Goal: Task Accomplishment & Management: Manage account settings

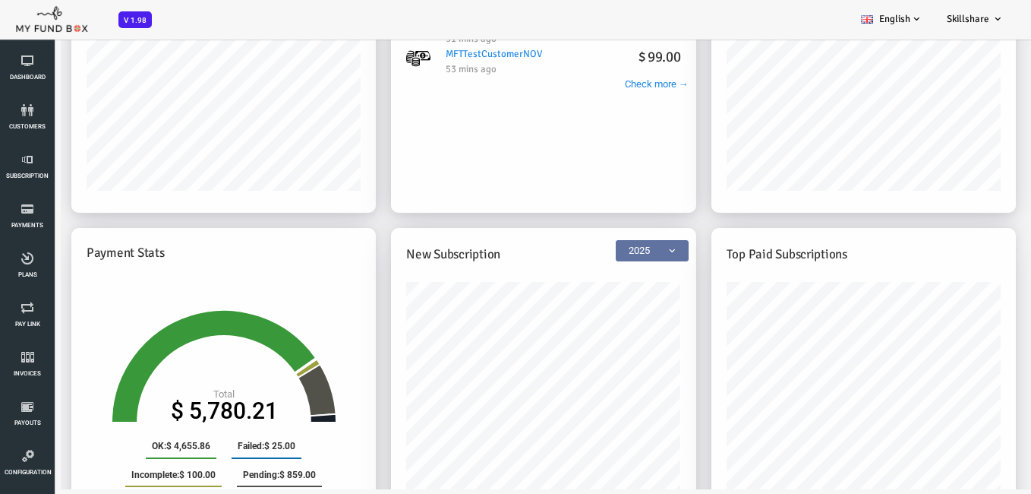
scroll to position [289, 0]
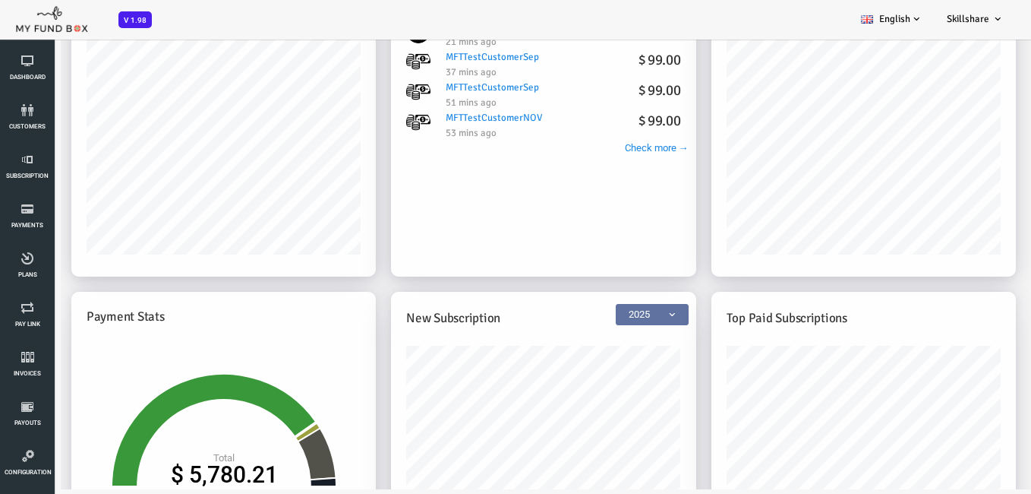
click at [505, 241] on div "christopher $ 99.00 11 mins ago MFTCustomernew $ 0.00 21 mins ago MFTTestCustom…" at bounding box center [502, 160] width 305 height 342
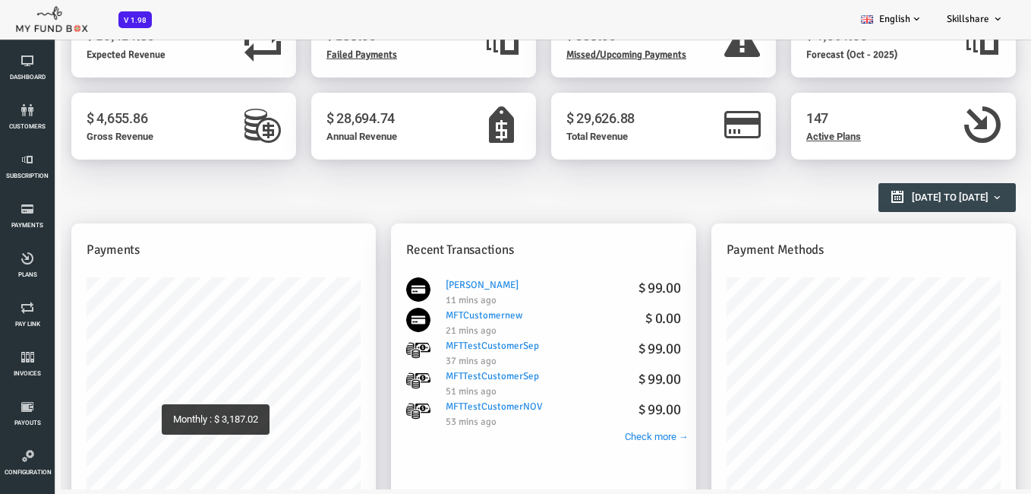
scroll to position [76, 0]
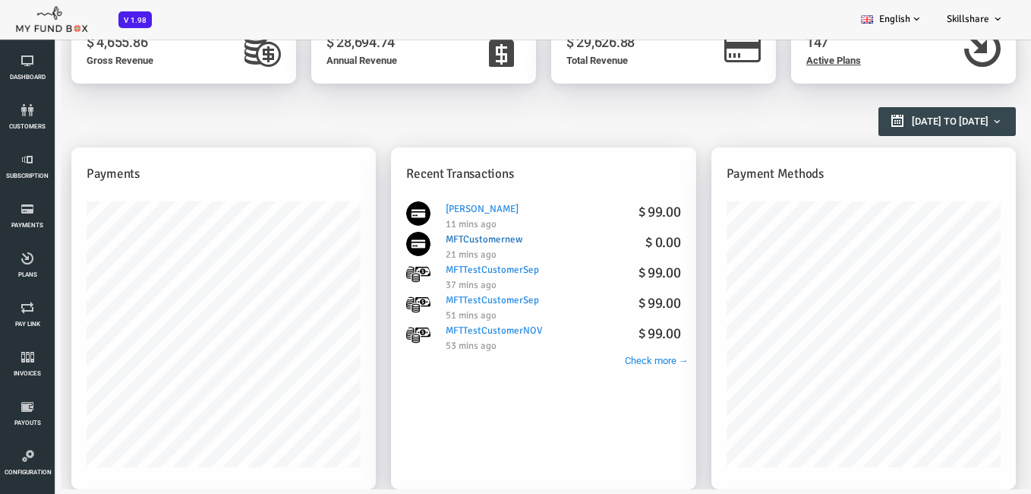
click at [635, 246] on h4 "$ 0.00" at bounding box center [621, 243] width 35 height 22
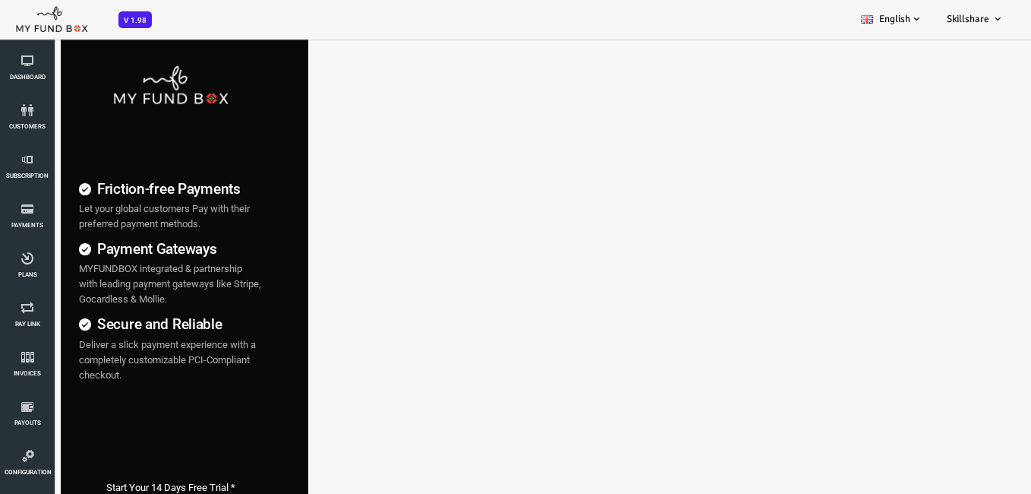
scroll to position [0, 0]
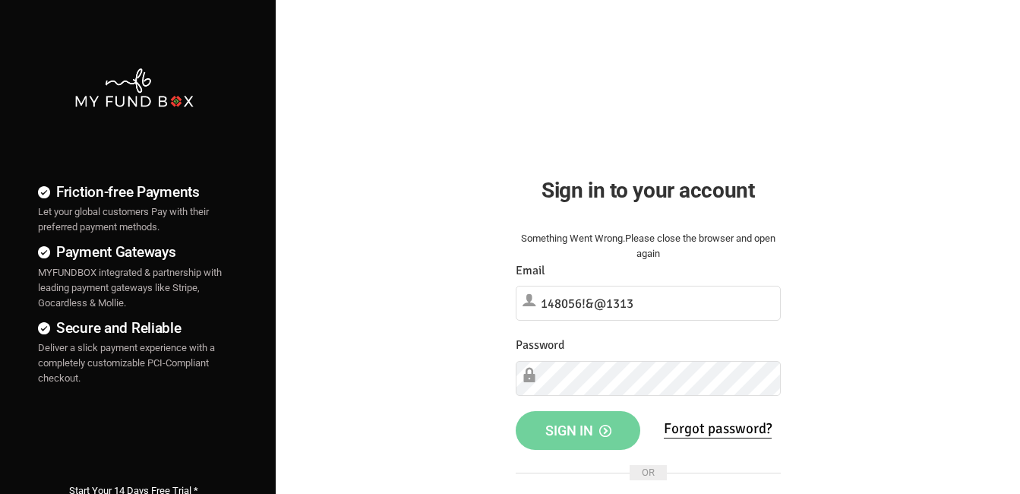
click at [936, 320] on div "Friction-free Payments Let your global customers Pay with their preferred payme…" at bounding box center [509, 389] width 1035 height 778
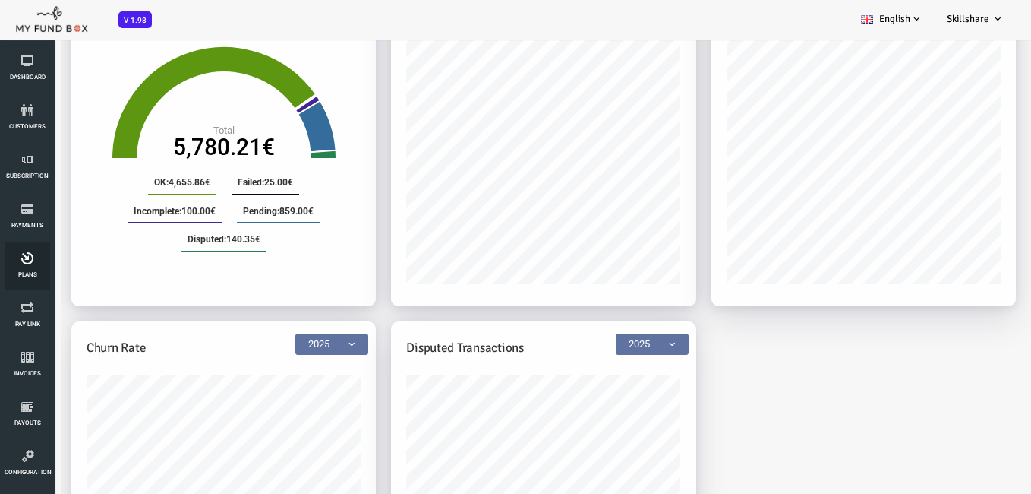
scroll to position [683, 0]
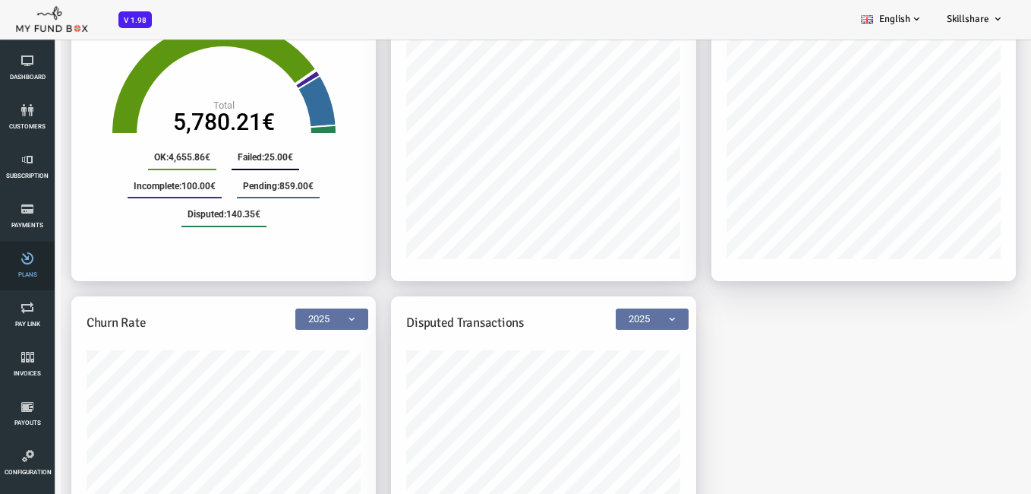
click at [29, 266] on link "Plans" at bounding box center [28, 265] width 46 height 49
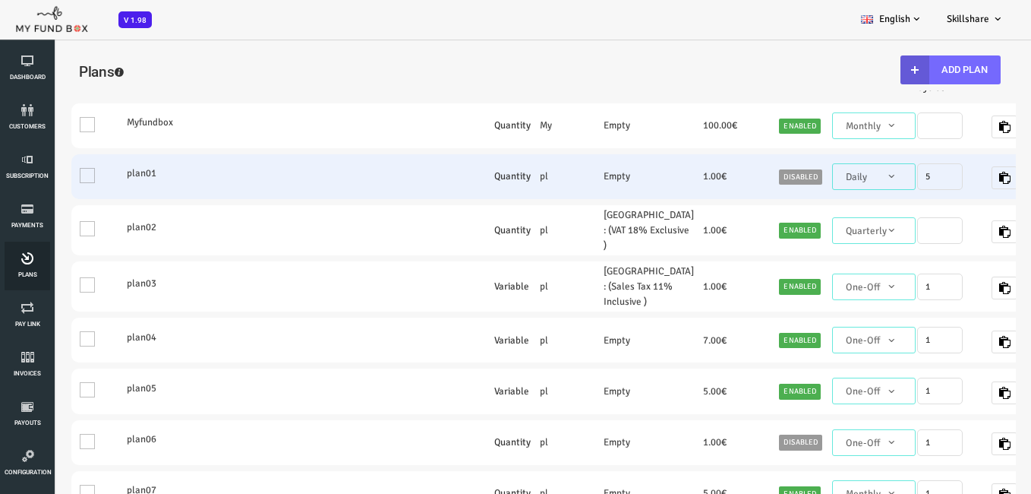
scroll to position [76, 0]
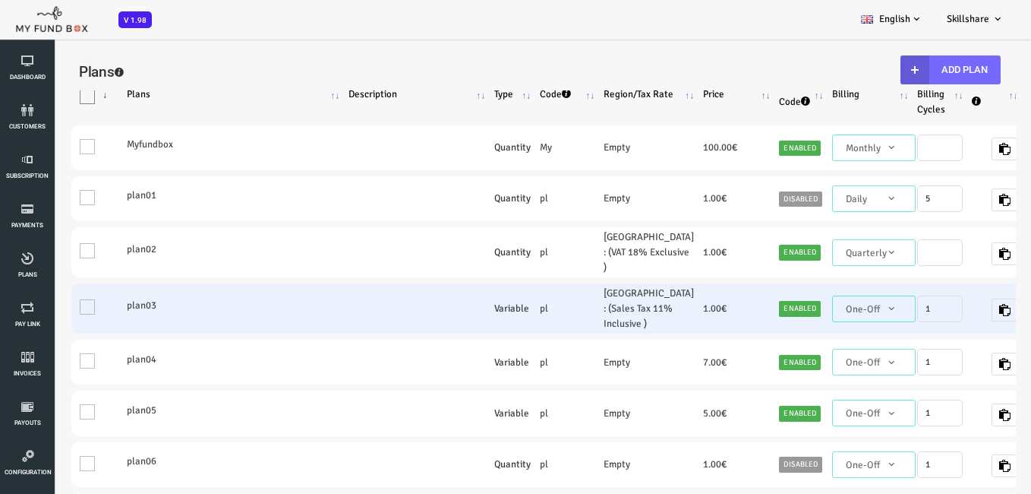
click at [46, 332] on td "One" at bounding box center [55, 308] width 51 height 50
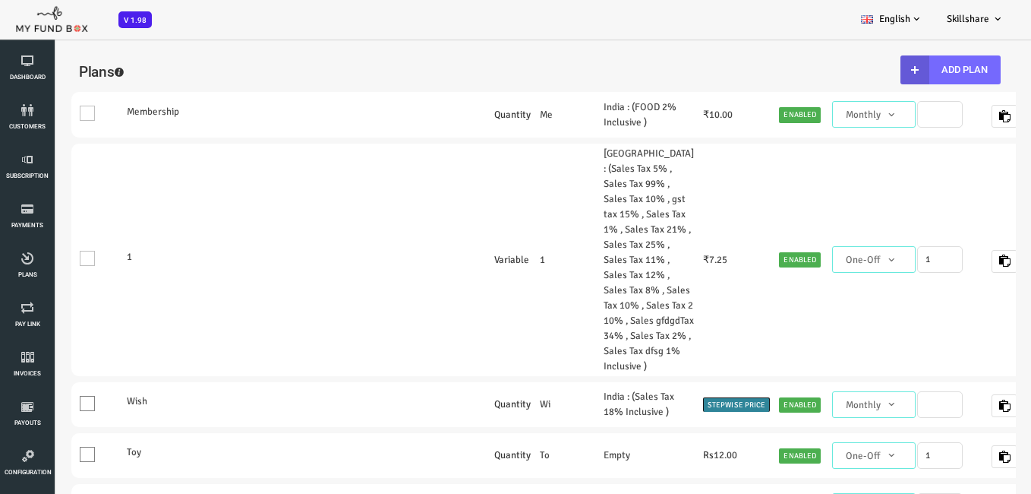
scroll to position [1671, 0]
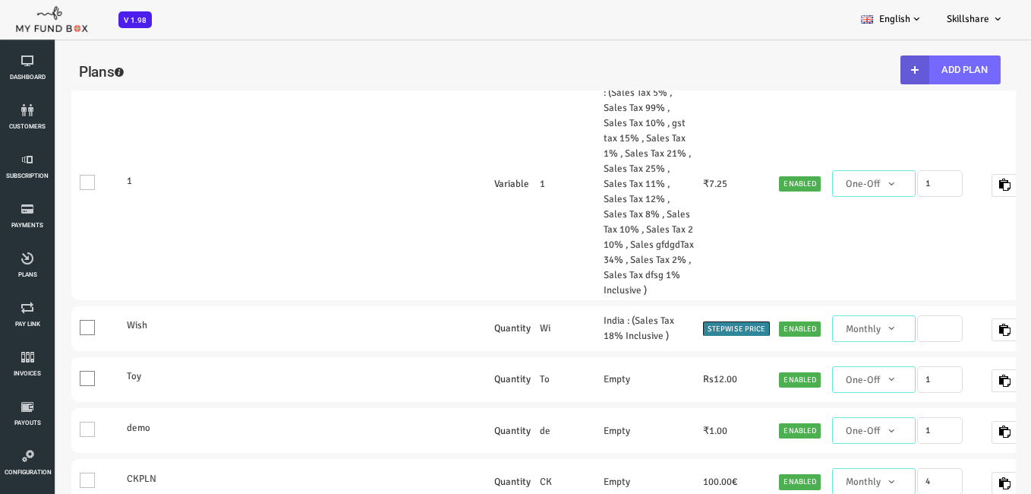
click at [48, 61] on td "One" at bounding box center [55, 38] width 51 height 45
click at [52, 61] on td "One" at bounding box center [55, 38] width 51 height 45
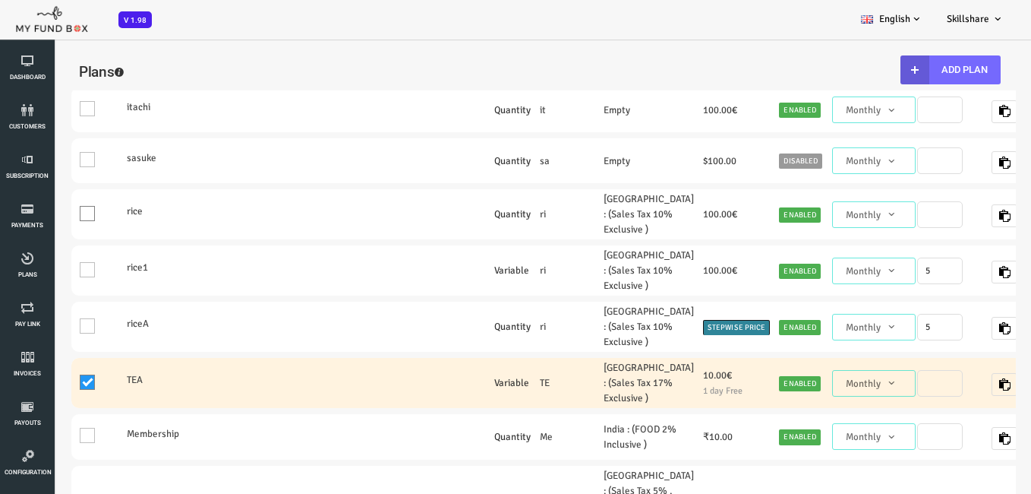
scroll to position [1367, 0]
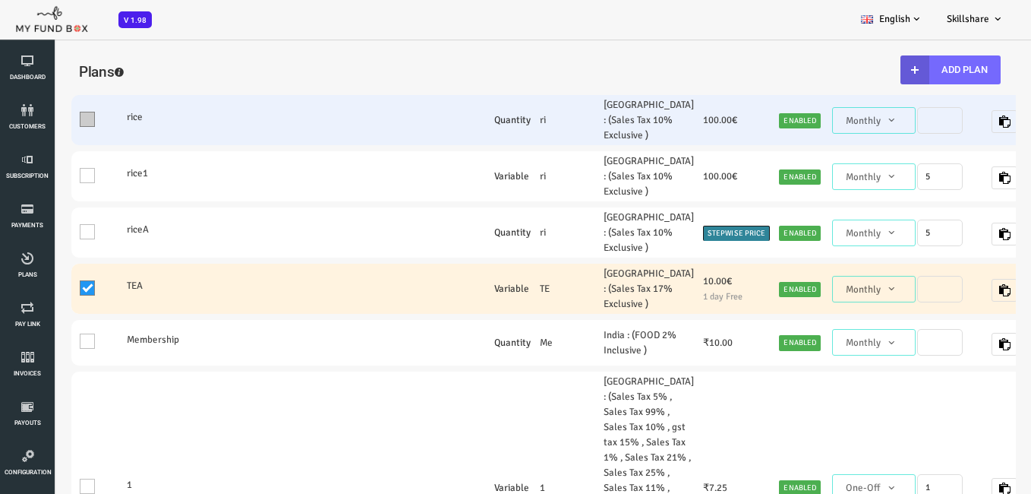
click at [49, 131] on label "One" at bounding box center [56, 115] width 34 height 31
click at [65, 122] on input "One" at bounding box center [65, 122] width 0 height 0
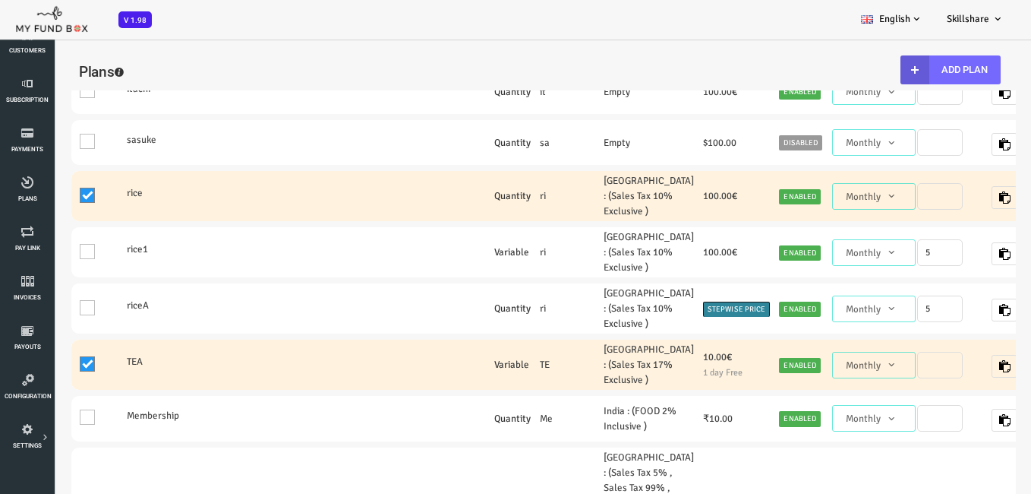
scroll to position [0, 0]
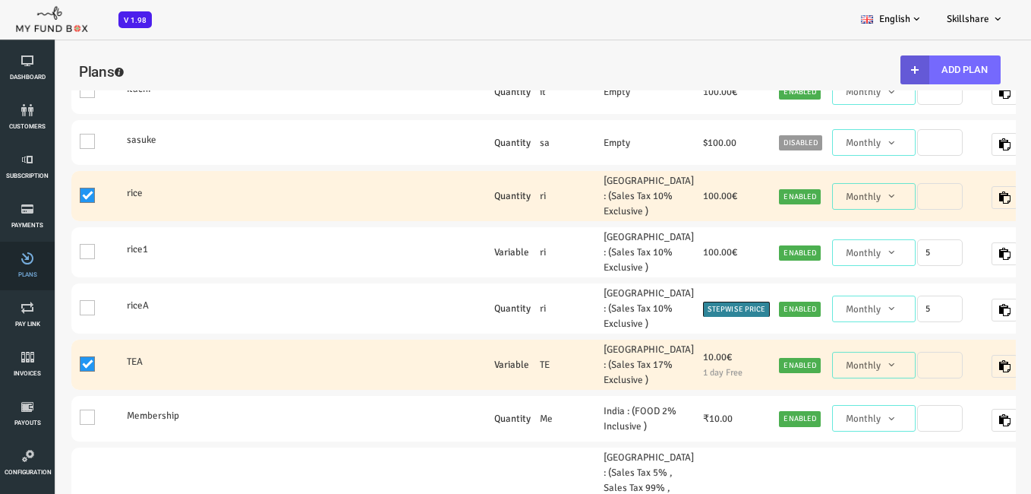
click at [19, 267] on link "Plans" at bounding box center [28, 265] width 46 height 49
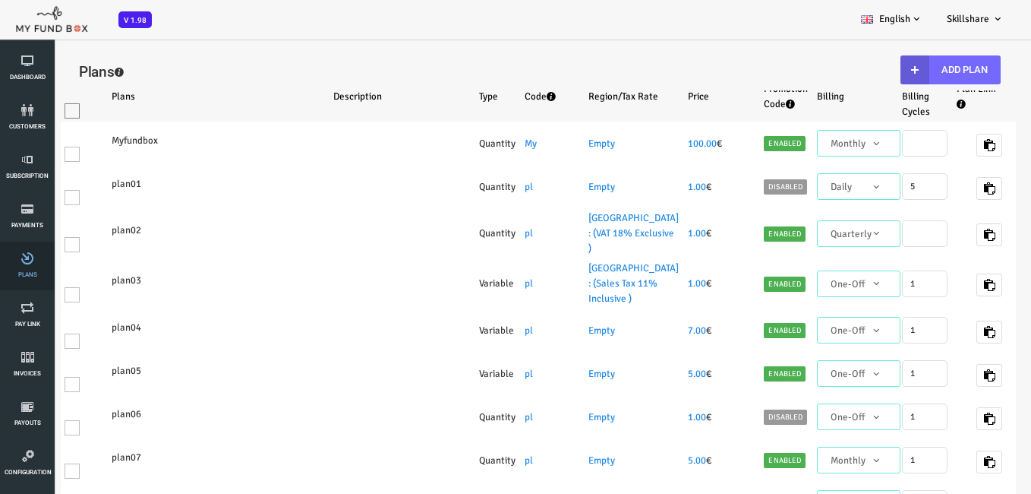
select select "100"
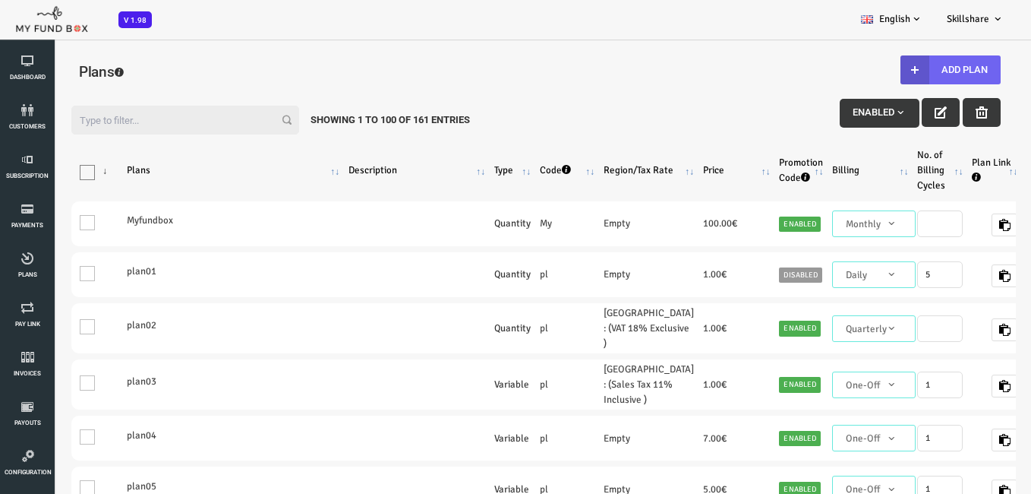
click at [939, 66] on button "Add Plan" at bounding box center [910, 69] width 100 height 29
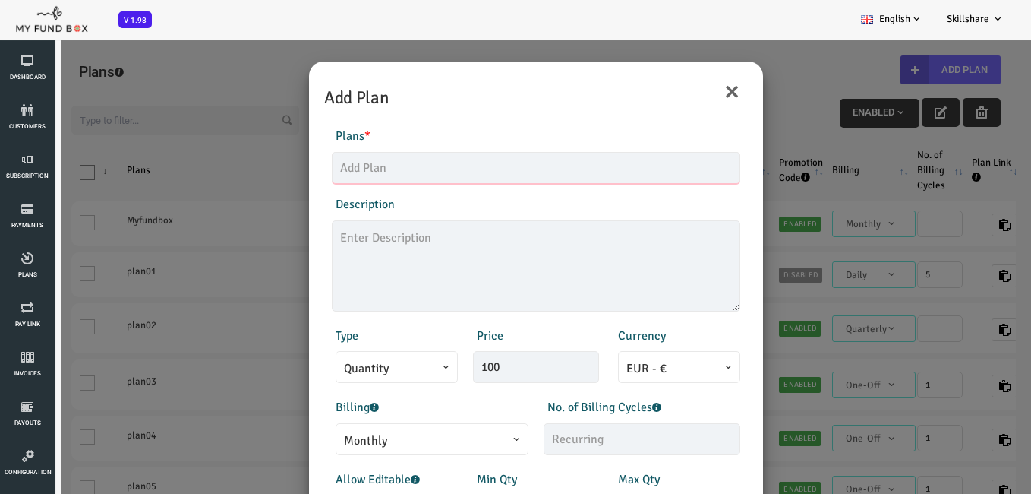
drag, startPoint x: 434, startPoint y: 153, endPoint x: 456, endPoint y: 155, distance: 22.1
click at [434, 153] on input "text" at bounding box center [495, 168] width 409 height 32
type input "wifi"
click at [489, 256] on textarea at bounding box center [495, 265] width 409 height 91
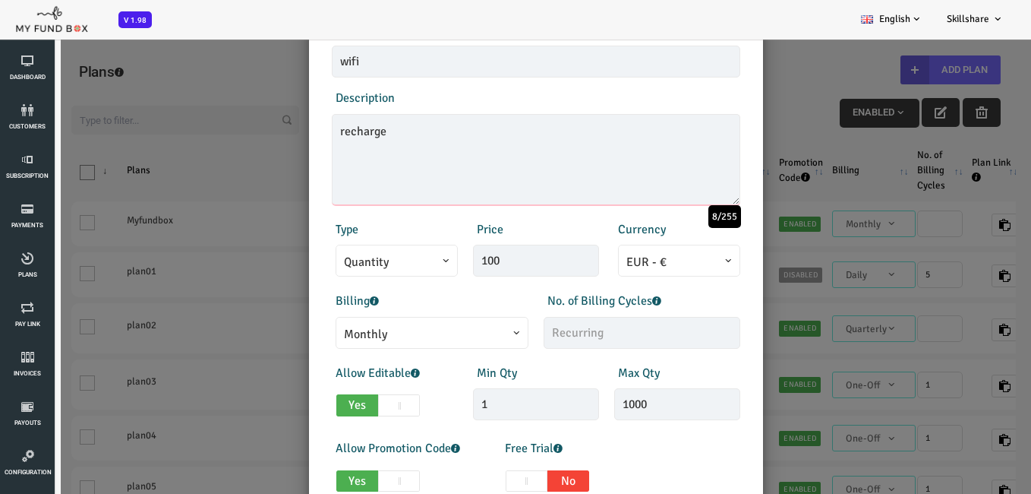
scroll to position [152, 0]
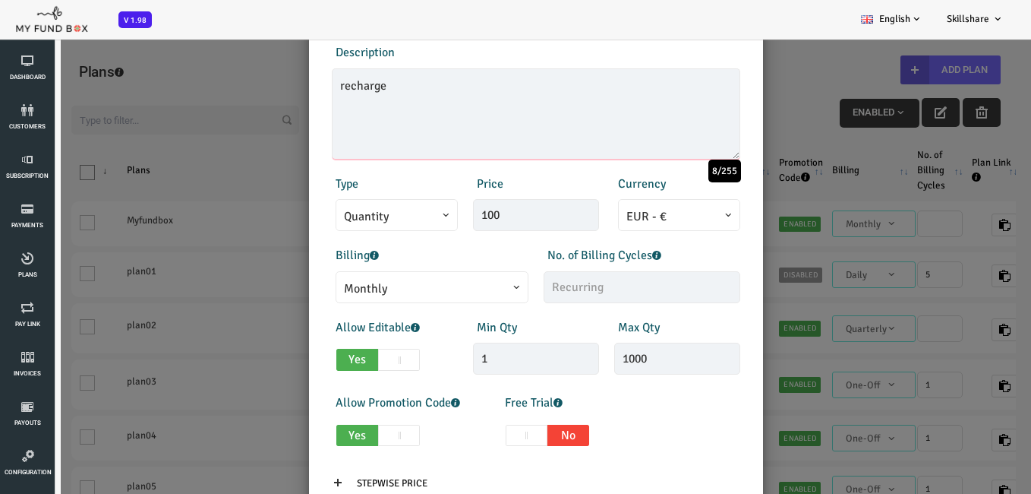
type textarea "recharge"
click at [502, 219] on input "100" at bounding box center [495, 215] width 126 height 32
type input "1"
type input "599.00"
click at [706, 197] on div "Currency EUR - € USD - $ GBP - £ INR - ₹ AUD - AU$ NZD - NZ$ TRY - ₺ CAD - C$ A…" at bounding box center [636, 203] width 141 height 57
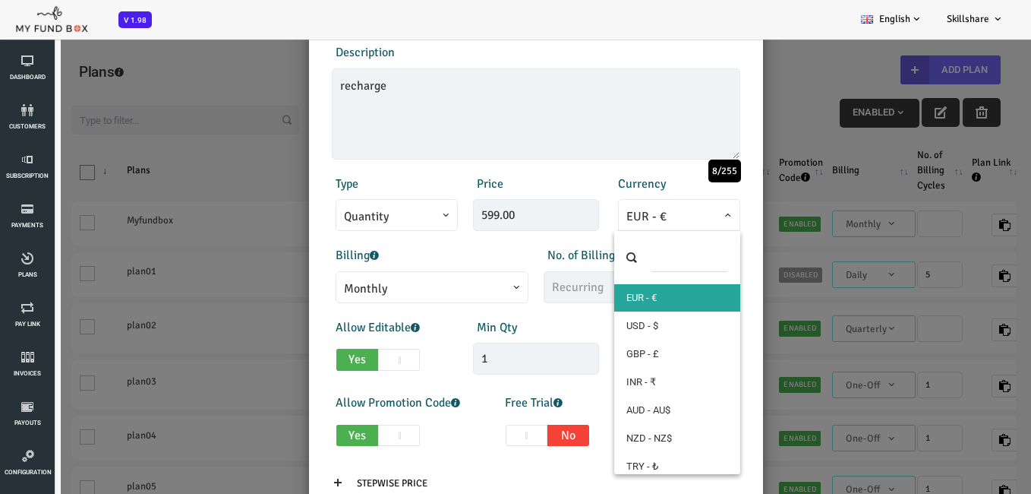
click at [679, 222] on span "EUR - €" at bounding box center [638, 216] width 106 height 19
select select "1"
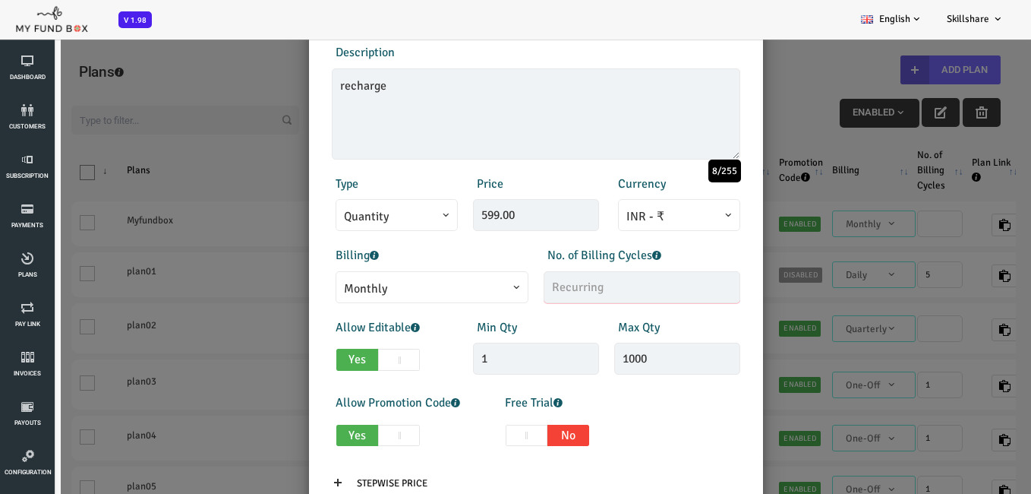
click at [594, 283] on input "text" at bounding box center [601, 287] width 197 height 32
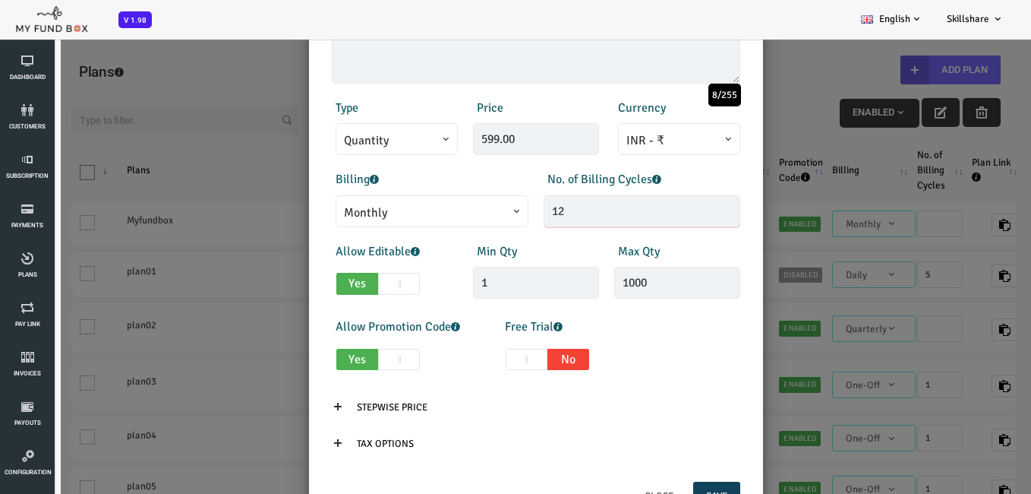
scroll to position [253, 0]
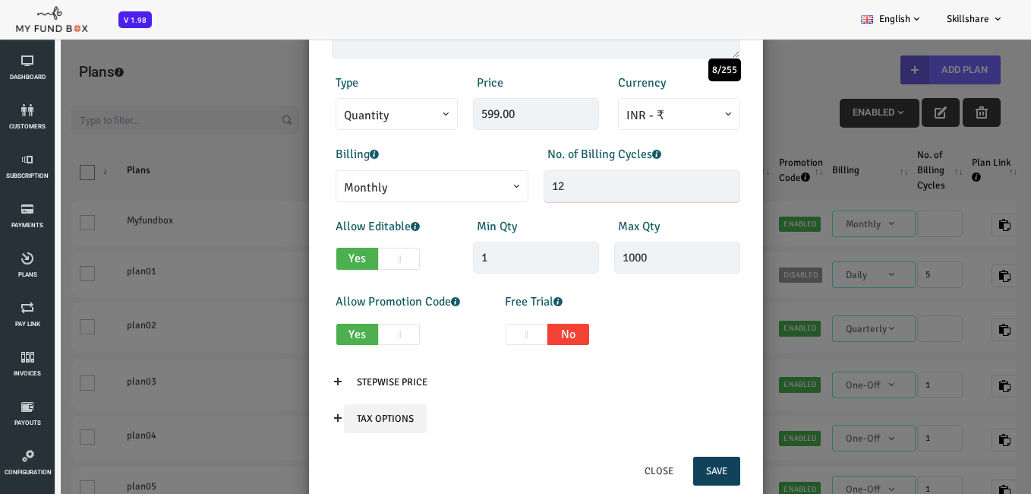
type input "12"
click at [336, 417] on input "Tax Options" at bounding box center [344, 418] width 83 height 29
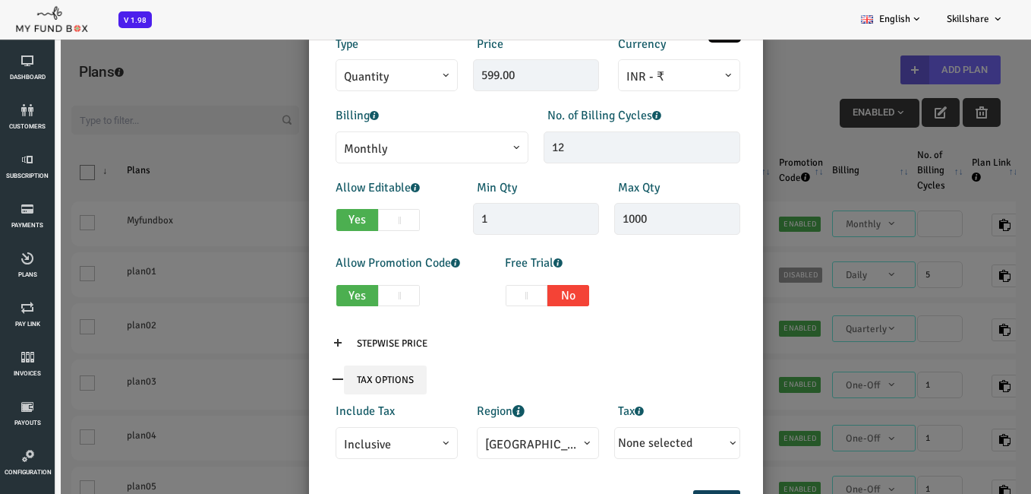
scroll to position [325, 0]
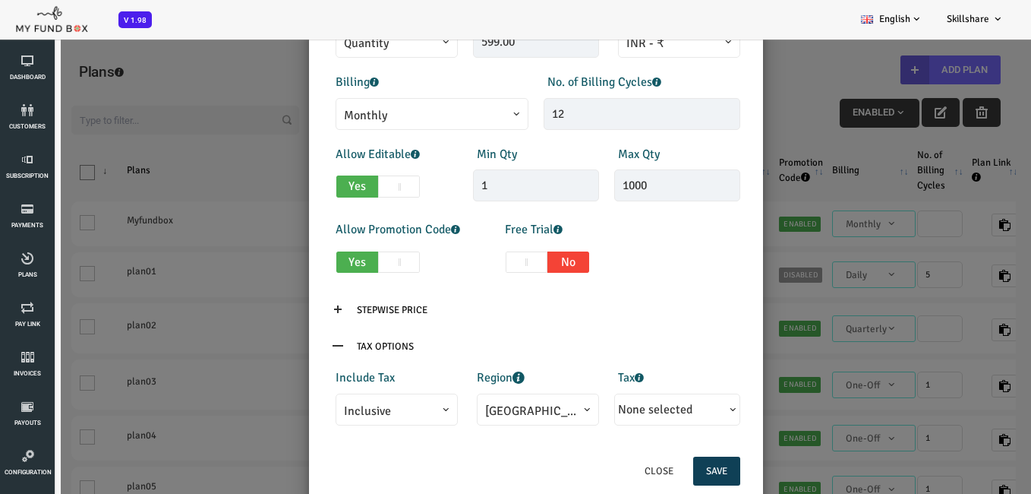
click at [671, 475] on button "Save" at bounding box center [675, 470] width 47 height 29
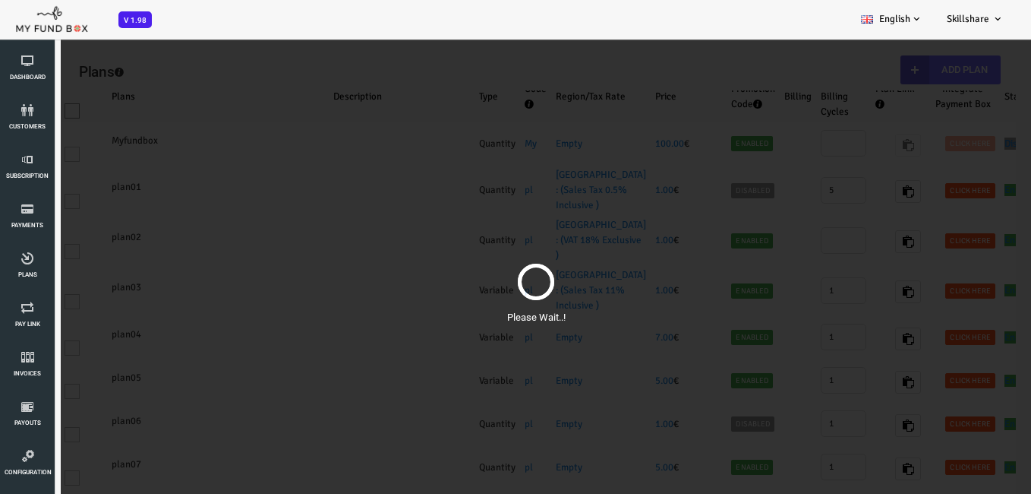
scroll to position [0, 0]
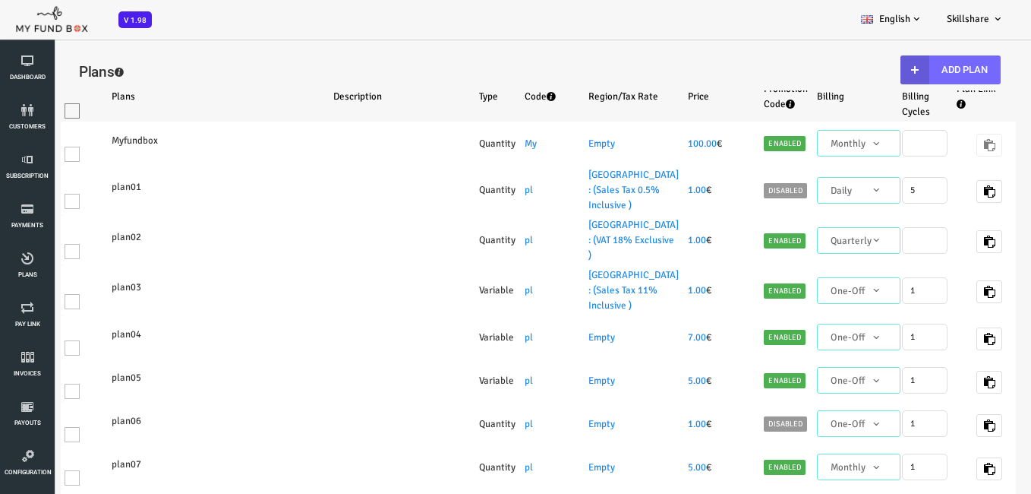
select select "100"
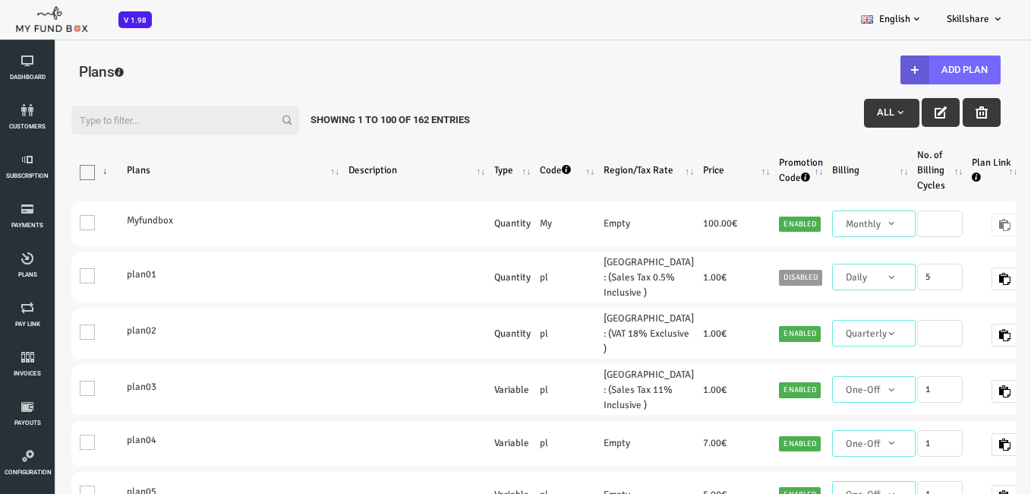
click at [158, 118] on input "Filter:" at bounding box center [144, 120] width 228 height 29
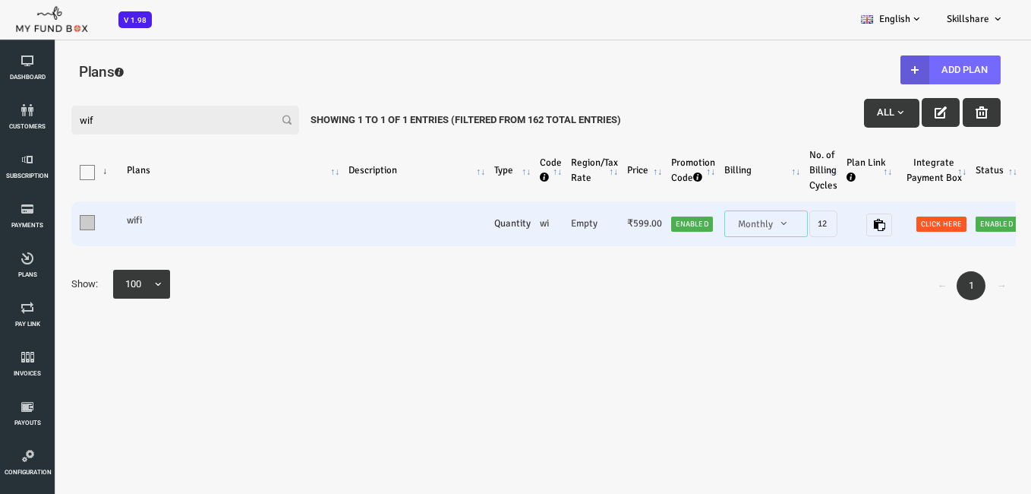
type input "wif"
click at [40, 219] on span at bounding box center [46, 222] width 15 height 15
click at [65, 226] on input "One" at bounding box center [65, 226] width 0 height 0
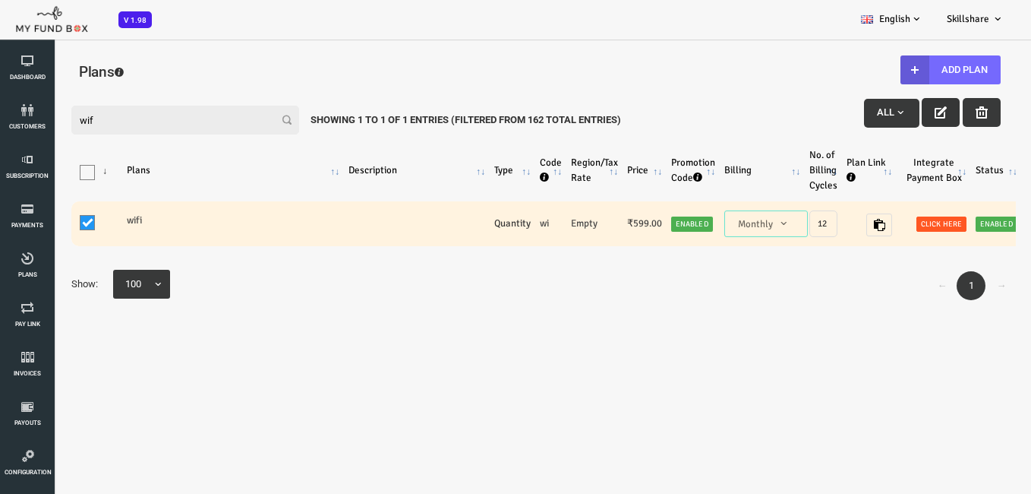
click at [904, 106] on icon "button" at bounding box center [900, 112] width 12 height 12
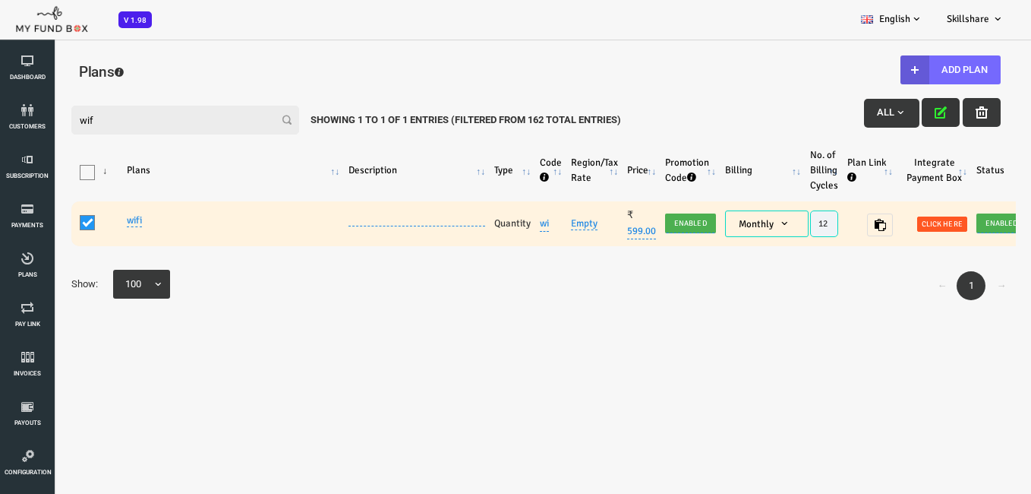
click at [357, 201] on td at bounding box center [376, 223] width 146 height 45
click at [354, 216] on td at bounding box center [376, 223] width 146 height 45
click at [318, 220] on td at bounding box center [376, 223] width 146 height 45
click at [326, 200] on table "Products Plans Description Type Code Region/Tax Rate Price Promotion Code Billi…" at bounding box center [528, 196] width 1027 height 144
click at [372, 214] on td at bounding box center [376, 223] width 146 height 45
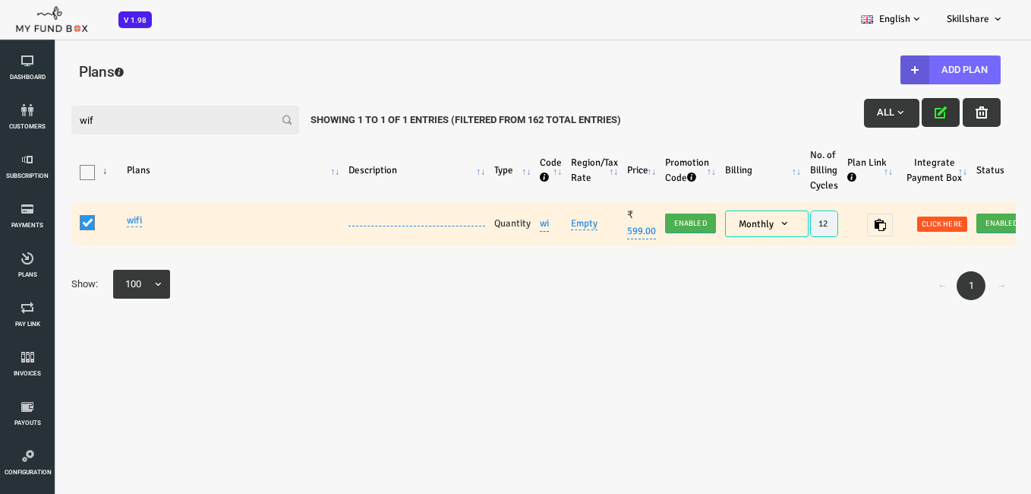
click at [499, 221] on link "wi" at bounding box center [503, 223] width 9 height 17
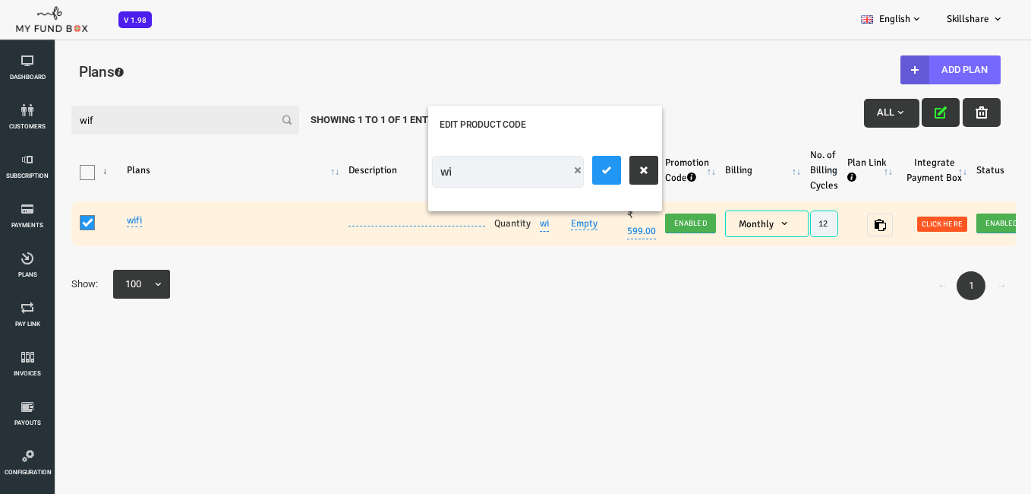
click at [465, 301] on div "← 1 → Show: 25 50 75 100 100" at bounding box center [495, 285] width 960 height 36
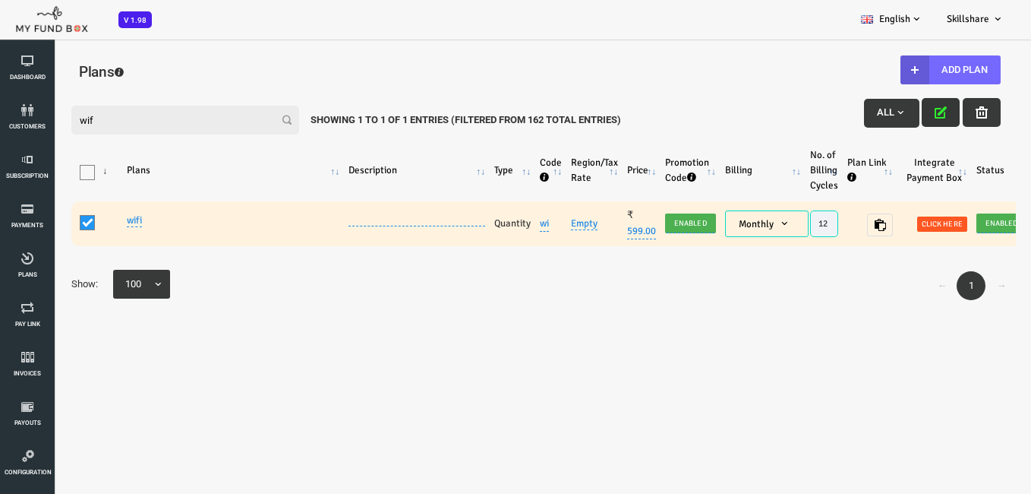
click at [541, 226] on link "Empty" at bounding box center [543, 223] width 27 height 13
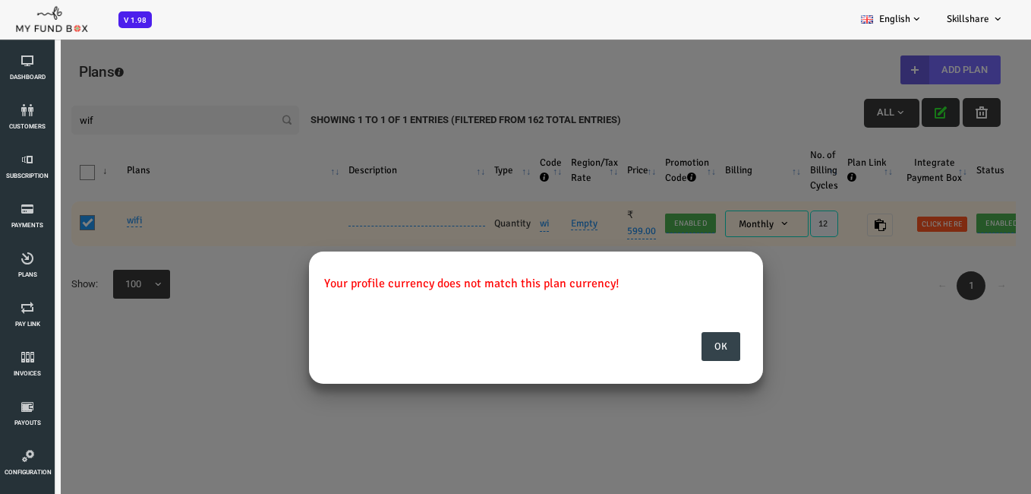
click at [693, 346] on button "Ok" at bounding box center [680, 346] width 39 height 29
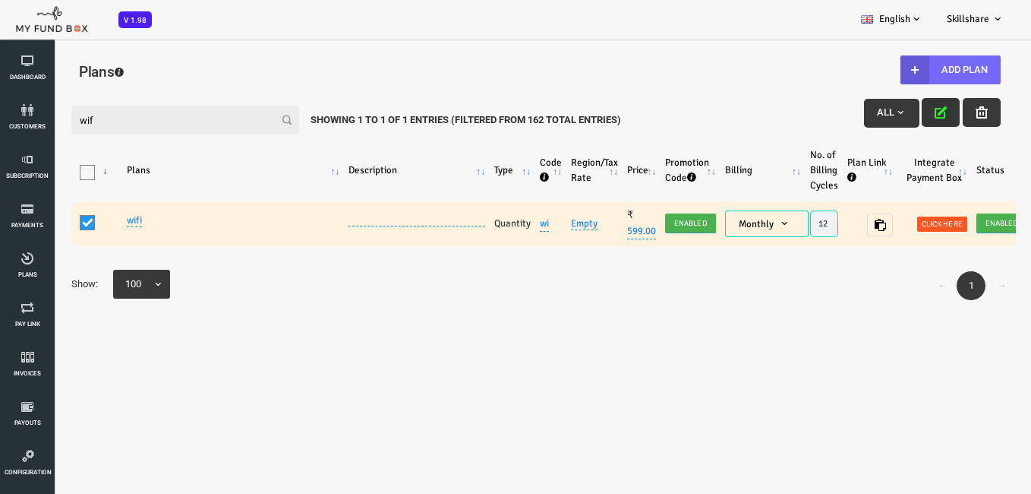
click at [472, 226] on td "Quantity" at bounding box center [472, 223] width 46 height 45
click at [421, 212] on td at bounding box center [376, 223] width 146 height 45
click at [410, 215] on td at bounding box center [376, 223] width 146 height 45
click at [336, 226] on link at bounding box center [376, 226] width 137 height 1
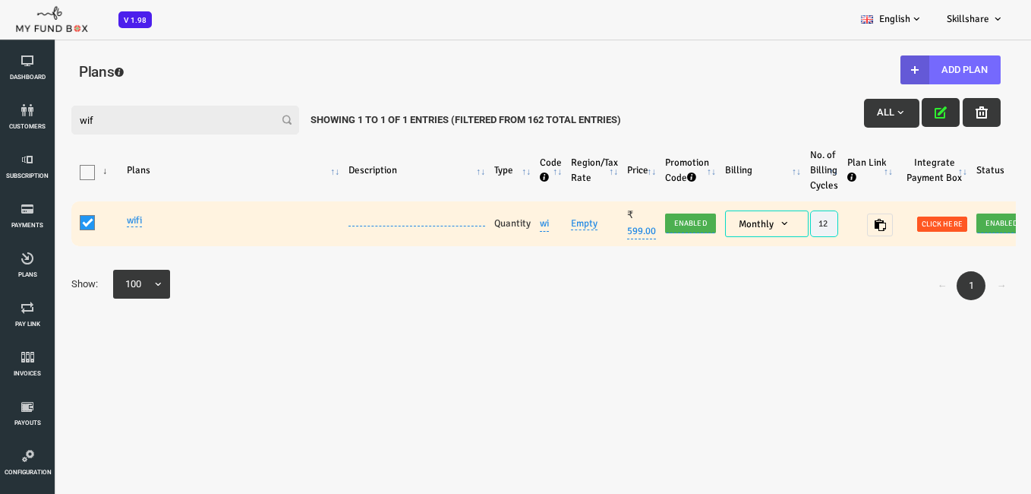
type textarea "recharge"
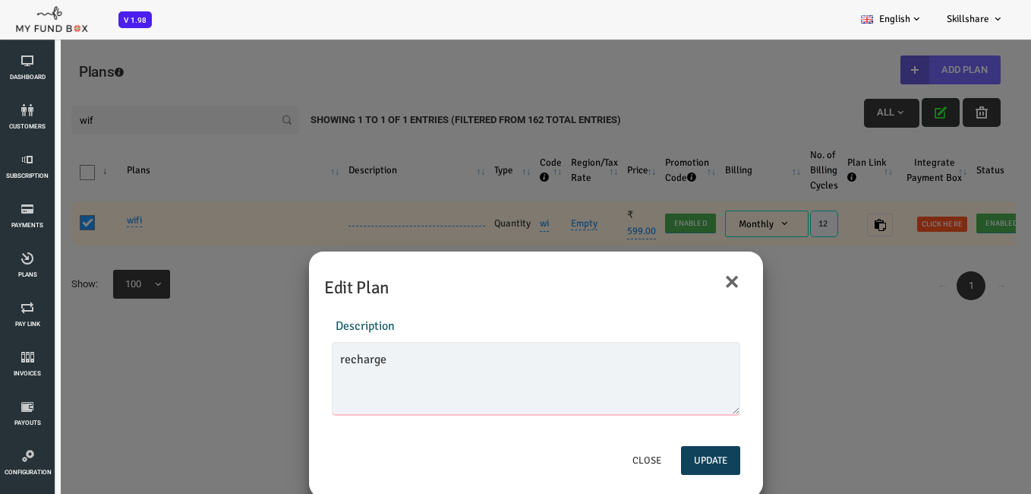
click at [410, 382] on textarea "recharge" at bounding box center [495, 378] width 409 height 73
click at [669, 456] on button "Update" at bounding box center [669, 460] width 59 height 29
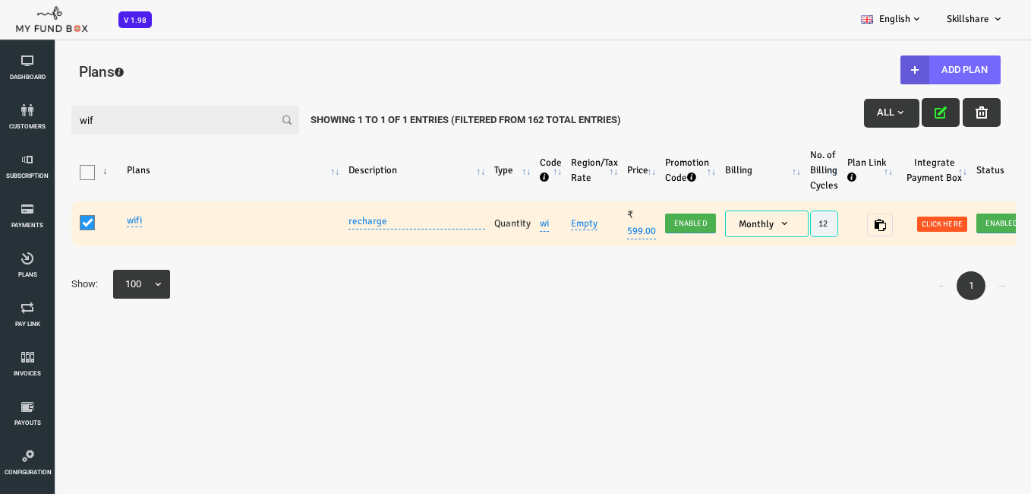
click at [200, 125] on input "wif" at bounding box center [144, 120] width 228 height 29
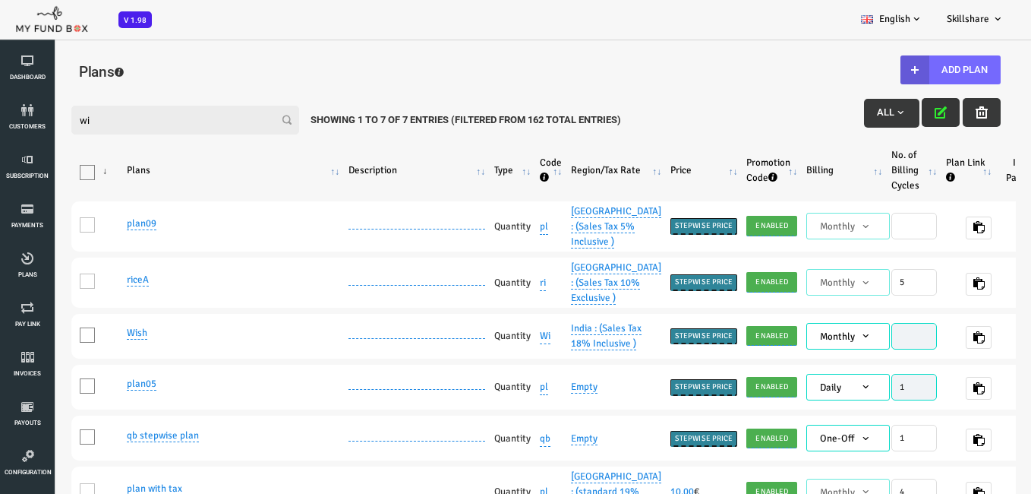
type input "w"
type input "wif"
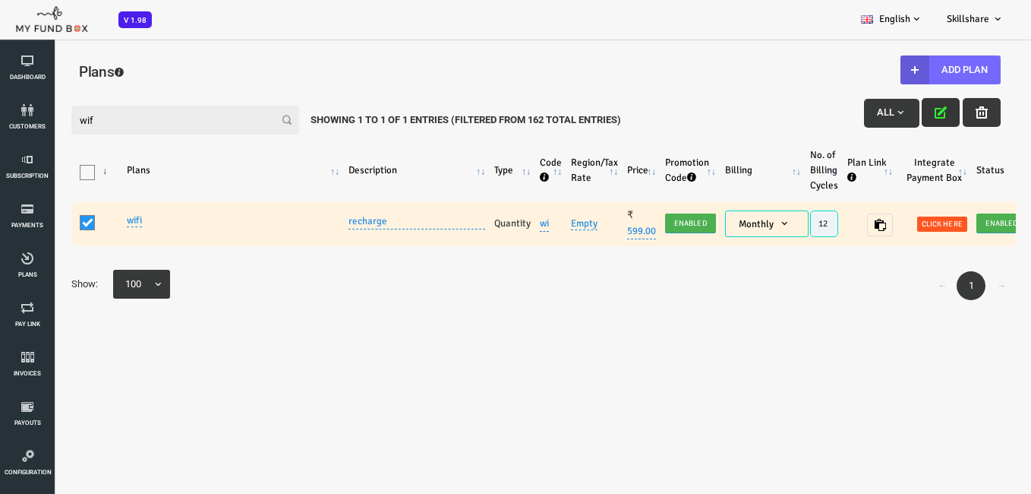
click at [55, 224] on label "One" at bounding box center [56, 219] width 34 height 31
click at [65, 226] on input "One" at bounding box center [65, 226] width 0 height 0
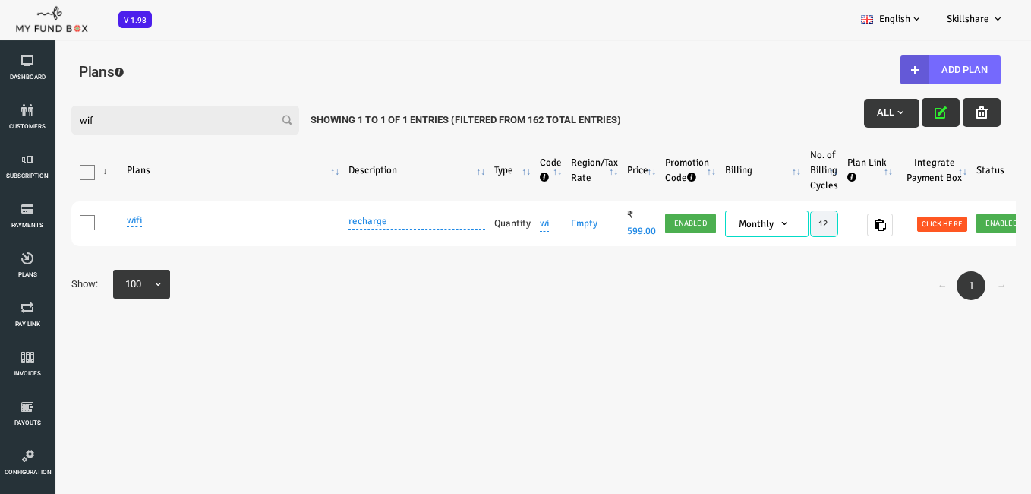
click at [438, 396] on div "Filter: wif All Showing 1 to 1 of 1 Entries (Filtered From 162 Total Entries) P…" at bounding box center [495, 299] width 960 height 418
click at [74, 289] on div "Dashboard customers Subscription Payments Plans Tax Setup Pay Link Invoices Sub…" at bounding box center [38, 291] width 76 height 583
click at [84, 292] on span at bounding box center [84, 292] width 0 height 0
click at [0, 38] on select "25 50 75 100" at bounding box center [-1, 37] width 1 height 1
click at [200, 349] on div "Filter: wif All Showing 1 to 1 of 1 Entries (Filtered From 162 Total Entries) P…" at bounding box center [495, 299] width 960 height 418
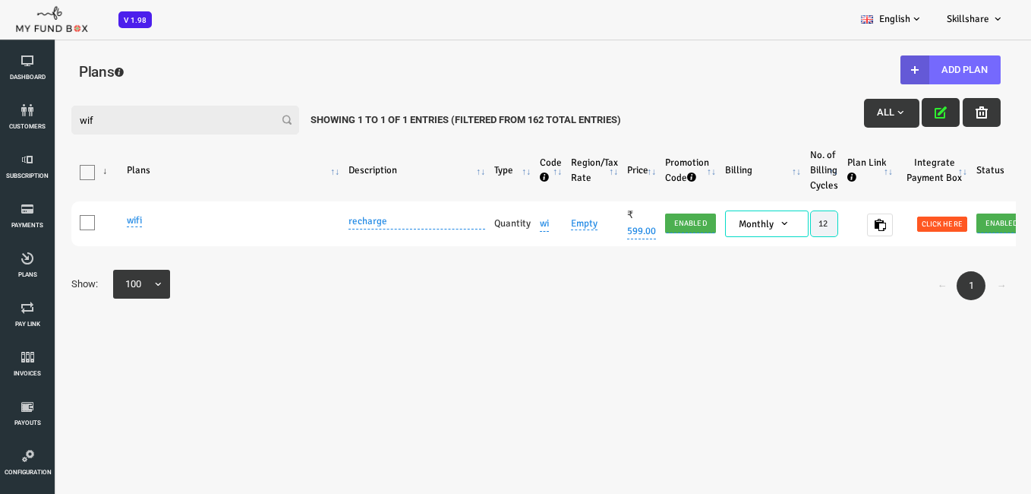
drag, startPoint x: 14, startPoint y: 39, endPoint x: 65, endPoint y: 122, distance: 97.6
click at [245, 149] on table "Products Plans Description Type Code Region/Tax Rate Price Promotion Code Billi…" at bounding box center [528, 196] width 1027 height 144
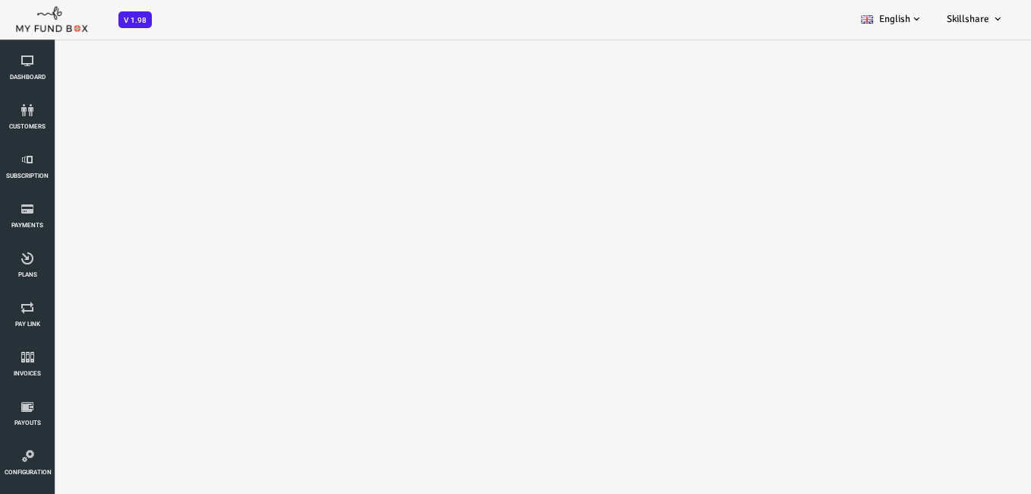
scroll to position [40, 0]
select select "100"
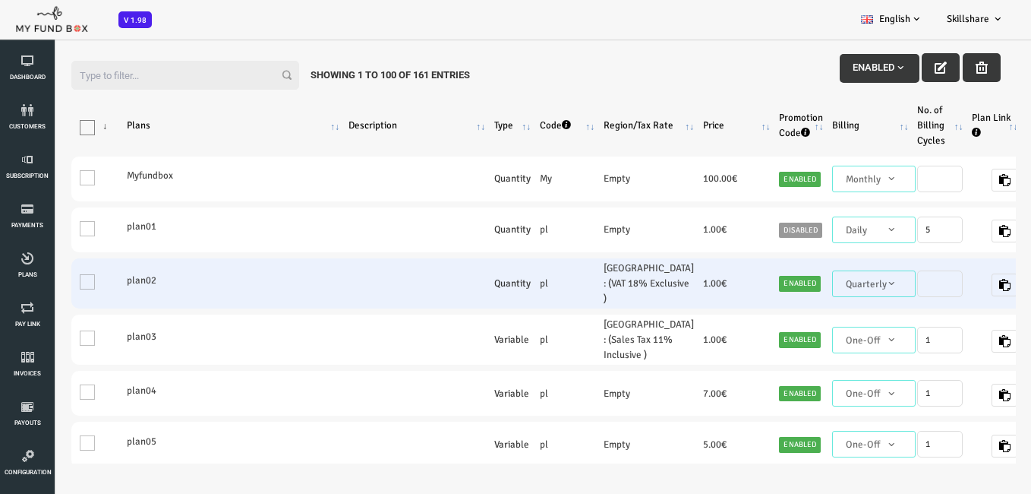
scroll to position [0, 0]
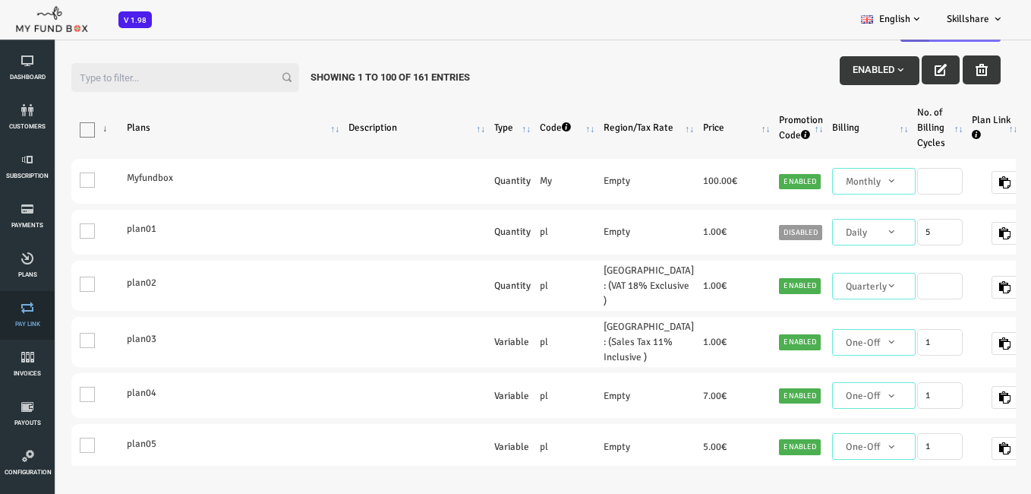
click at [35, 297] on link "Pay Link" at bounding box center [28, 315] width 46 height 49
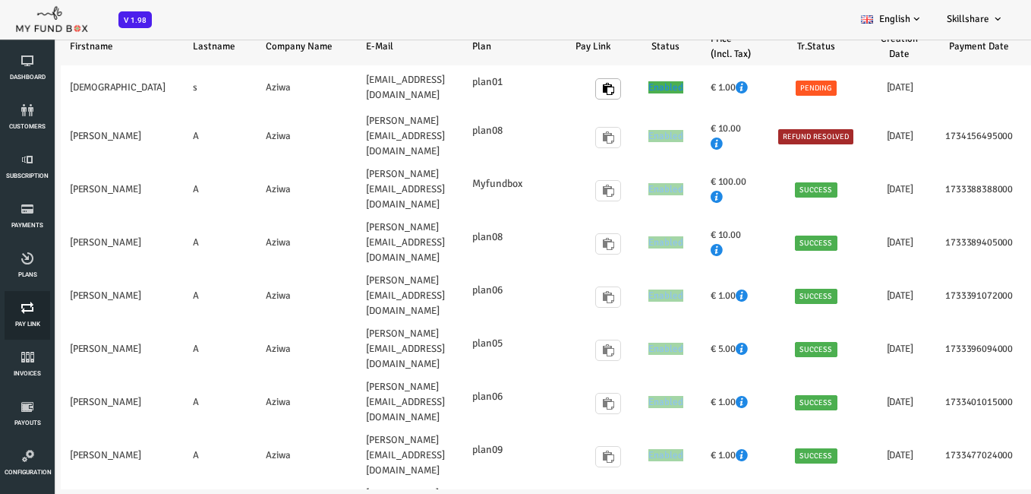
select select "100"
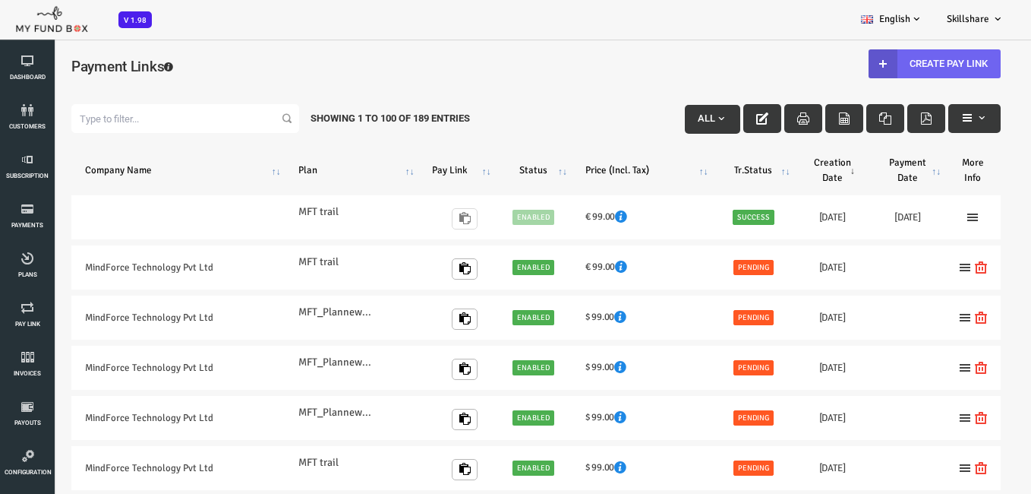
click at [925, 63] on link "Create Pay Link" at bounding box center [894, 63] width 132 height 29
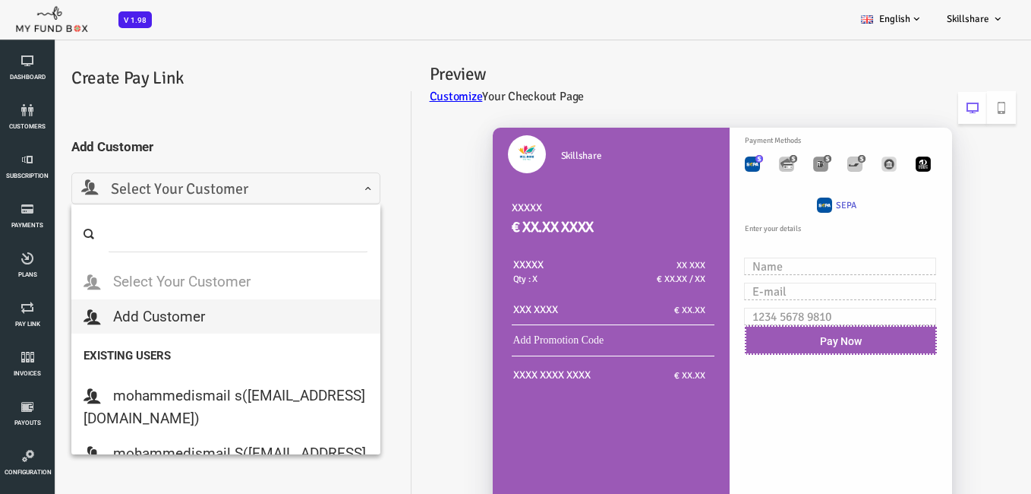
click at [228, 200] on span "Select Your Customer" at bounding box center [184, 190] width 289 height 24
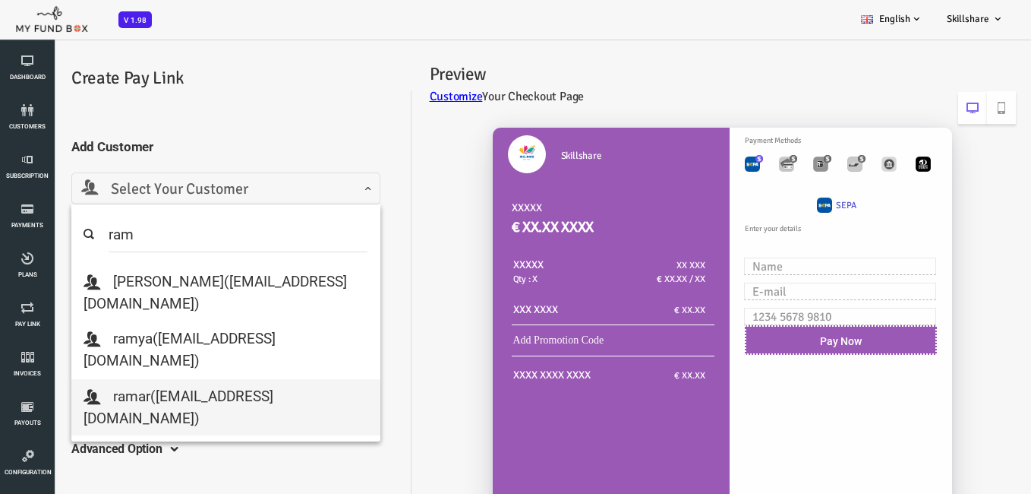
type input "ram"
select select "ramar9@gmail.com"
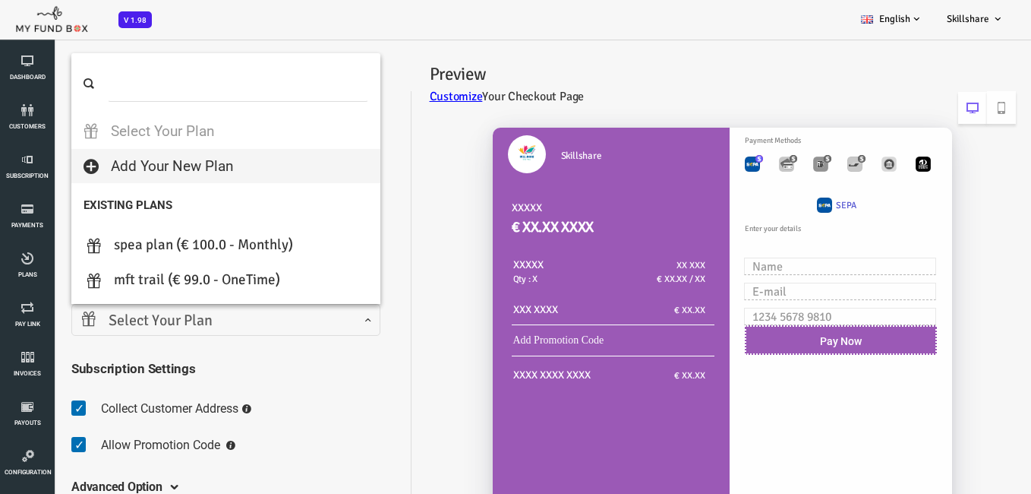
click at [231, 322] on span "Select Your Plan" at bounding box center [184, 321] width 289 height 24
select select
type input "100"
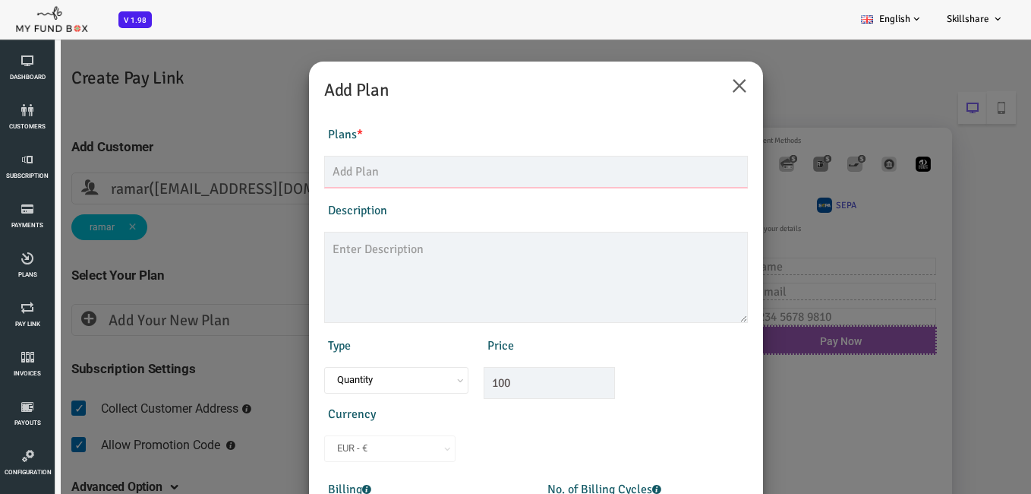
click at [493, 183] on input "text" at bounding box center [495, 172] width 424 height 32
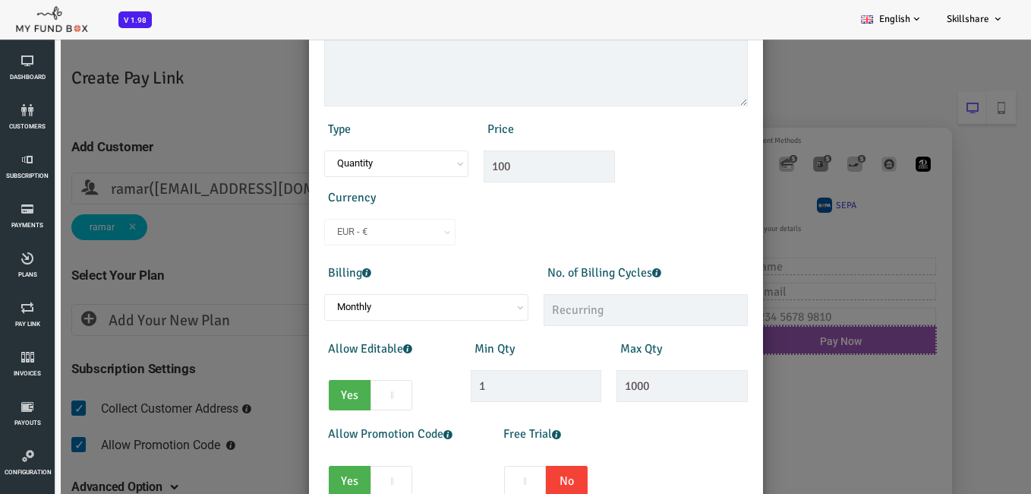
scroll to position [228, 0]
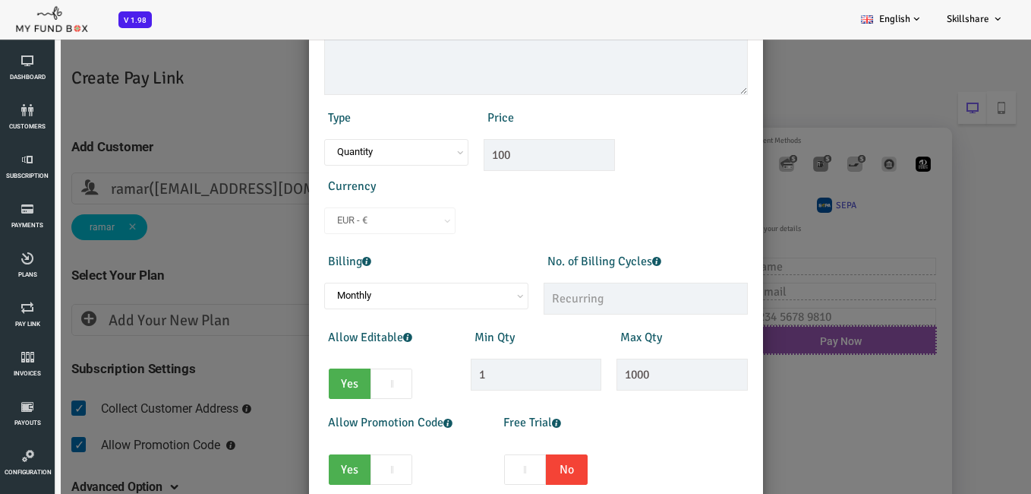
type input "wifi"
click at [555, 298] on input "text" at bounding box center [605, 298] width 204 height 32
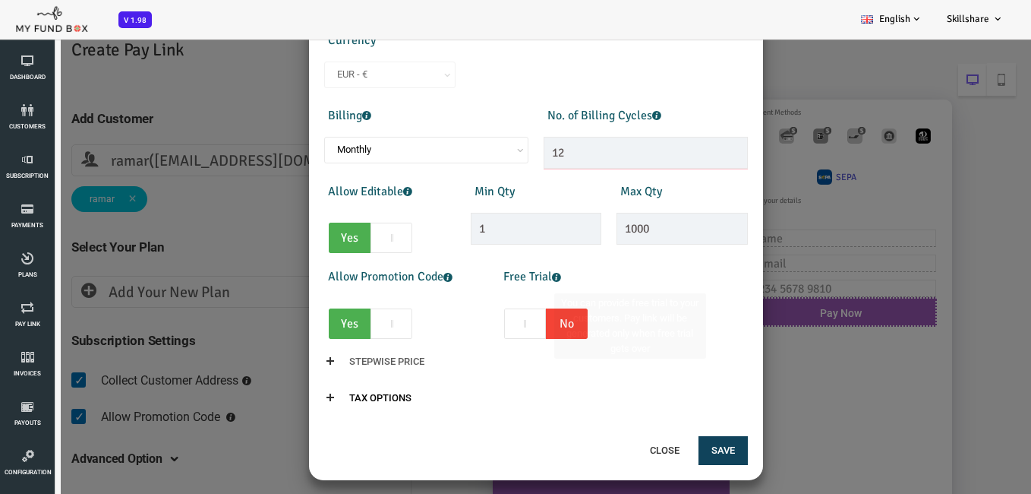
scroll to position [43, 0]
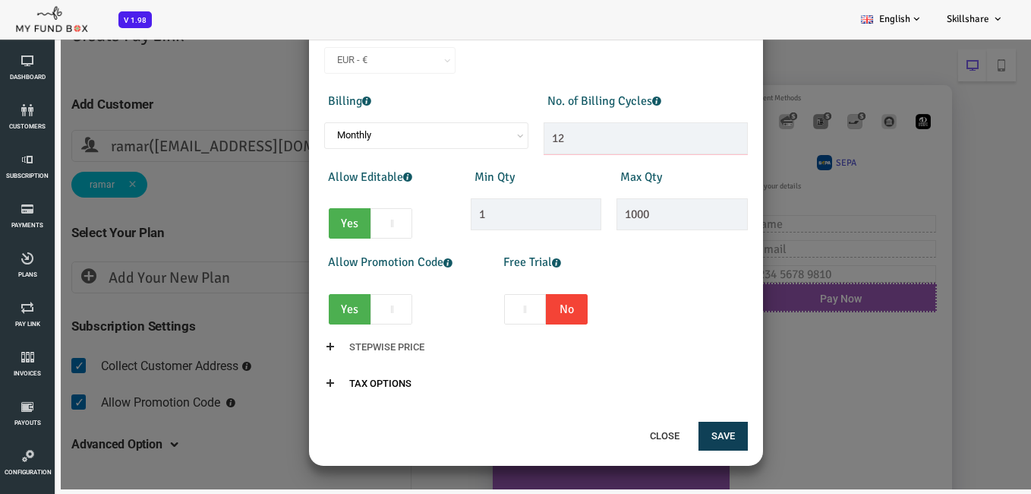
type input "12"
click at [664, 437] on button "Save" at bounding box center [682, 435] width 49 height 29
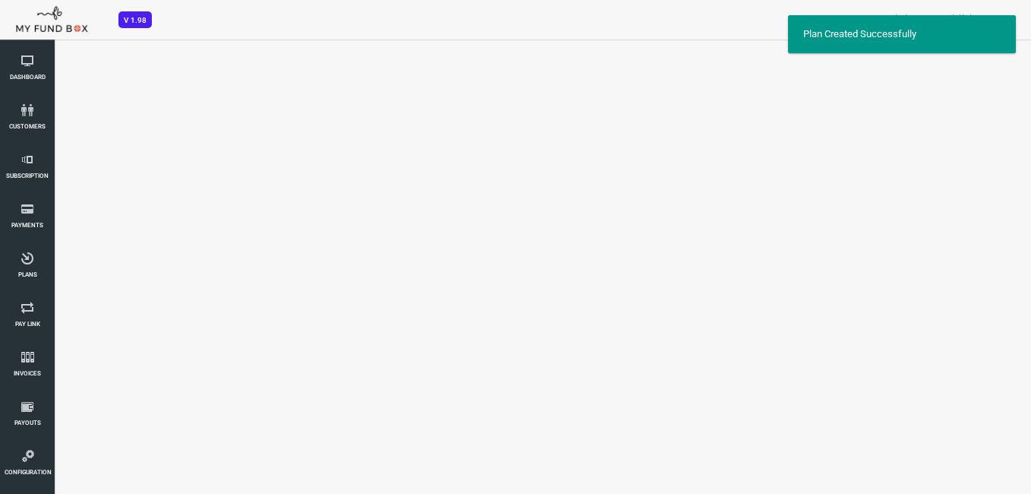
scroll to position [0, 0]
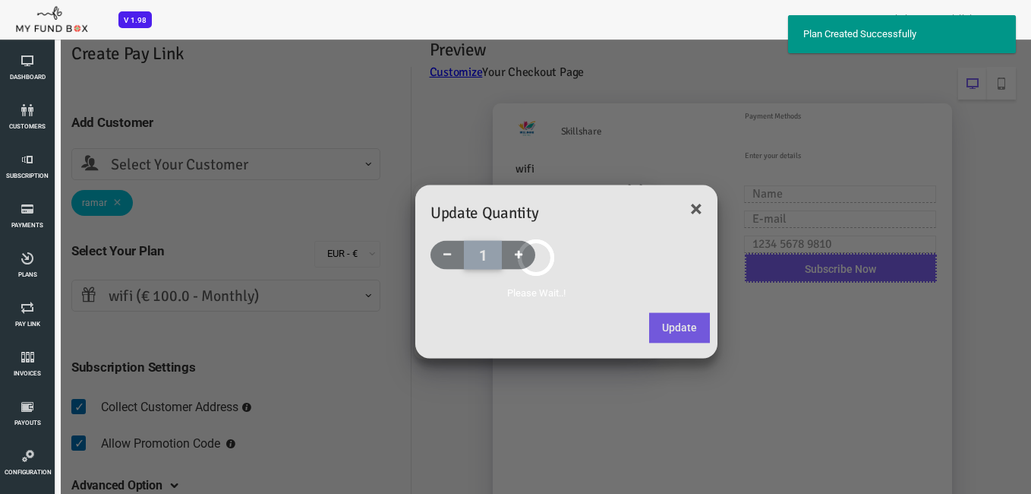
select select "textPlanName"
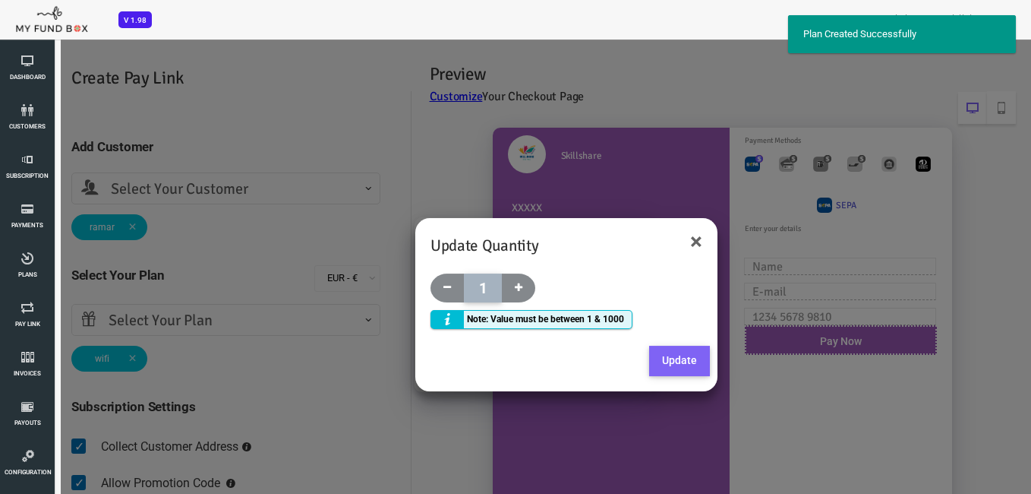
click at [646, 355] on button "Update" at bounding box center [638, 361] width 61 height 30
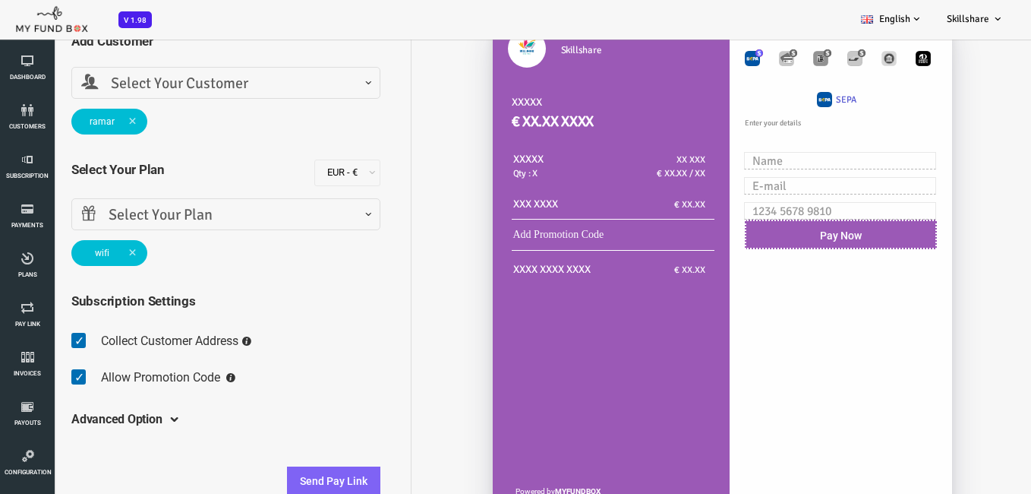
scroll to position [132, 0]
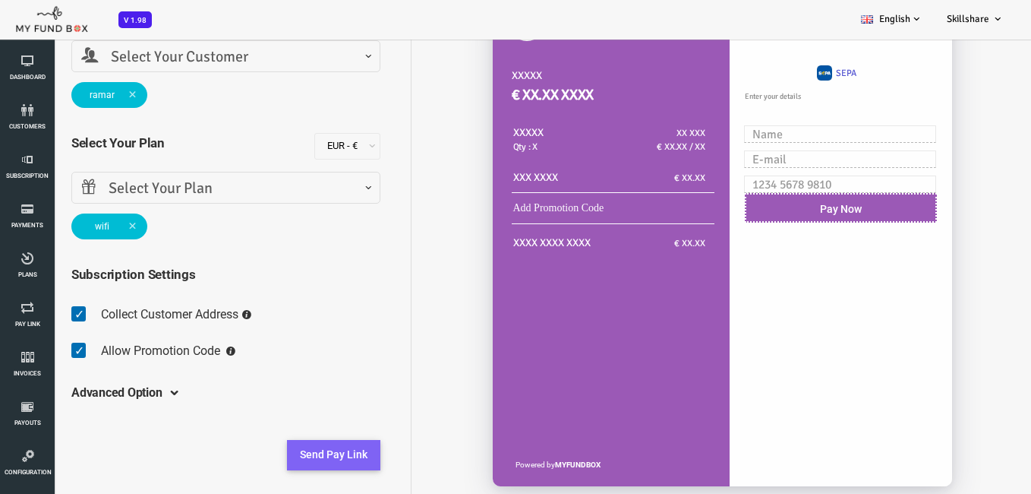
click at [309, 447] on button "Send Pay Link" at bounding box center [292, 455] width 93 height 30
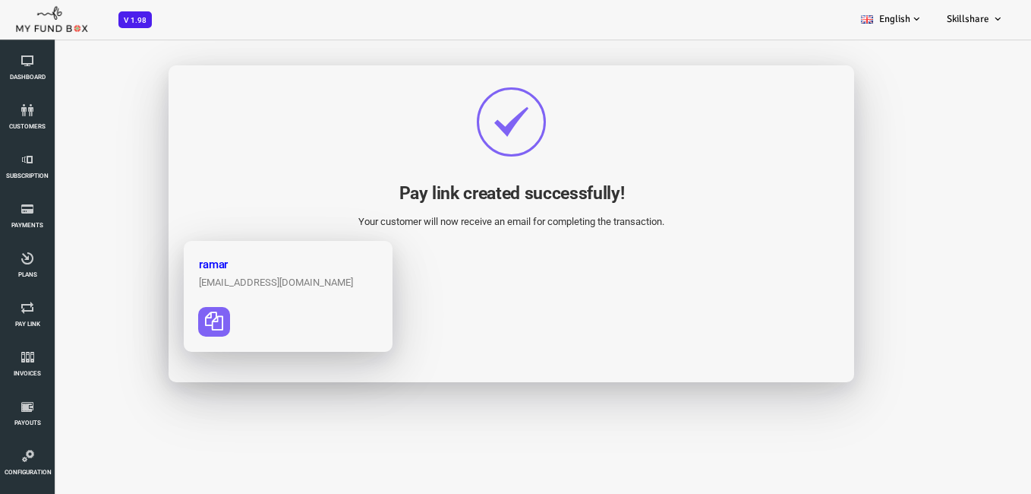
scroll to position [43, 0]
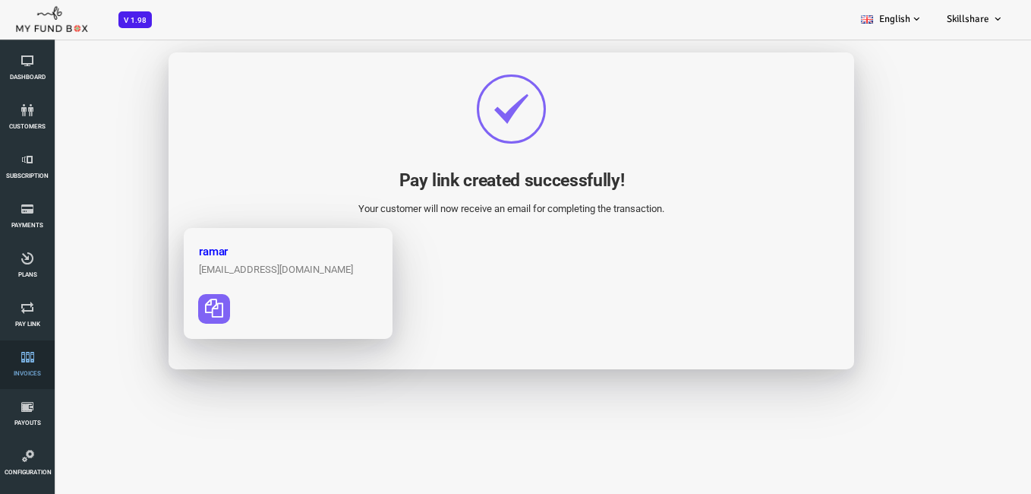
click at [22, 361] on icon at bounding box center [28, 357] width 46 height 12
click at [27, 361] on icon at bounding box center [28, 357] width 46 height 12
click at [26, 365] on link "Invoices" at bounding box center [28, 364] width 46 height 49
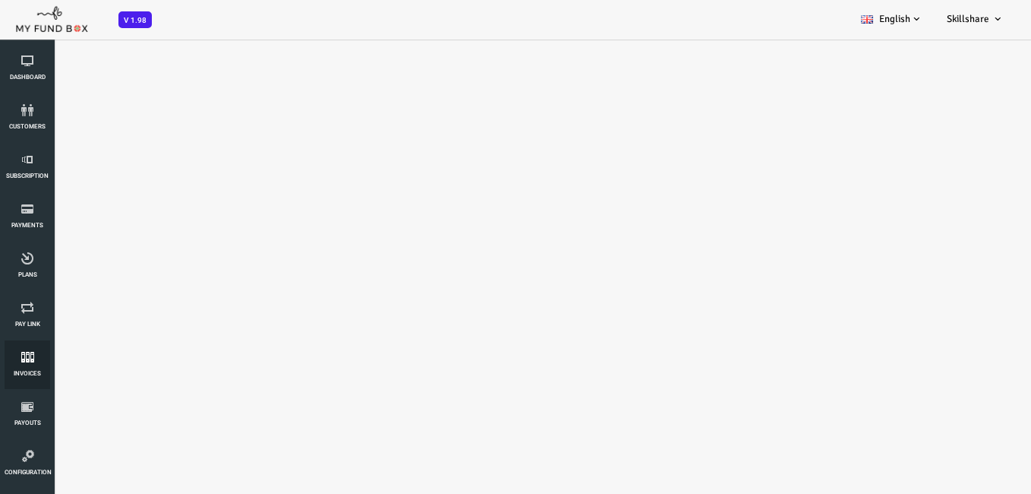
scroll to position [0, 0]
select select "100"
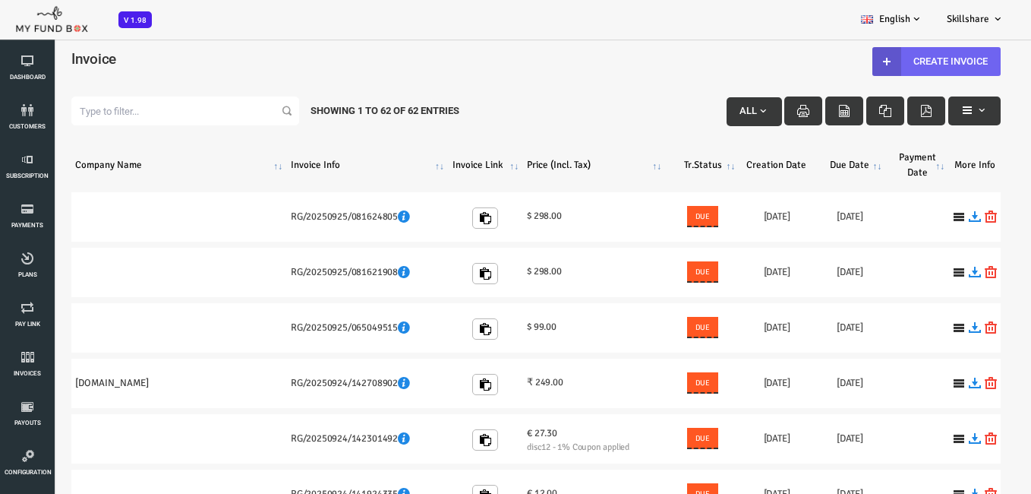
click at [876, 56] on link "Create Invoice" at bounding box center [896, 61] width 128 height 29
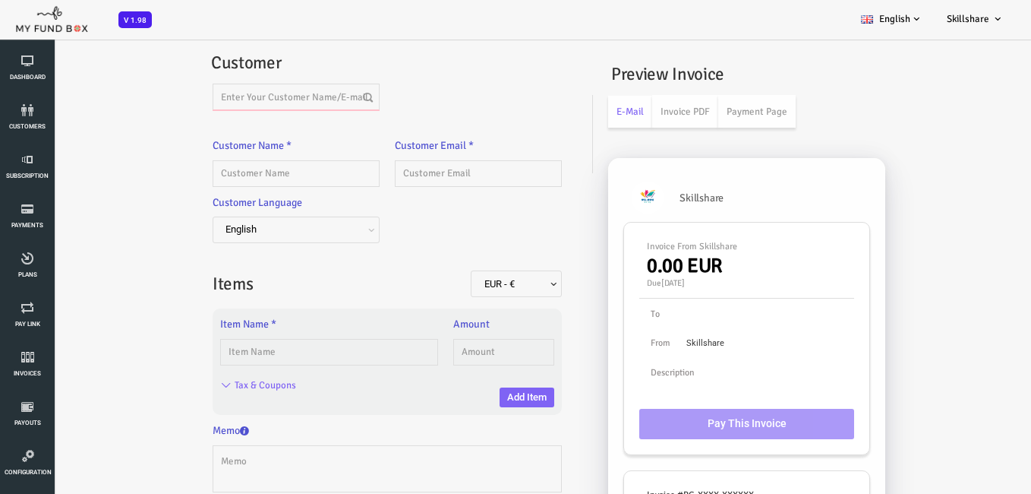
click at [267, 104] on input "text" at bounding box center [255, 97] width 167 height 27
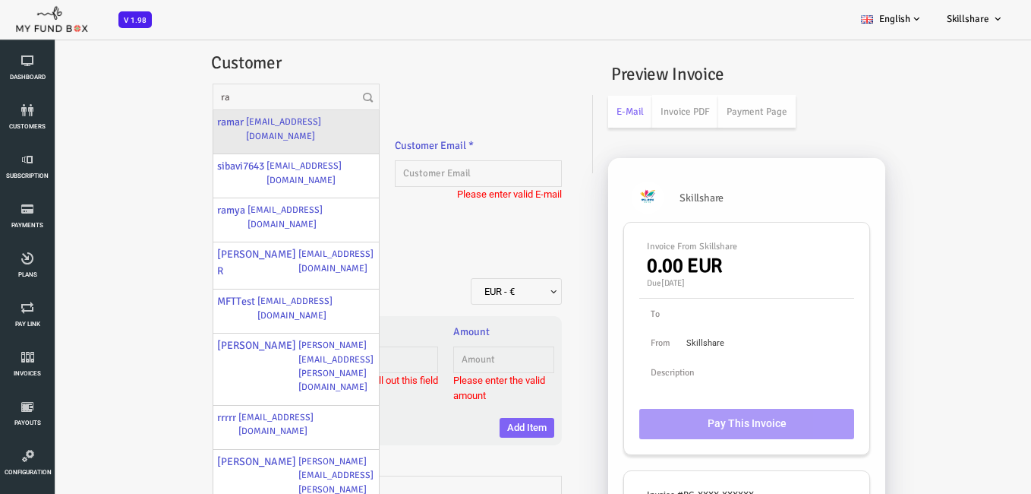
click at [248, 132] on div "ramar ramar9@gmail.com" at bounding box center [255, 132] width 166 height 44
type input "ramar"
type input "ramar9@gmail.com"
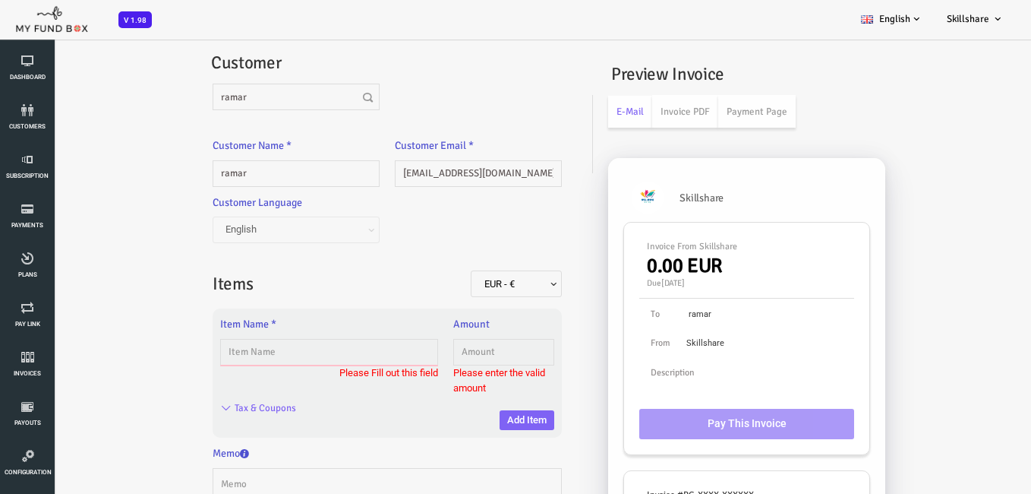
click at [255, 342] on input "text" at bounding box center [288, 352] width 218 height 27
type input "MFB"
type input "1.00"
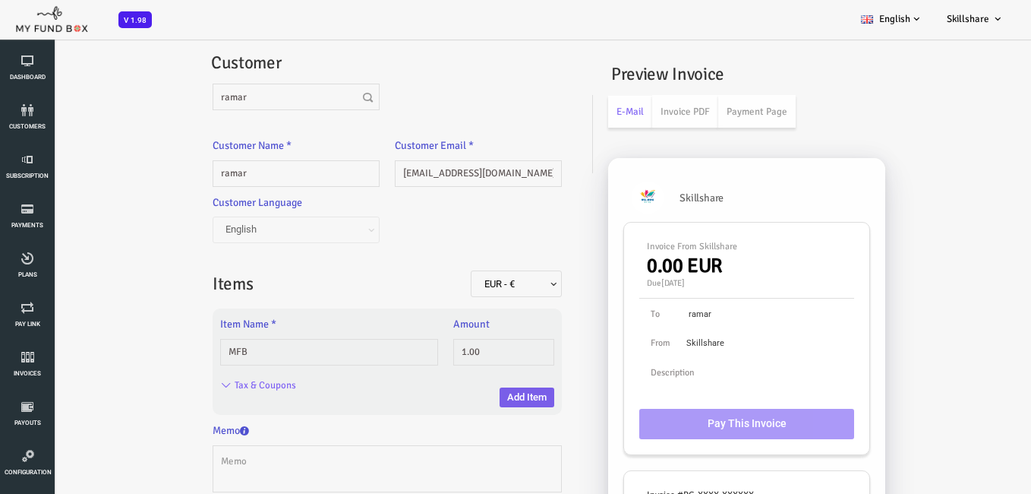
click at [475, 394] on button "Add Item" at bounding box center [486, 397] width 55 height 20
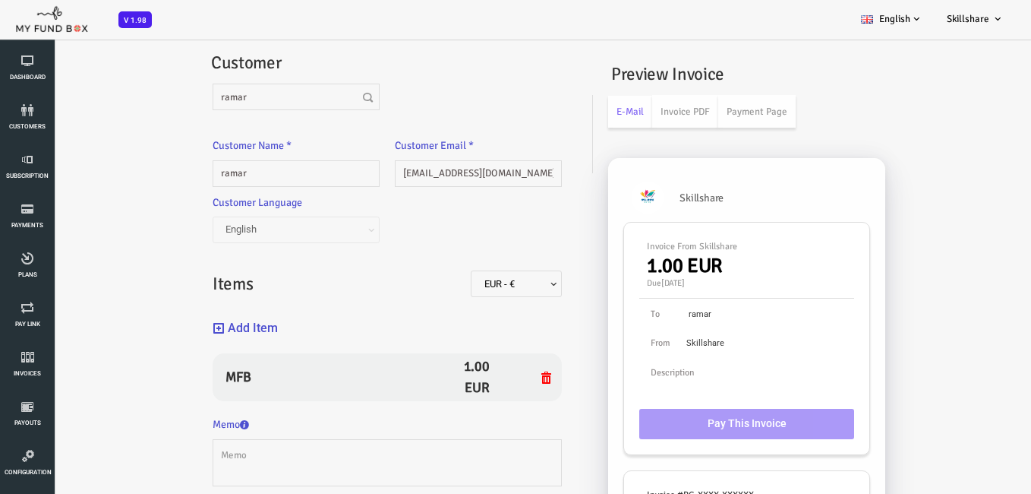
click at [214, 320] on button "Add Item" at bounding box center [204, 328] width 65 height 33
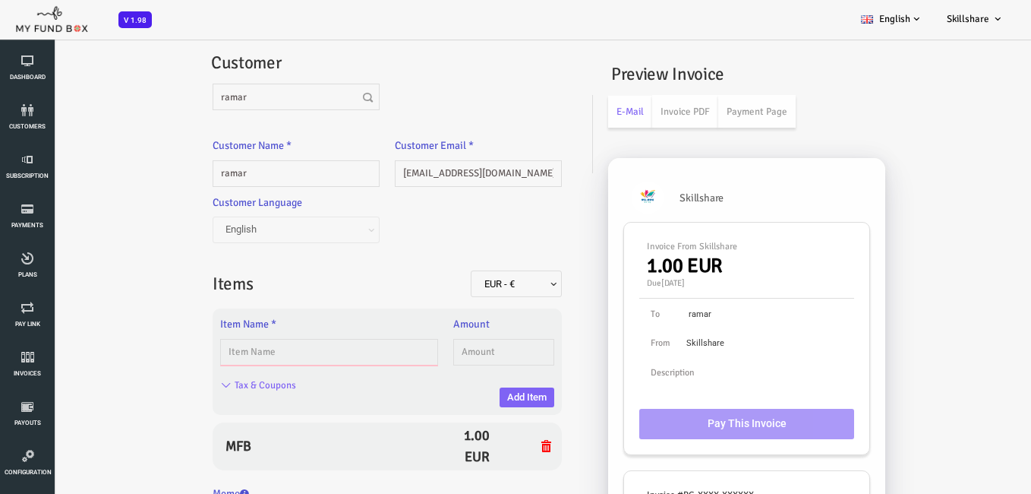
click at [223, 339] on input "text" at bounding box center [288, 352] width 218 height 27
type input "sdfsdf"
type input "1.00"
click at [481, 394] on button "Add Item" at bounding box center [486, 397] width 55 height 20
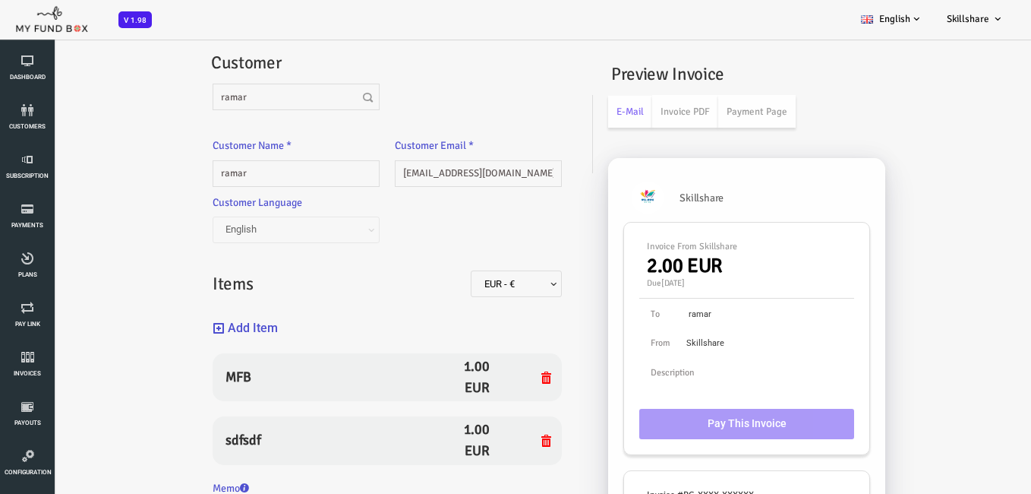
click at [215, 328] on button "Add Item" at bounding box center [204, 328] width 65 height 33
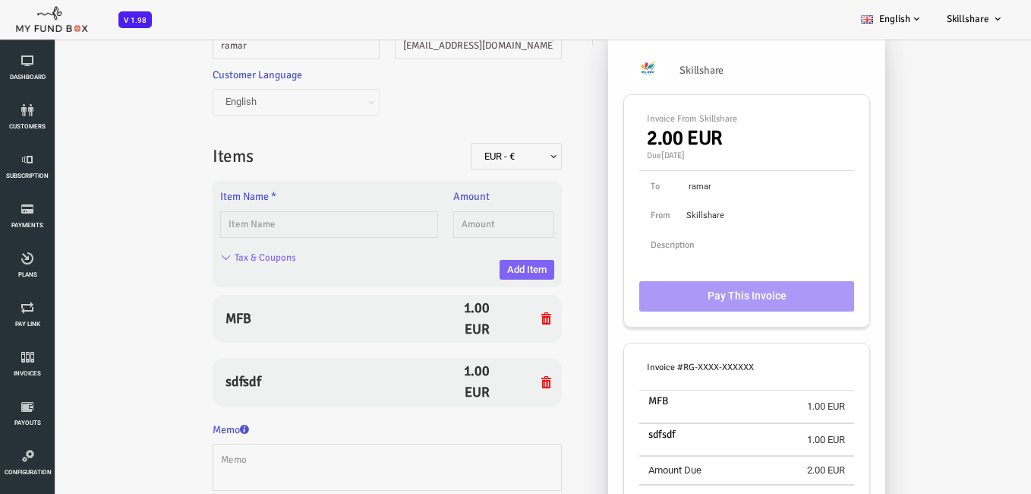
scroll to position [152, 0]
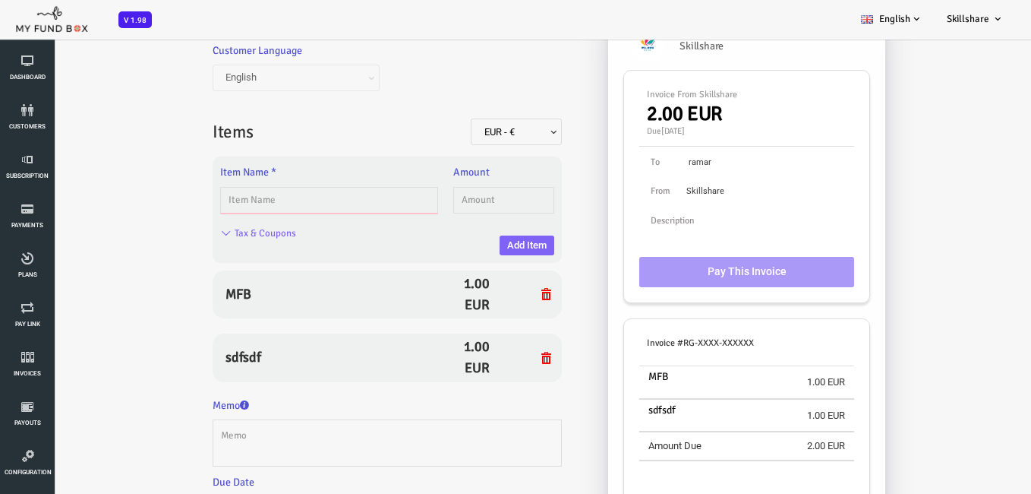
click at [252, 204] on input "text" at bounding box center [288, 200] width 218 height 27
type input "plan09"
type input "1.00"
click at [481, 249] on button "Add Item" at bounding box center [486, 245] width 55 height 20
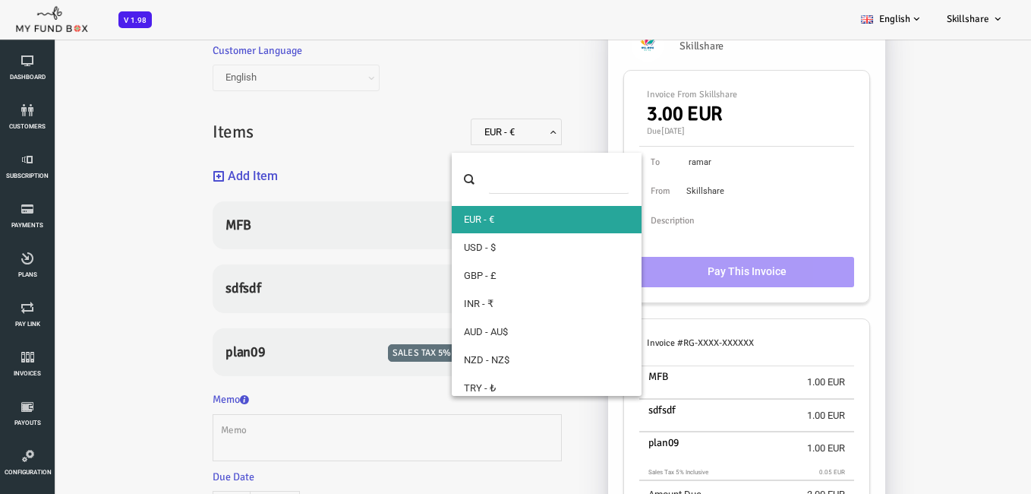
click at [511, 138] on span "EUR - €" at bounding box center [475, 132] width 79 height 15
select select "1 !&@ INR"
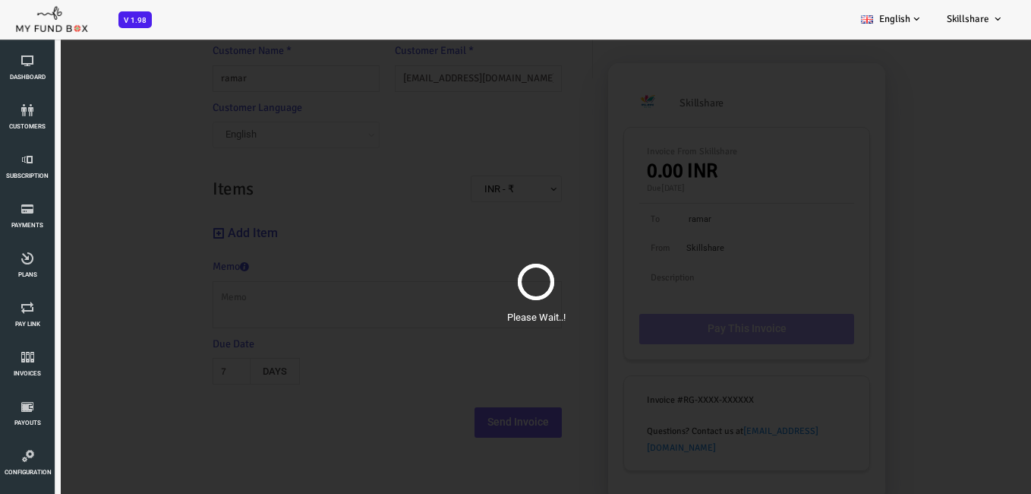
scroll to position [79, 0]
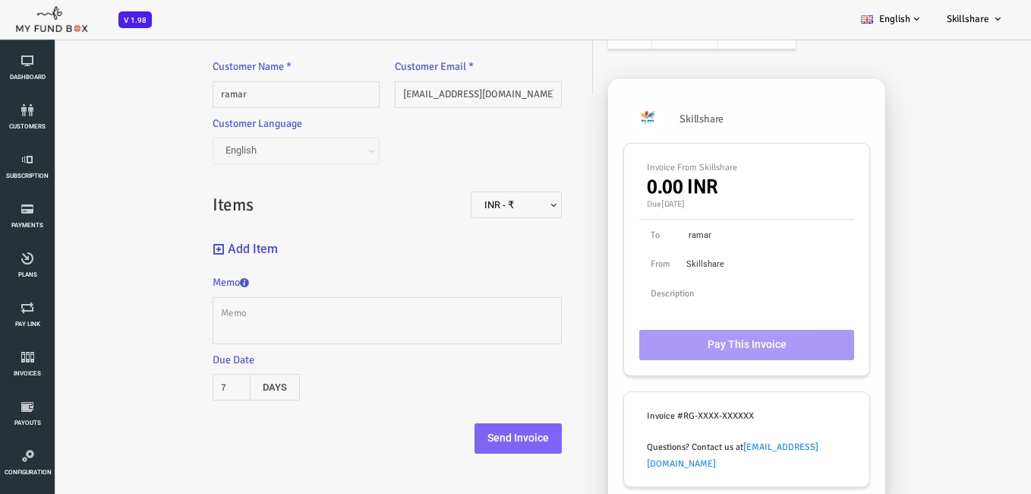
click at [205, 251] on button "Add Item" at bounding box center [204, 249] width 65 height 33
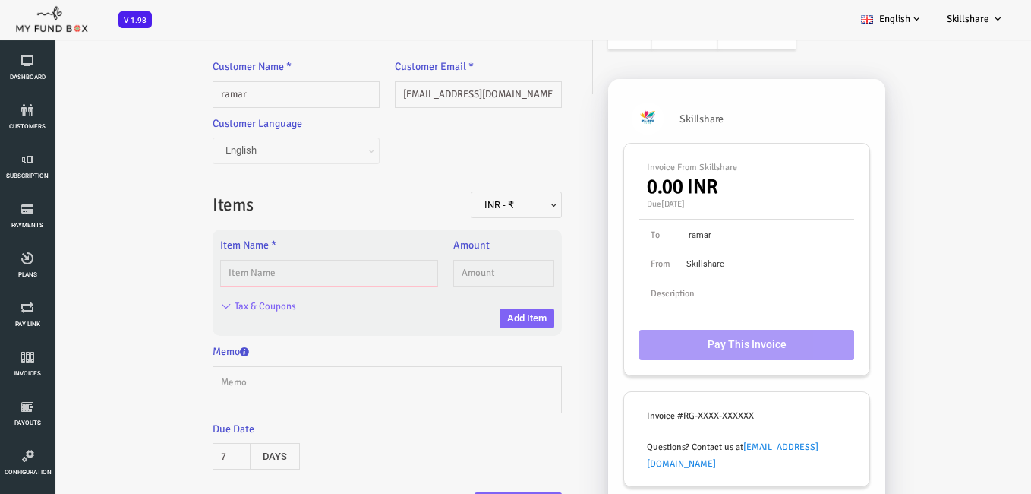
click at [214, 271] on input "text" at bounding box center [288, 273] width 218 height 27
type input "h"
click at [488, 208] on span "INR - ₹" at bounding box center [475, 204] width 79 height 15
select select "3 !&@ EUR"
click at [361, 270] on input "text" at bounding box center [288, 273] width 218 height 27
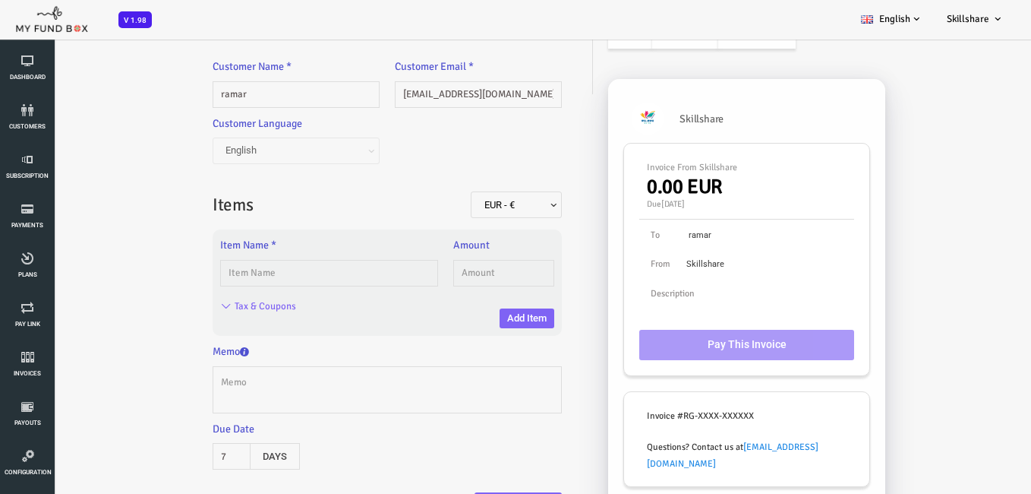
click at [282, 316] on div "Tax & Coupons" at bounding box center [338, 309] width 349 height 30
click at [319, 296] on div "Tax & Coupons" at bounding box center [338, 309] width 349 height 30
click at [320, 286] on input "text" at bounding box center [288, 273] width 218 height 27
type input "9"
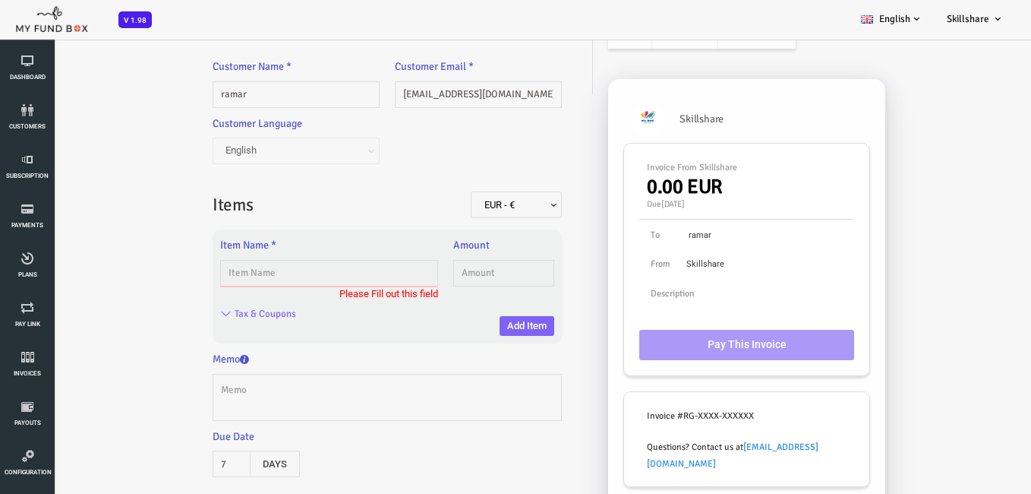
click at [311, 281] on input "text" at bounding box center [288, 273] width 218 height 27
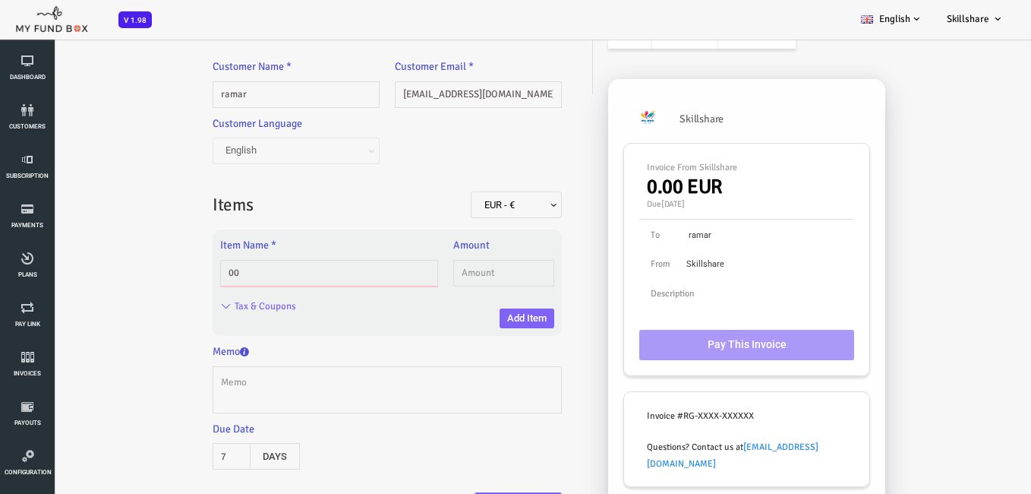
type input "0"
type input "f"
type input "athoo"
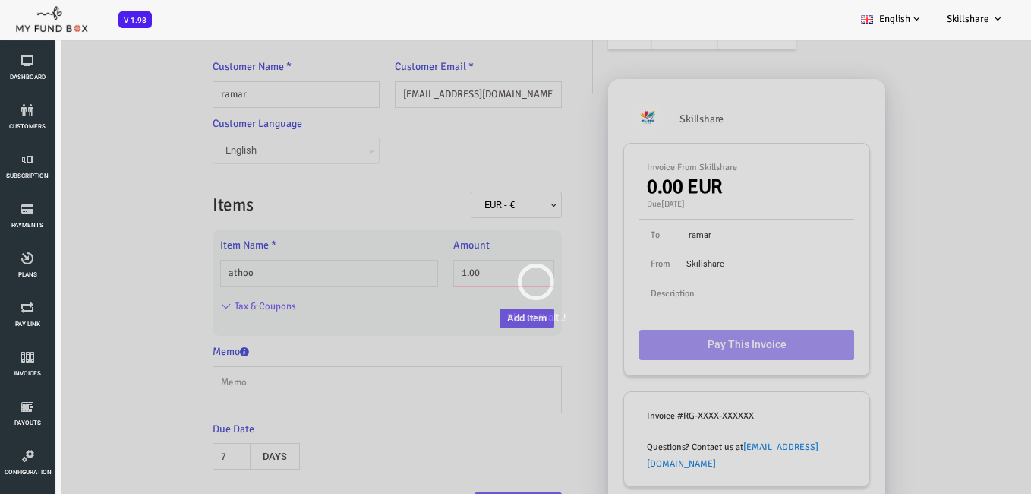
click at [431, 279] on body "Subscriber not found Beneficiary Not Found Partner Not Found!!!! Please Fill ou…" at bounding box center [495, 256] width 990 height 594
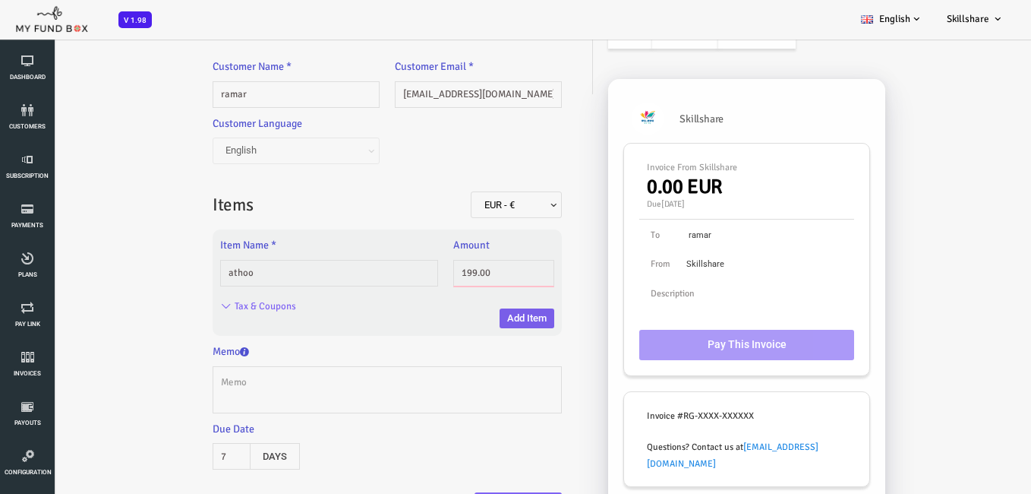
type input "199.00"
click at [491, 324] on button "Add Item" at bounding box center [486, 318] width 55 height 20
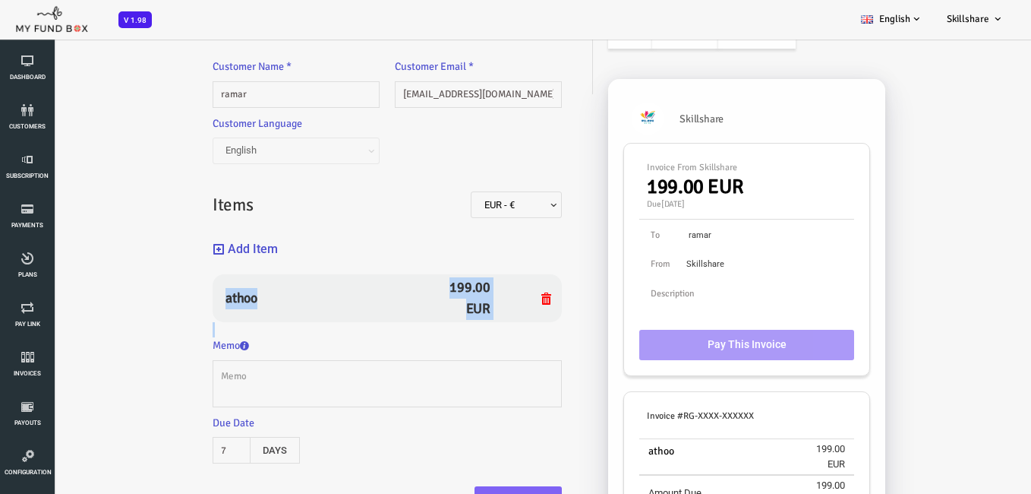
click at [491, 324] on div "athoo 199.00 EUR" at bounding box center [346, 305] width 349 height 63
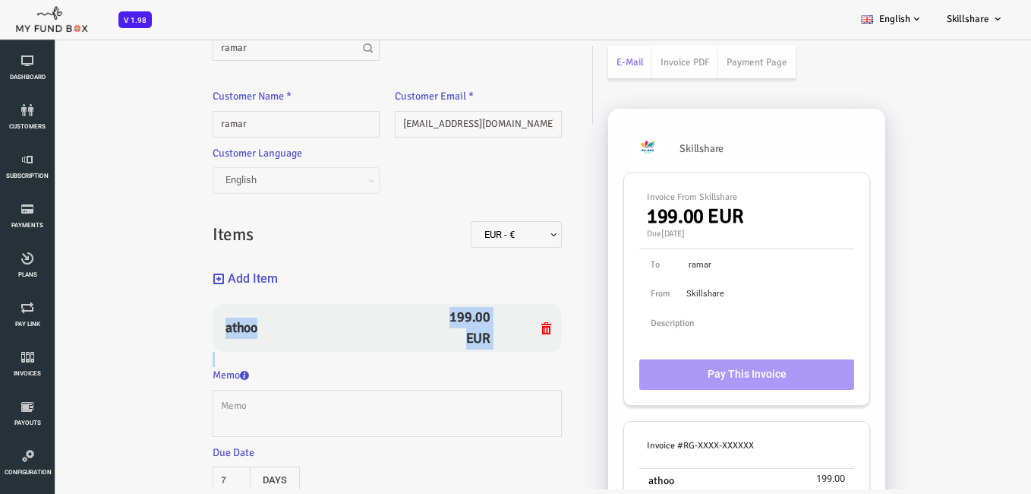
scroll to position [0, 0]
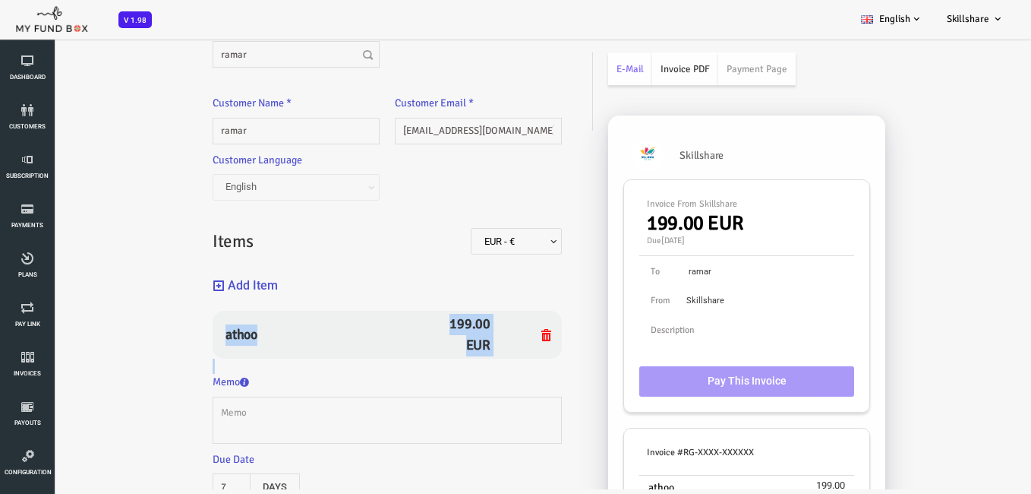
click at [644, 63] on link "Invoice PDF" at bounding box center [644, 68] width 66 height 33
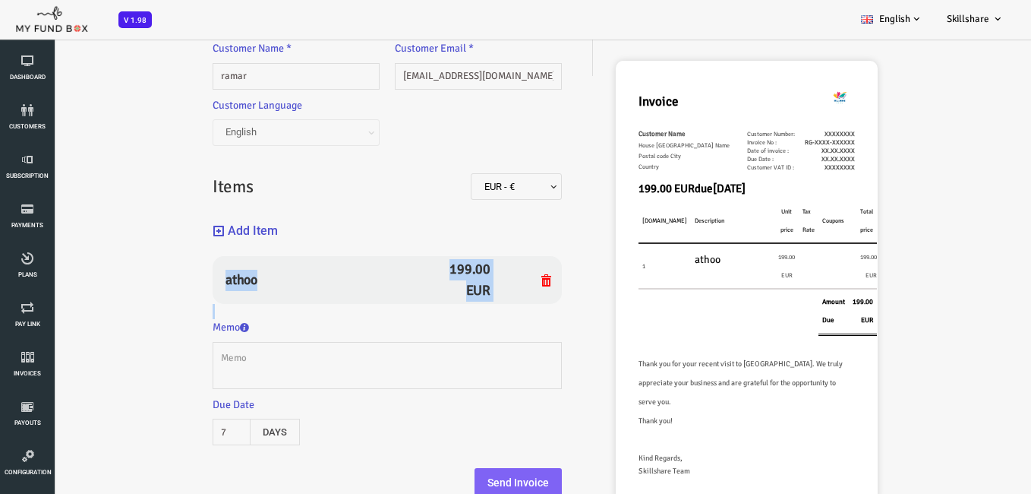
scroll to position [109, 0]
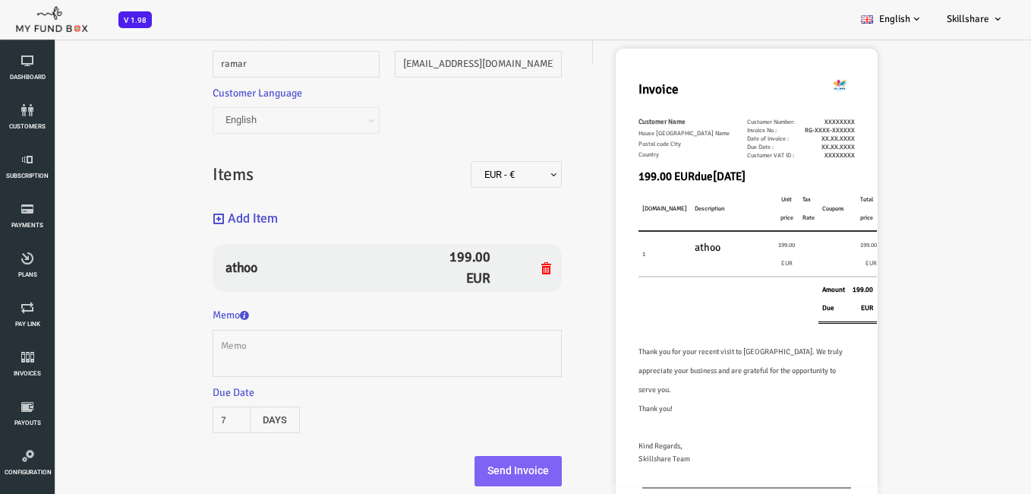
click at [758, 301] on td at bounding box center [768, 299] width 20 height 46
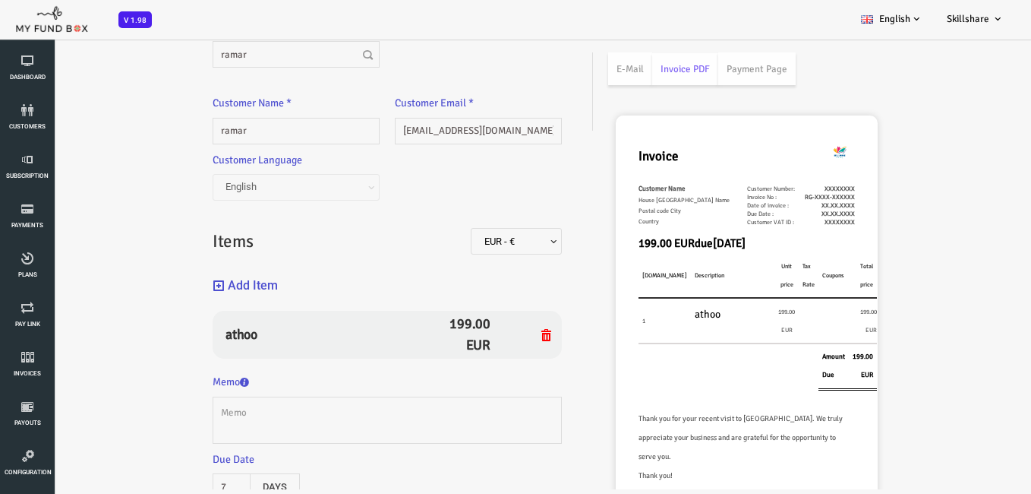
scroll to position [0, 0]
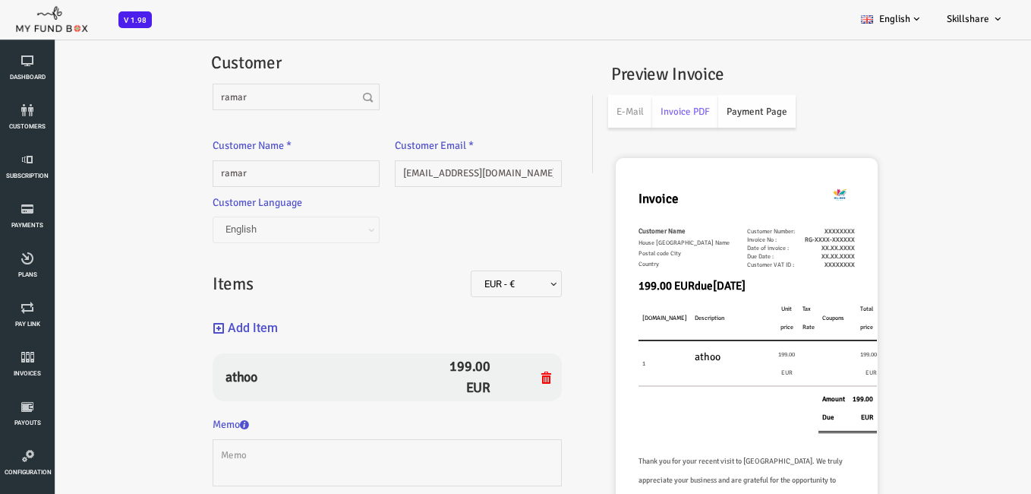
click at [718, 112] on link "Payment Page" at bounding box center [715, 111] width 77 height 33
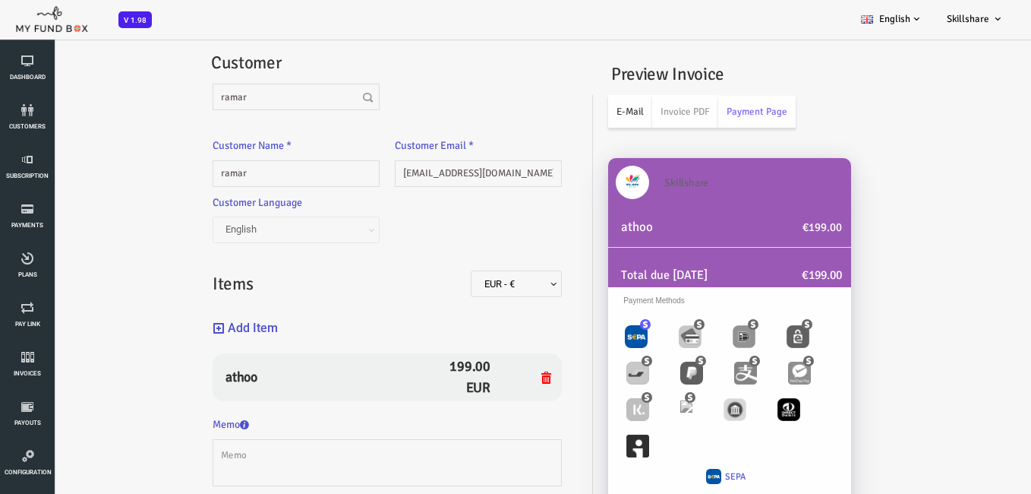
click at [587, 105] on link "E-Mail" at bounding box center [589, 111] width 44 height 33
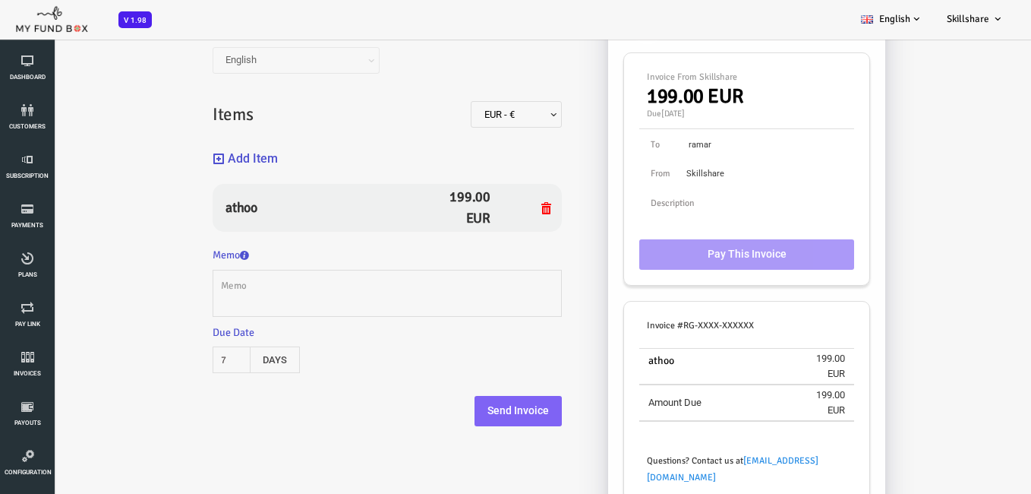
scroll to position [183, 0]
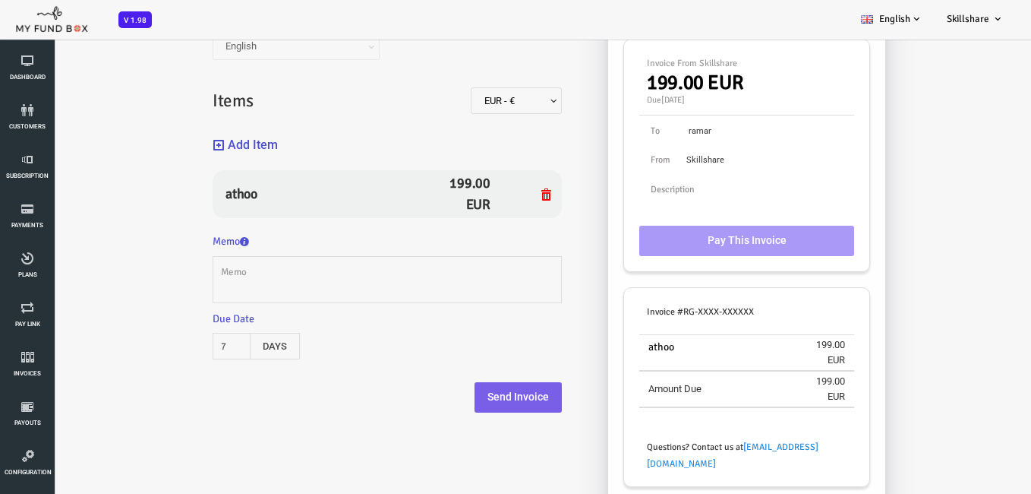
click at [503, 388] on button "Send Invoice" at bounding box center [477, 397] width 87 height 30
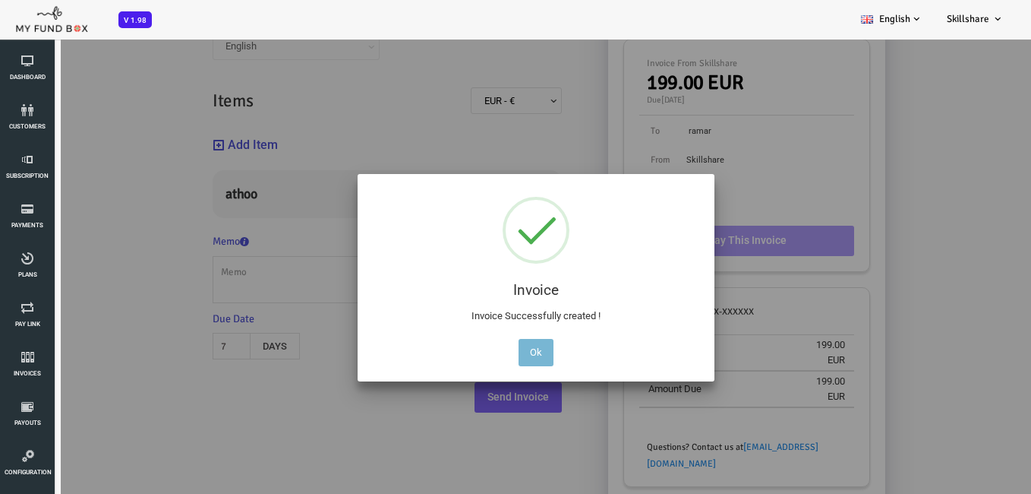
click at [501, 346] on button "Ok" at bounding box center [495, 352] width 35 height 27
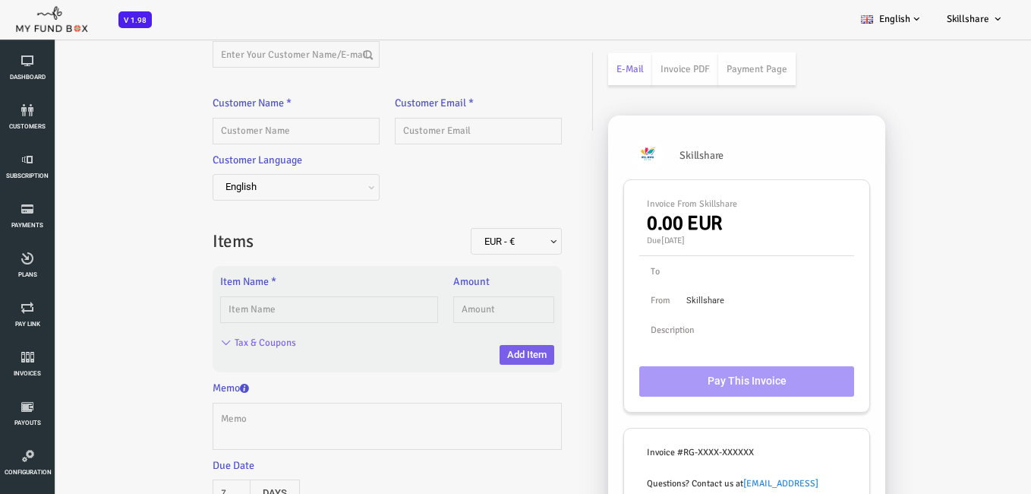
scroll to position [76, 0]
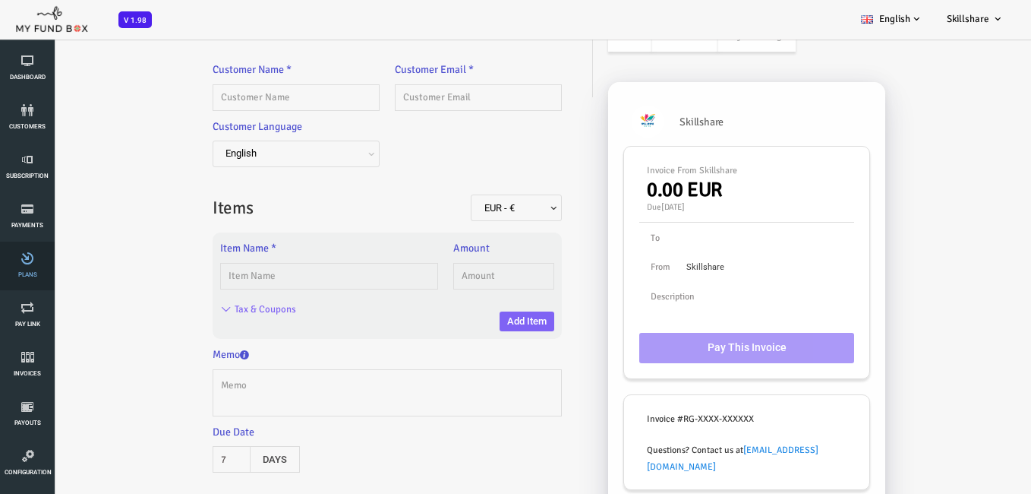
click at [30, 254] on icon at bounding box center [28, 258] width 46 height 12
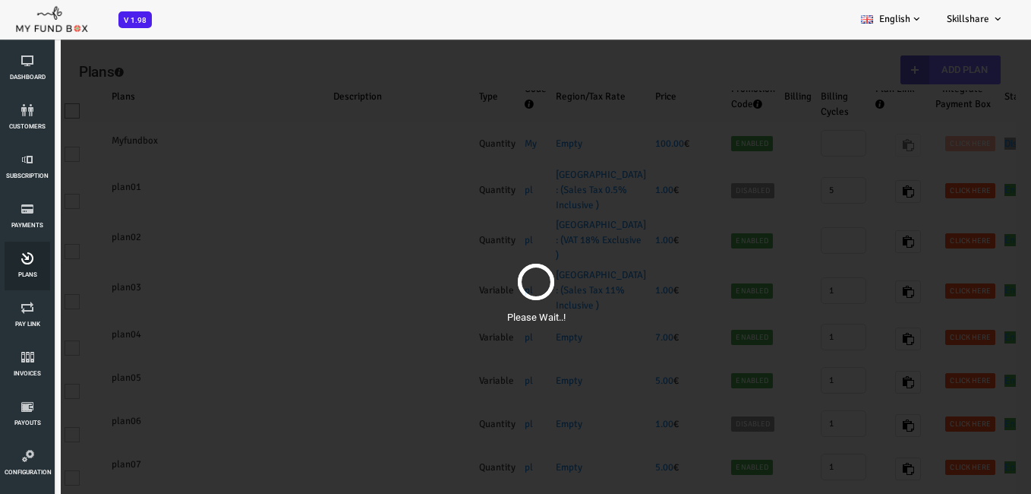
scroll to position [0, 0]
click at [27, 259] on icon at bounding box center [28, 258] width 46 height 12
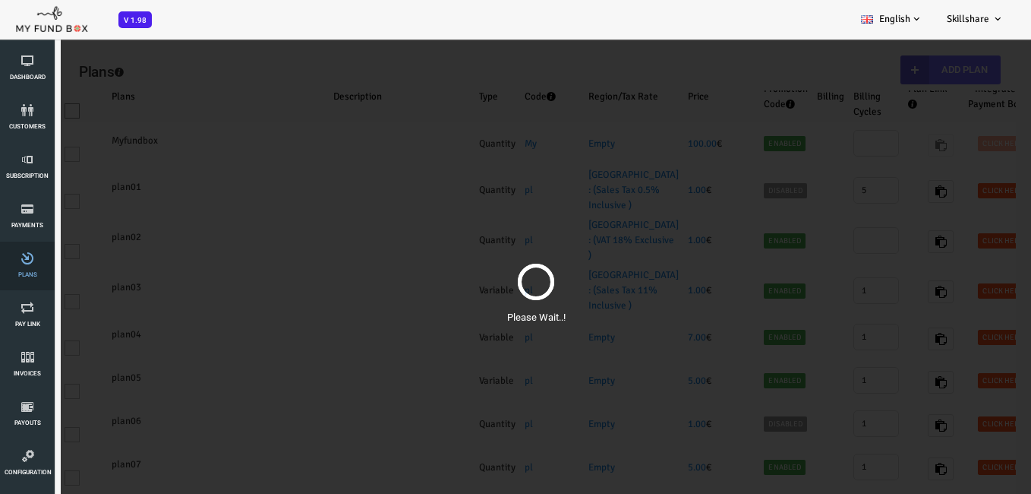
click at [0, 0] on span "Plans" at bounding box center [0, 0] width 0 height 0
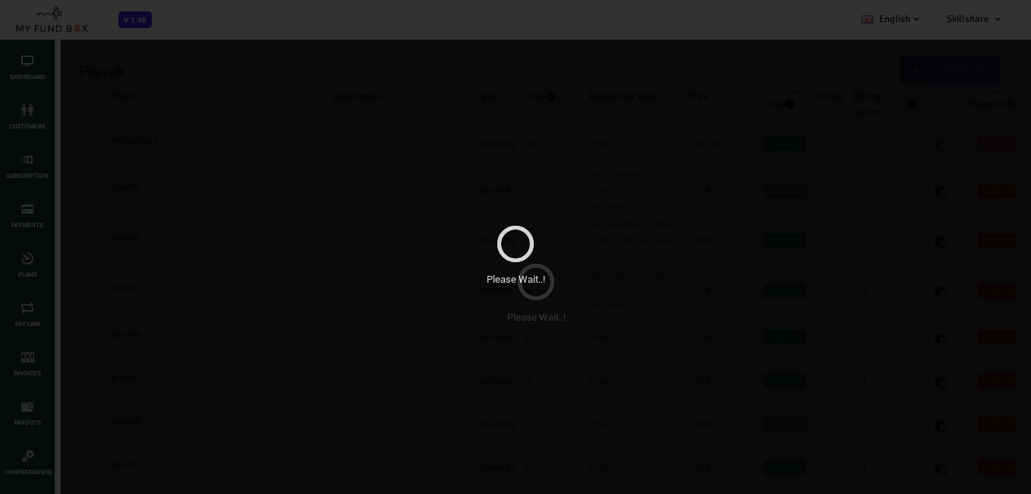
click at [393, 240] on div "Please Wait..!" at bounding box center [515, 247] width 1031 height 494
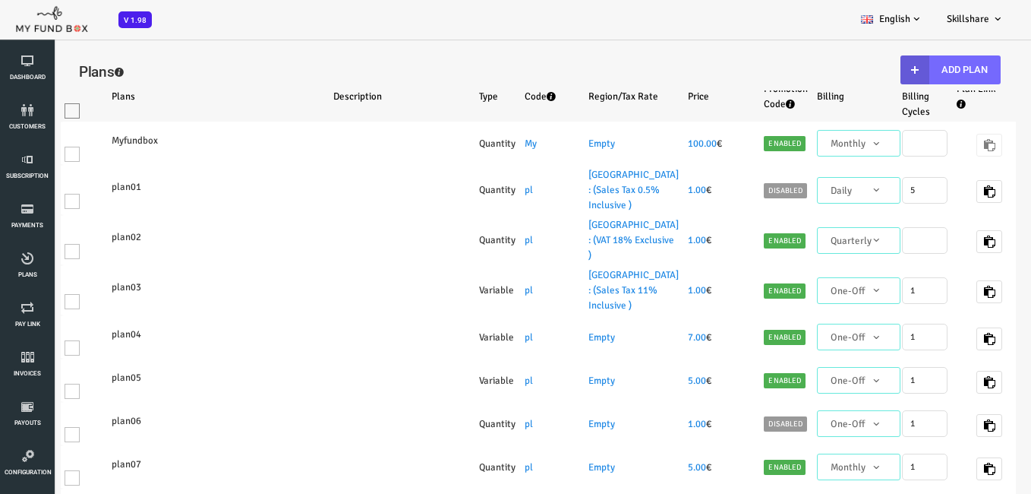
select select "100"
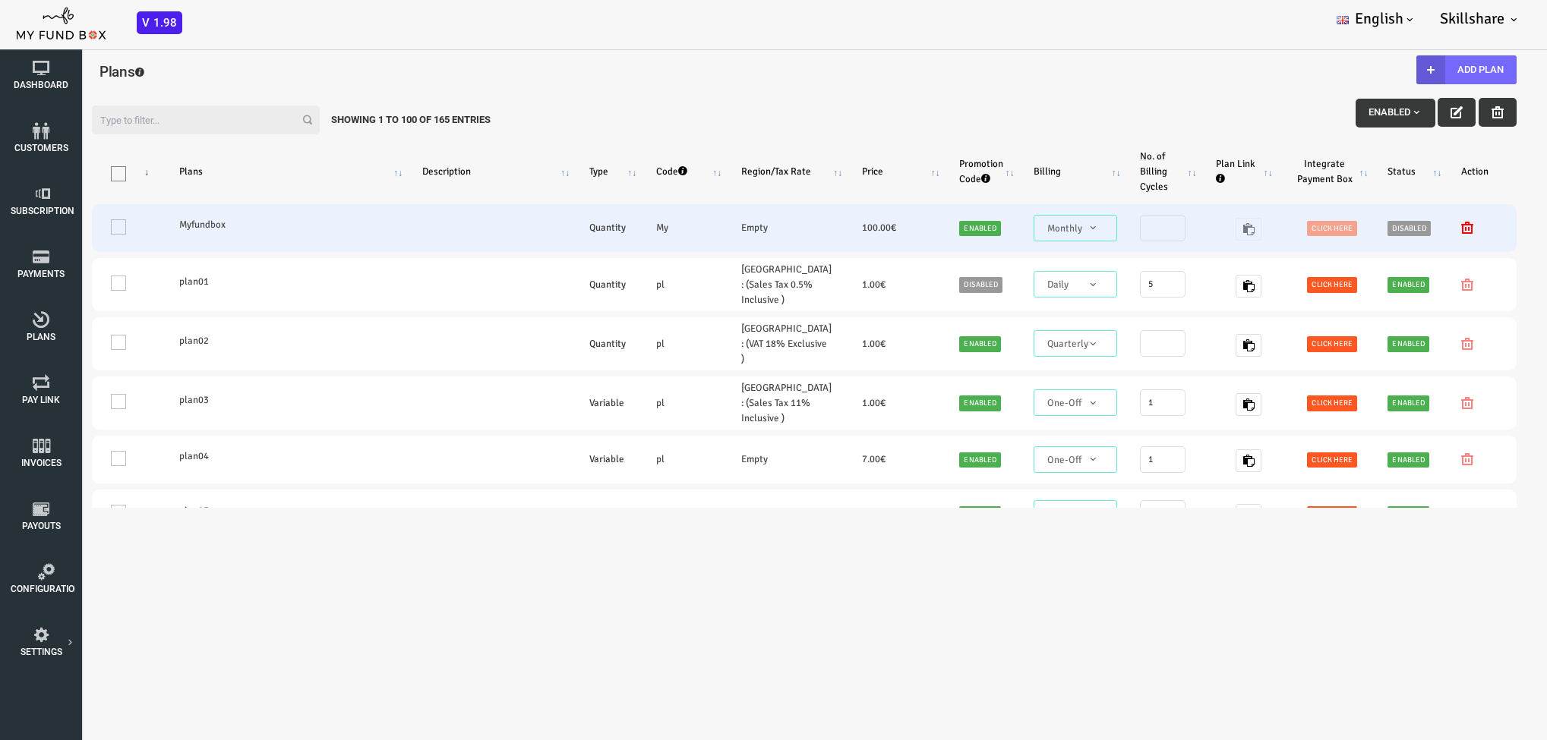
click at [1030, 222] on td "Click here" at bounding box center [1263, 228] width 96 height 48
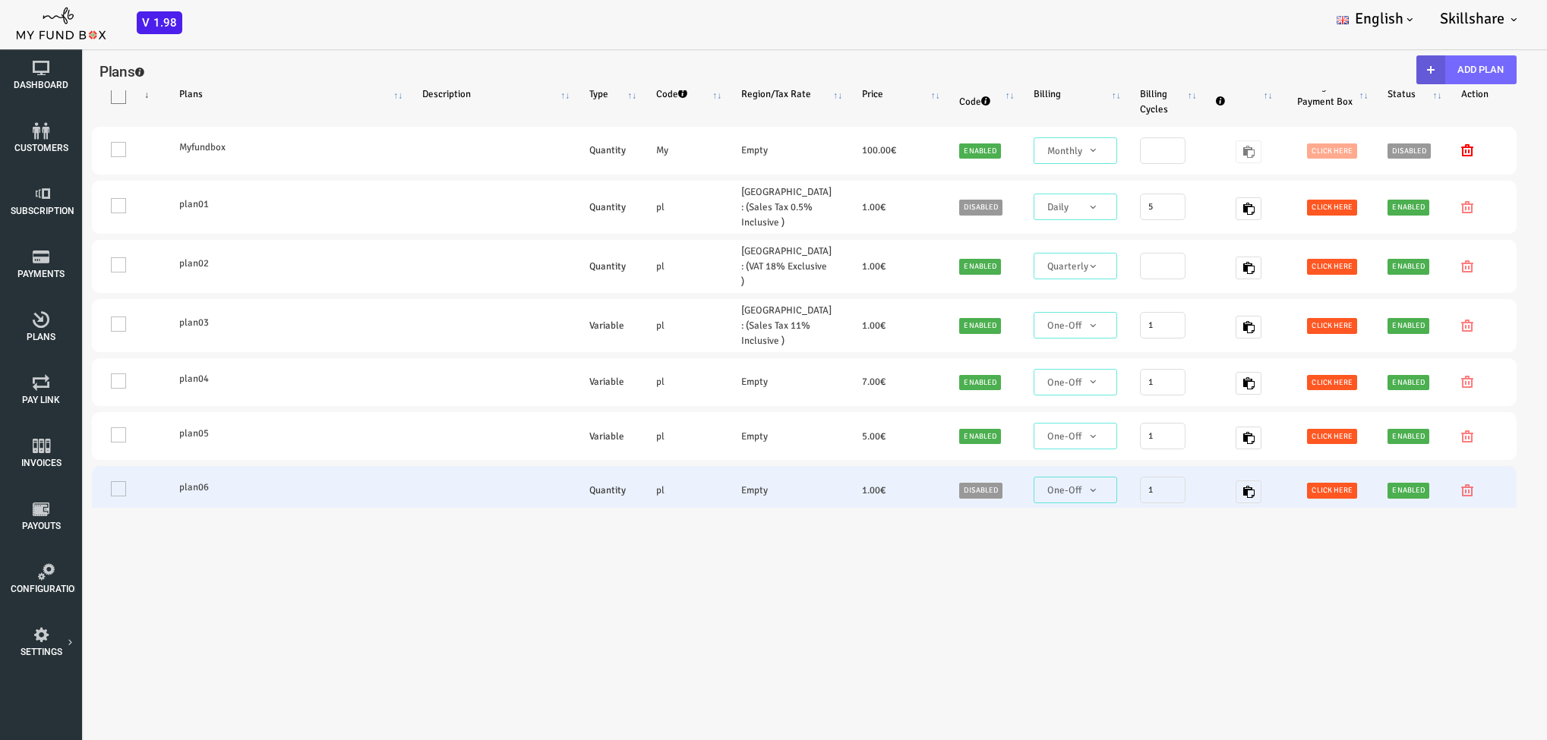
scroll to position [114, 0]
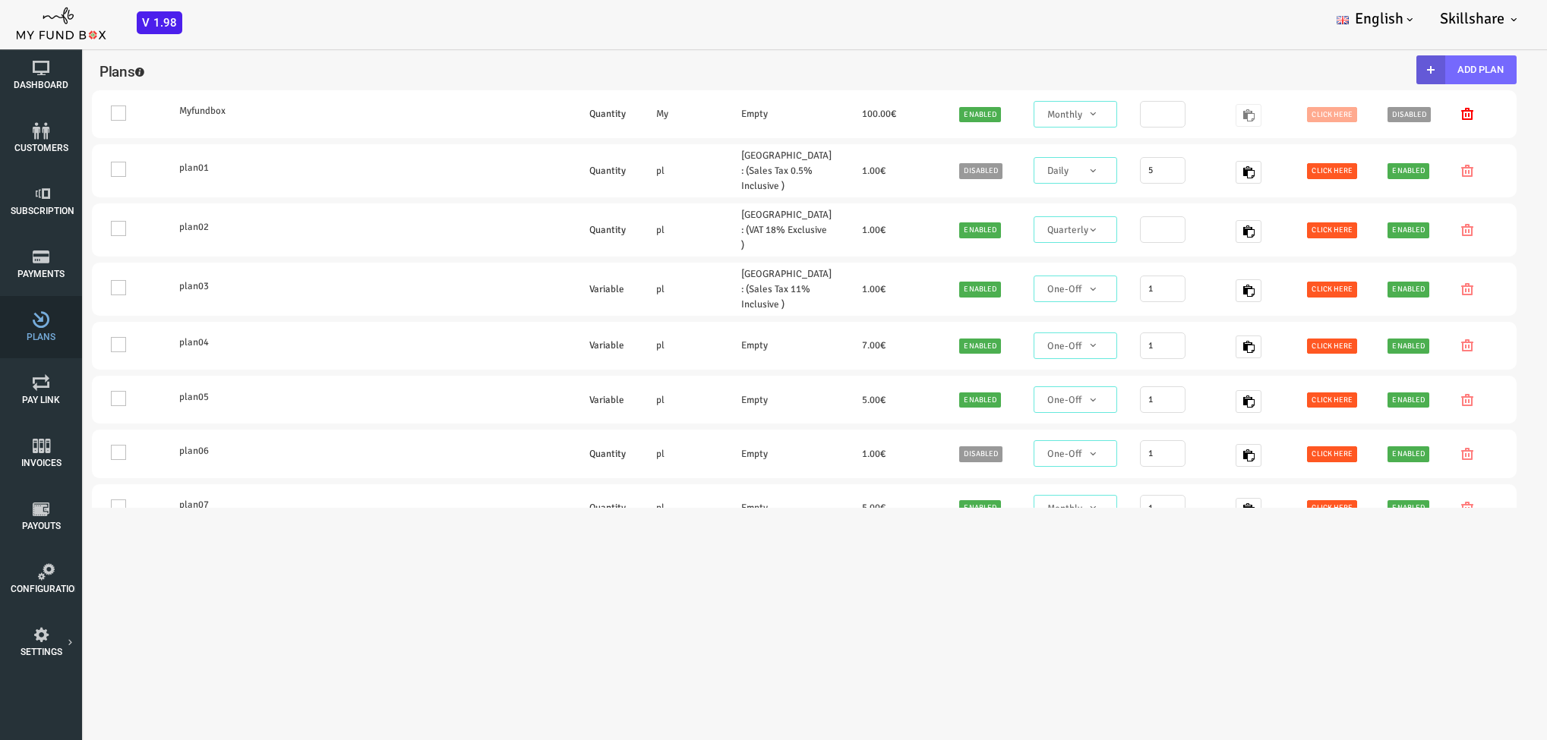
click at [0, 0] on span "Plans" at bounding box center [0, 0] width 0 height 0
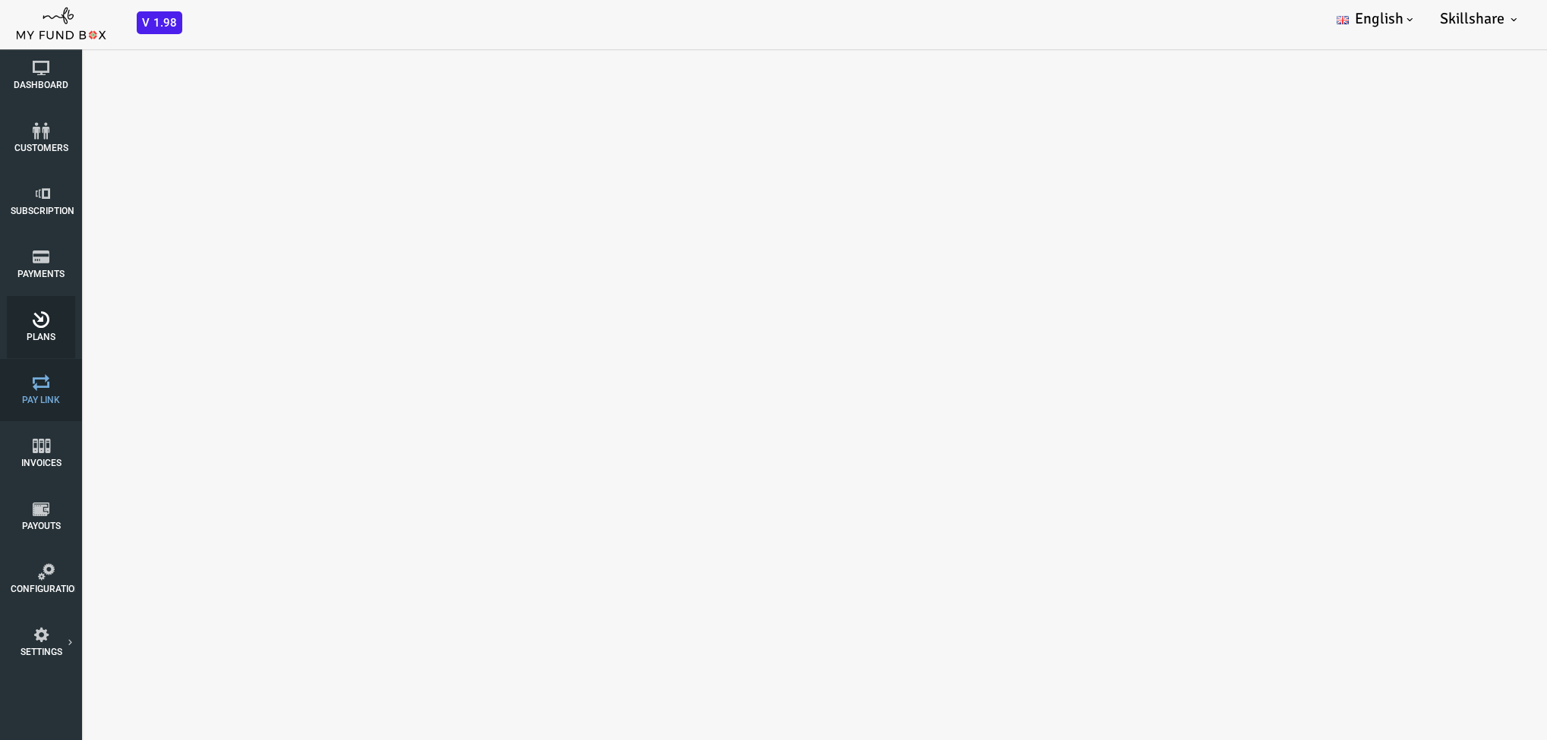
click at [367, 493] on body "Subscriber not found Beneficiary Not Found Partner Not Found!!!! Please Fill ou…" at bounding box center [773, 370] width 1547 height 740
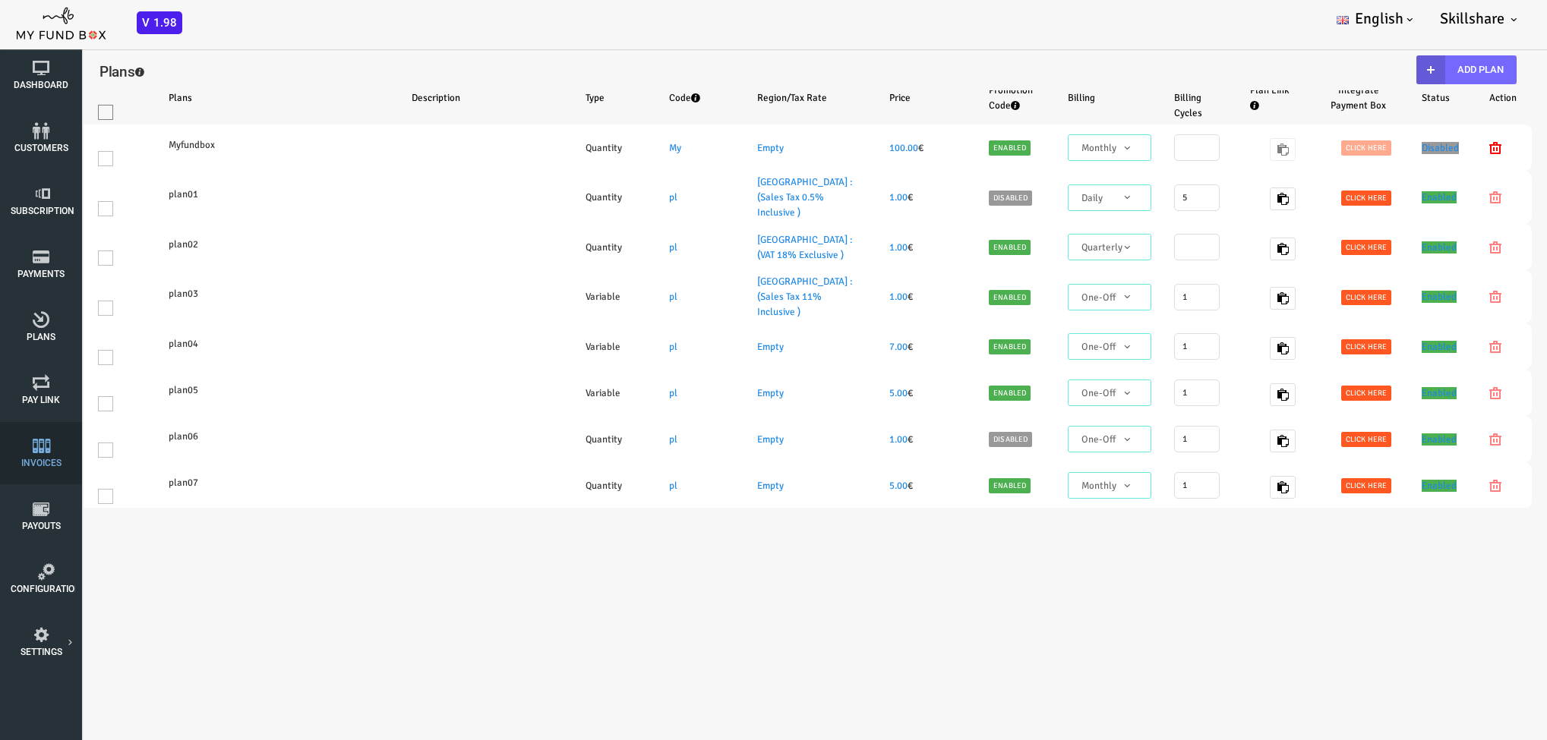
scroll to position [0, 0]
select select "100"
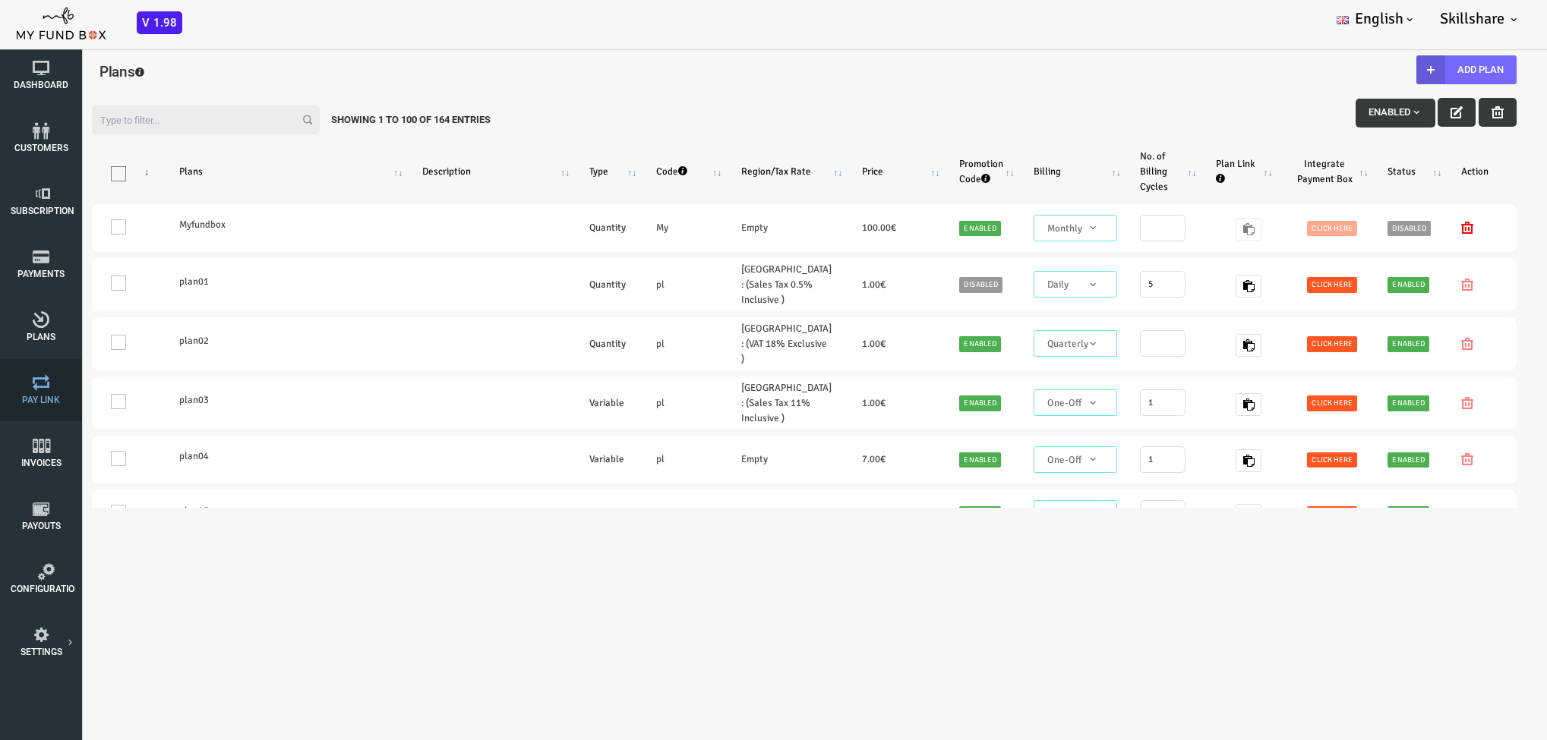
click at [0, 0] on span "Pay Link" at bounding box center [0, 0] width 0 height 0
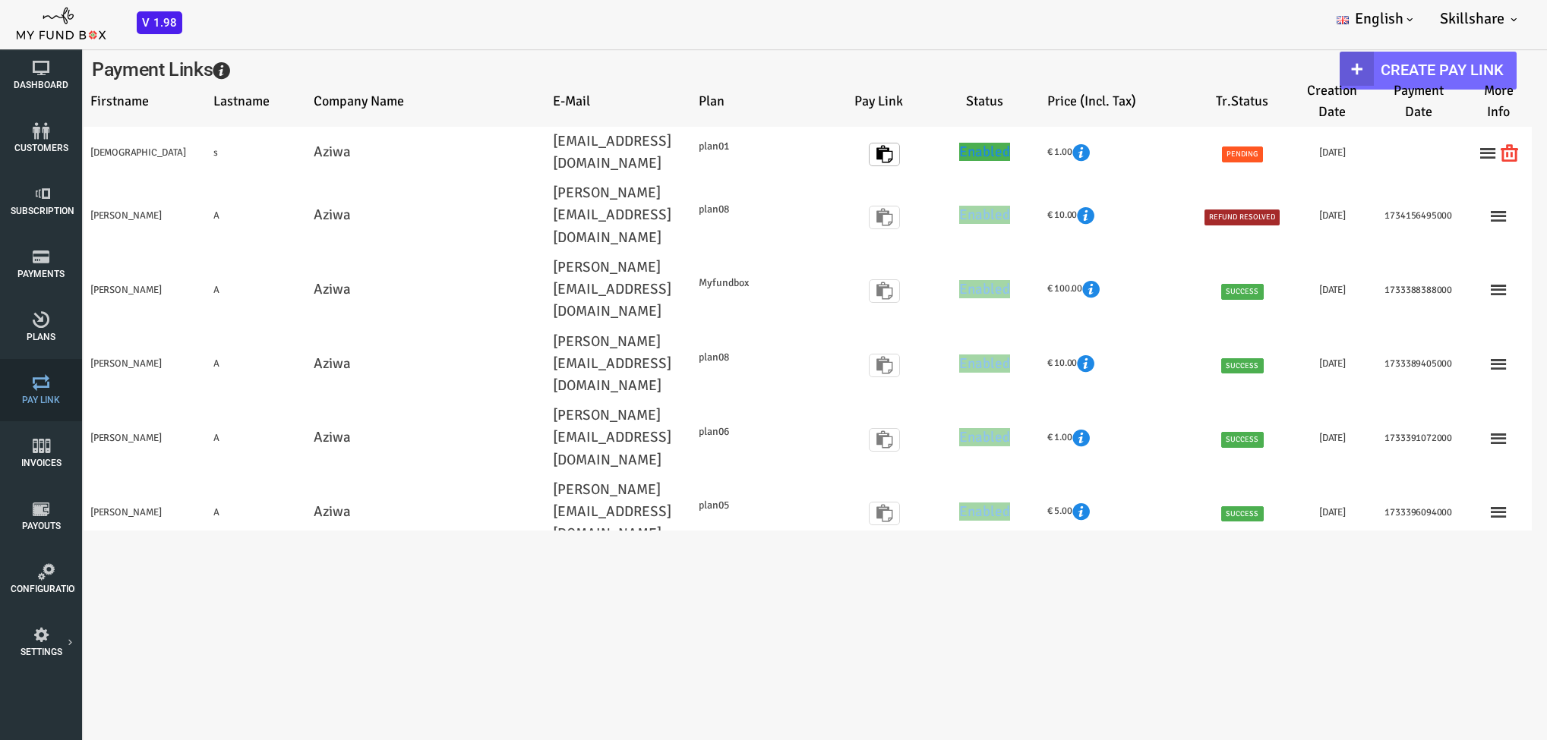
select select "100"
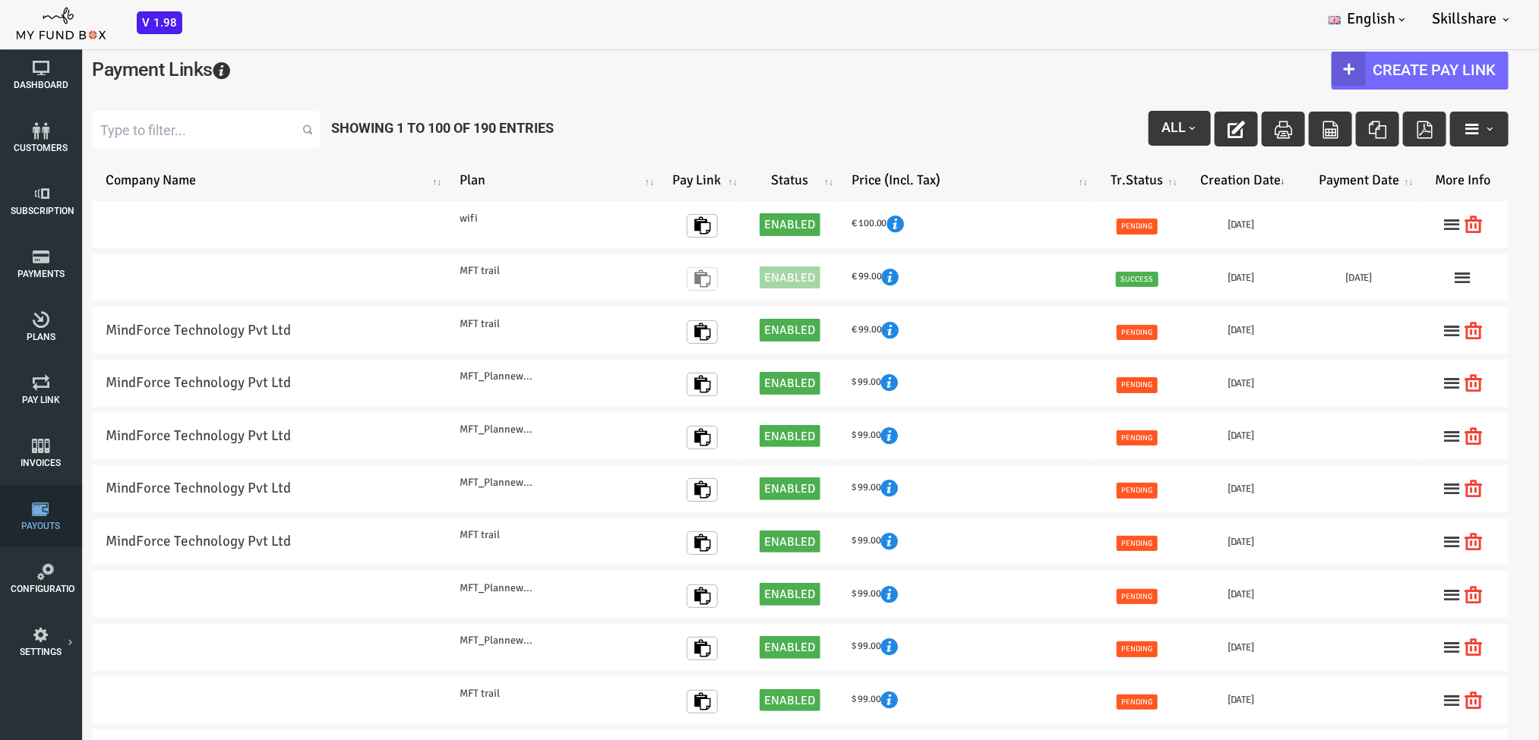
click at [69, 493] on icon at bounding box center [41, 508] width 61 height 17
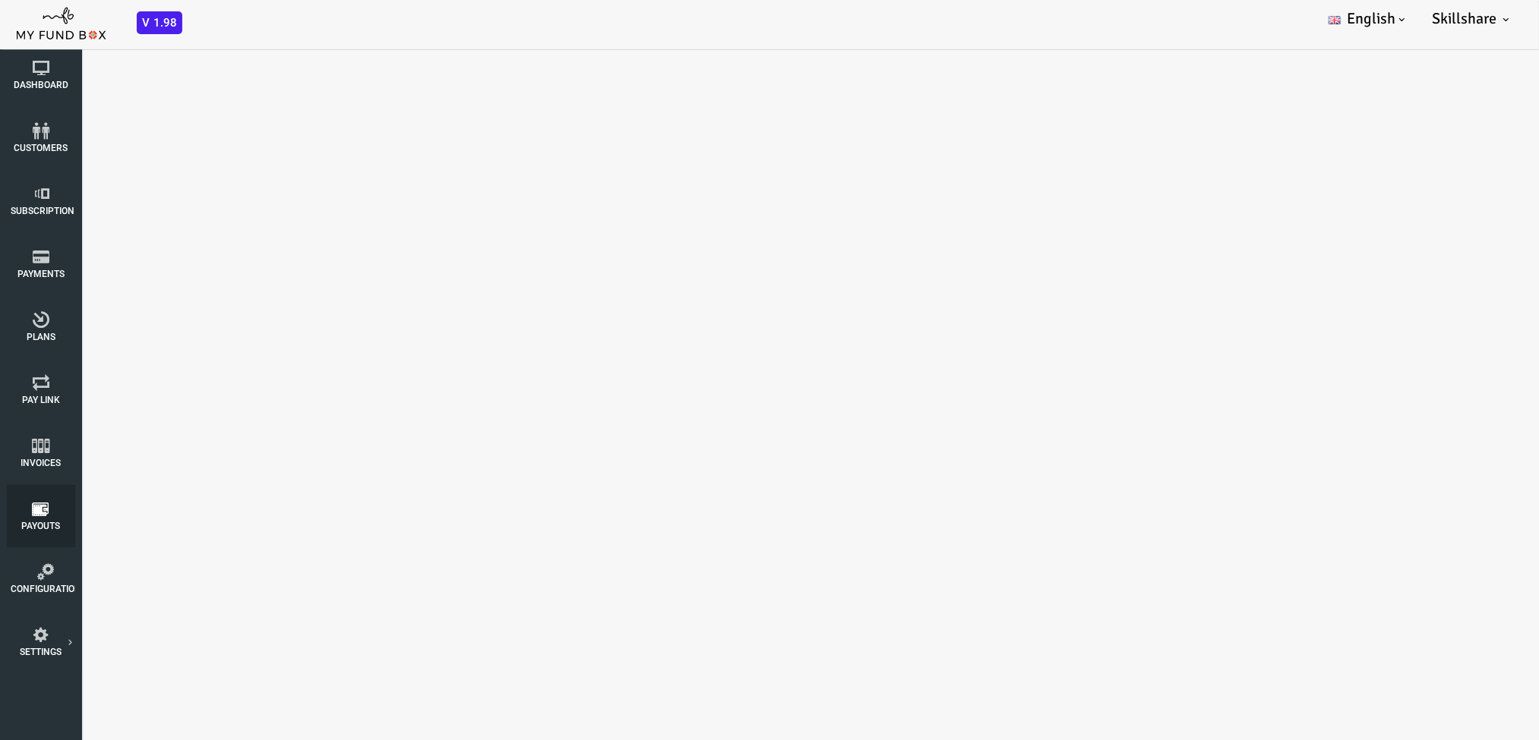
select select "100"
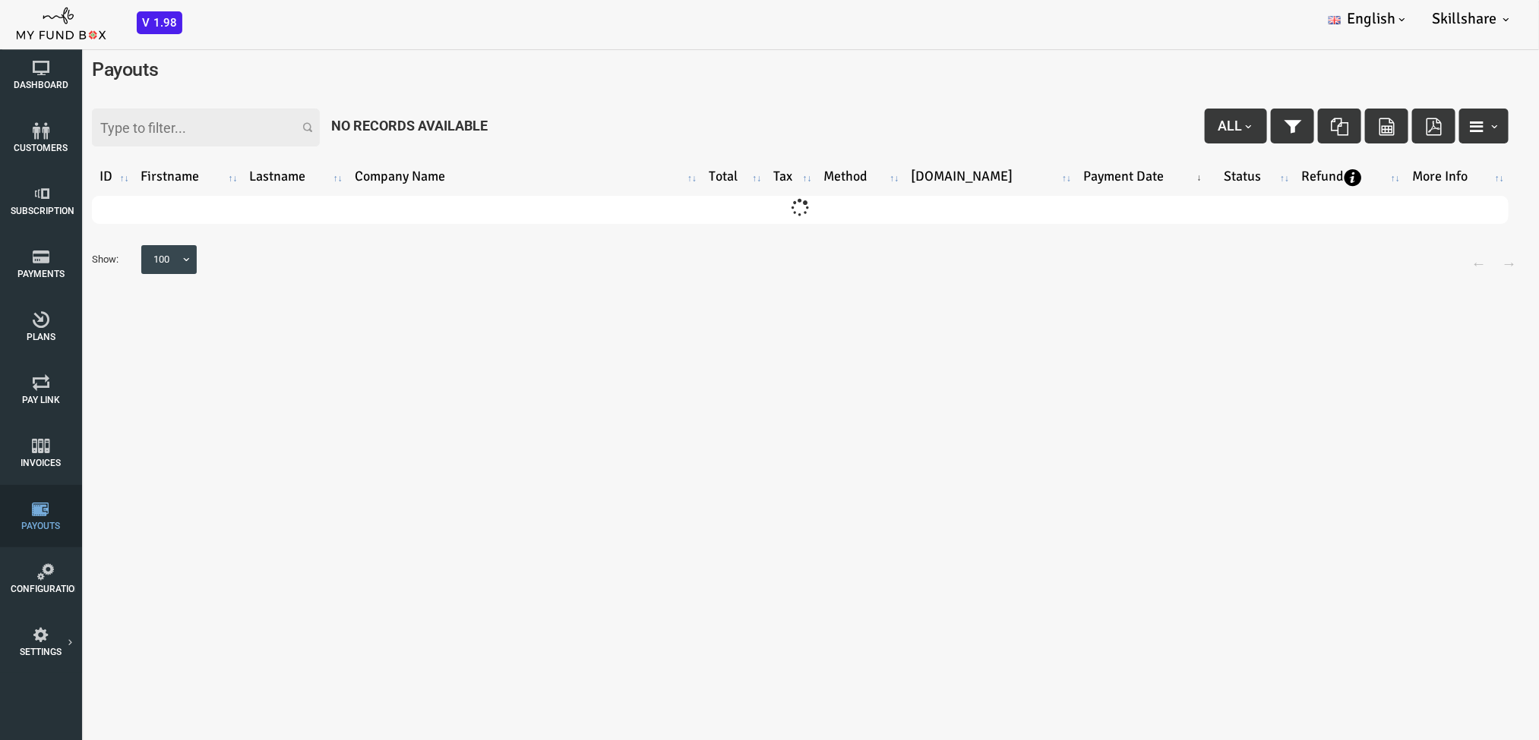
click at [48, 493] on link "Payouts" at bounding box center [41, 516] width 68 height 62
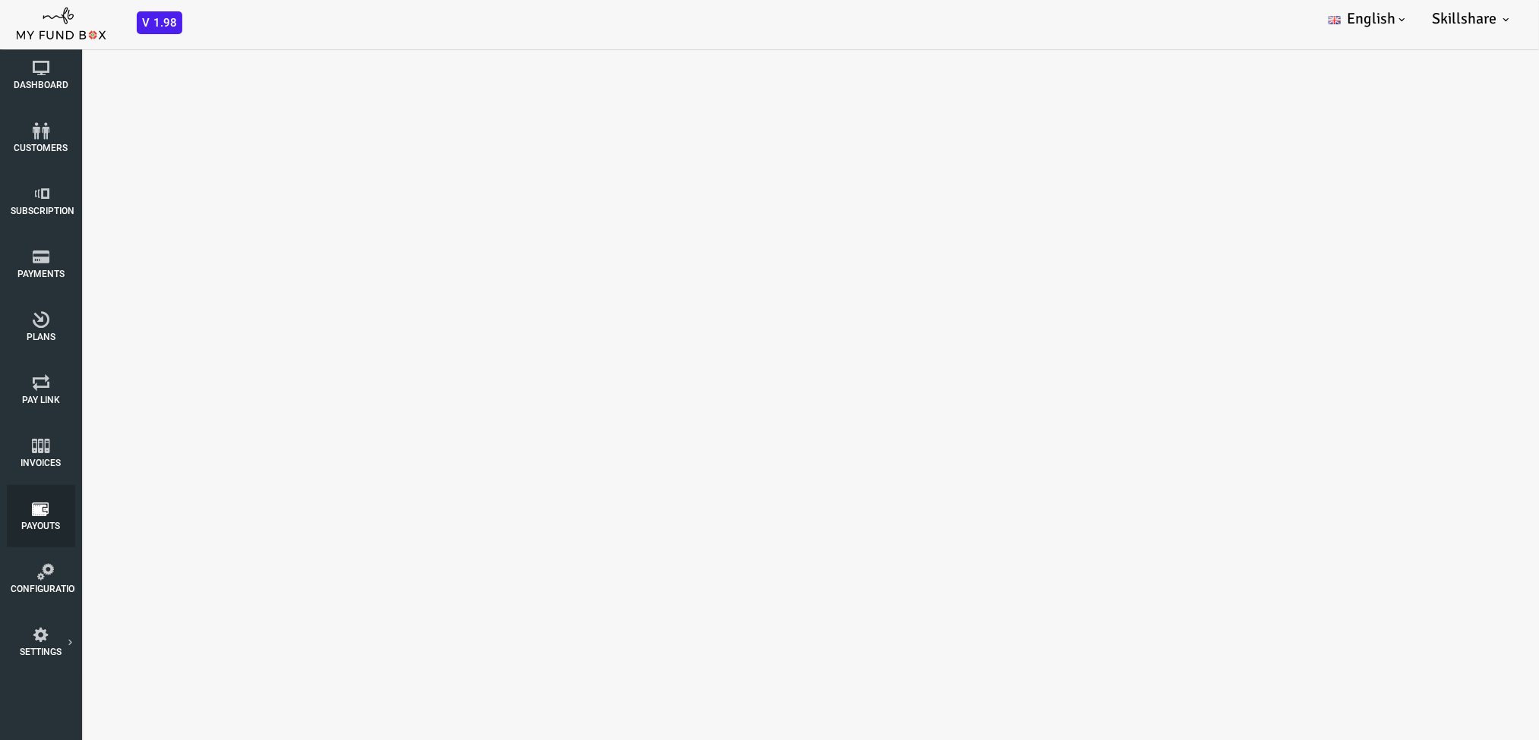
select select "100"
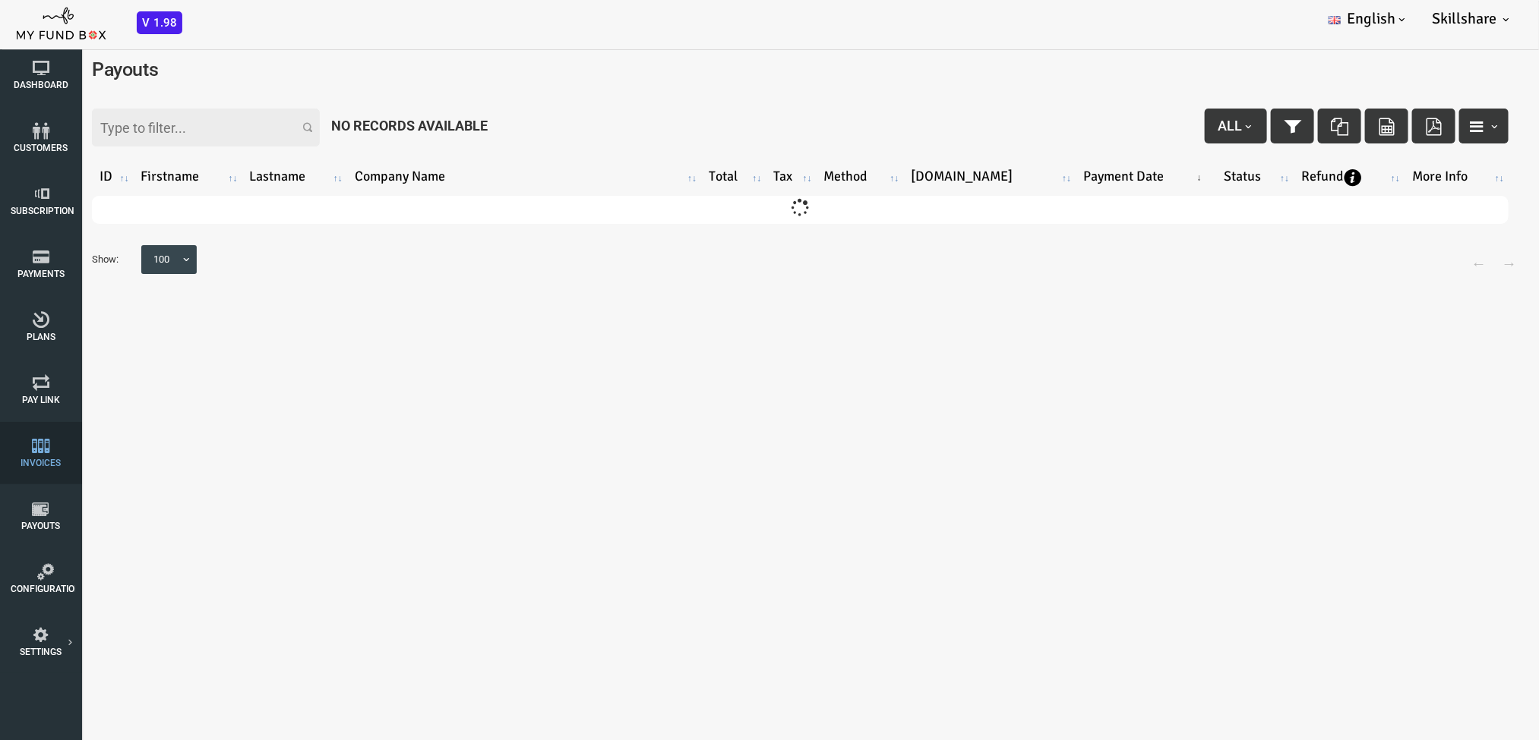
click at [0, 0] on span "Invoices" at bounding box center [0, 0] width 0 height 0
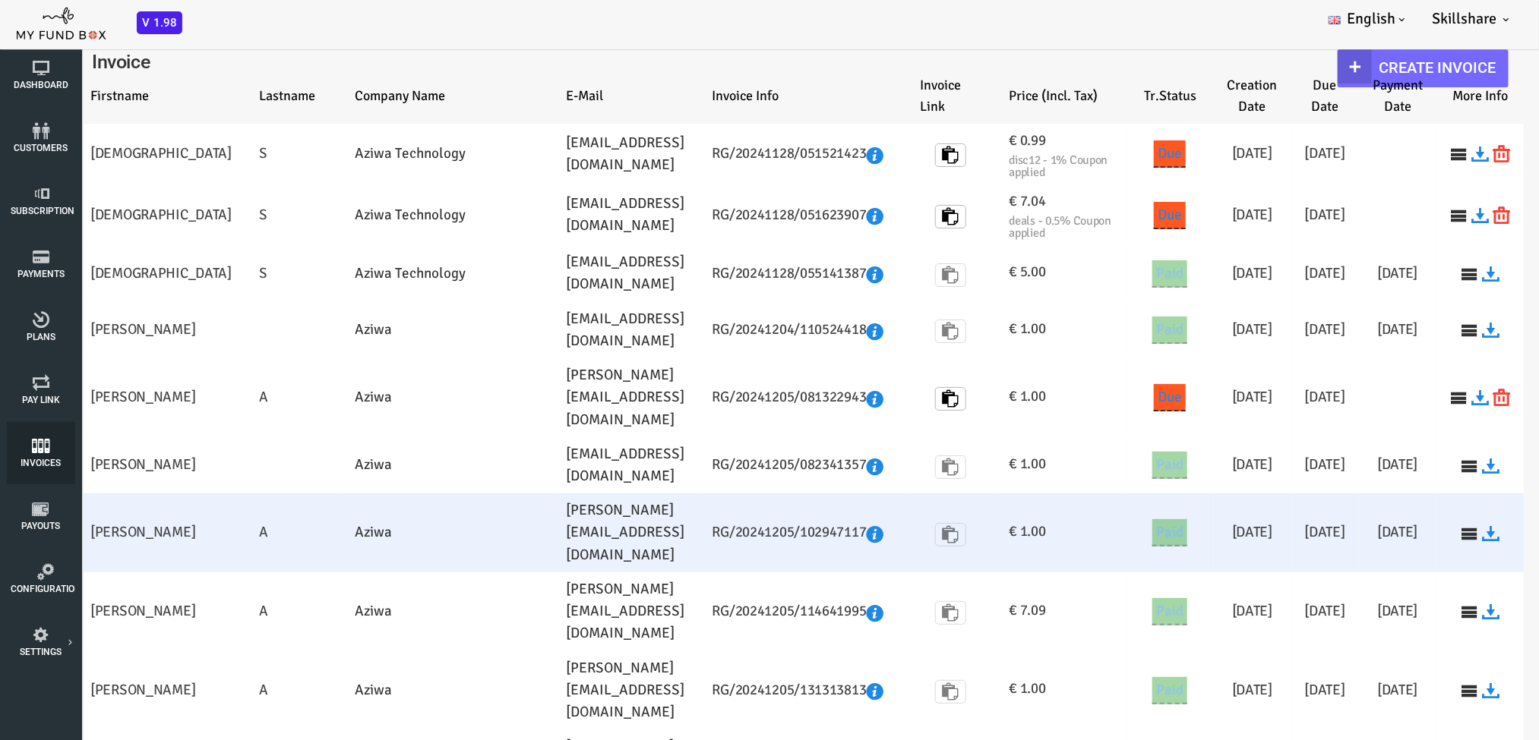
select select "100"
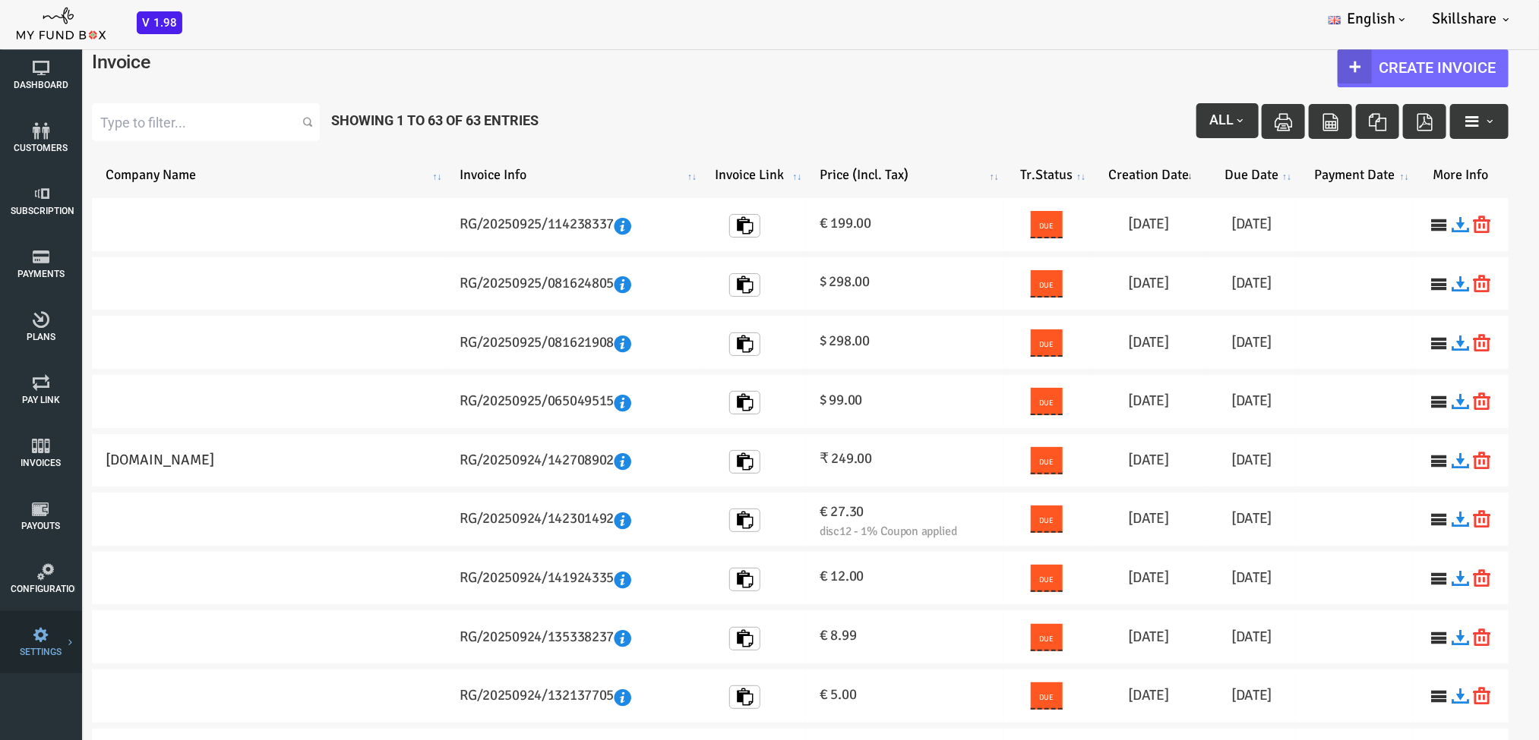
click at [0, 0] on span "SETTINGS" at bounding box center [0, 0] width 0 height 0
click at [0, 0] on link "Tax & Coupons" at bounding box center [0, 0] width 0 height 0
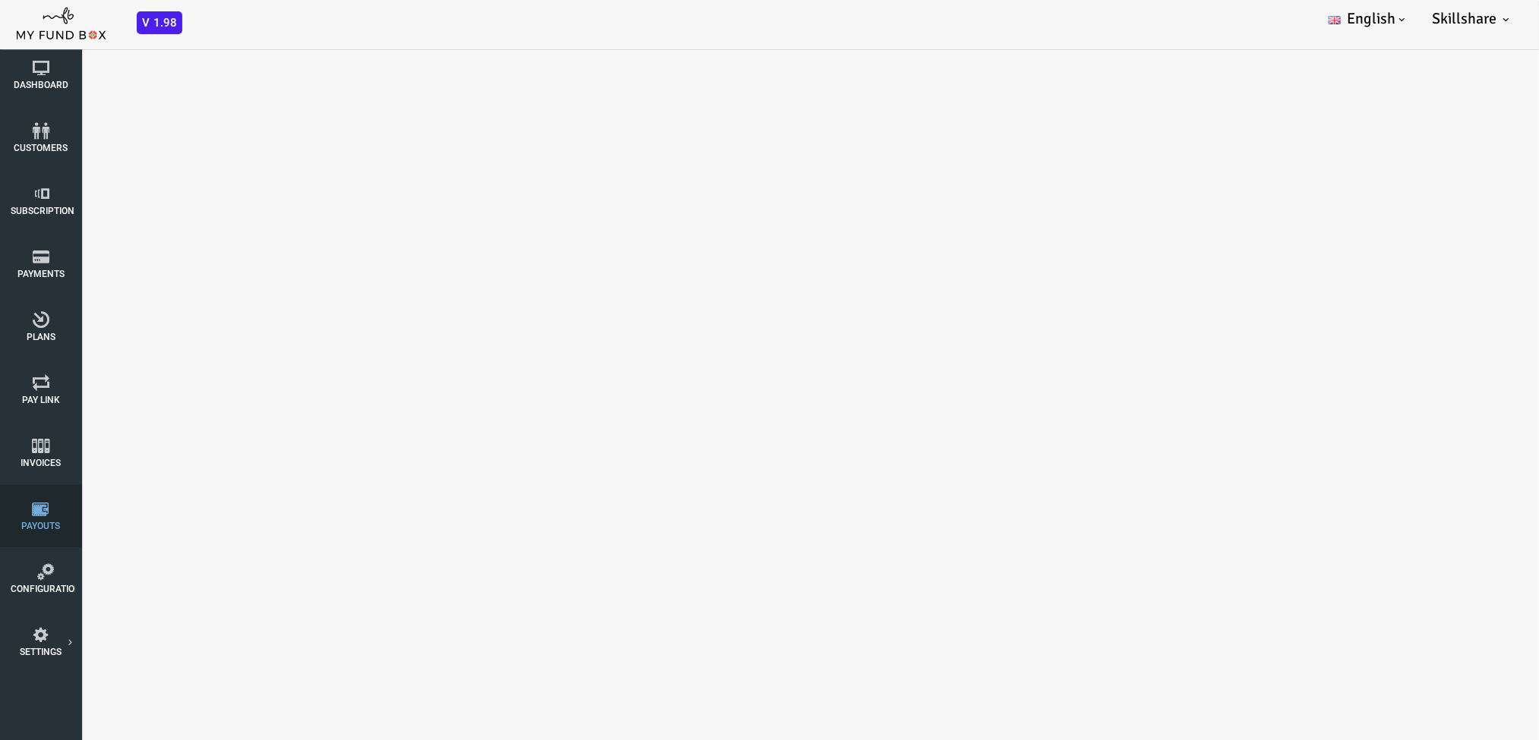
select select "100"
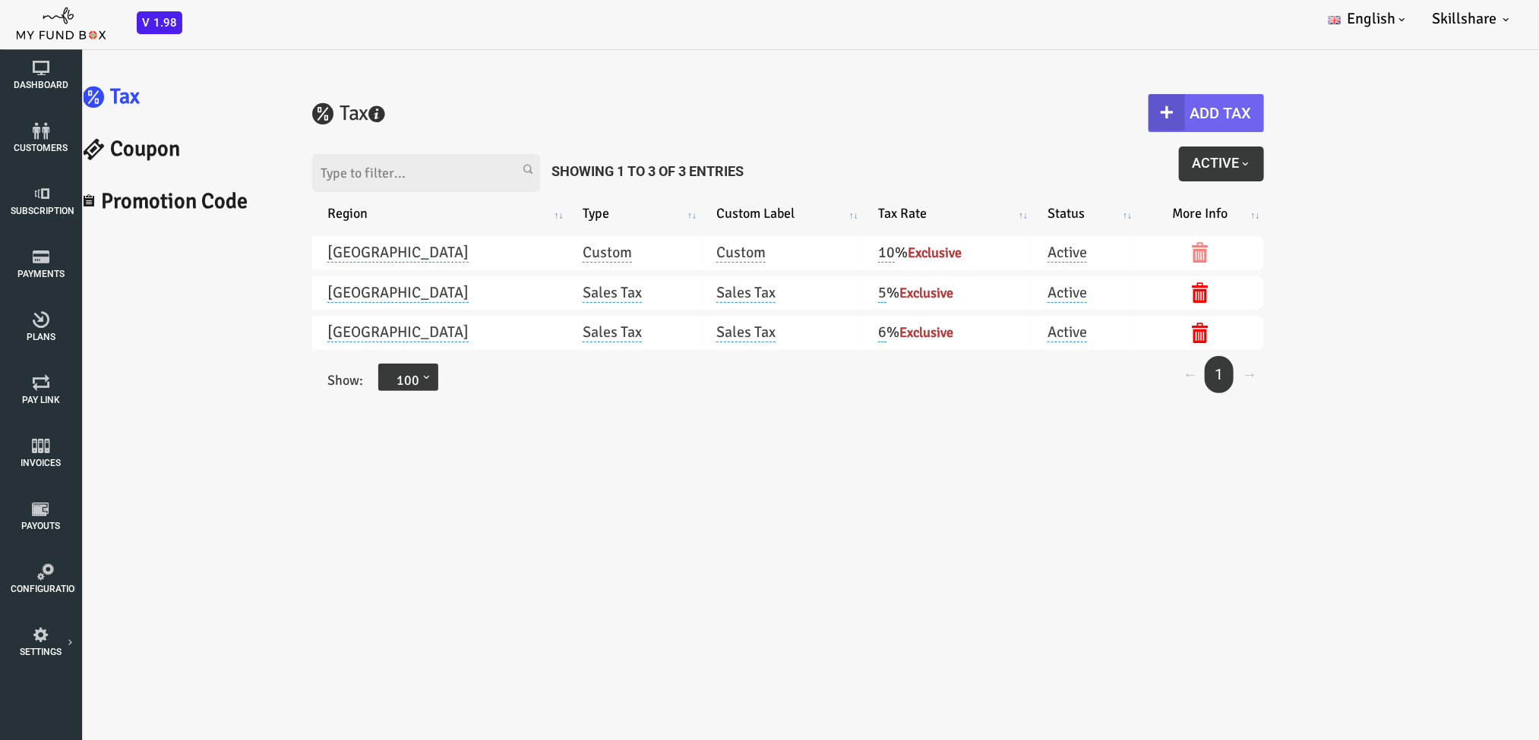
click at [1030, 111] on button "Add Tax" at bounding box center [1144, 112] width 115 height 38
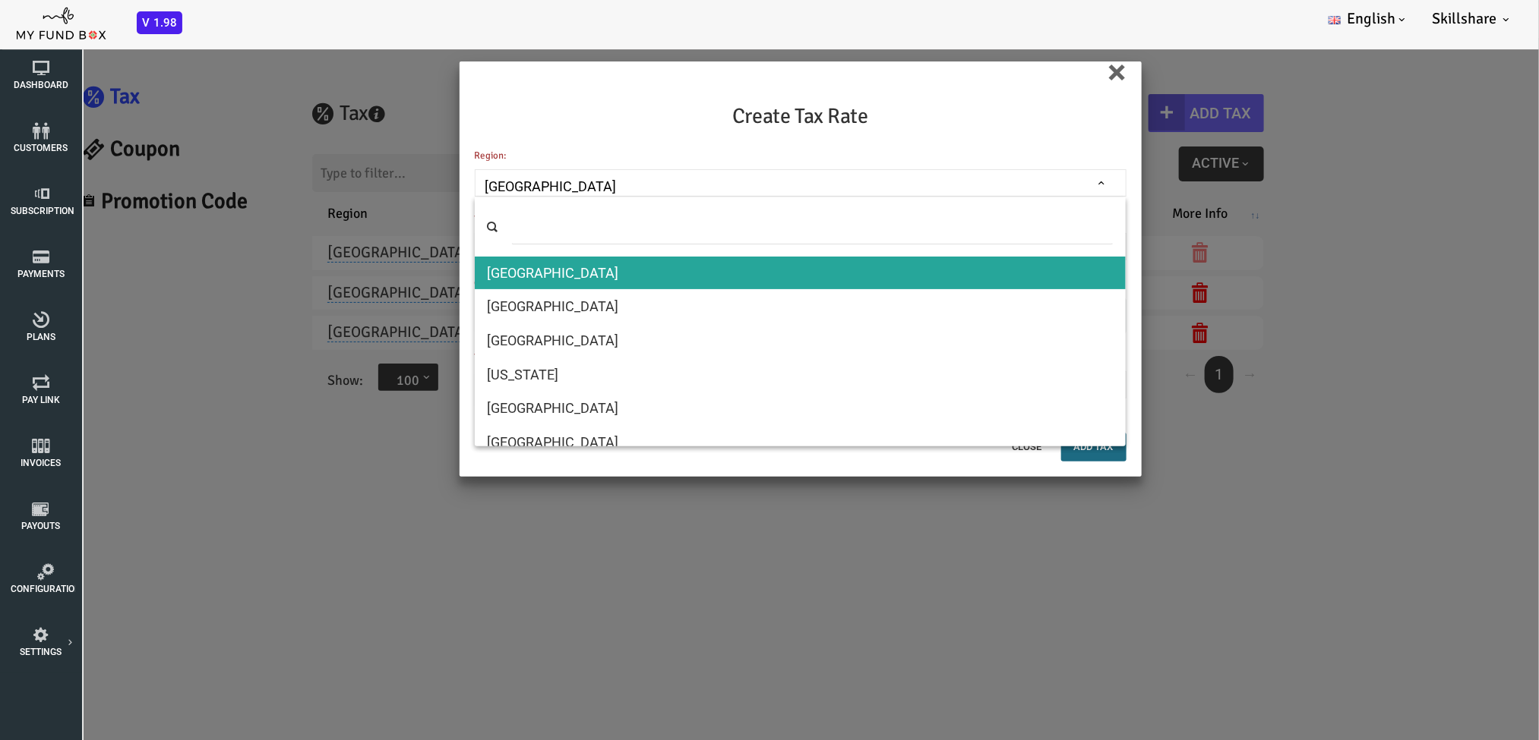
click at [548, 175] on span "[GEOGRAPHIC_DATA]" at bounding box center [739, 185] width 638 height 21
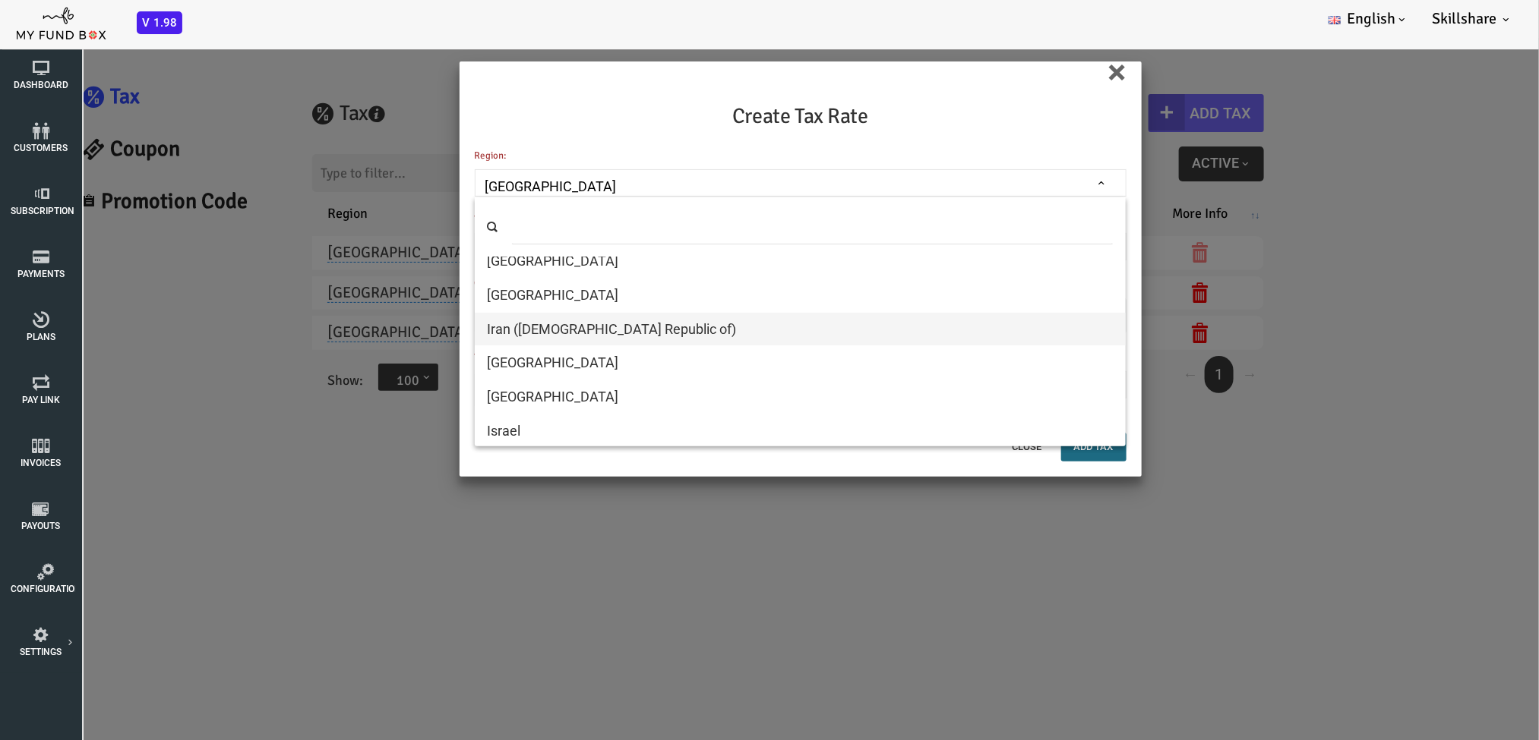
scroll to position [3189, 0]
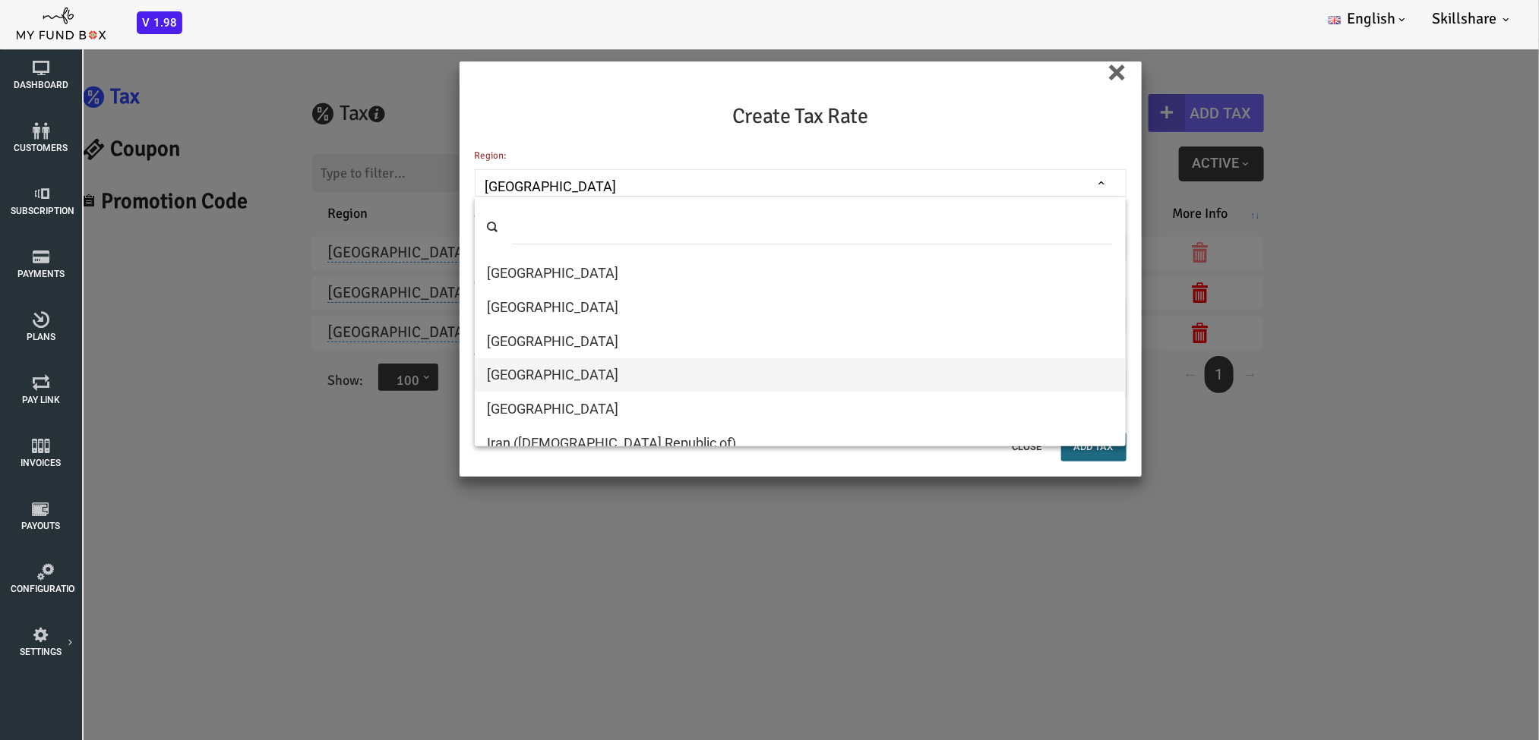
select select "99"
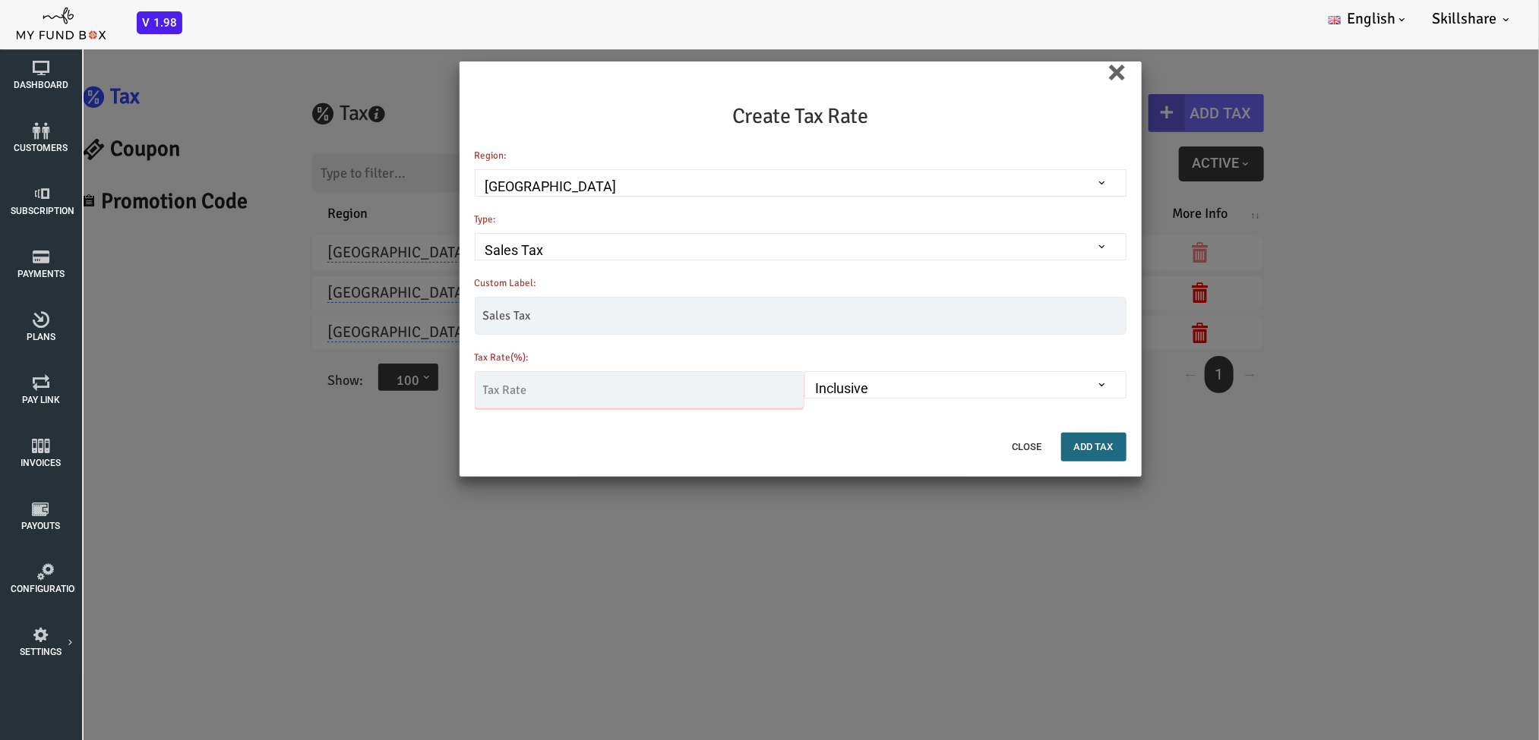
click at [479, 387] on input "text" at bounding box center [578, 390] width 330 height 38
type input "3.00"
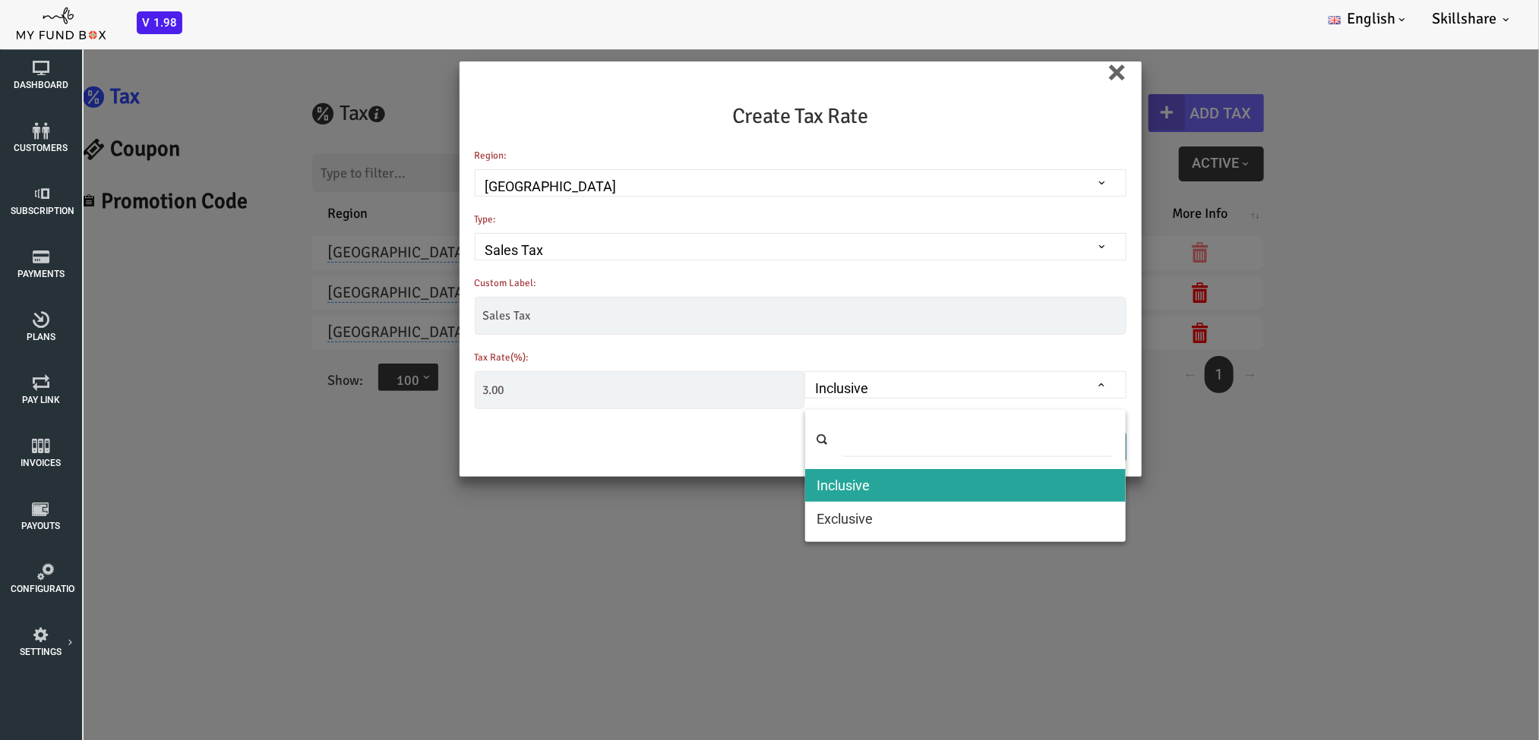
click at [882, 380] on span "Inclusive" at bounding box center [904, 387] width 308 height 21
select select "true"
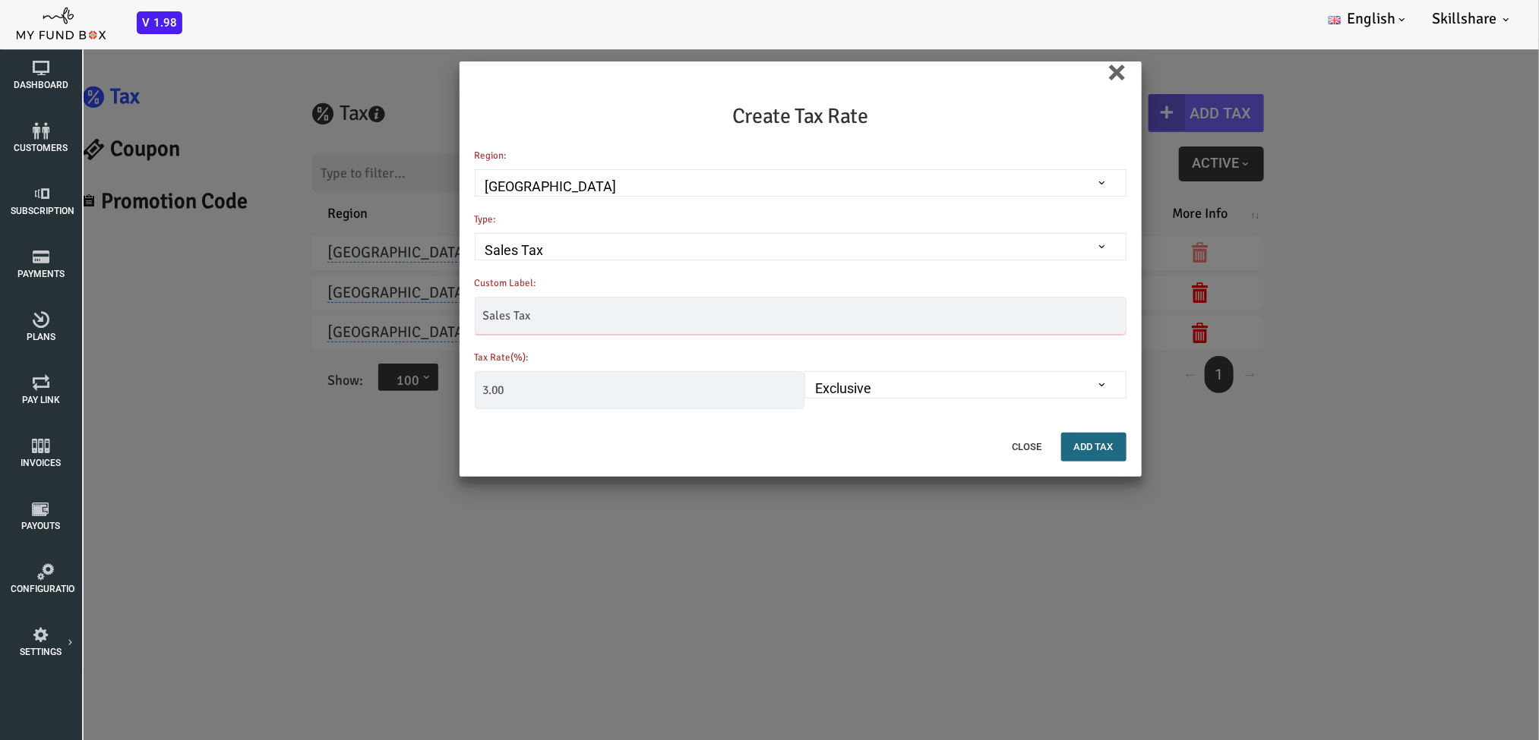
click at [573, 314] on input "Sales Tax" at bounding box center [739, 315] width 652 height 38
type input "S"
type input "GST"
click at [1030, 435] on button "Add Tax" at bounding box center [1031, 446] width 65 height 29
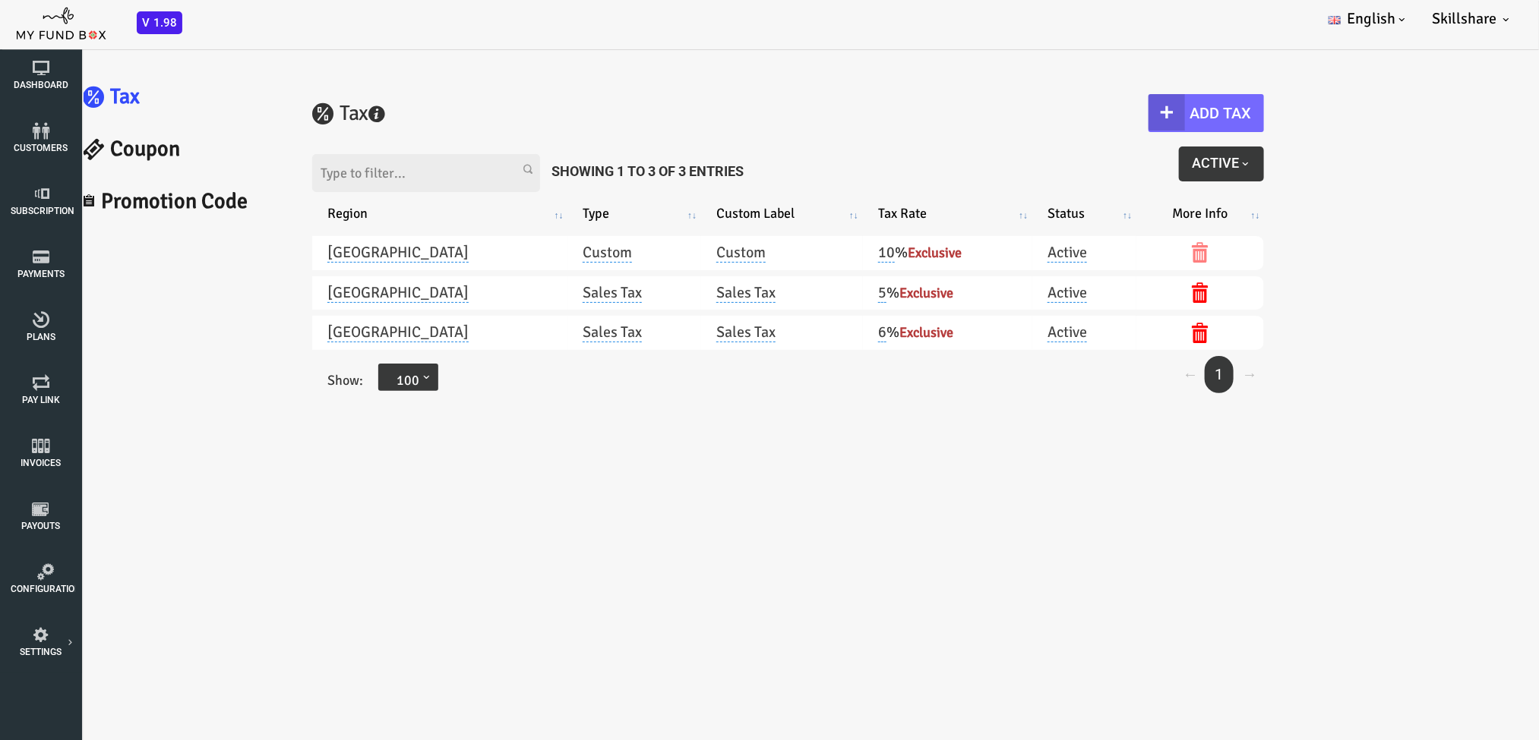
scroll to position [0, 0]
click at [1030, 172] on button "Active" at bounding box center [1159, 163] width 85 height 35
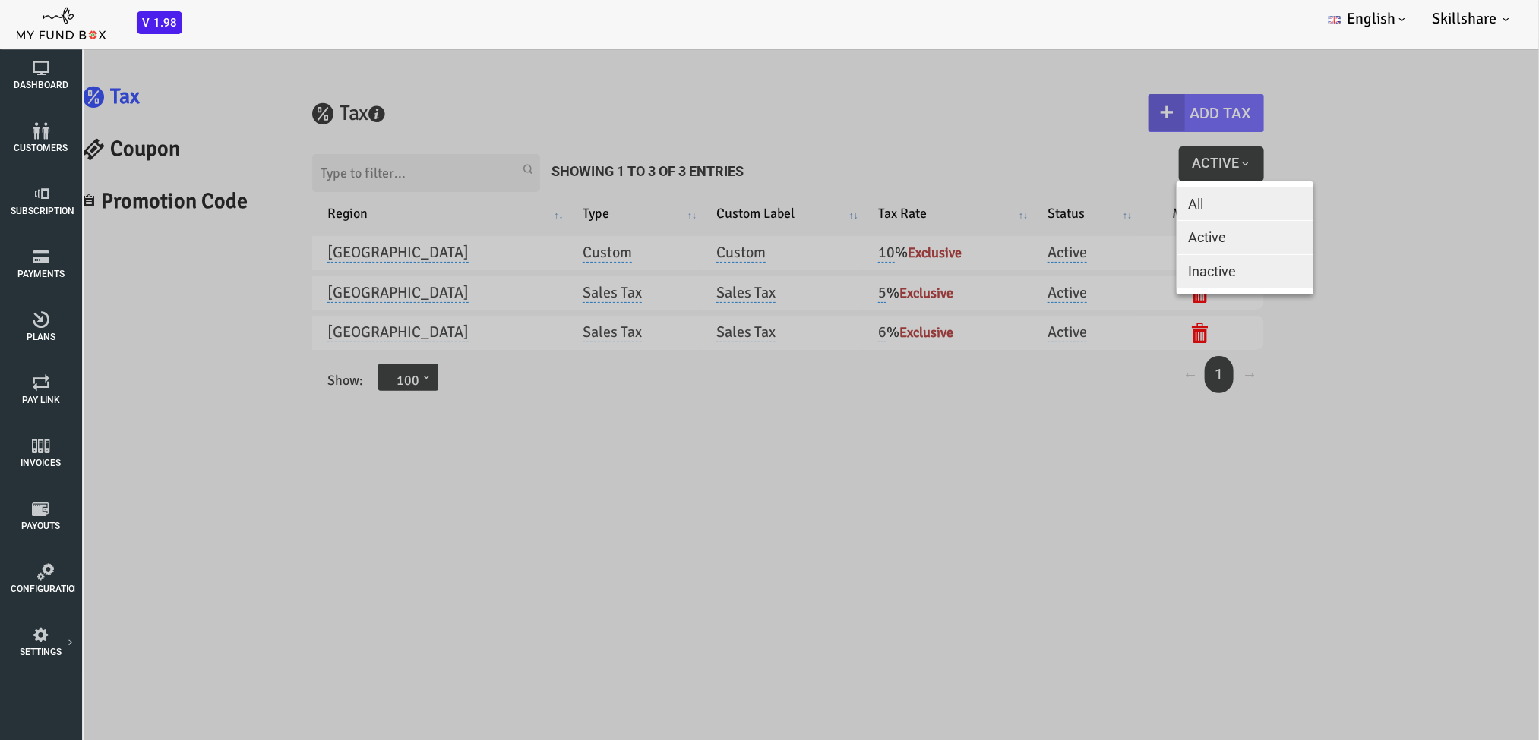
click at [1030, 207] on button "All" at bounding box center [1183, 203] width 137 height 33
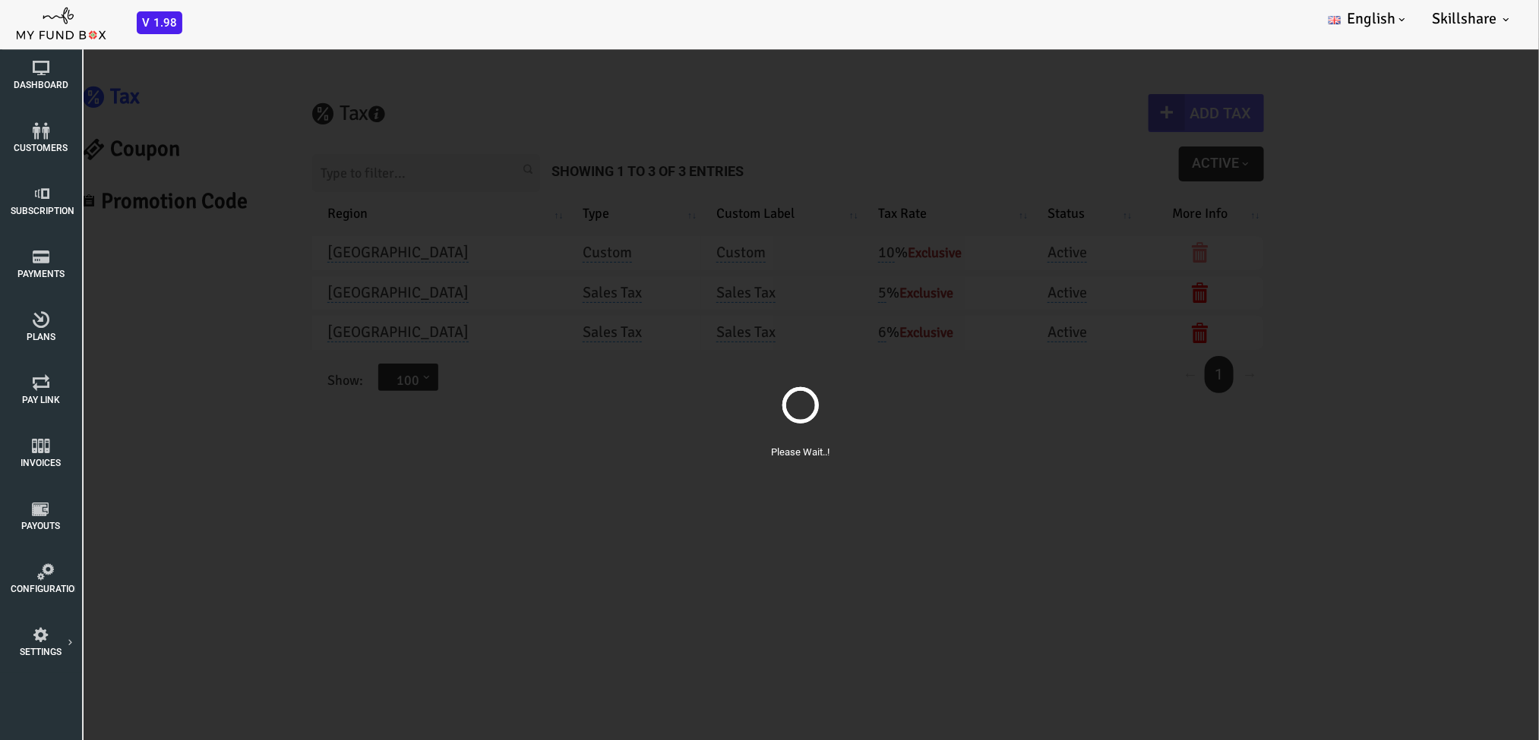
scroll to position [43, 0]
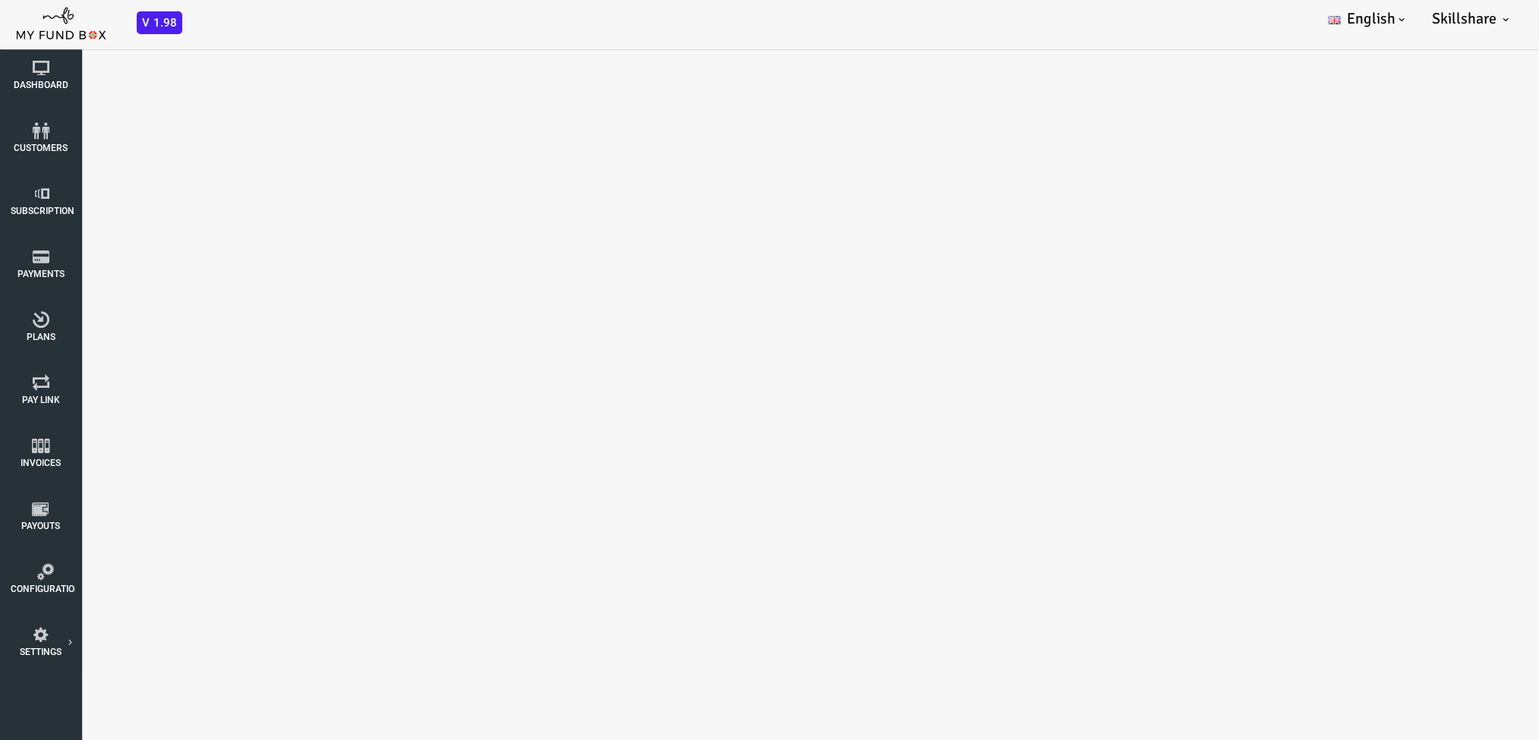
select select "100"
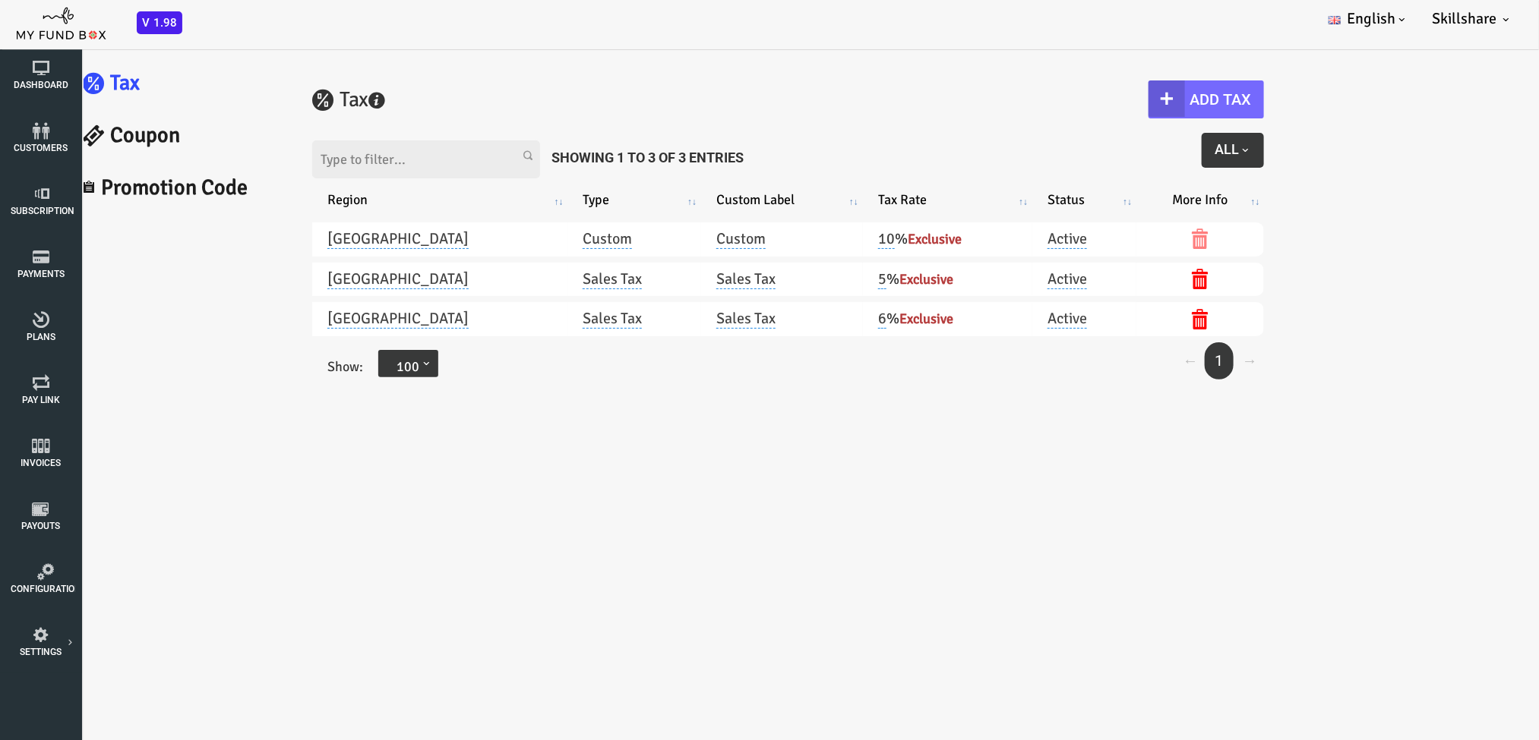
scroll to position [0, 0]
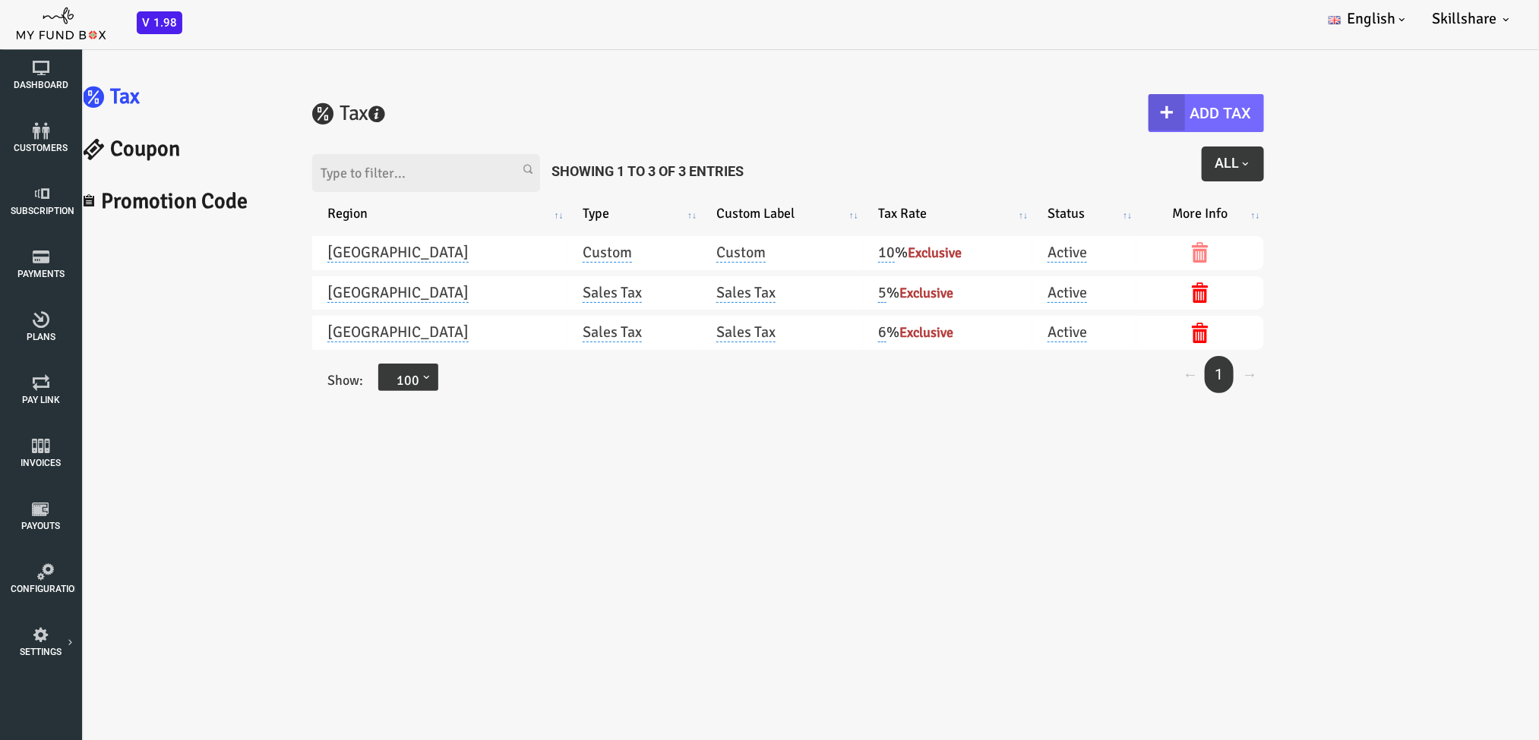
click at [1030, 161] on span "button" at bounding box center [1183, 163] width 12 height 12
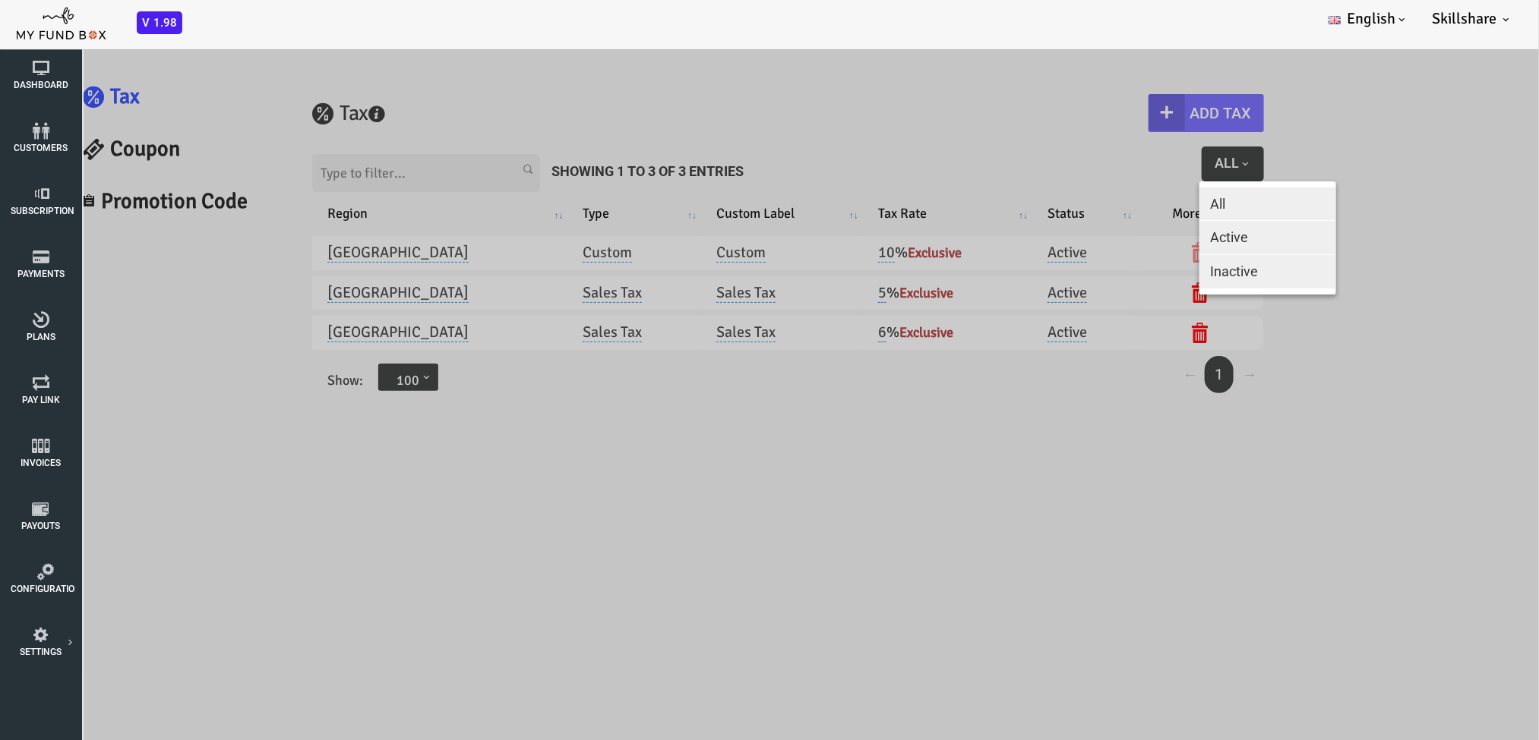
click at [1030, 273] on span "Inactive" at bounding box center [1173, 271] width 48 height 16
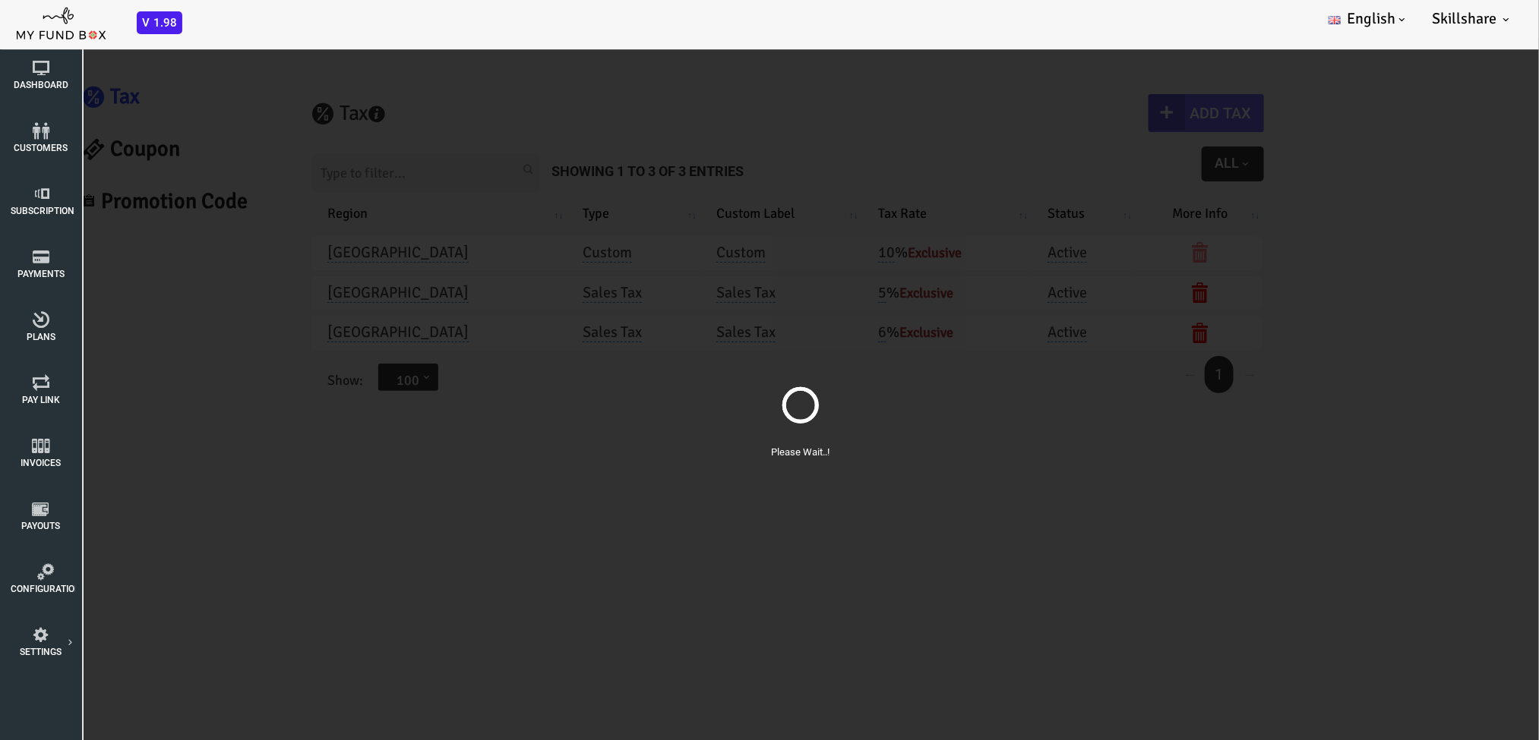
scroll to position [43, 0]
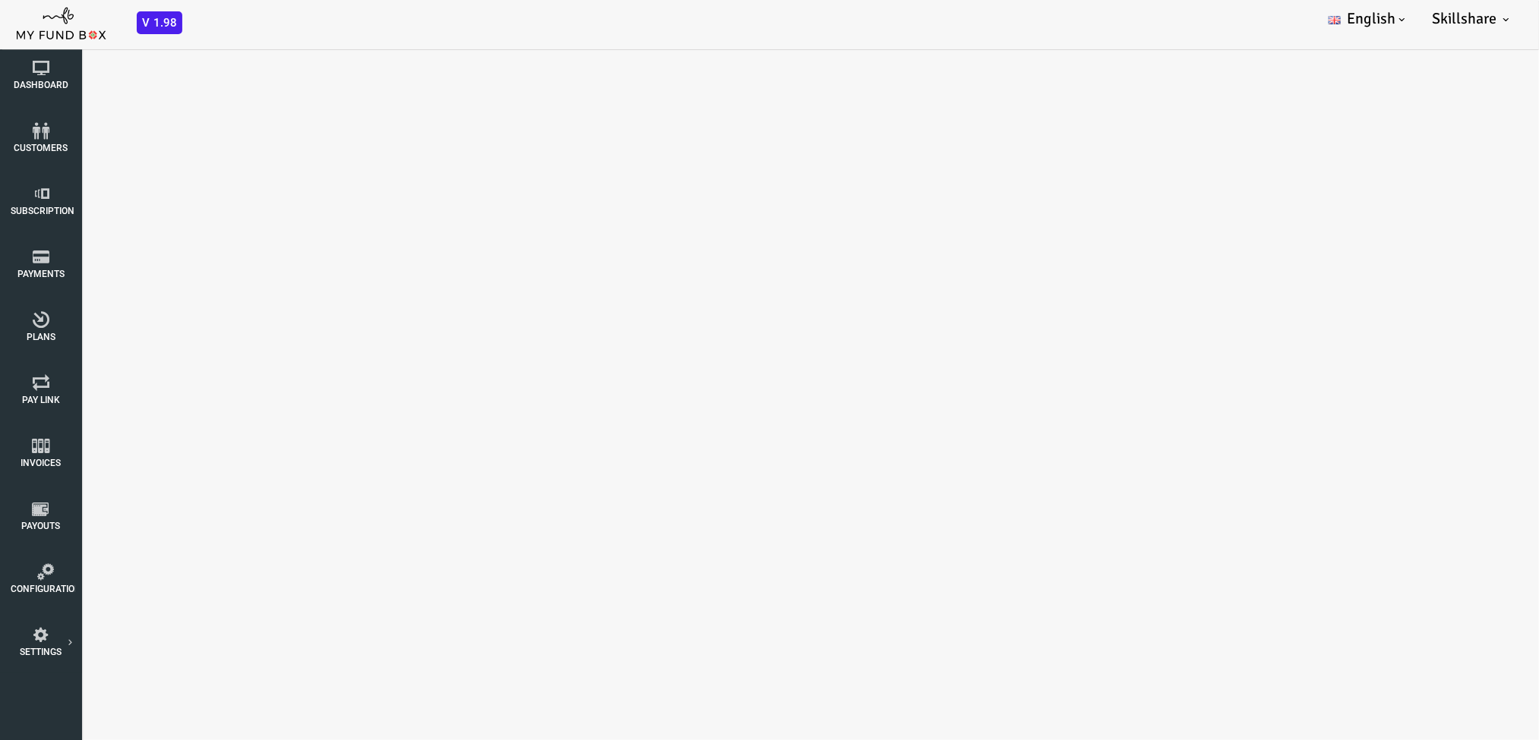
select select "100"
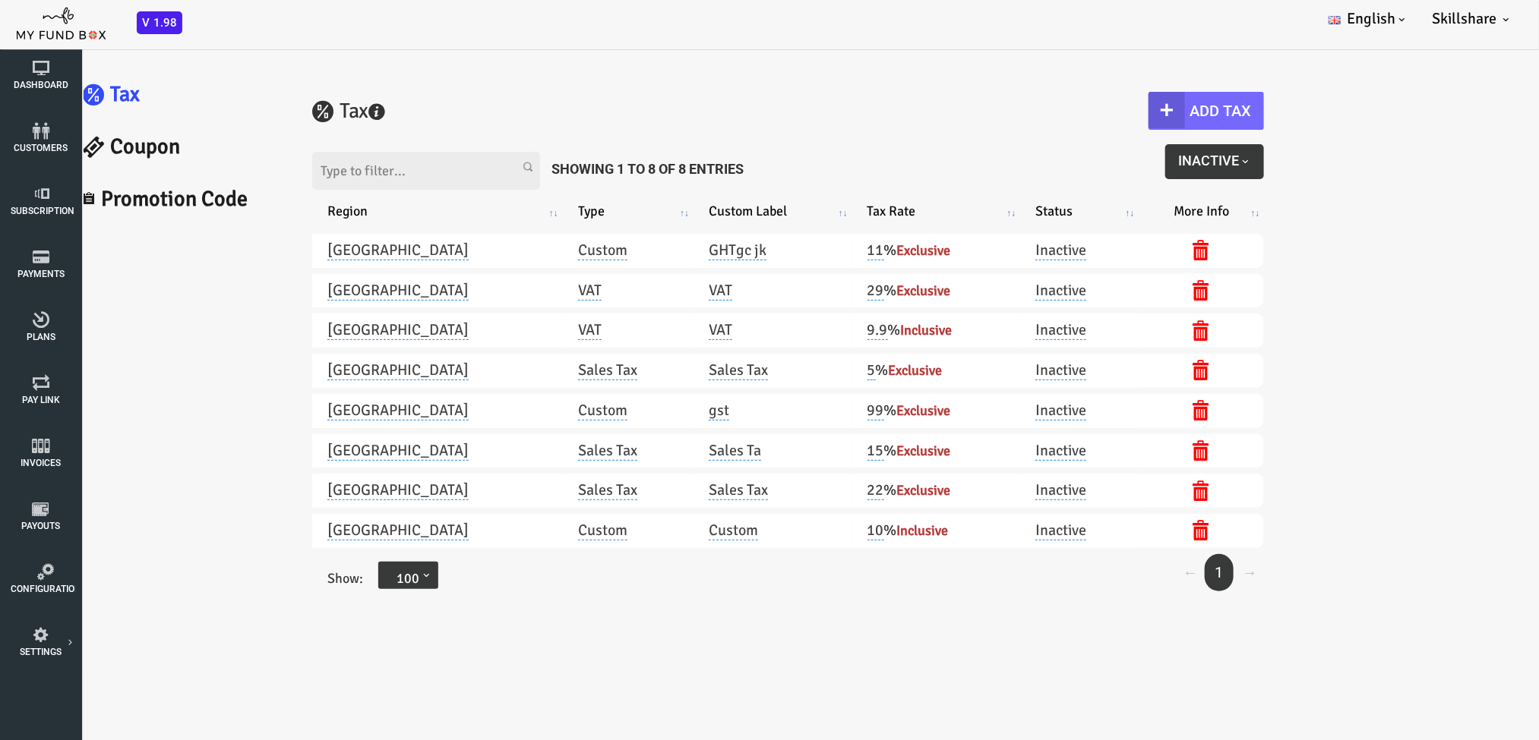
scroll to position [0, 0]
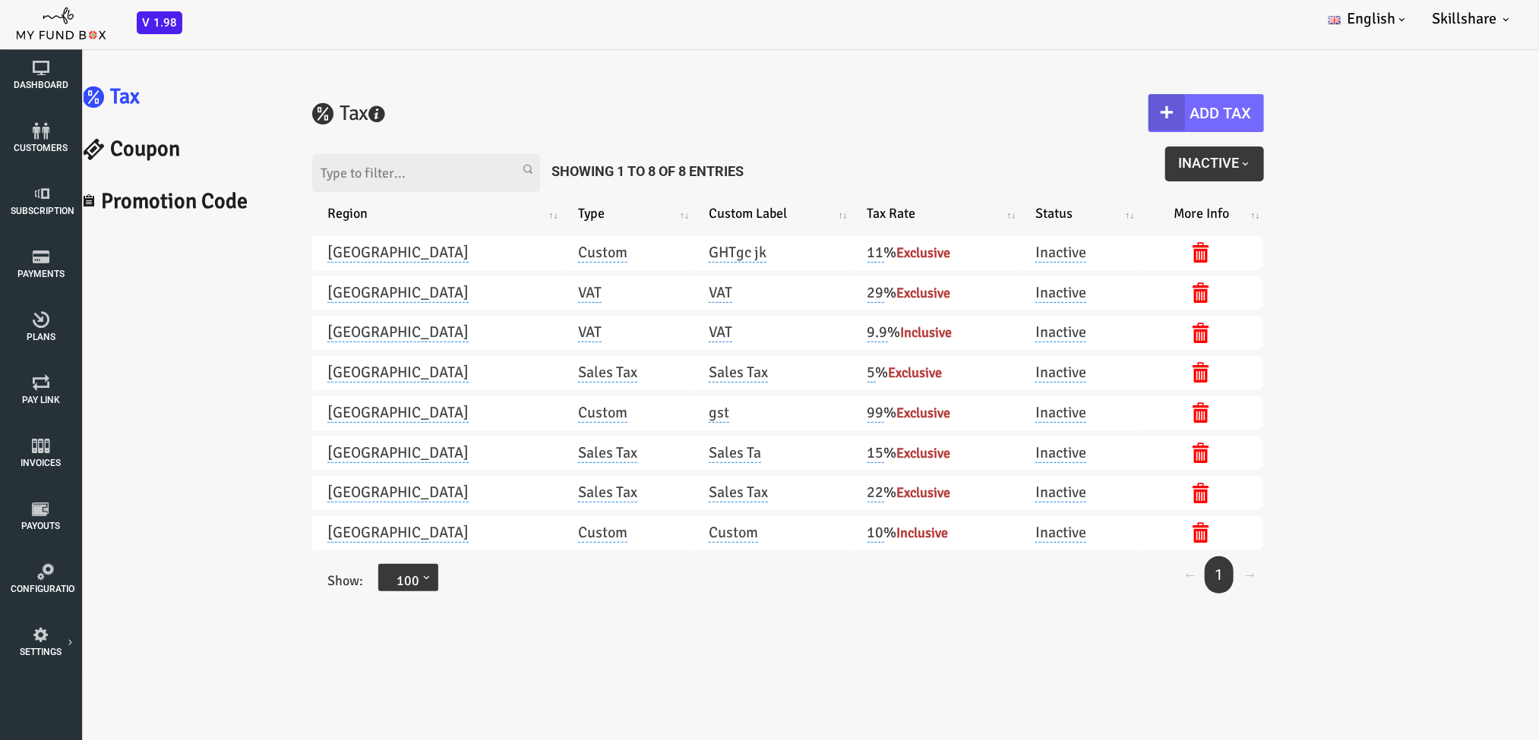
drag, startPoint x: 1169, startPoint y: 156, endPoint x: 1195, endPoint y: 155, distance: 25.1
click at [1030, 155] on button "Inactive" at bounding box center [1152, 163] width 99 height 35
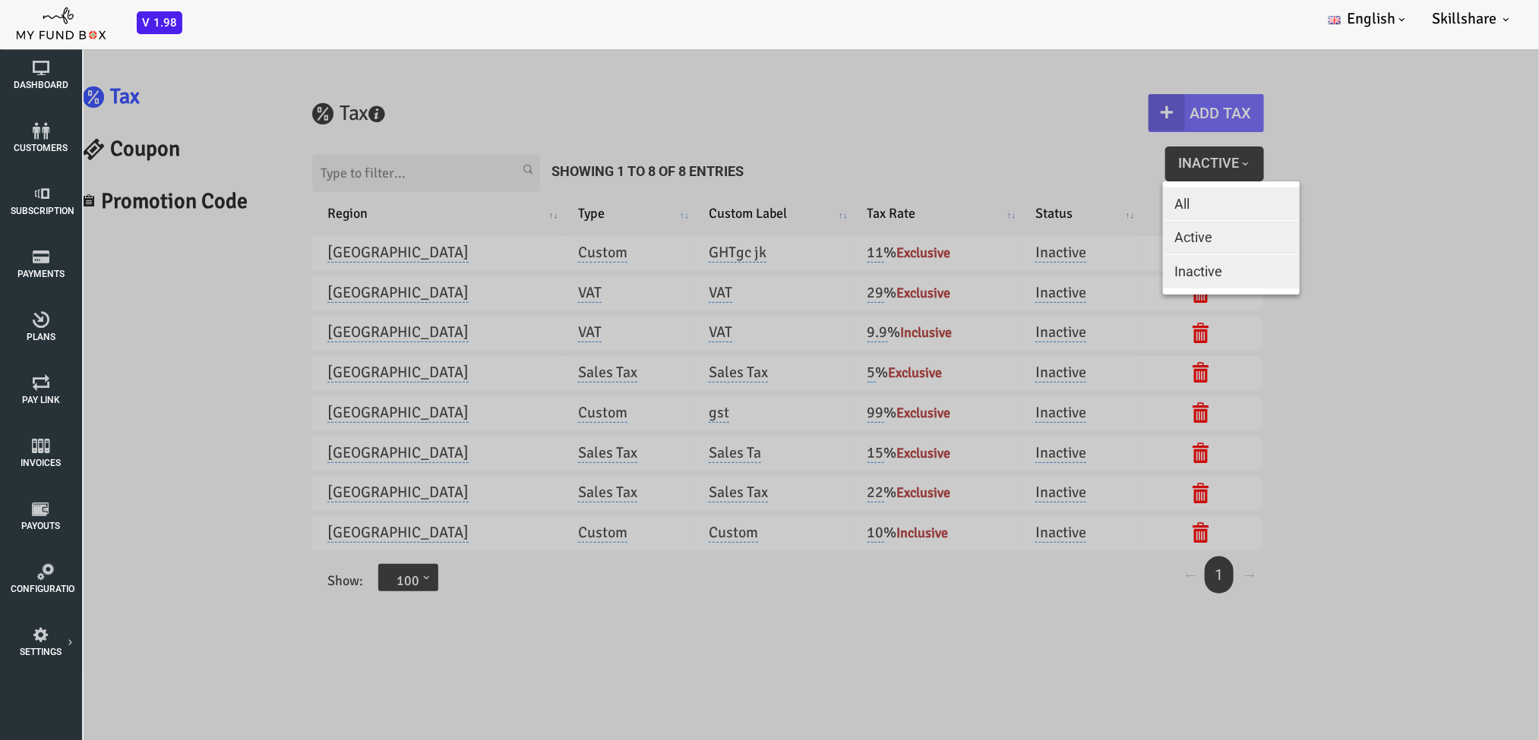
click at [1030, 244] on button "Active" at bounding box center [1169, 236] width 137 height 33
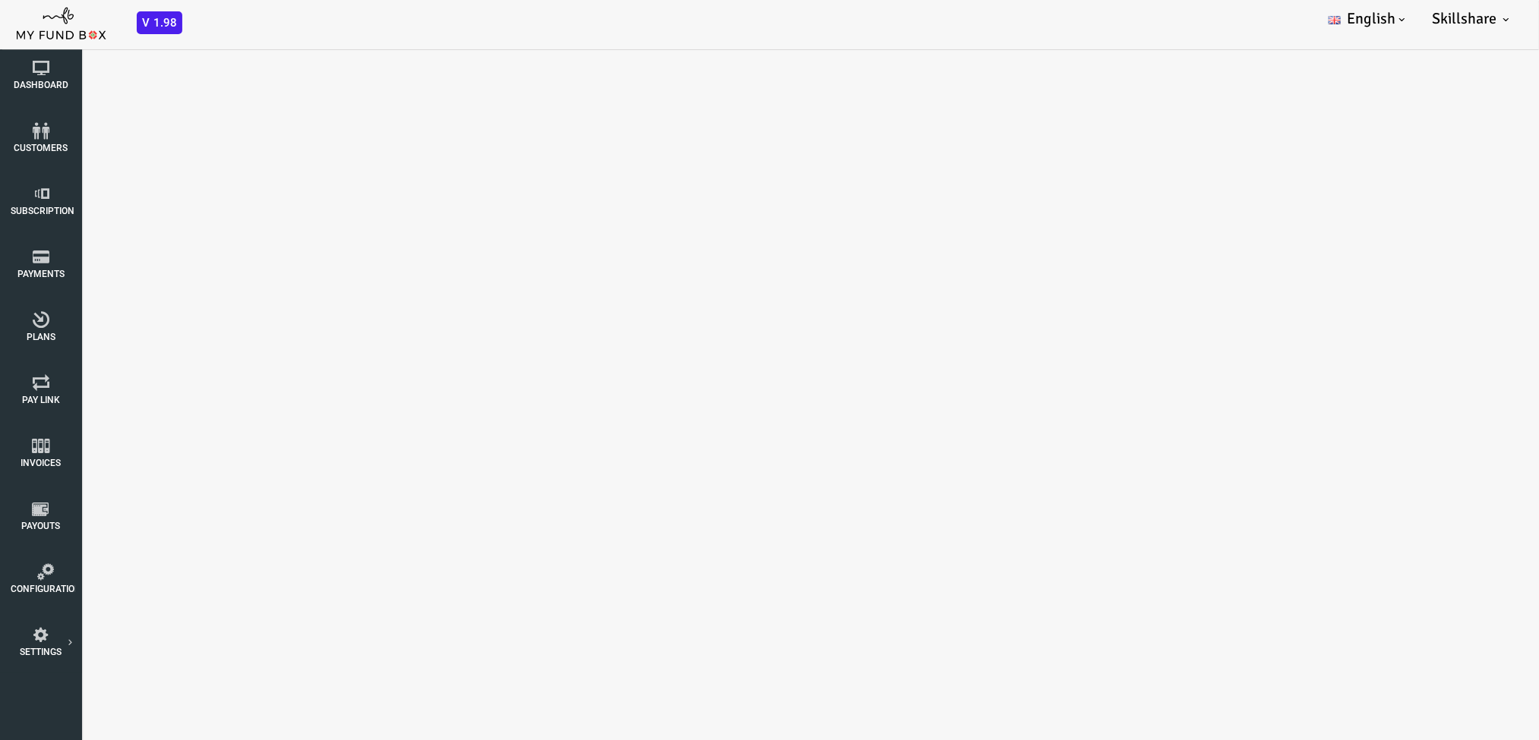
select select "100"
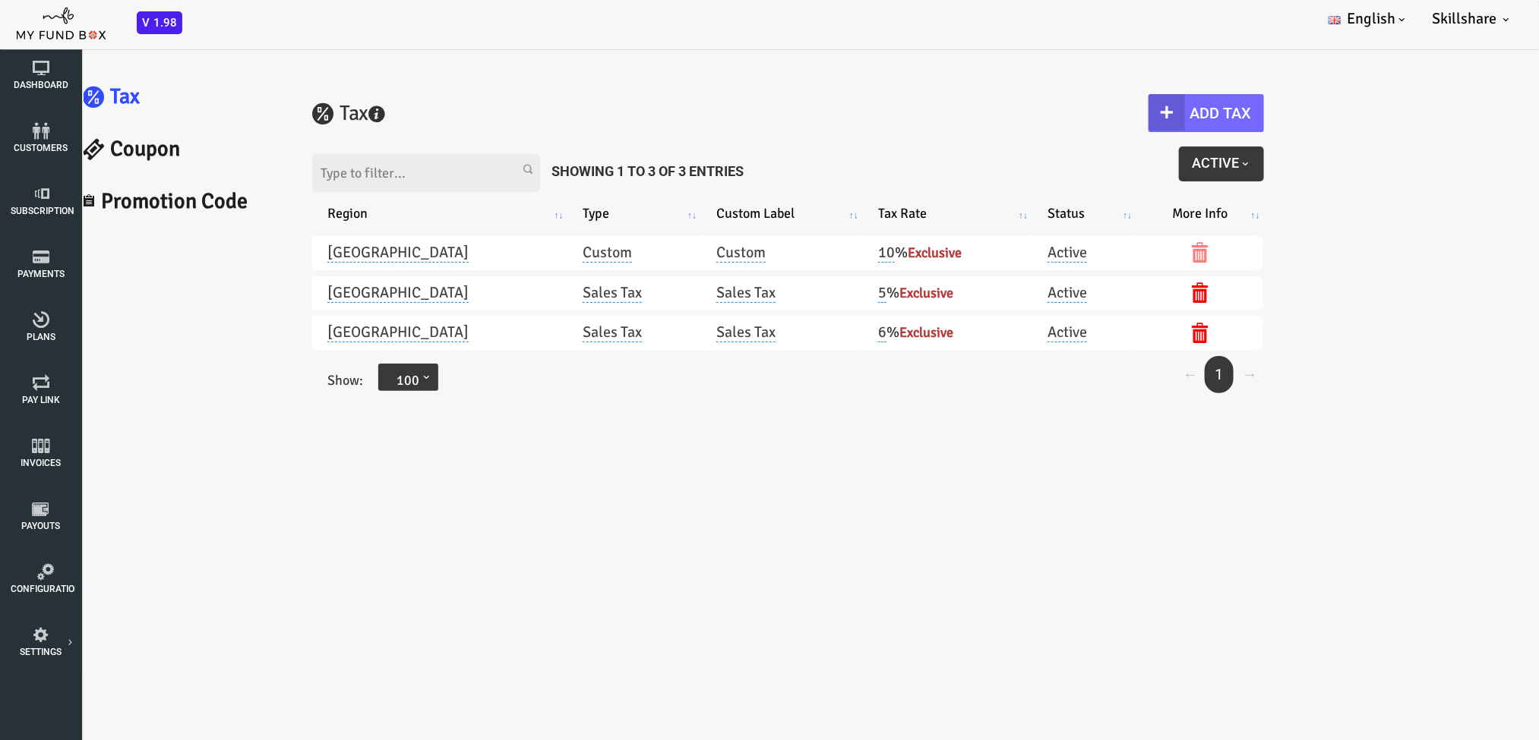
click at [1030, 153] on button "Active" at bounding box center [1159, 163] width 85 height 35
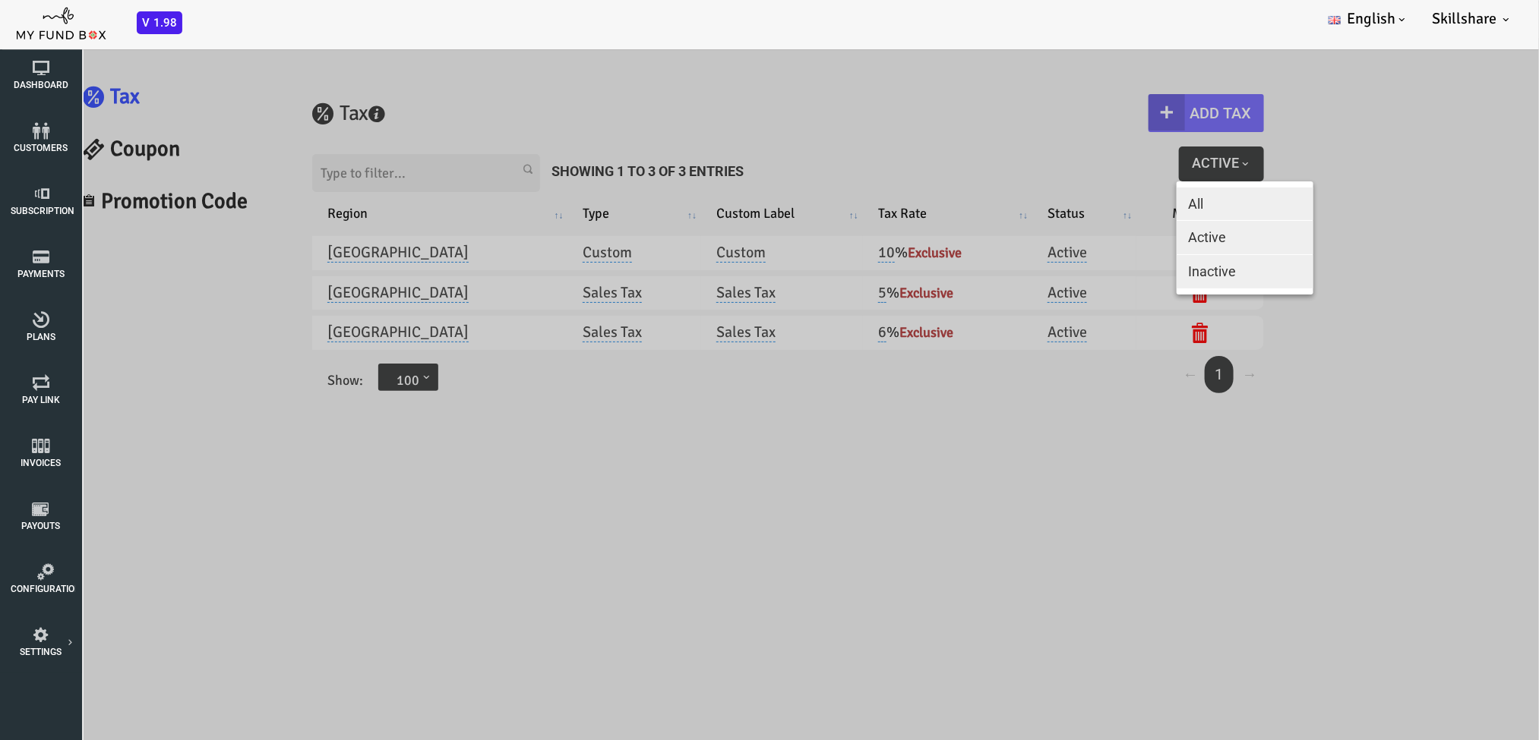
click at [1030, 191] on button "All" at bounding box center [1183, 203] width 137 height 33
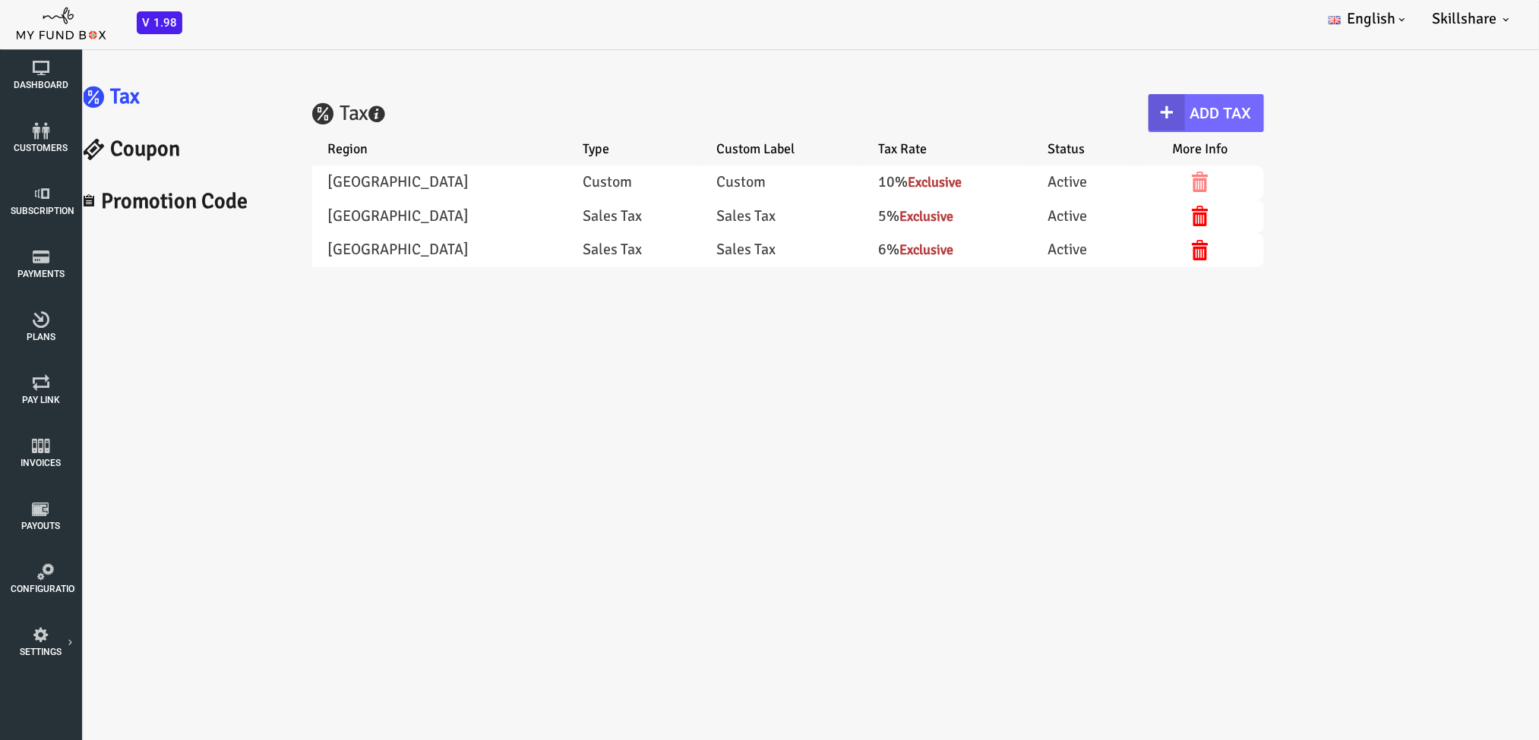
select select "100"
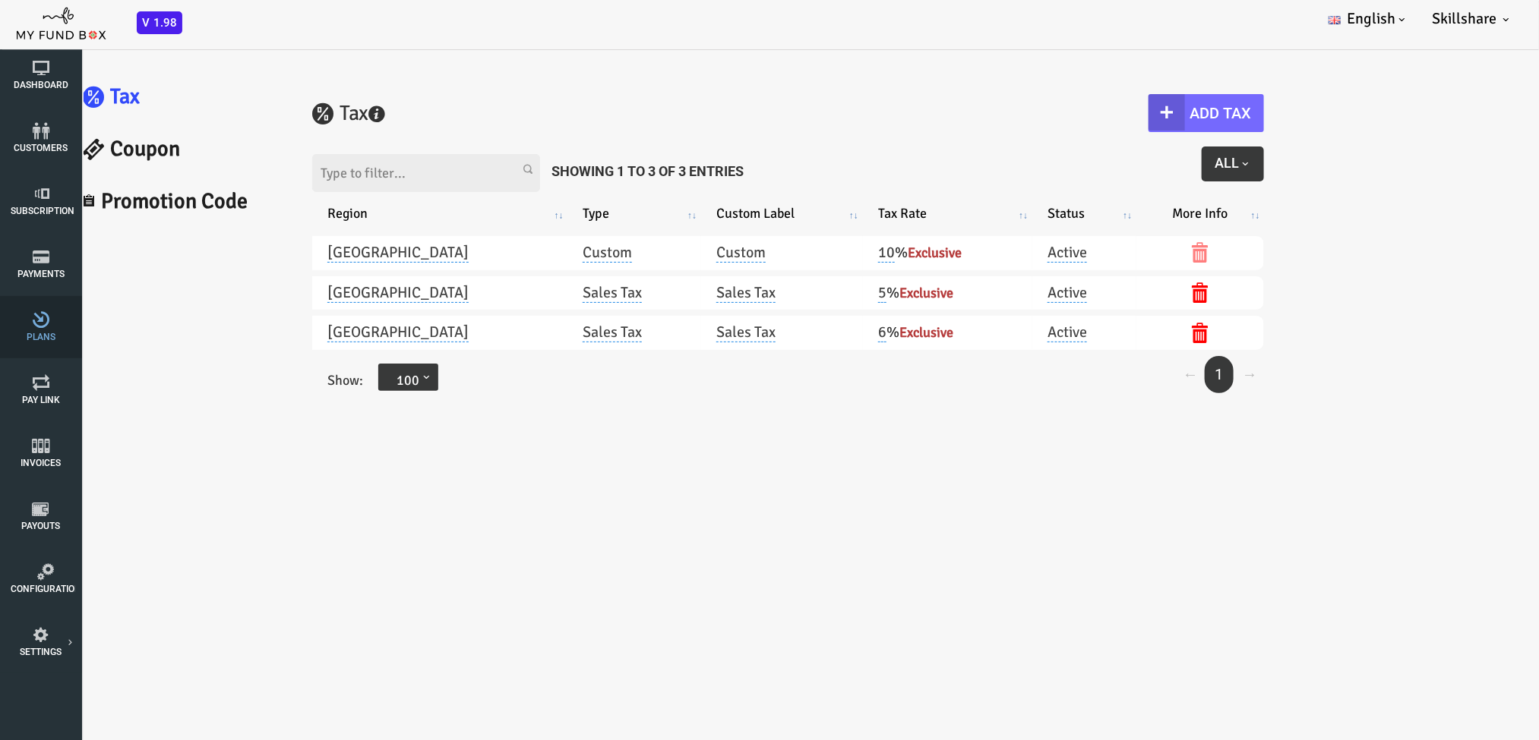
click at [65, 335] on link "Plans" at bounding box center [41, 327] width 68 height 62
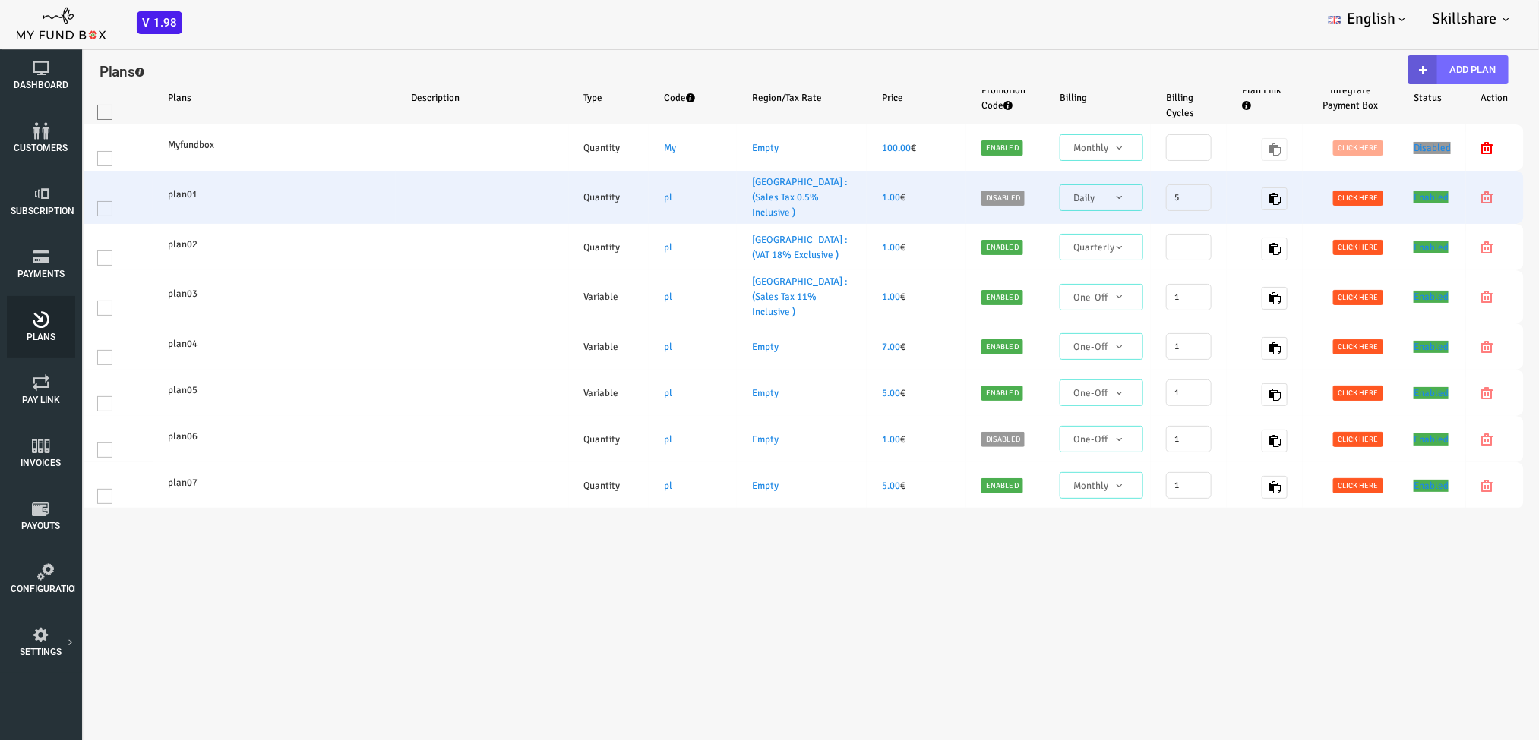
select select "100"
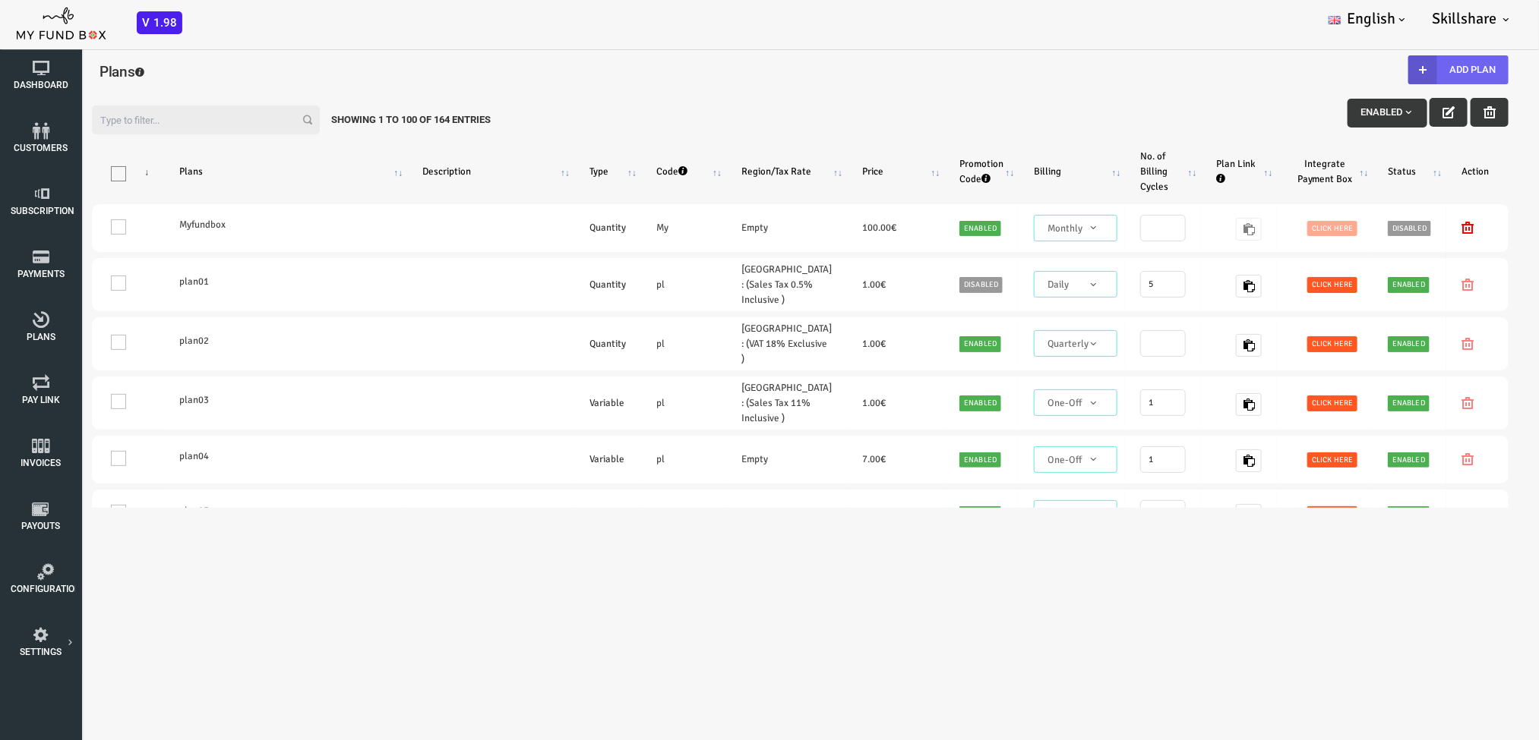
click at [1030, 62] on button "Add Plan" at bounding box center [1396, 69] width 100 height 29
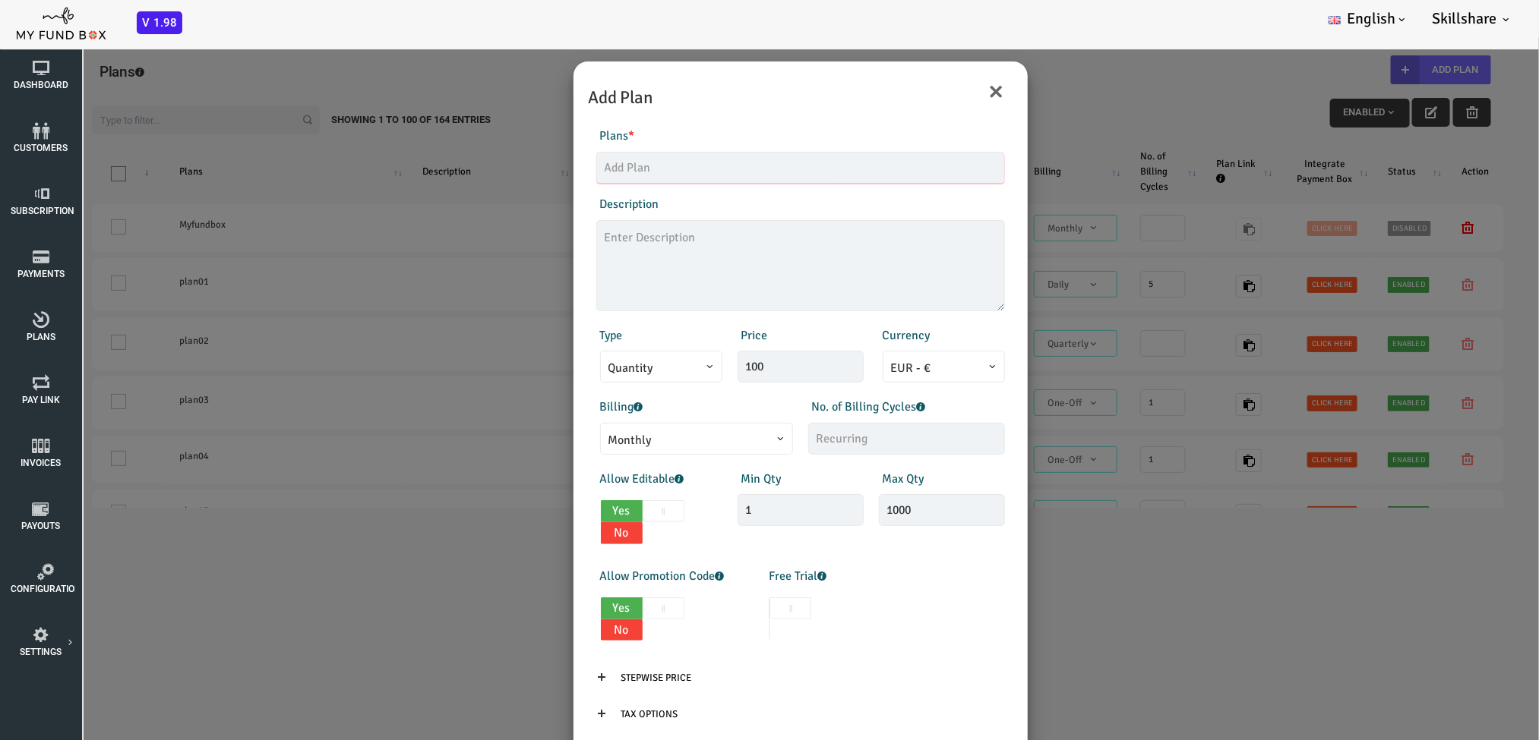
click at [696, 159] on input "text" at bounding box center [739, 167] width 409 height 32
type input "fiwi"
click at [762, 367] on input "100" at bounding box center [739, 366] width 126 height 32
click at [872, 375] on span "EUR - €" at bounding box center [882, 367] width 106 height 19
select select "1"
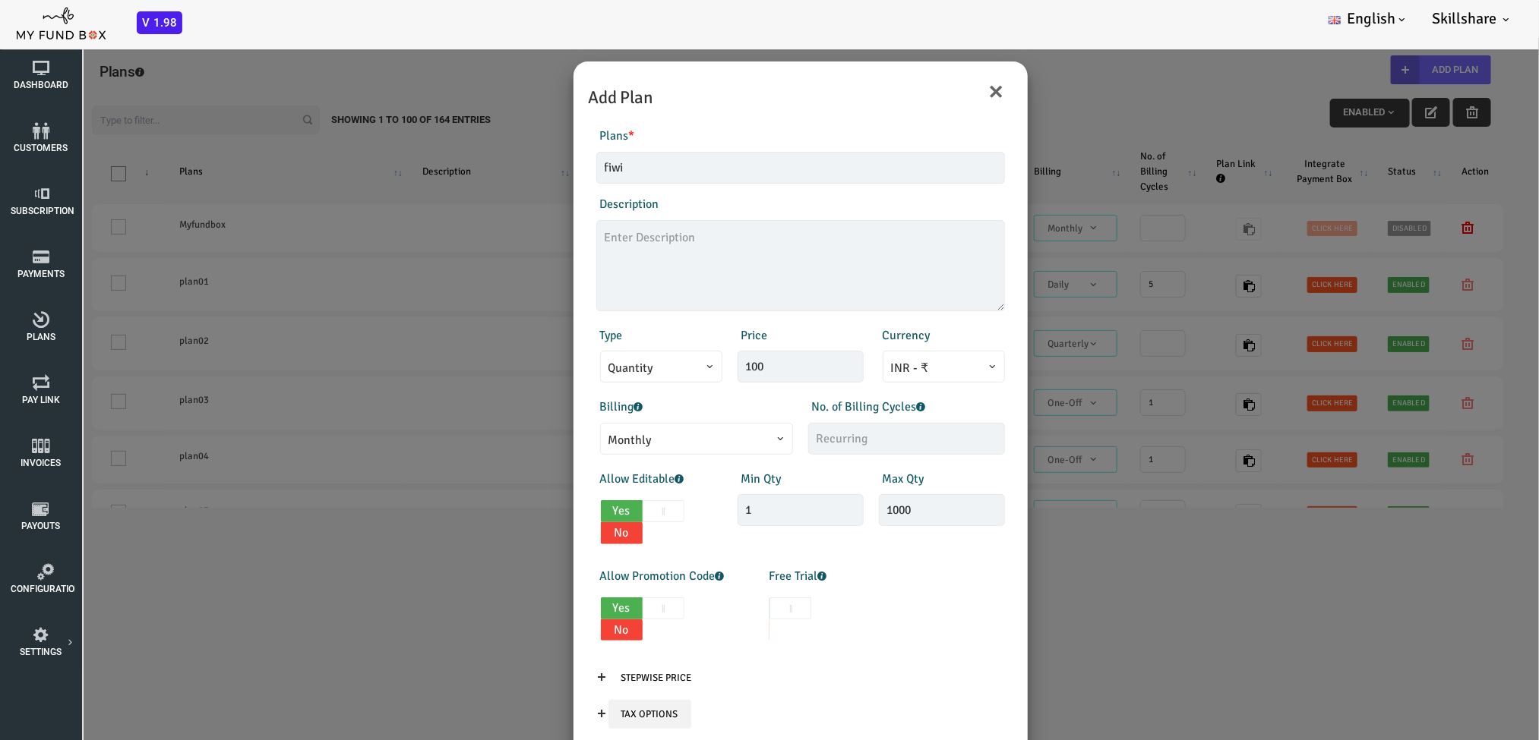
click at [567, 493] on input "Tax Options" at bounding box center [588, 713] width 83 height 29
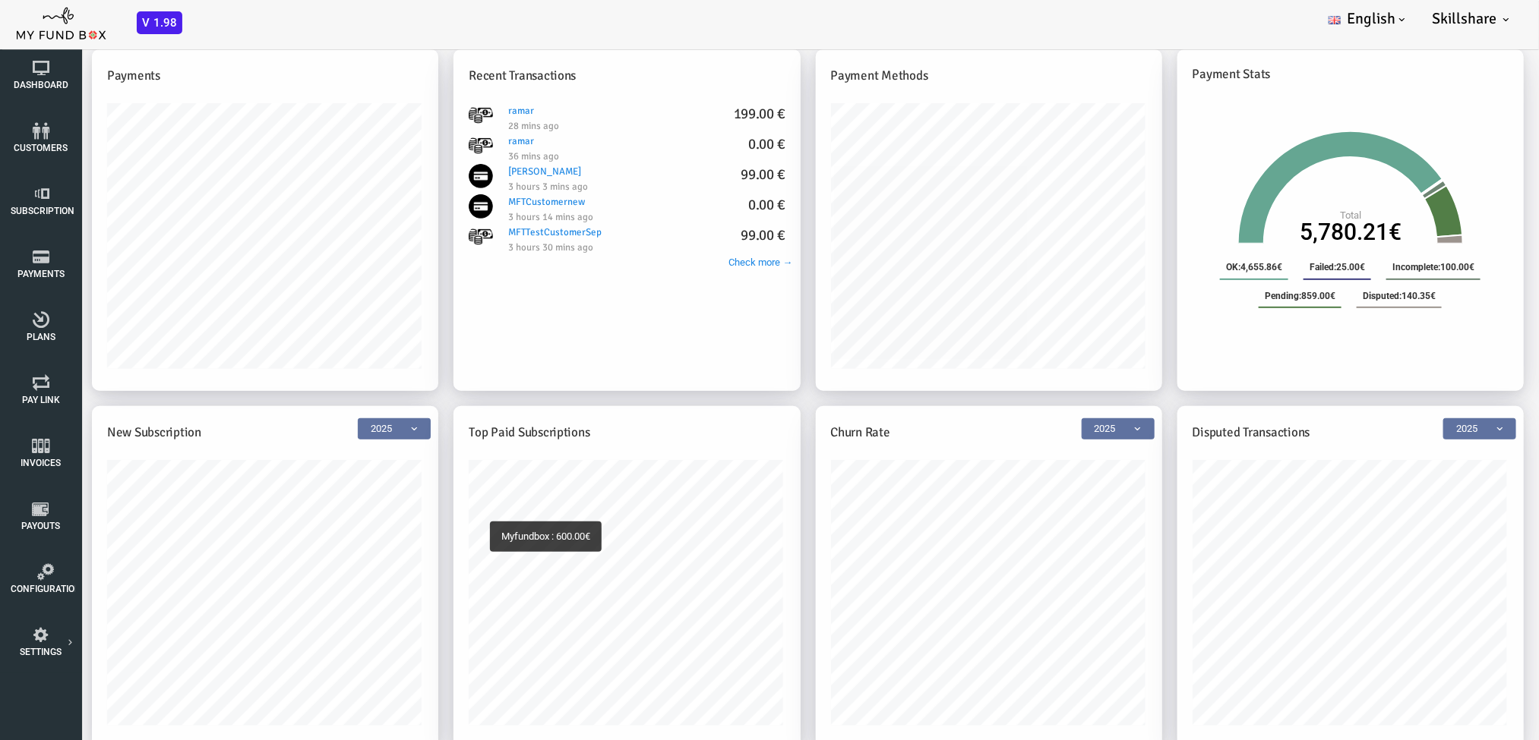
scroll to position [43, 0]
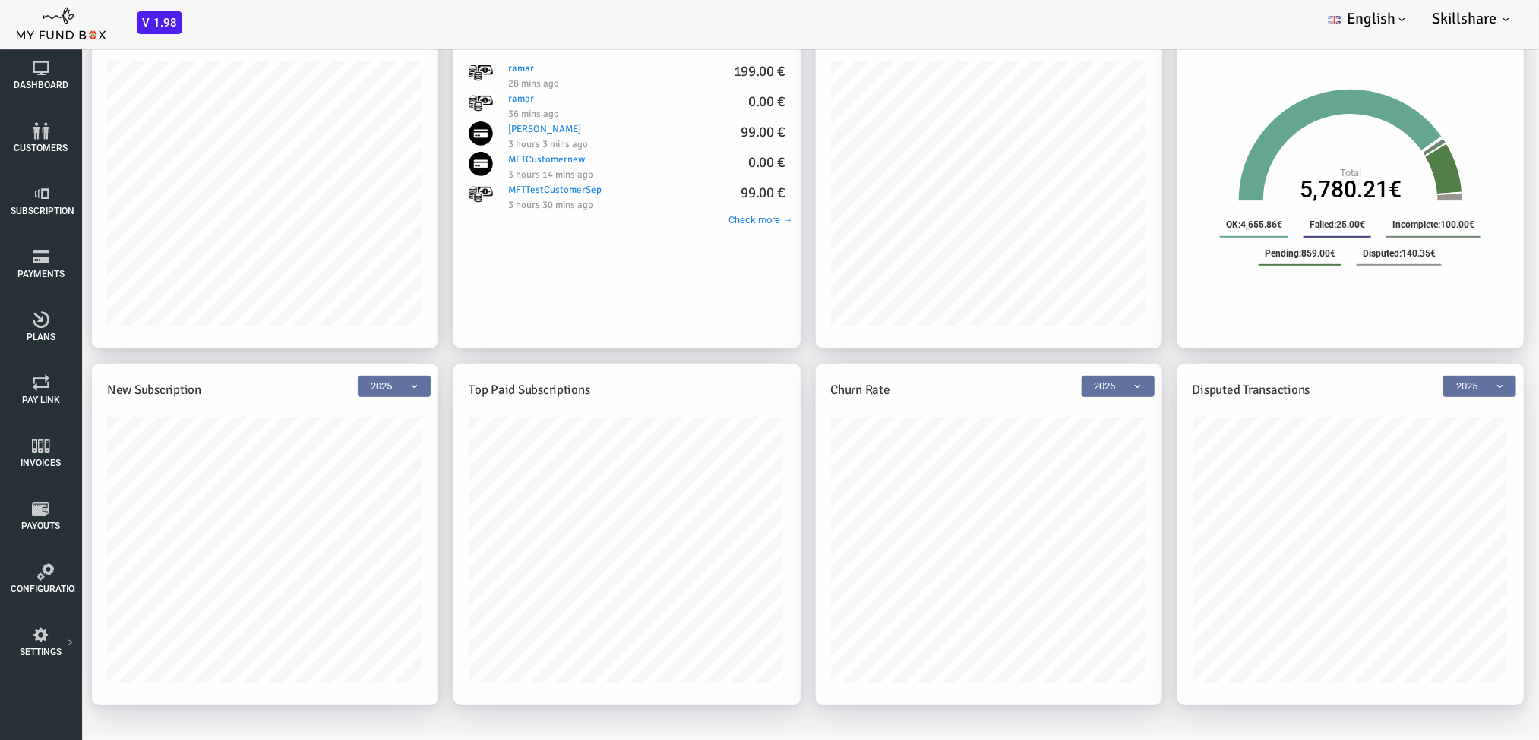
drag, startPoint x: 753, startPoint y: 318, endPoint x: 762, endPoint y: 282, distance: 37.4
click at [762, 288] on div "Card : 2,714.86€" at bounding box center [927, 201] width 346 height 281
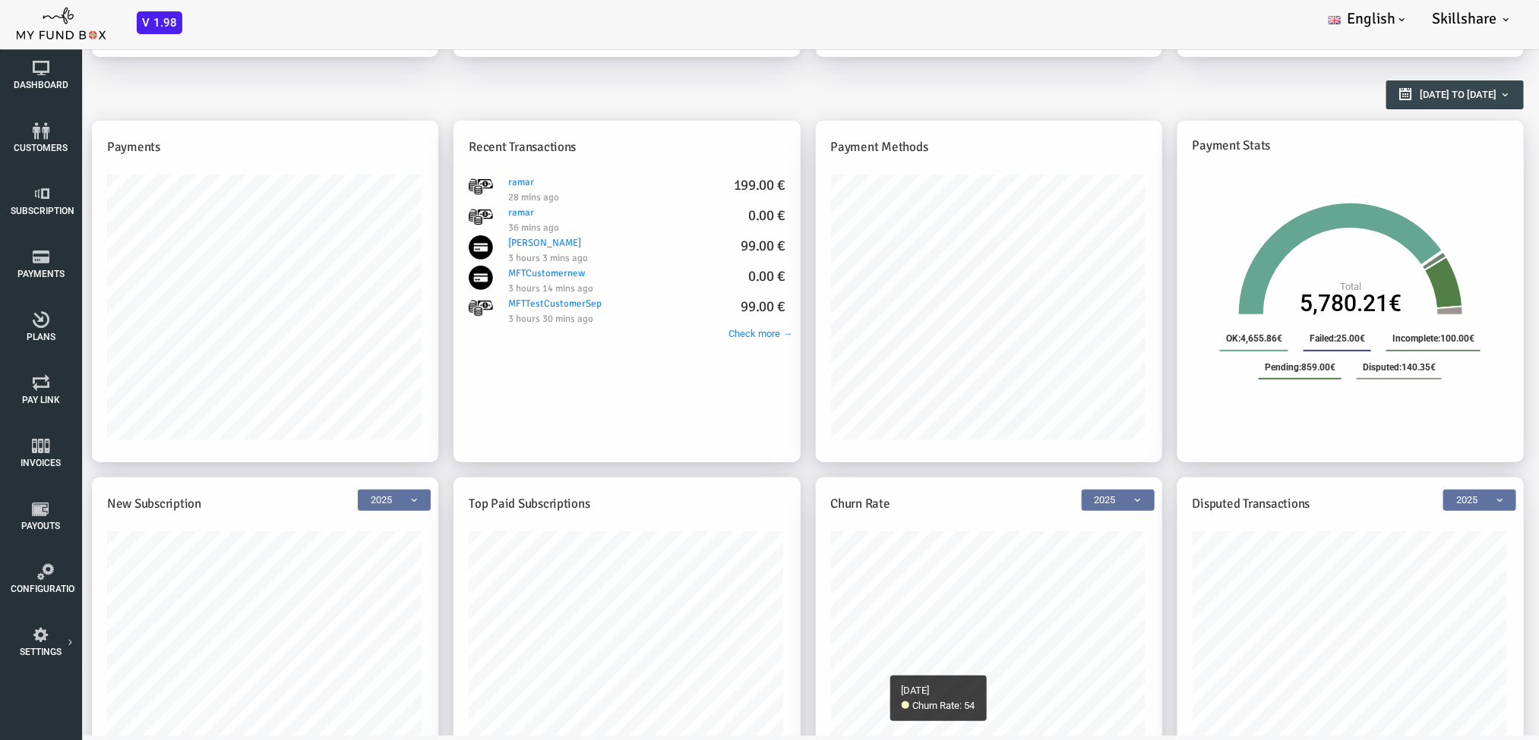
scroll to position [258, 0]
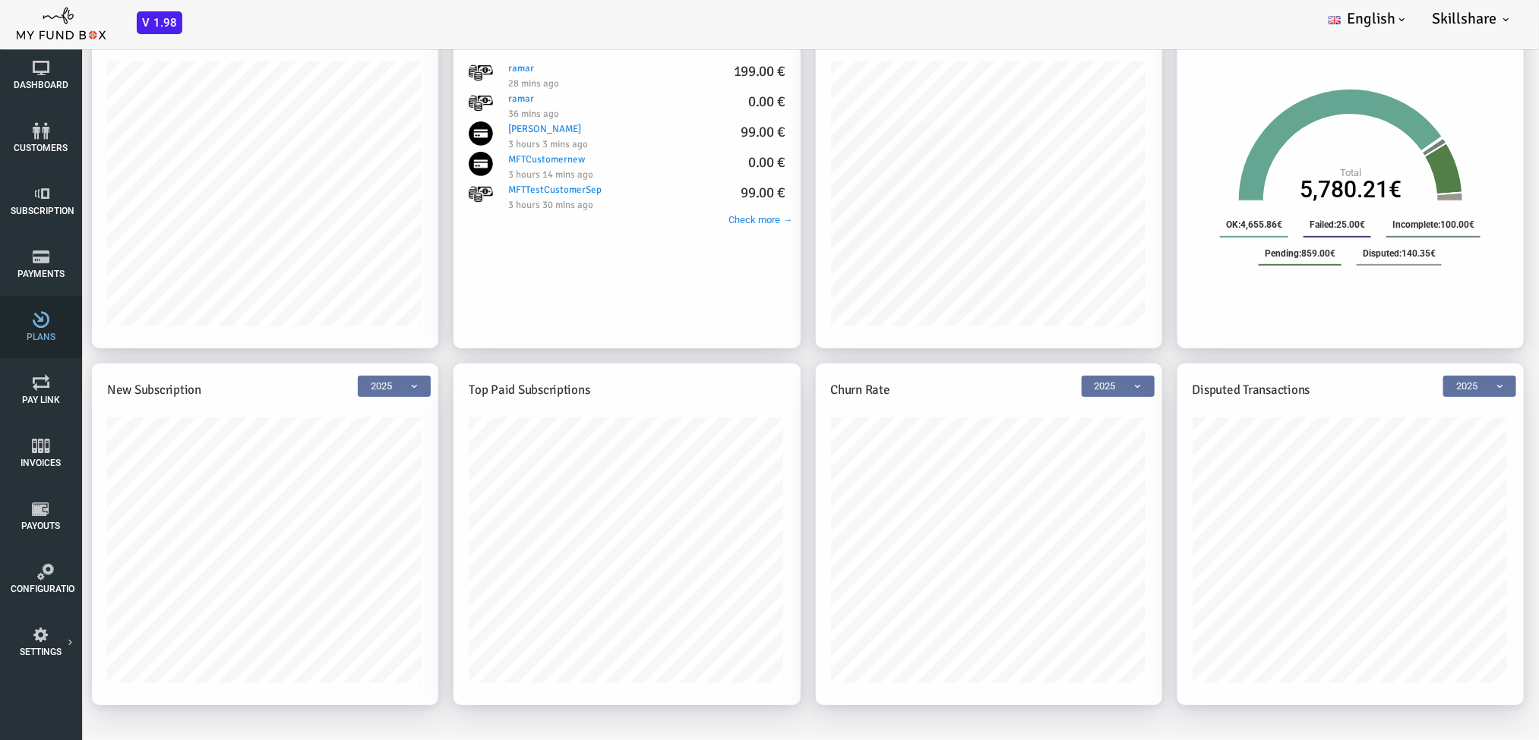
click at [0, 0] on span "Plans" at bounding box center [0, 0] width 0 height 0
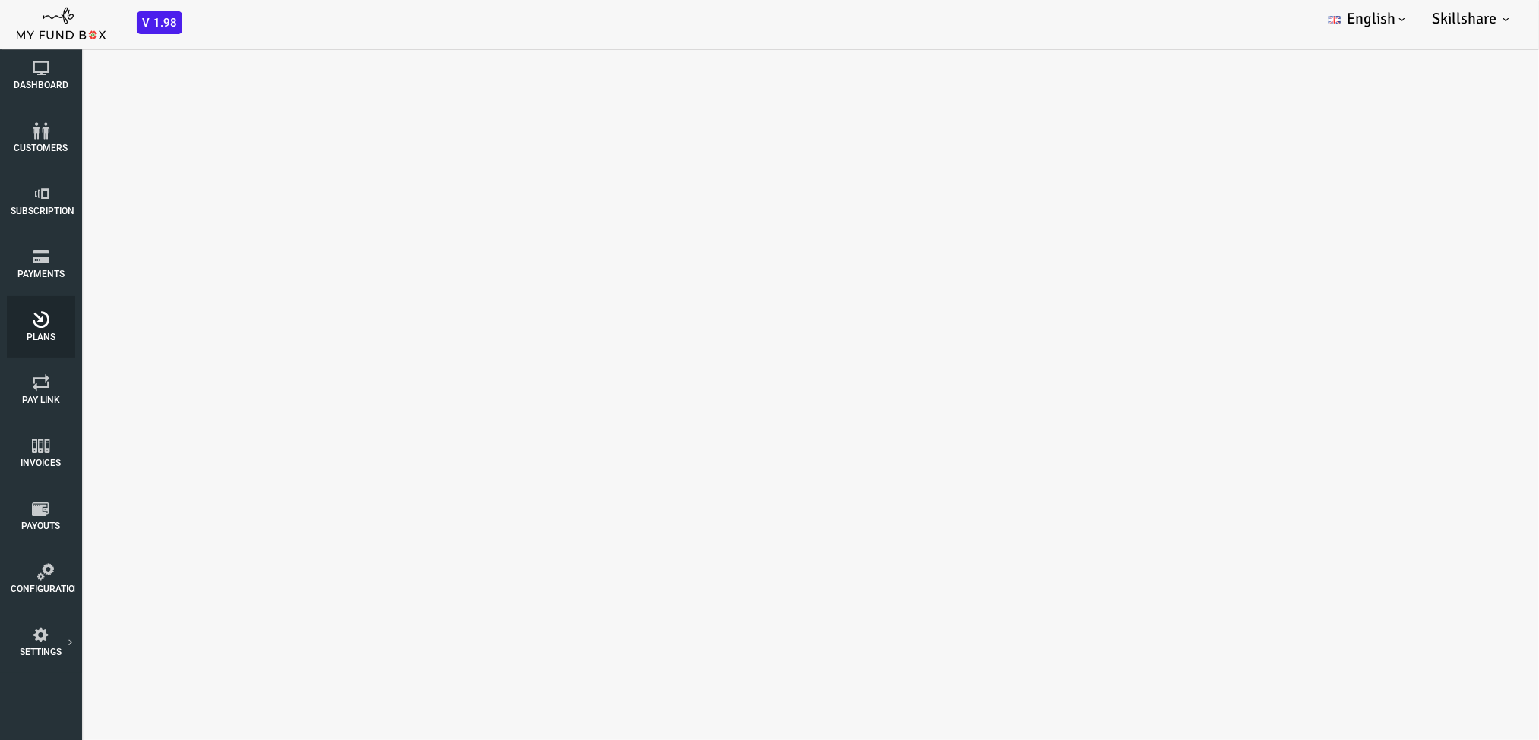
select select "100"
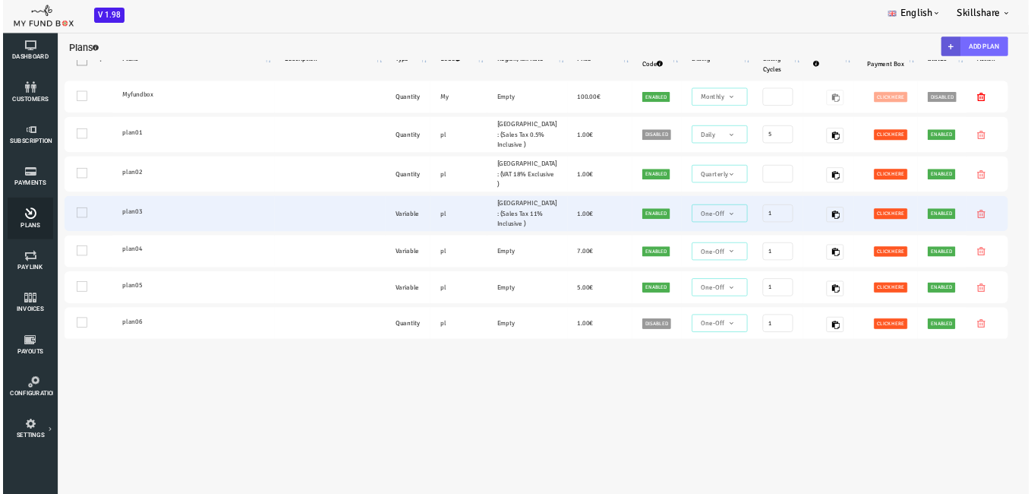
scroll to position [0, 0]
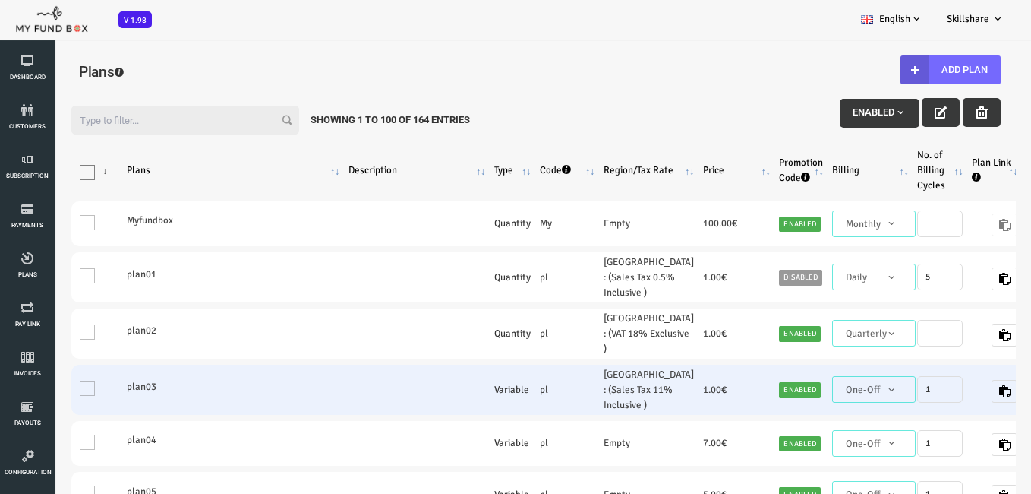
drag, startPoint x: 387, startPoint y: 365, endPoint x: 704, endPoint y: 421, distance: 322.2
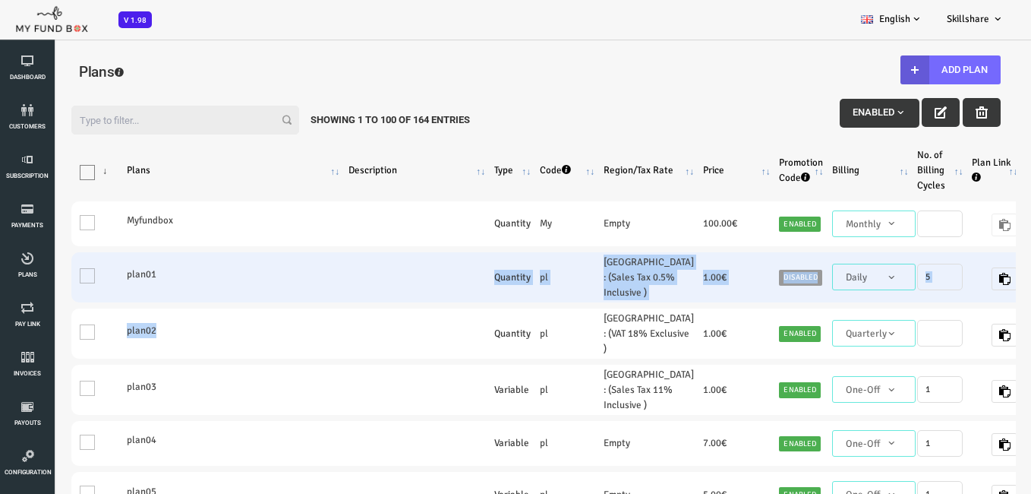
drag, startPoint x: 261, startPoint y: 307, endPoint x: 301, endPoint y: 314, distance: 40.1
click at [292, 302] on td "plan01" at bounding box center [192, 277] width 222 height 50
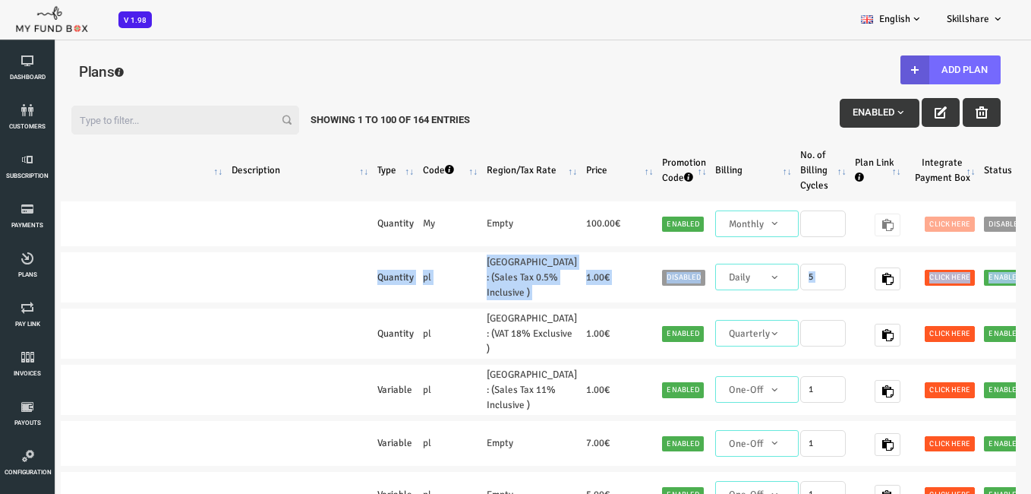
scroll to position [0, 160]
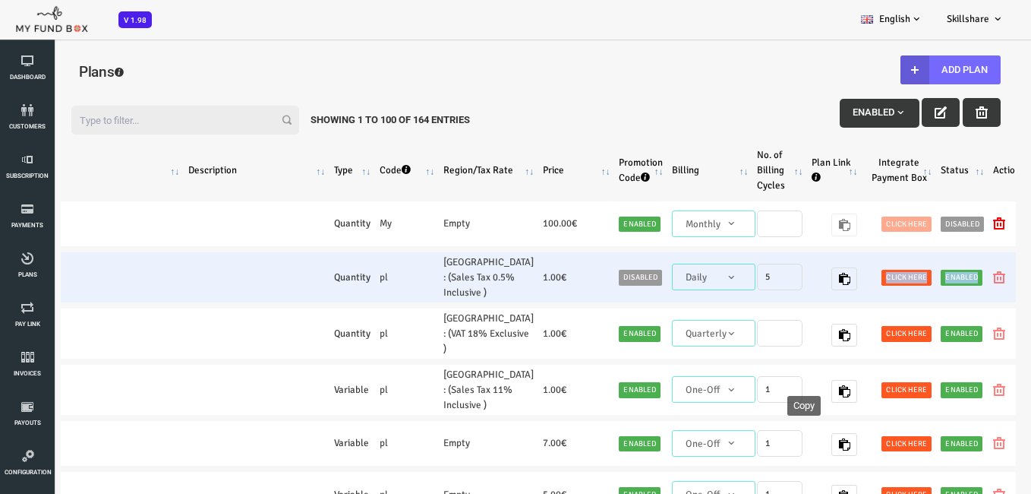
drag, startPoint x: 733, startPoint y: 340, endPoint x: 727, endPoint y: 328, distance: 13.3
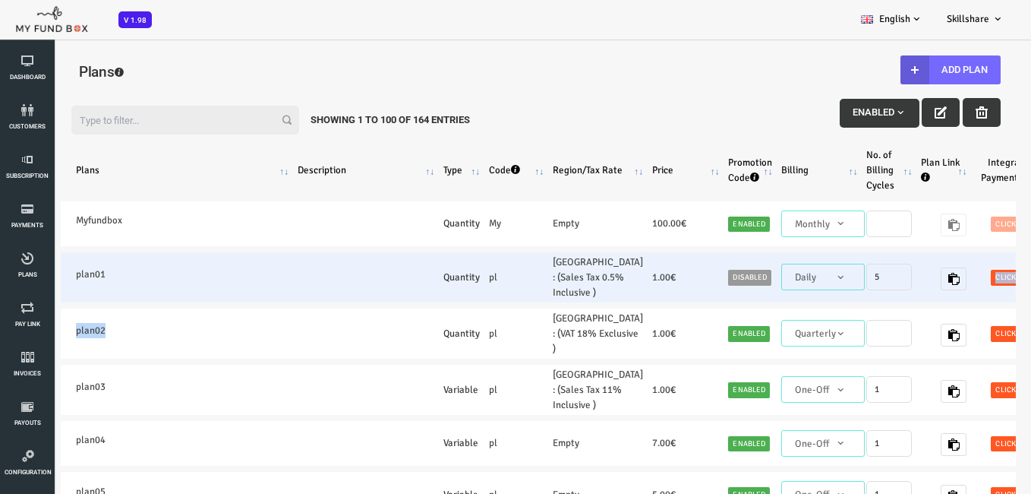
scroll to position [0, 0]
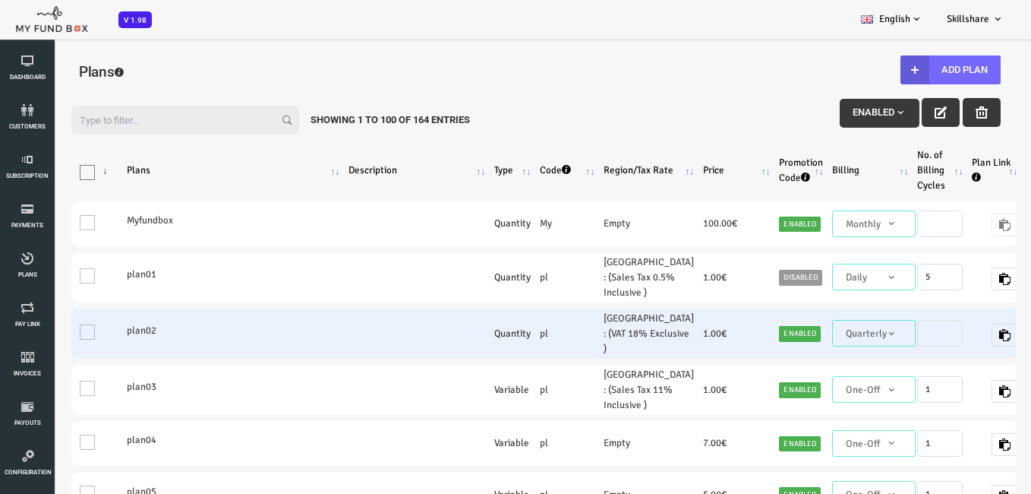
drag, startPoint x: 367, startPoint y: 346, endPoint x: 383, endPoint y: 339, distance: 17.8
click at [383, 339] on td at bounding box center [376, 333] width 146 height 50
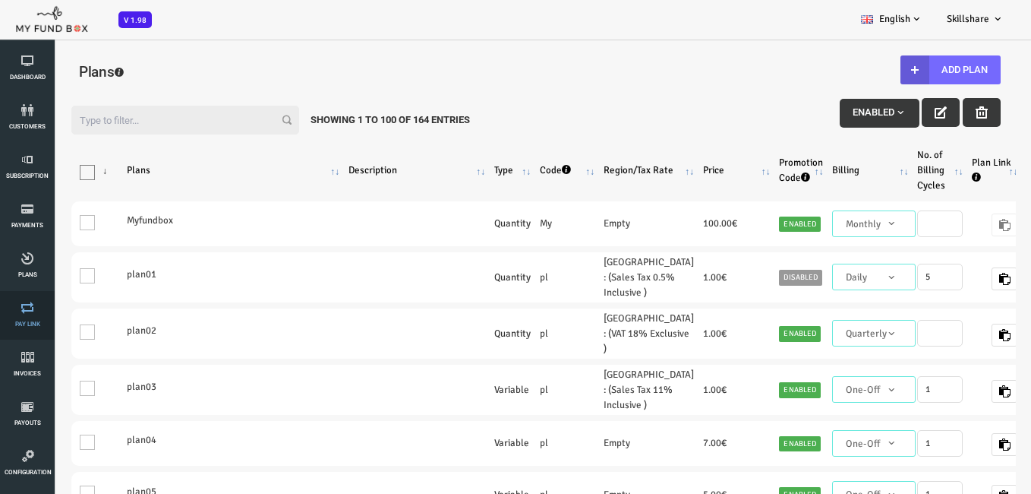
click at [12, 320] on link "Pay Link" at bounding box center [28, 315] width 46 height 49
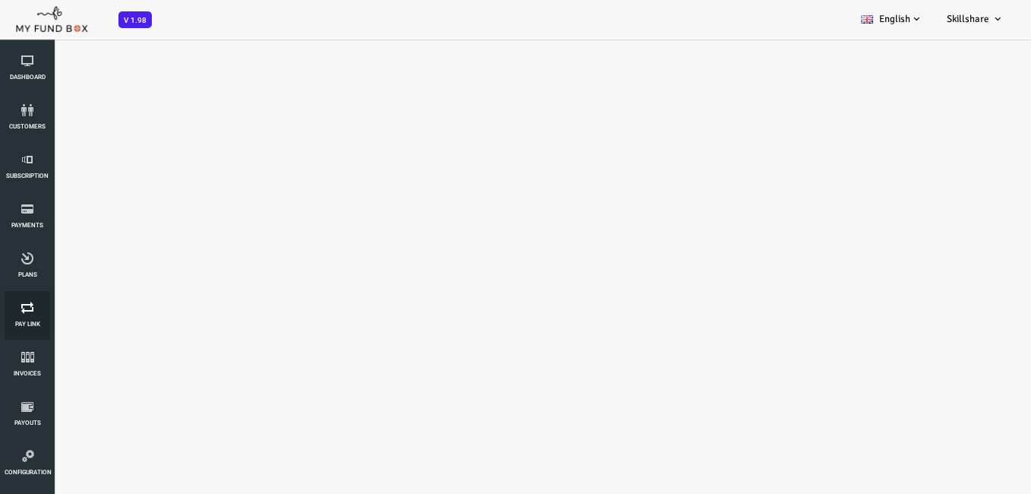
select select "100"
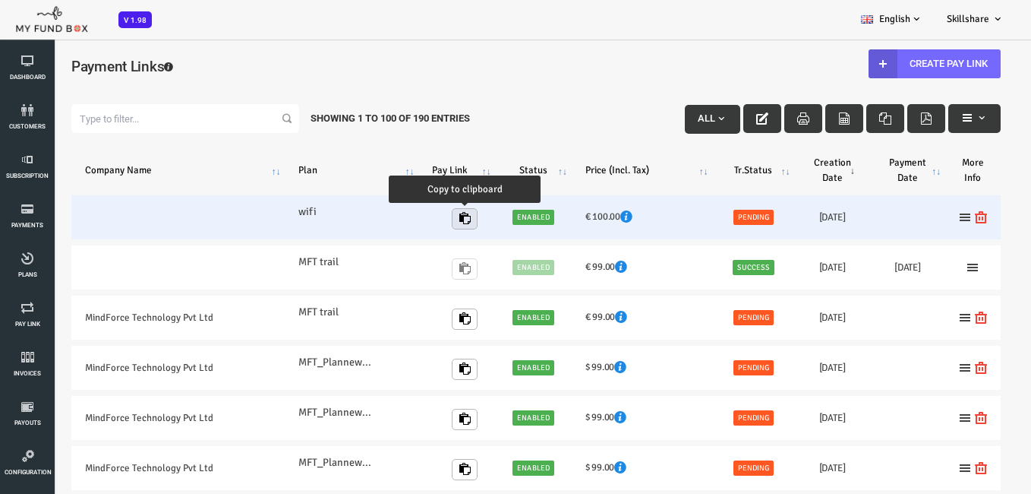
click at [427, 223] on button "button" at bounding box center [424, 218] width 26 height 21
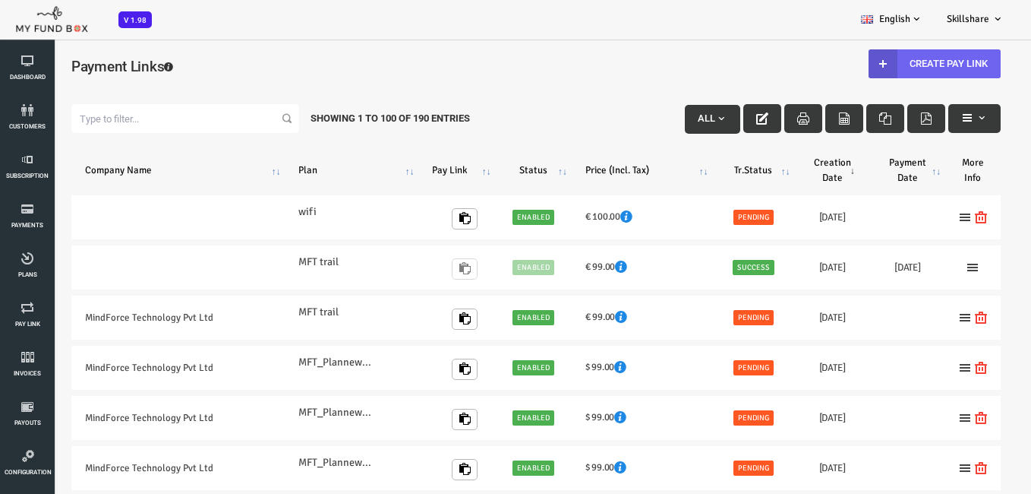
click at [898, 68] on link "Create Pay Link" at bounding box center [894, 63] width 132 height 29
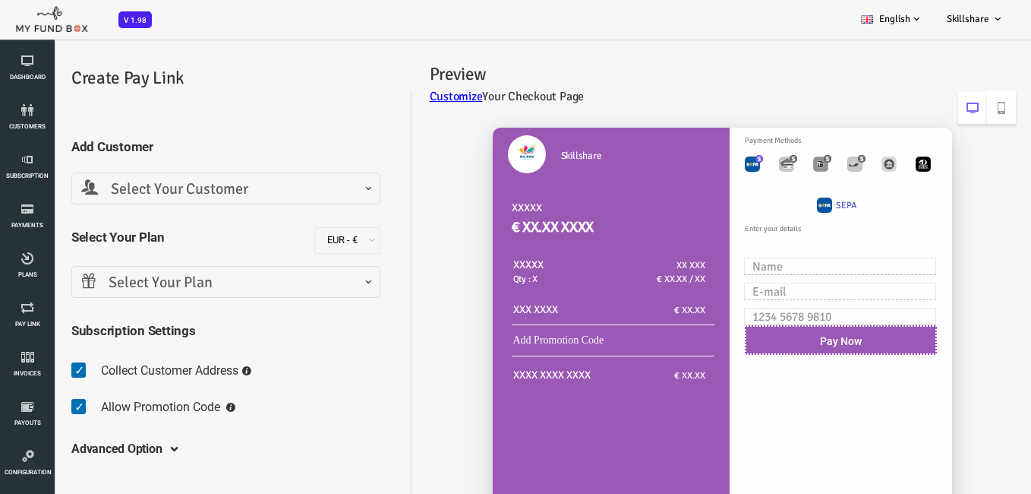
click at [243, 191] on span "Select Your Customer" at bounding box center [184, 190] width 289 height 24
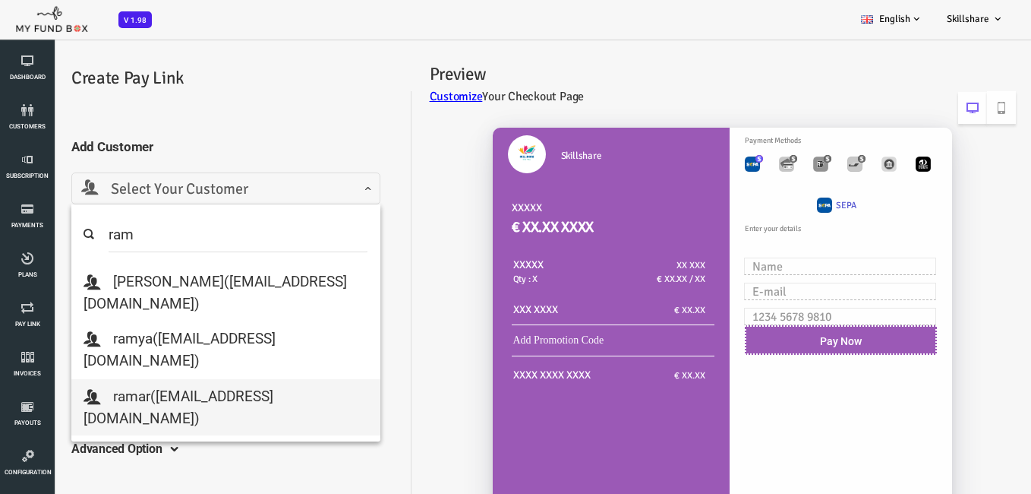
type input "ram"
select select "ramar9@gmail.com"
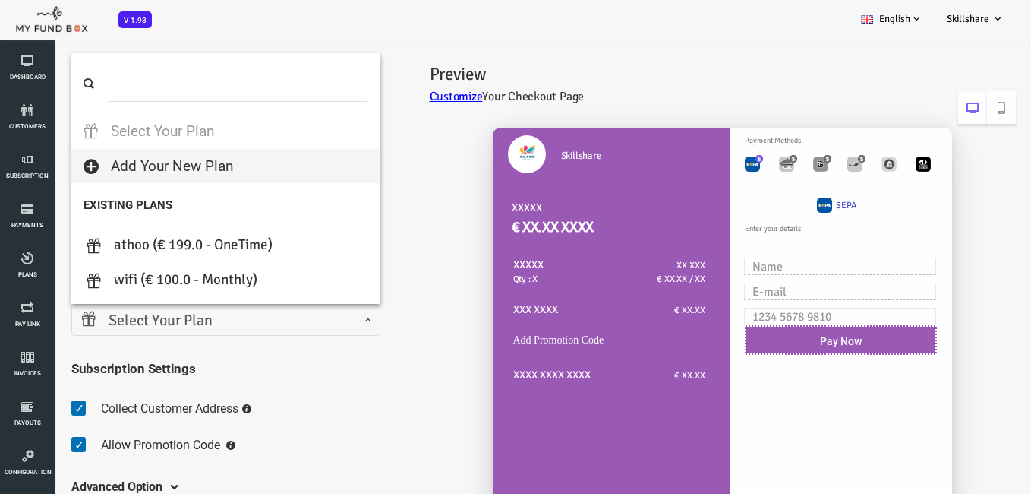
click at [112, 332] on span "Select Your Plan" at bounding box center [184, 321] width 289 height 24
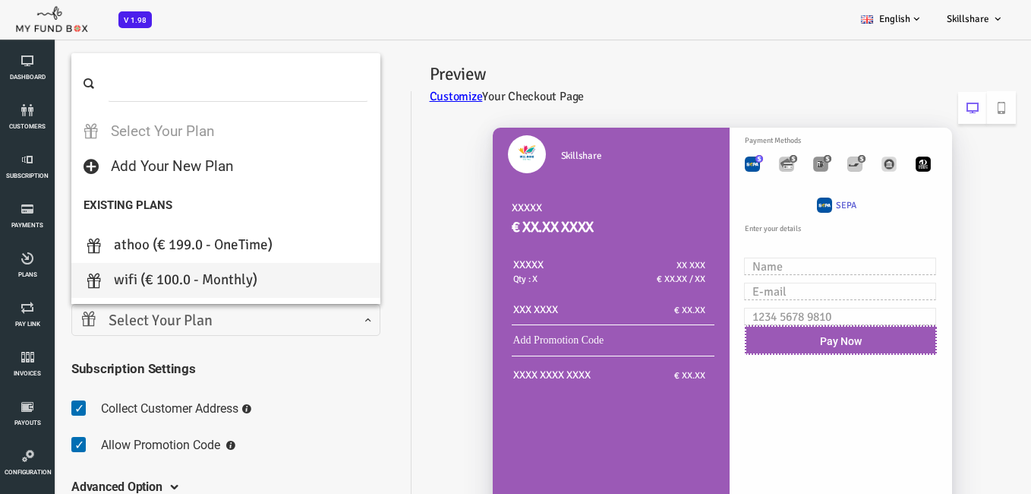
scroll to position [76, 0]
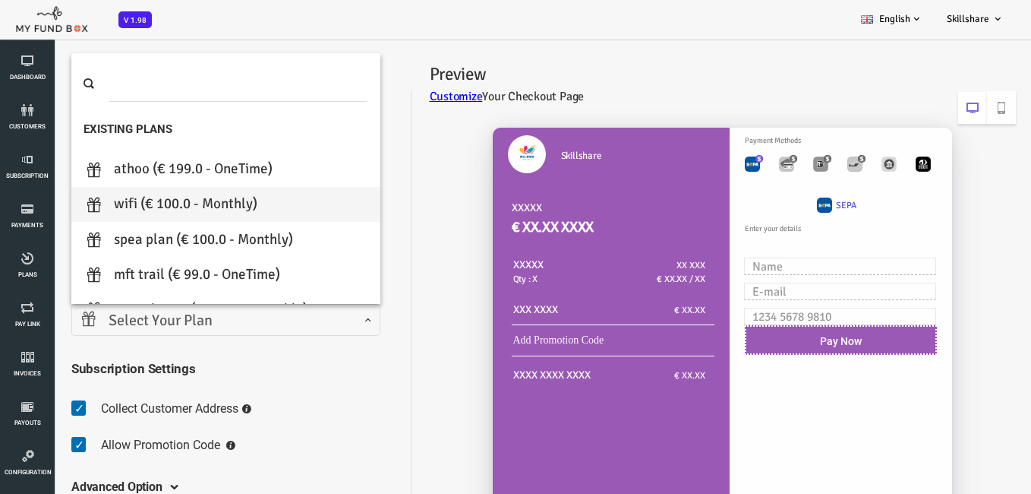
type input "1"
select select "wifi"
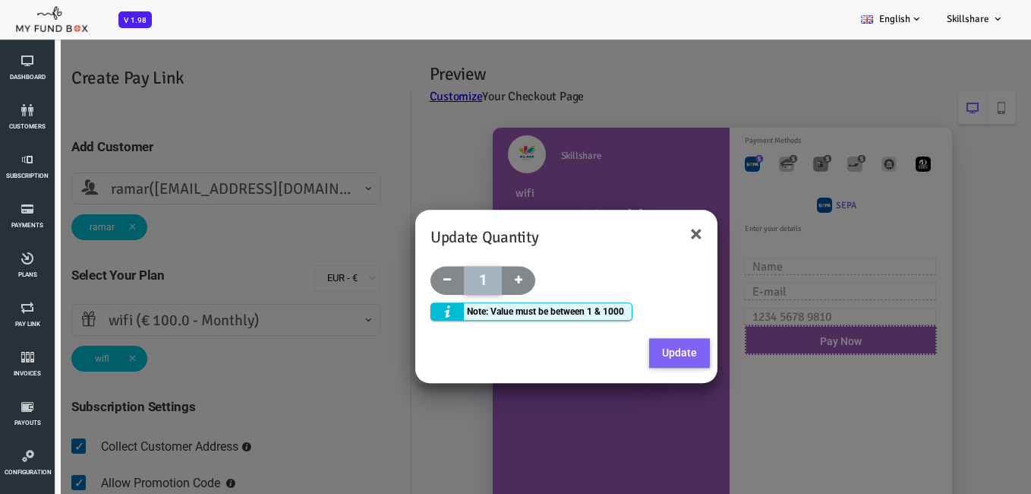
click at [620, 343] on button "Update" at bounding box center [638, 353] width 61 height 30
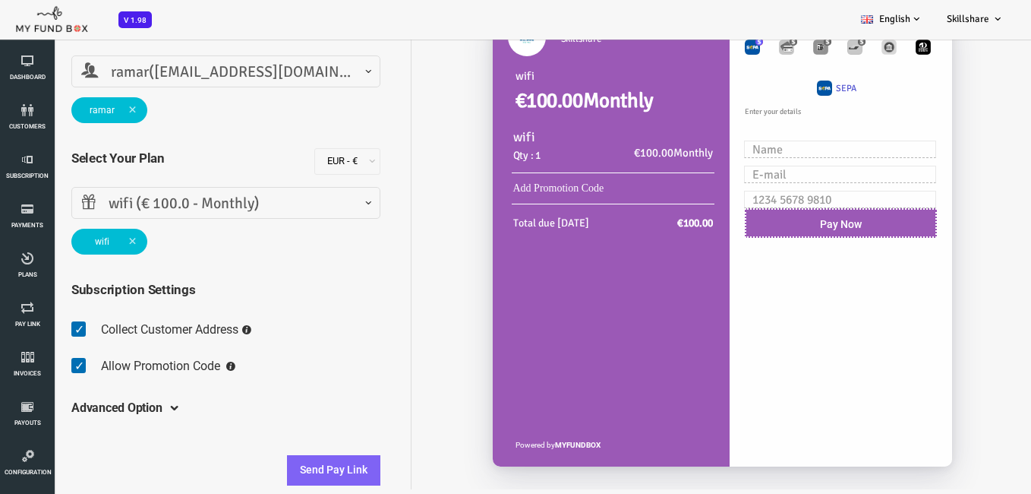
scroll to position [101, 0]
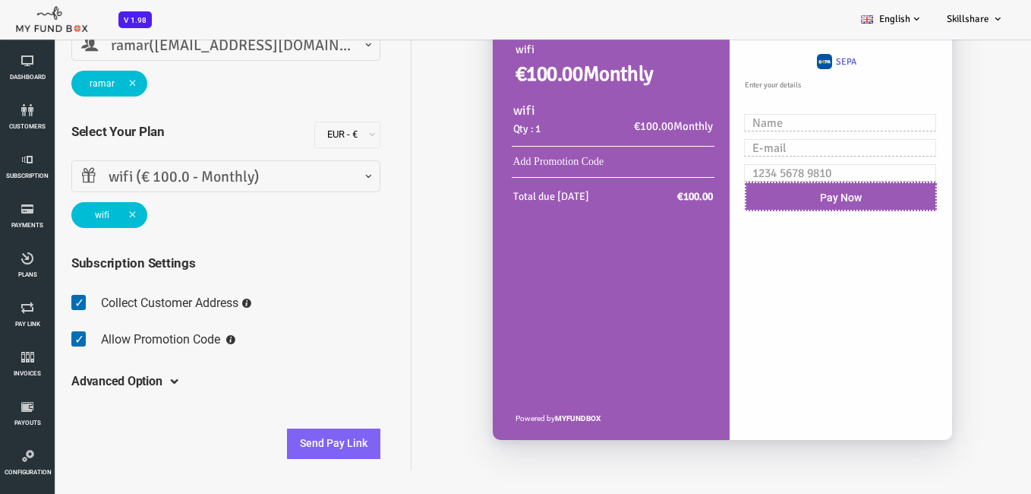
click at [129, 375] on span at bounding box center [129, 381] width 0 height 12
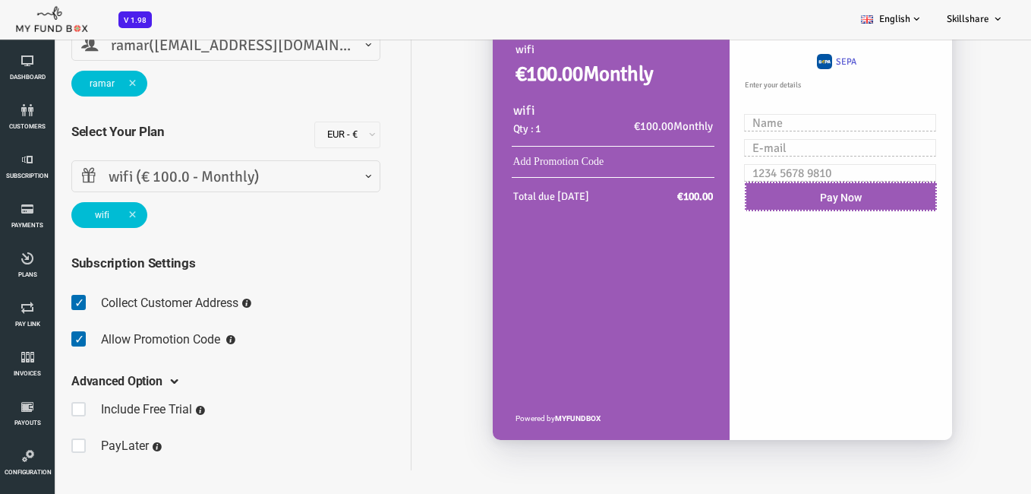
scroll to position [189, 0]
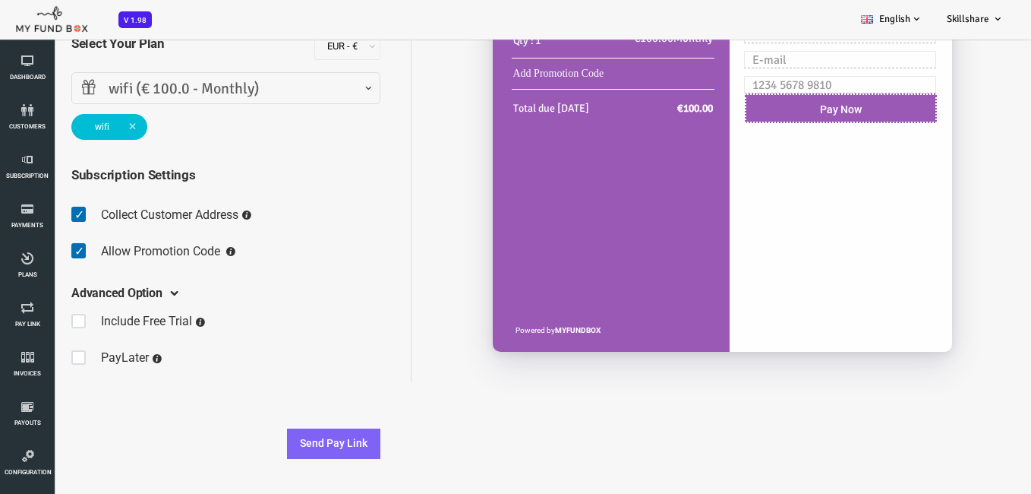
click at [42, 359] on span at bounding box center [42, 357] width 24 height 30
click at [31, 346] on input "checkbox" at bounding box center [30, 346] width 1 height 1
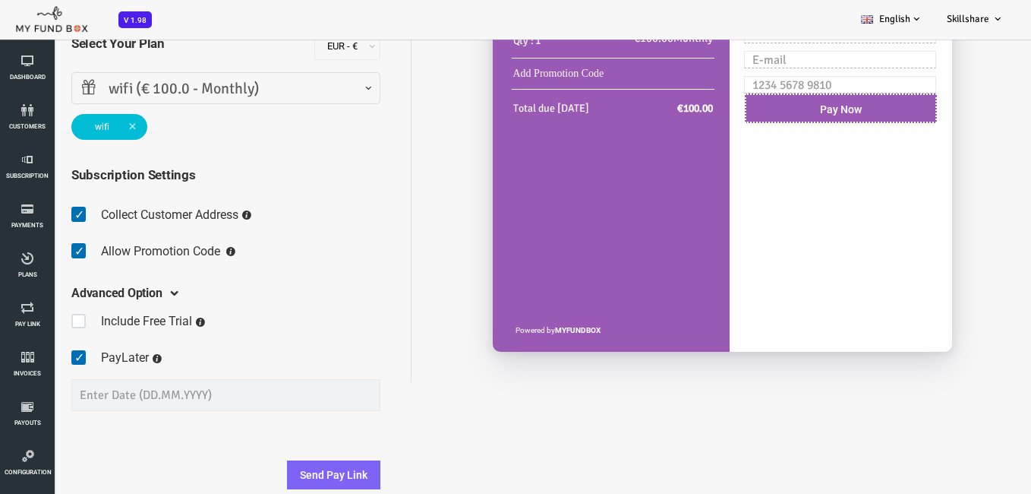
click at [72, 358] on div "Dashboard customers Subscription Payments Plans Tax Setup Pay Link Invoices Sub…" at bounding box center [38, 291] width 76 height 583
click at [39, 361] on span at bounding box center [42, 357] width 24 height 30
click at [31, 346] on input "checkbox" at bounding box center [30, 346] width 1 height 1
checkbox input "false"
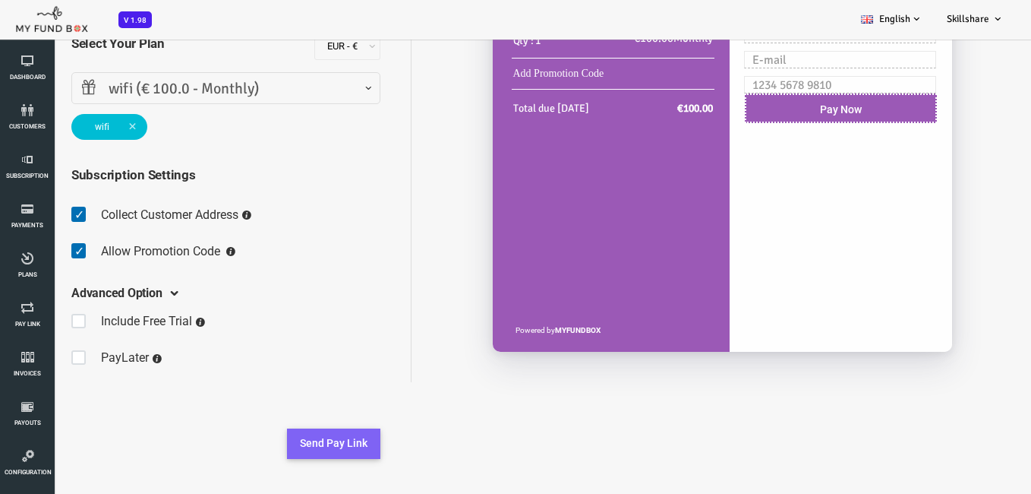
click at [301, 446] on button "Send Pay Link" at bounding box center [292, 443] width 93 height 30
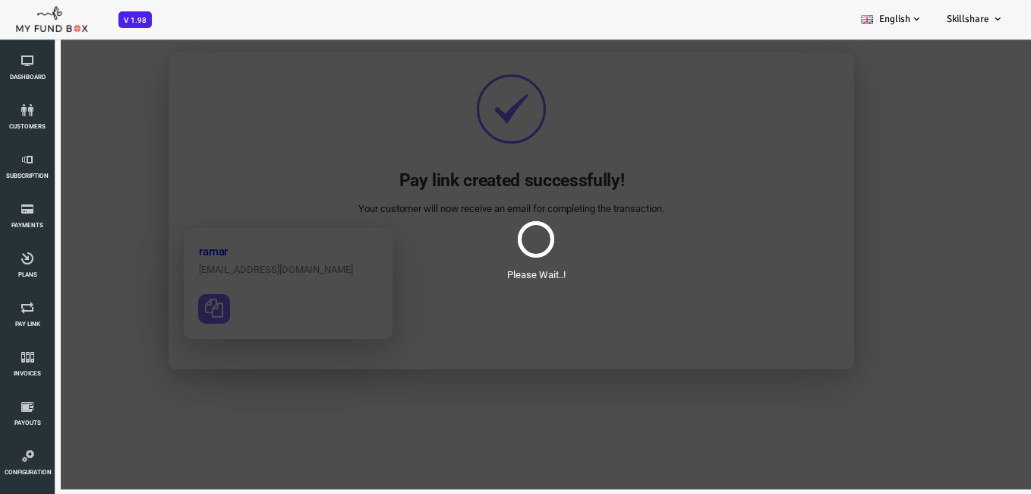
scroll to position [0, 0]
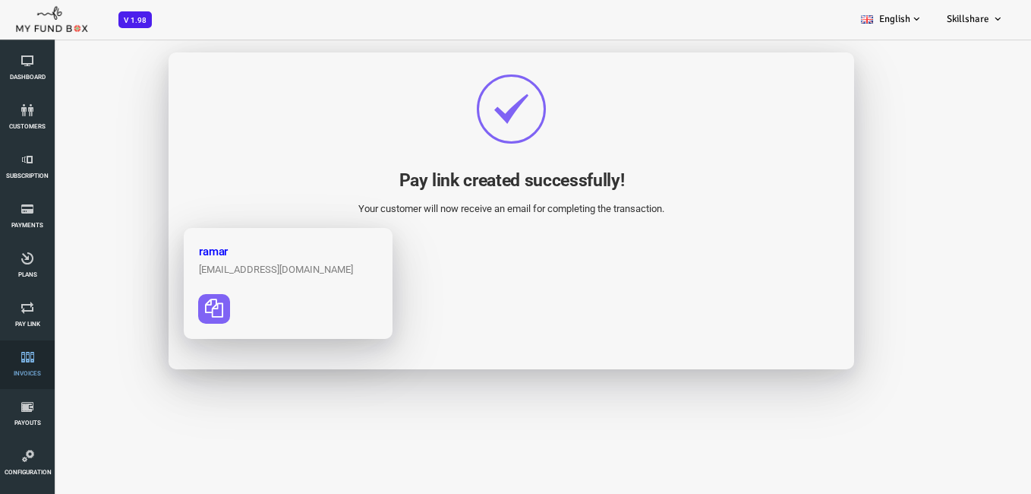
click at [32, 355] on icon at bounding box center [28, 357] width 46 height 12
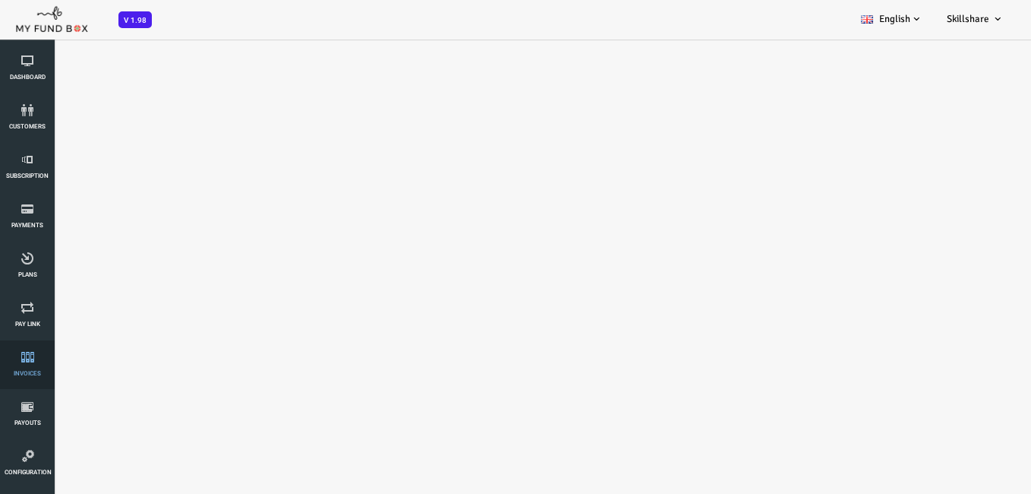
select select "100"
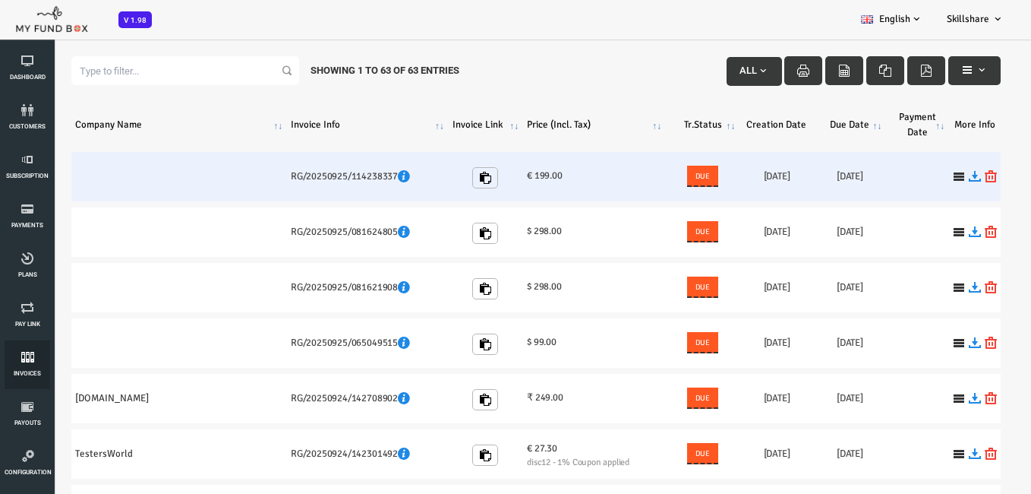
scroll to position [39, 0]
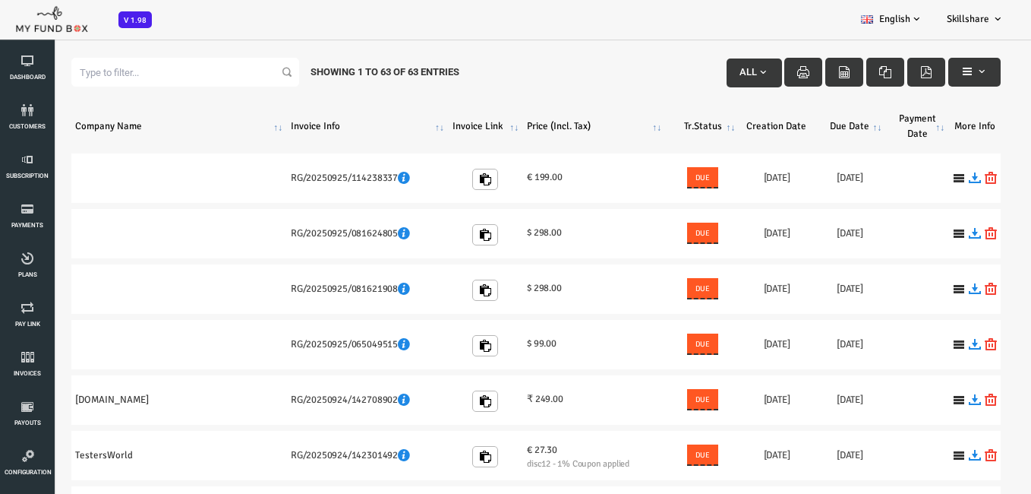
click at [236, 131] on th "Company Name" at bounding box center [138, 126] width 216 height 43
click at [233, 122] on th "Company Name" at bounding box center [138, 126] width 216 height 43
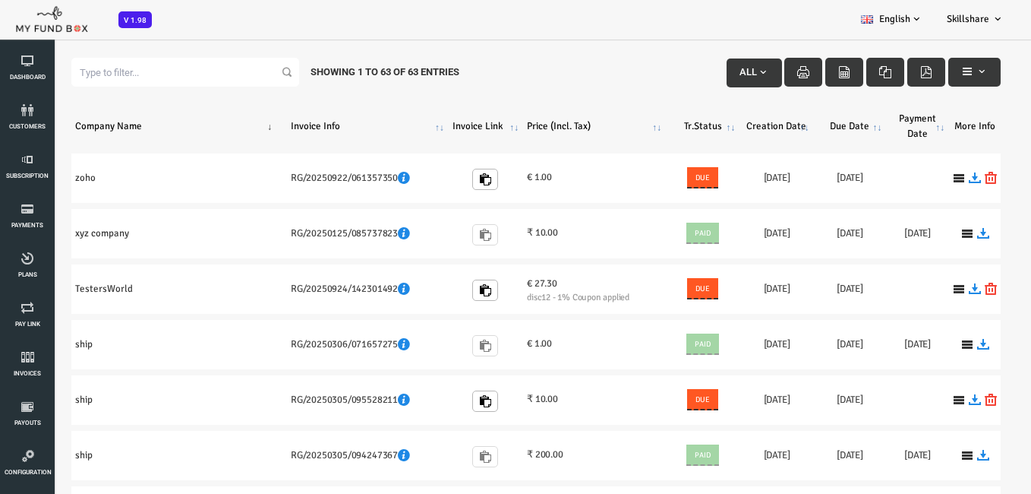
click at [225, 133] on th "Company Name" at bounding box center [138, 126] width 216 height 43
click at [230, 127] on th "Company Name" at bounding box center [138, 126] width 216 height 43
click at [230, 124] on th "Company Name" at bounding box center [138, 126] width 216 height 43
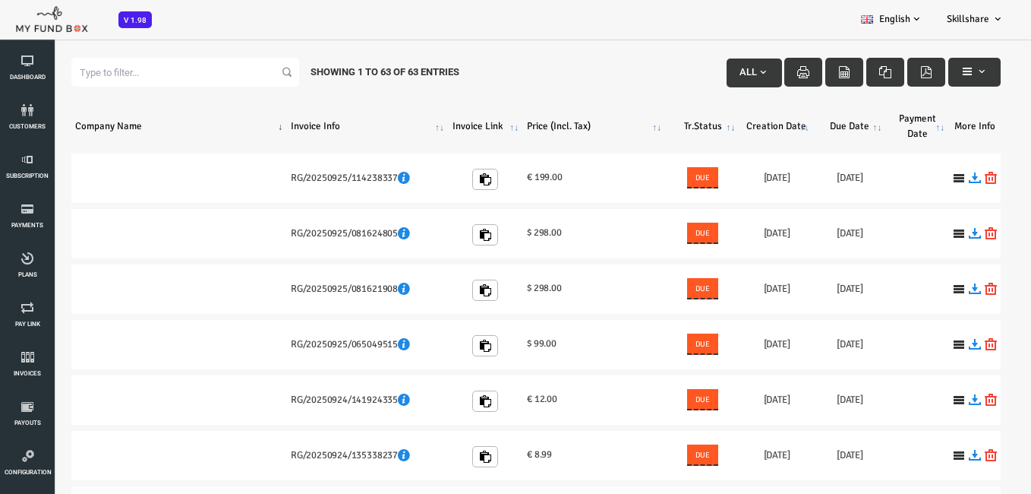
click at [237, 128] on th "Company Name" at bounding box center [138, 126] width 216 height 43
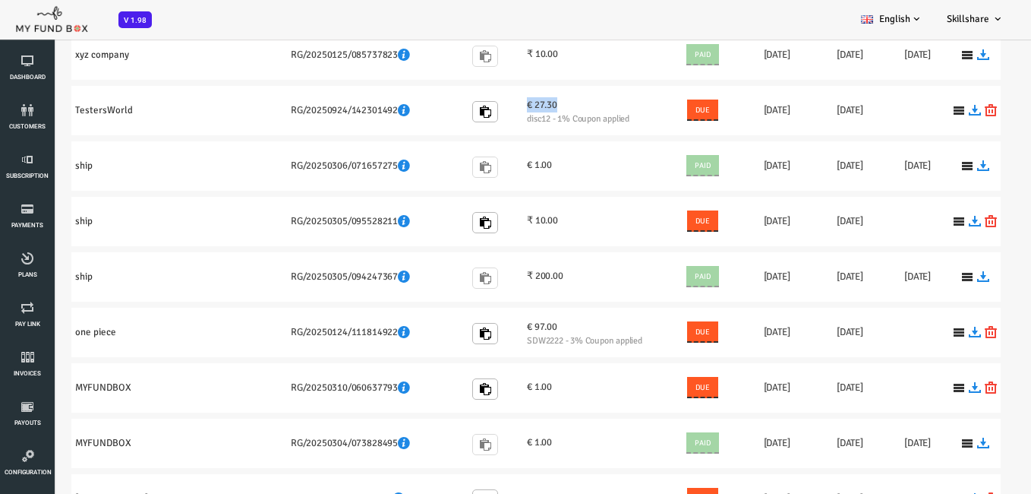
scroll to position [191, 0]
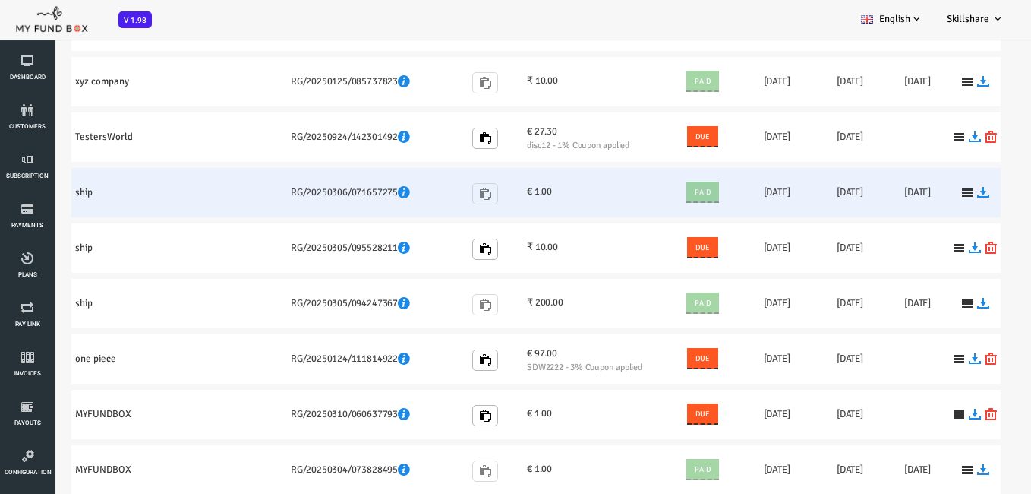
click at [538, 178] on td "€ 1.00" at bounding box center [553, 192] width 143 height 49
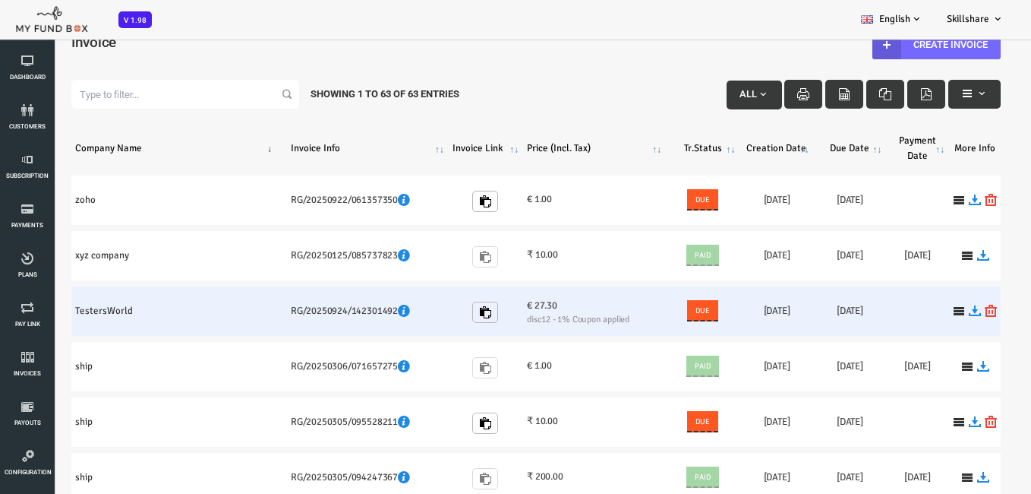
scroll to position [0, 0]
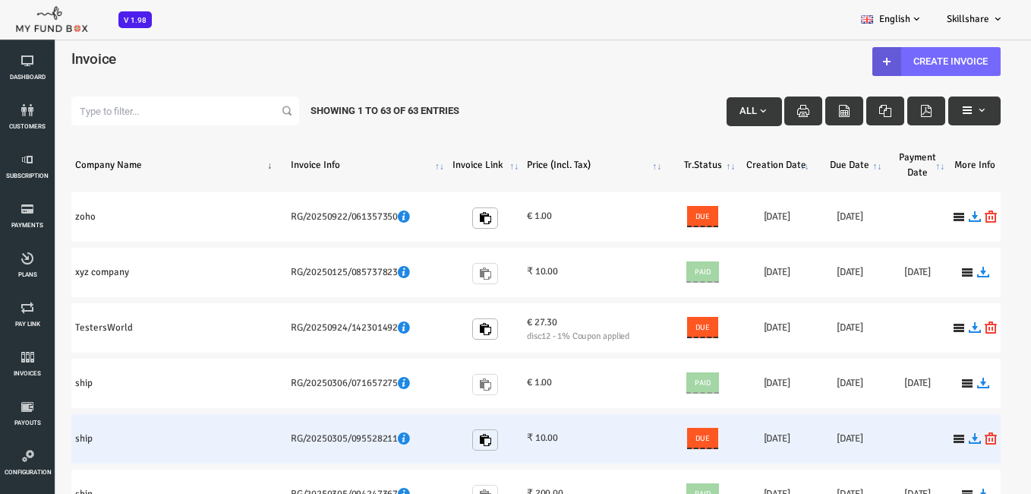
drag, startPoint x: 67, startPoint y: 497, endPoint x: 170, endPoint y: 415, distance: 132.4
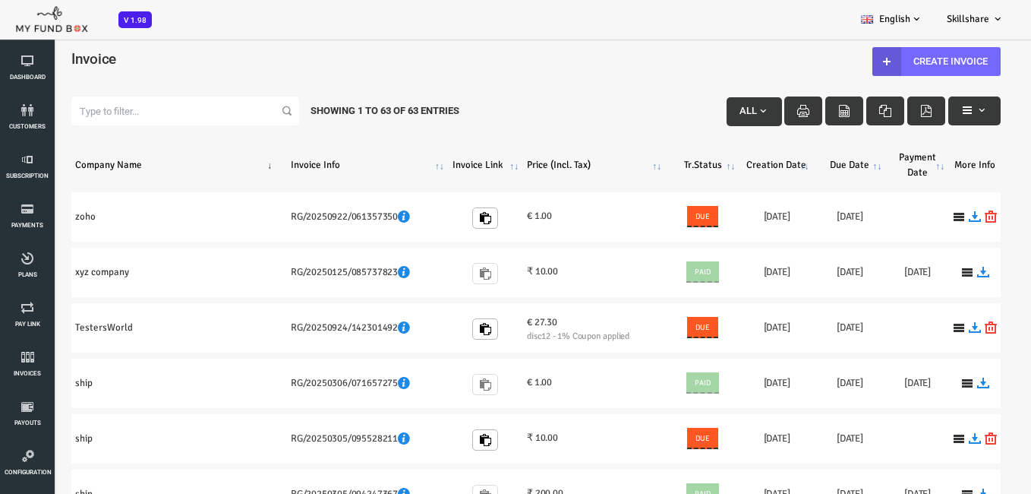
drag, startPoint x: 170, startPoint y: 415, endPoint x: 234, endPoint y: 168, distance: 254.9
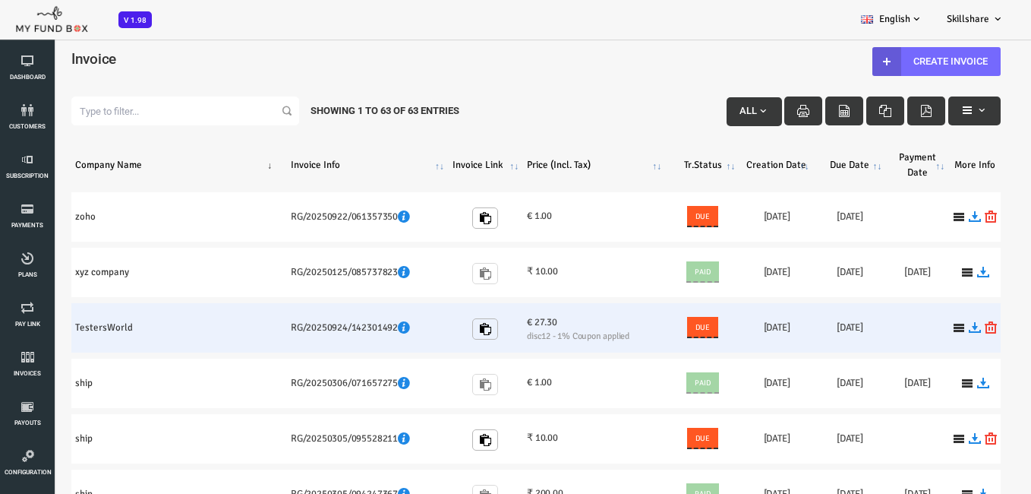
click at [212, 337] on td "TestersWorld" at bounding box center [138, 327] width 216 height 49
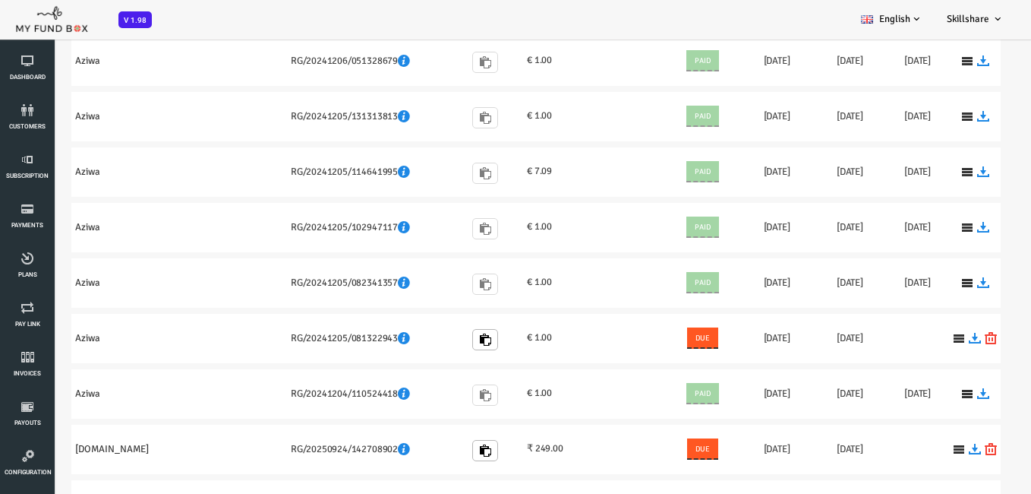
scroll to position [1937, 0]
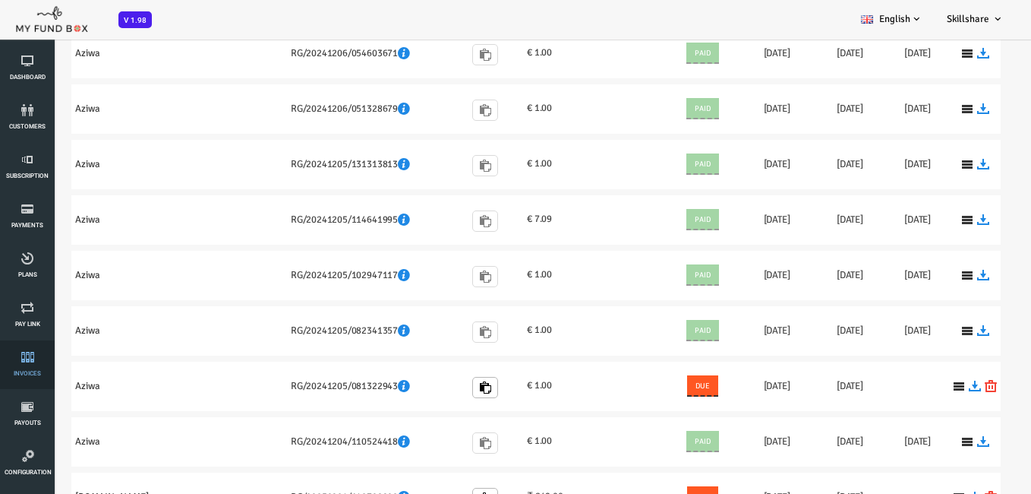
click at [32, 362] on icon at bounding box center [28, 357] width 46 height 12
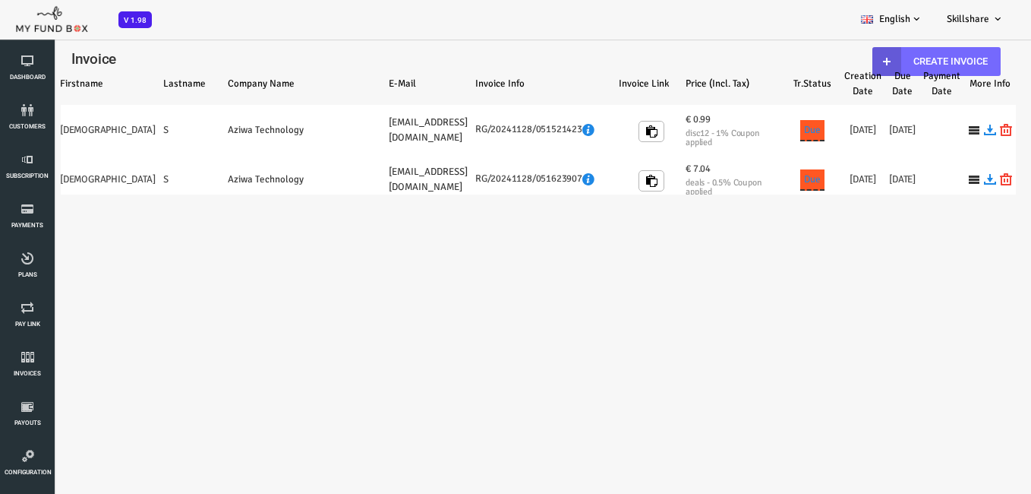
select select "100"
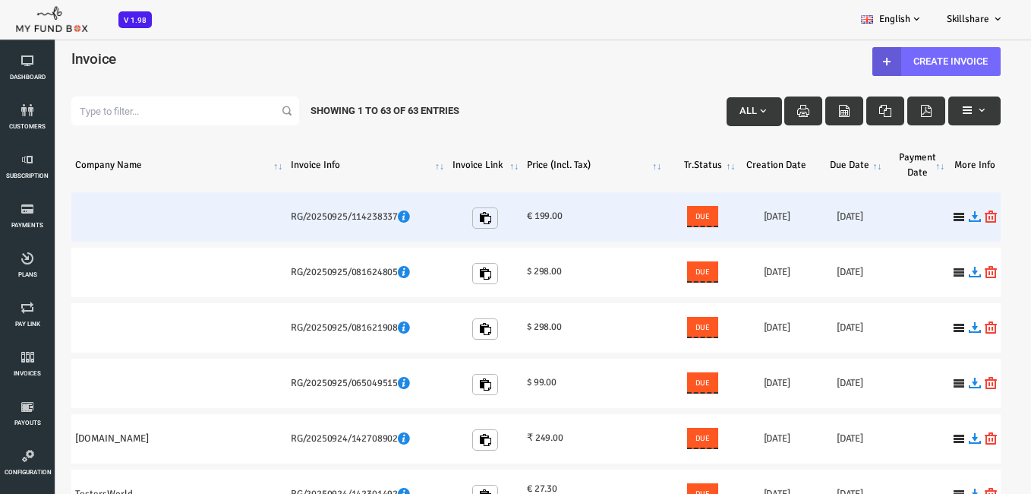
click at [383, 195] on td "RG/20250925/114238337" at bounding box center [327, 216] width 162 height 49
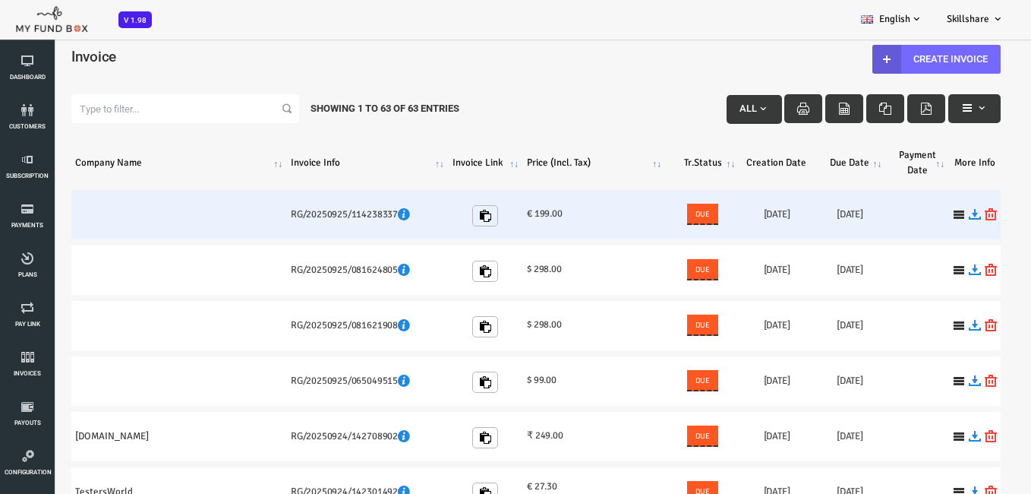
drag, startPoint x: 403, startPoint y: 197, endPoint x: 393, endPoint y: 214, distance: 19.8
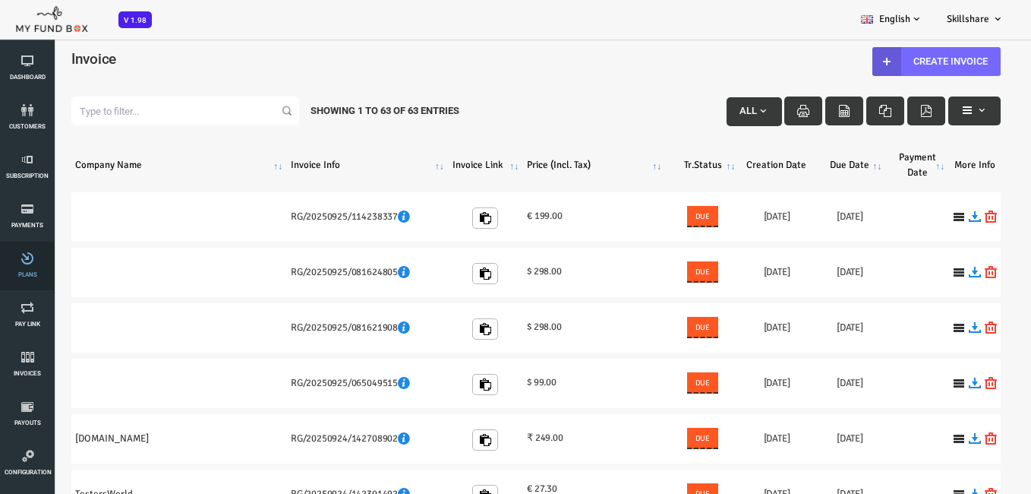
click at [40, 259] on icon at bounding box center [28, 258] width 46 height 12
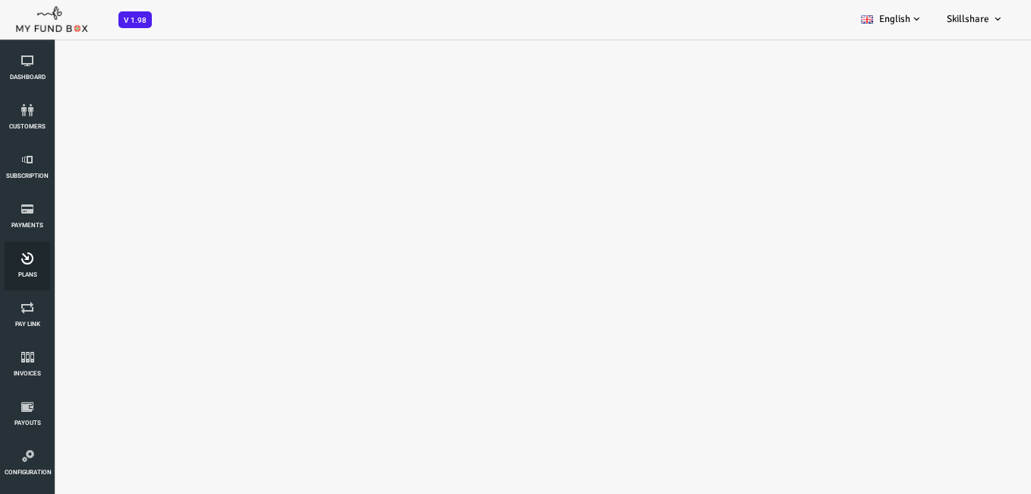
select select "100"
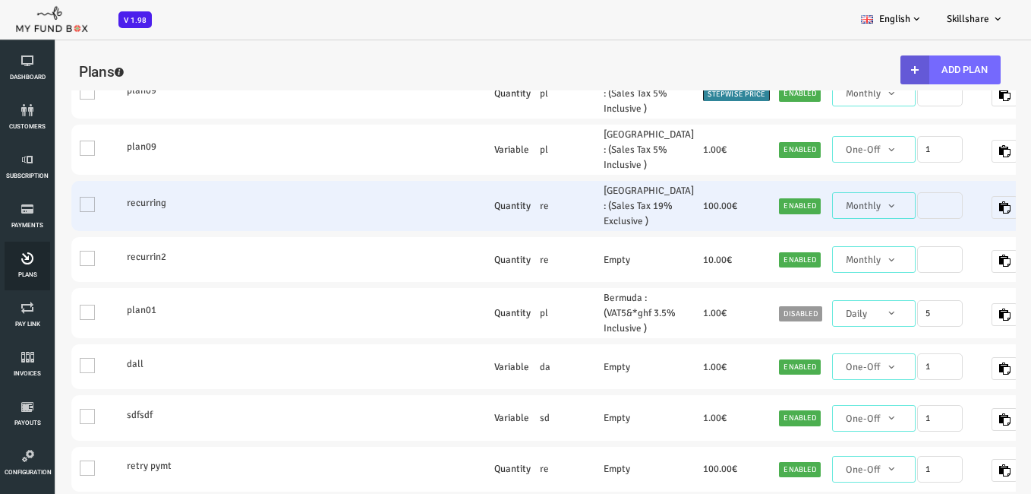
scroll to position [683, 0]
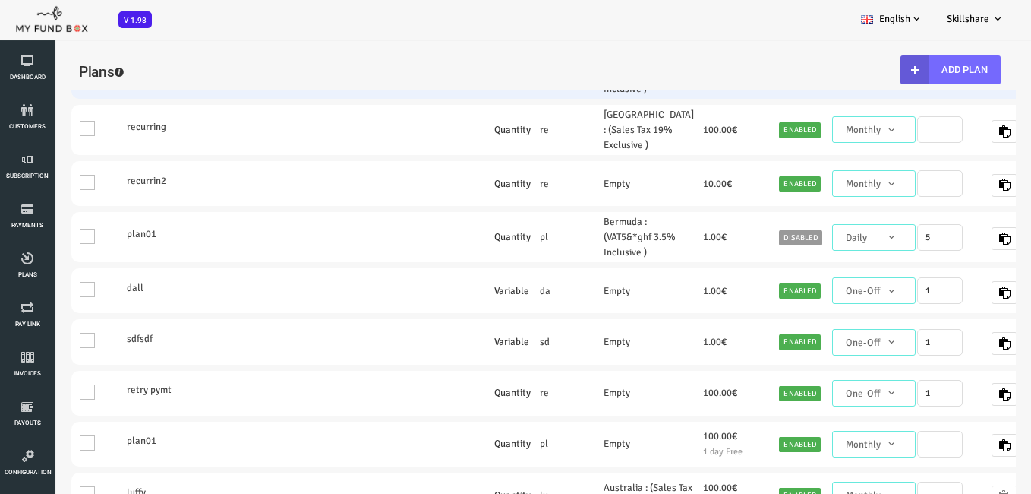
click at [877, 99] on td "1" at bounding box center [899, 74] width 55 height 50
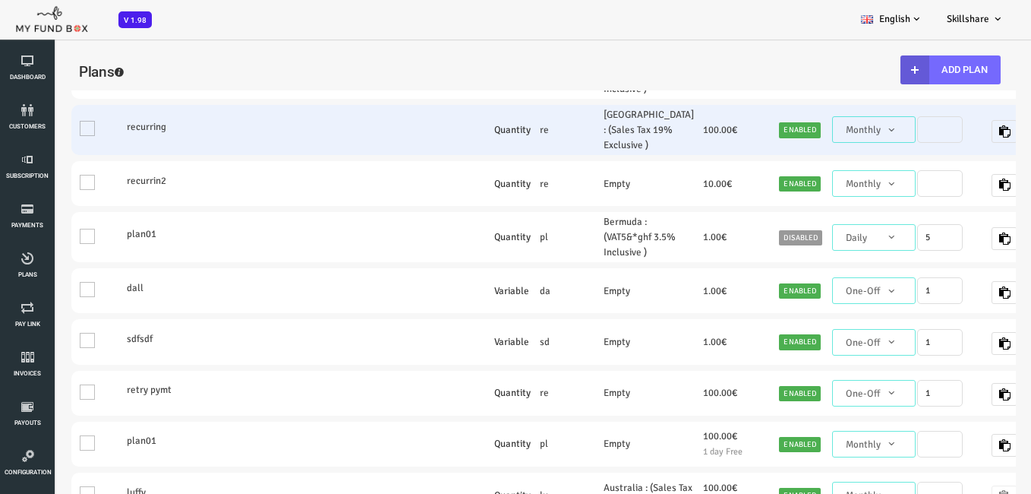
drag, startPoint x: 356, startPoint y: 226, endPoint x: 352, endPoint y: 233, distance: 8.5
click at [352, 155] on td at bounding box center [376, 130] width 146 height 50
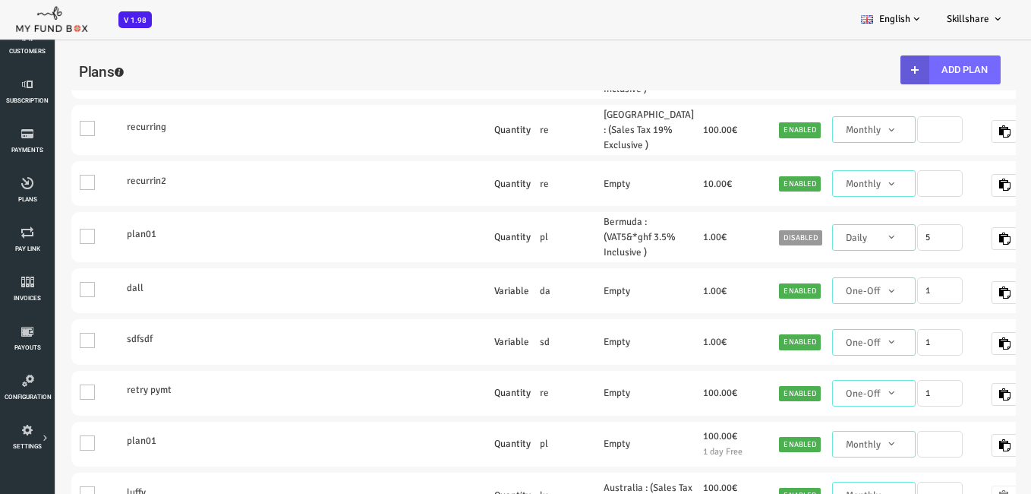
scroll to position [228, 0]
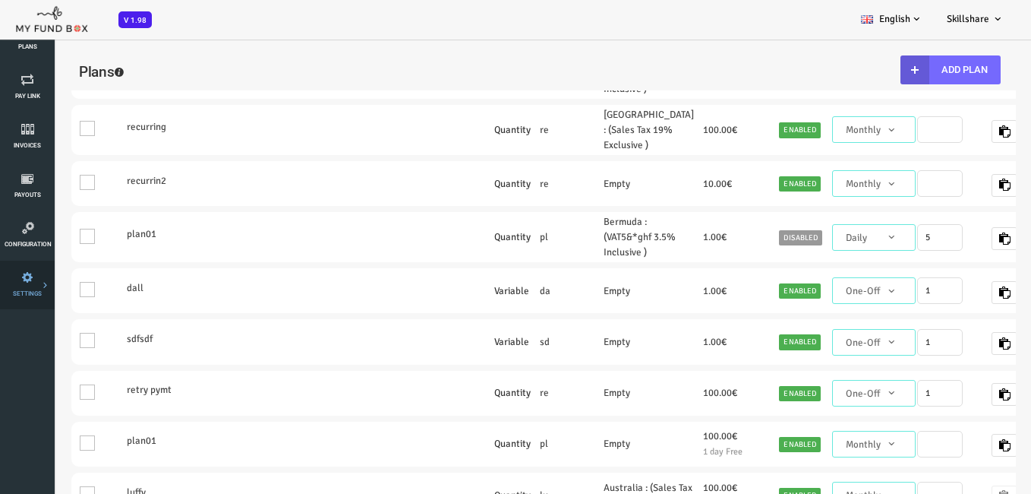
click at [0, 0] on li "Tax & Coupons" at bounding box center [0, 0] width 0 height 0
click at [0, 0] on link "Tax & Coupons" at bounding box center [0, 0] width 0 height 0
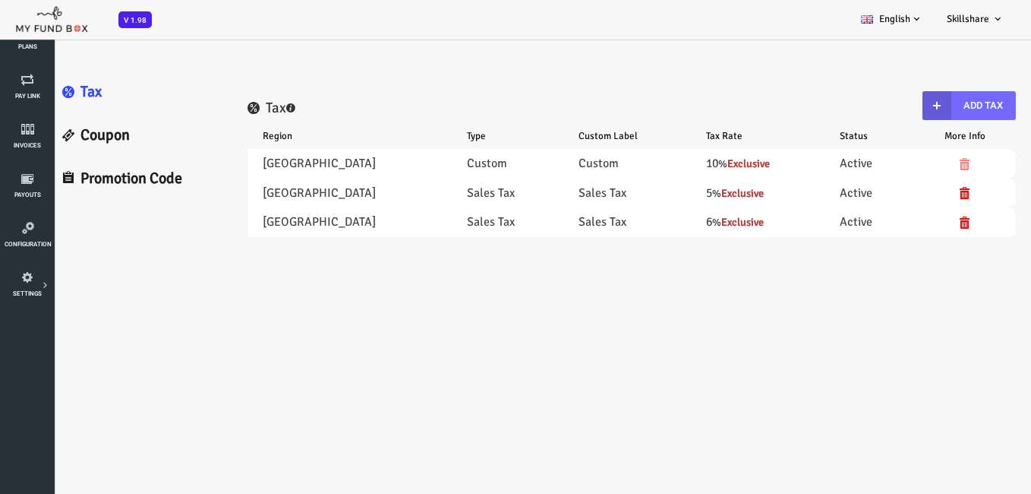
scroll to position [0, 0]
click at [0, 0] on li "Tax & Coupons" at bounding box center [0, 0] width 0 height 0
select select "100"
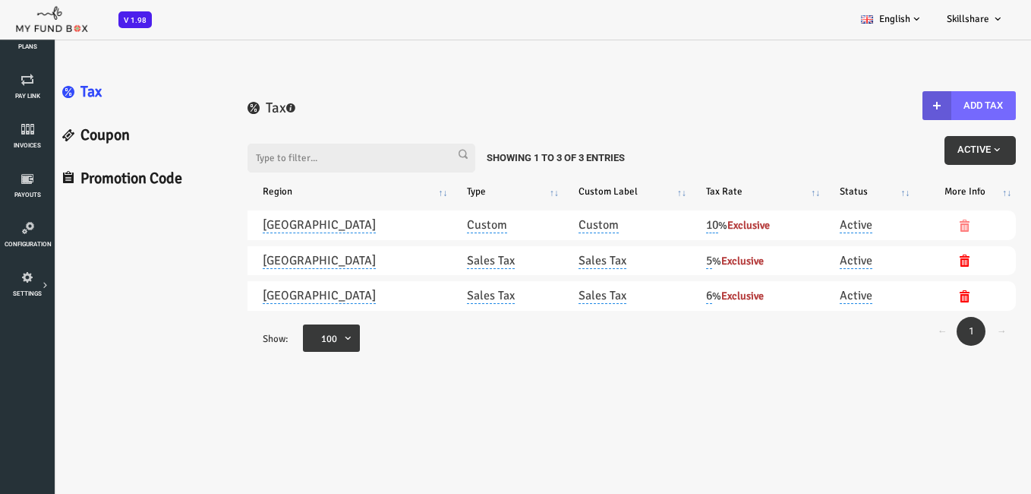
click at [957, 148] on span "button" at bounding box center [956, 150] width 12 height 12
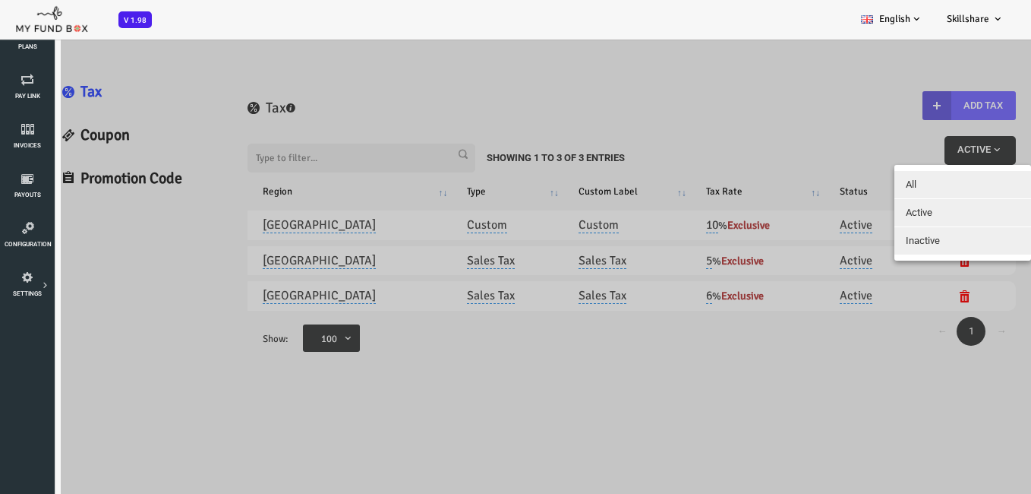
click at [913, 244] on button "Inactive" at bounding box center [922, 240] width 137 height 27
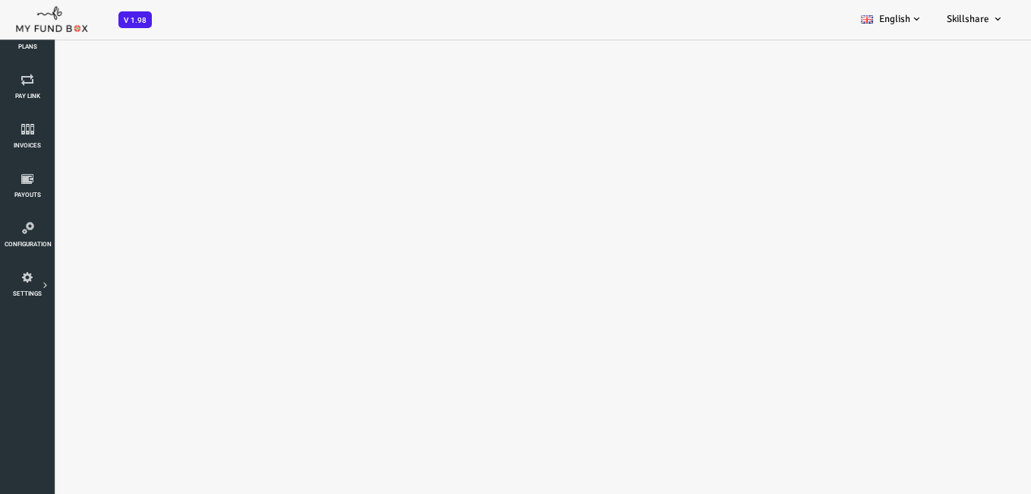
scroll to position [42, 0]
select select "100"
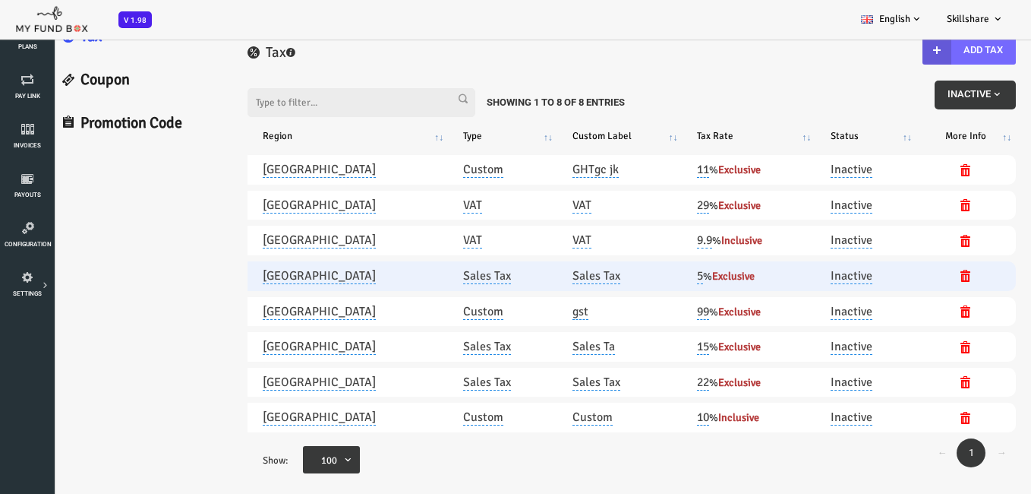
scroll to position [0, 0]
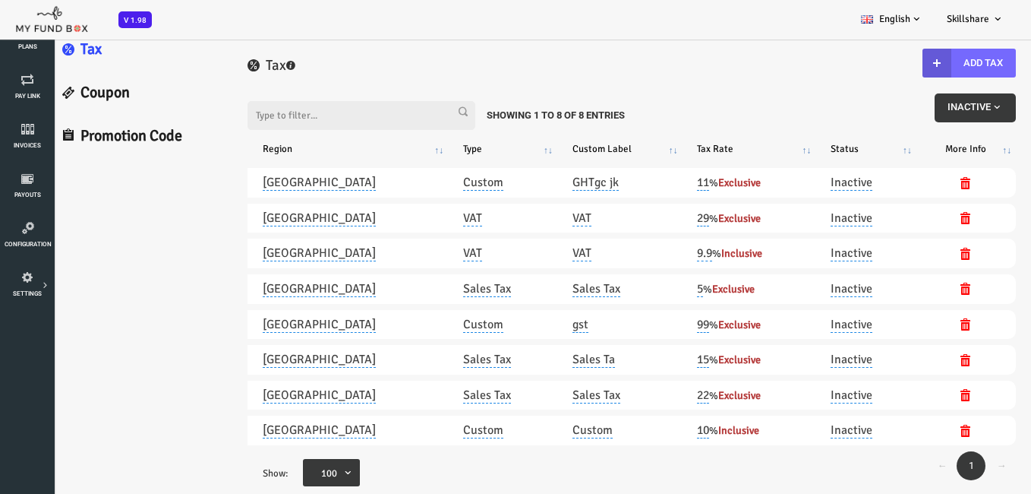
click at [929, 109] on span "Inactive" at bounding box center [934, 106] width 55 height 11
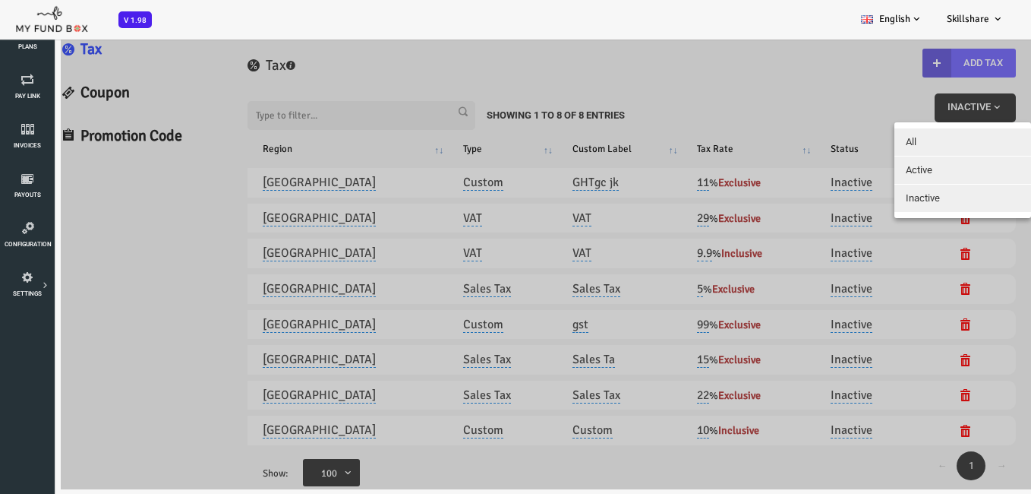
click at [930, 141] on button "All" at bounding box center [922, 141] width 137 height 27
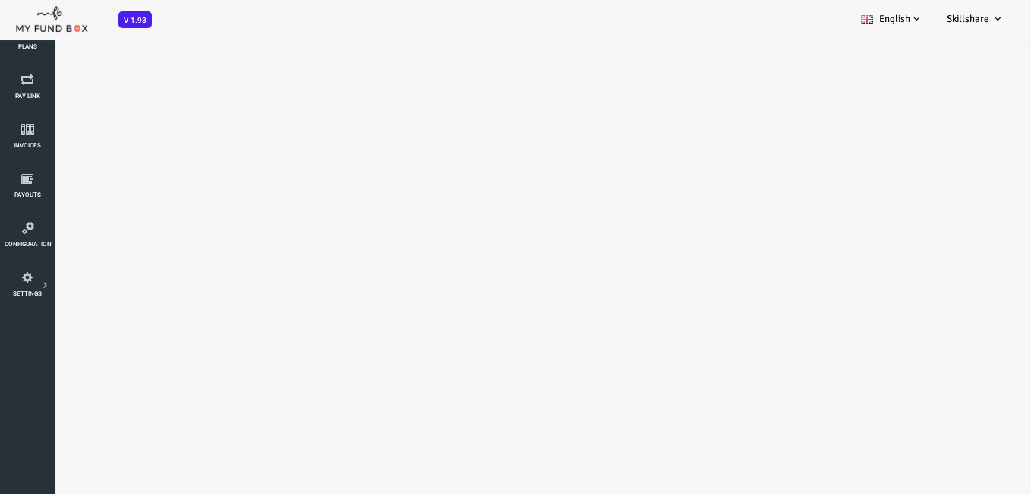
select select "100"
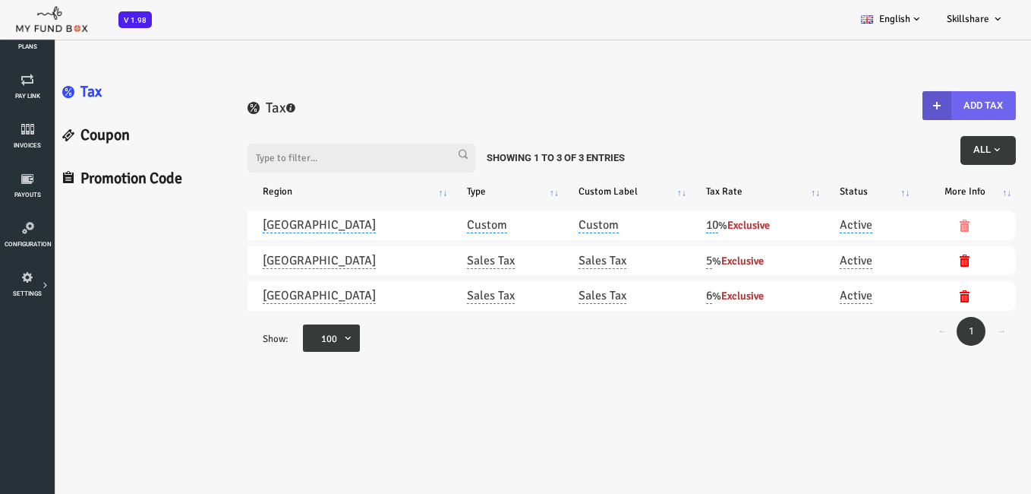
click at [933, 110] on button "Add Tax" at bounding box center [928, 105] width 93 height 29
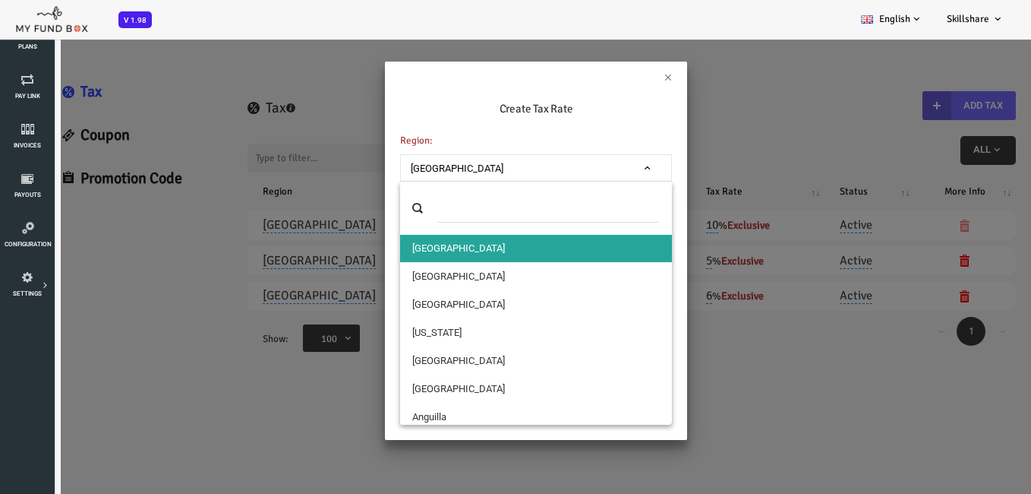
click at [520, 173] on span "[GEOGRAPHIC_DATA]" at bounding box center [495, 168] width 258 height 15
select select "3"
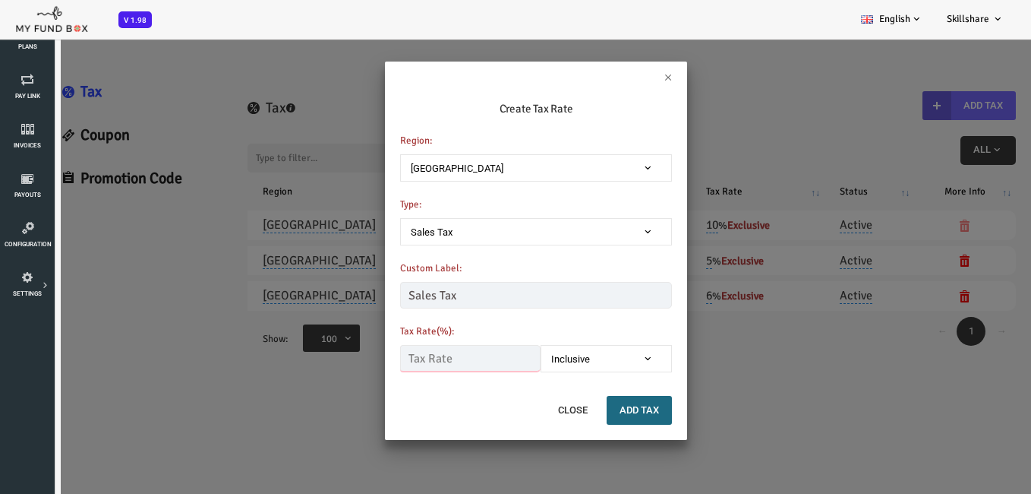
click at [418, 368] on input "text" at bounding box center [429, 358] width 140 height 27
type input "67"
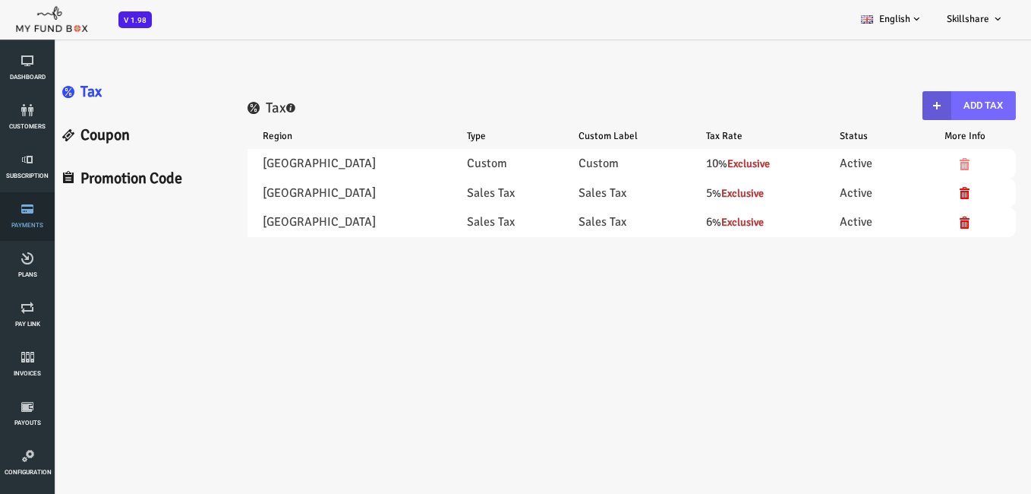
select select "100"
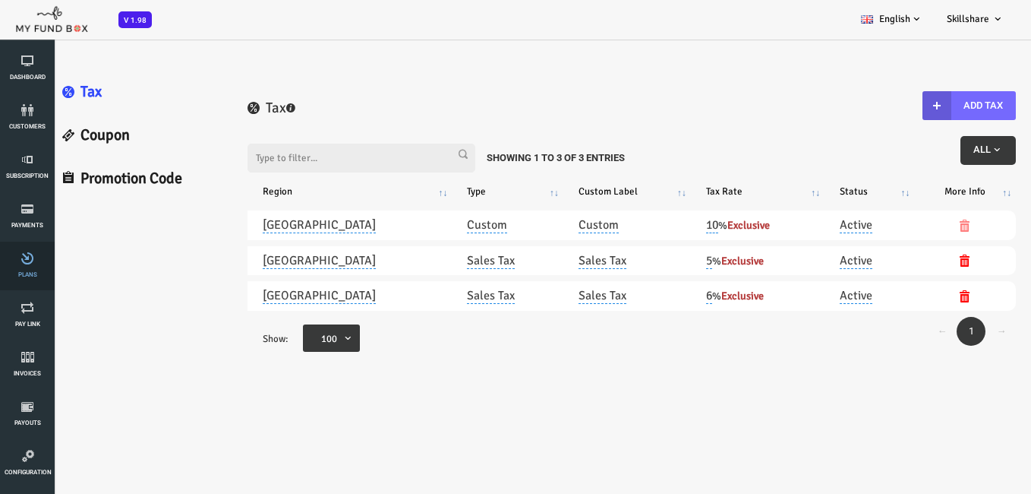
click at [0, 0] on span "Plans" at bounding box center [0, 0] width 0 height 0
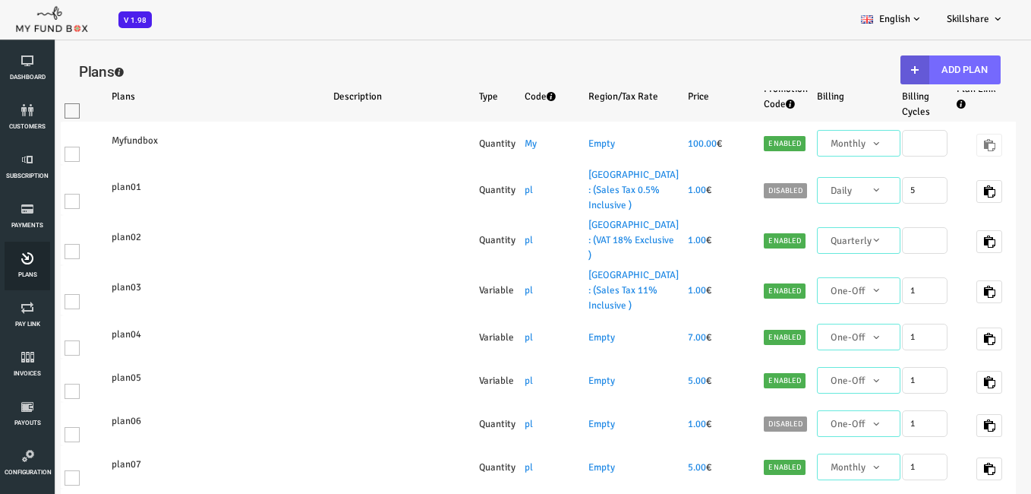
select select "100"
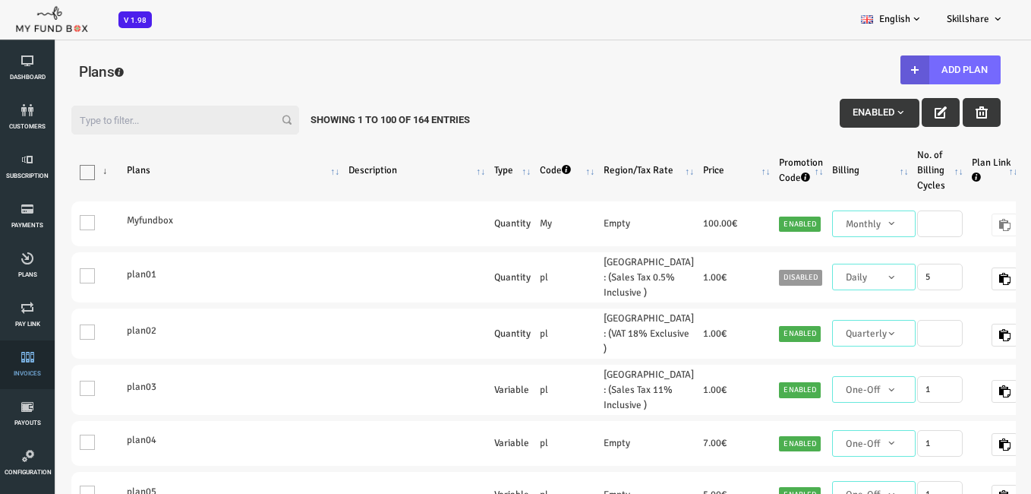
click at [11, 353] on icon at bounding box center [28, 357] width 46 height 12
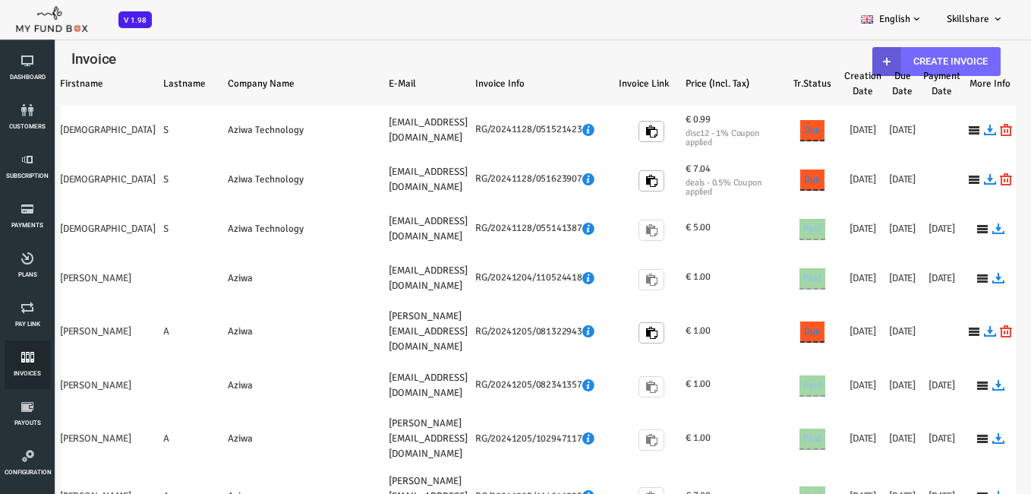
select select "100"
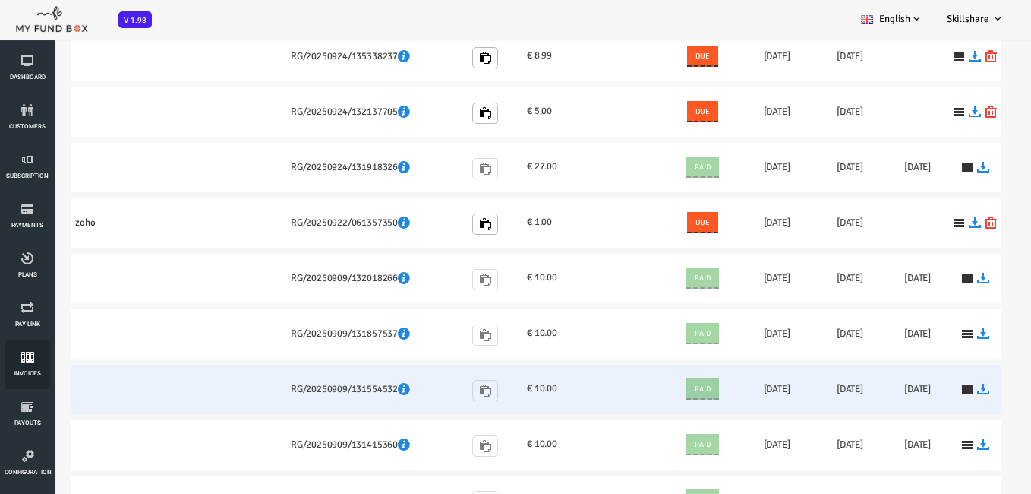
scroll to position [608, 0]
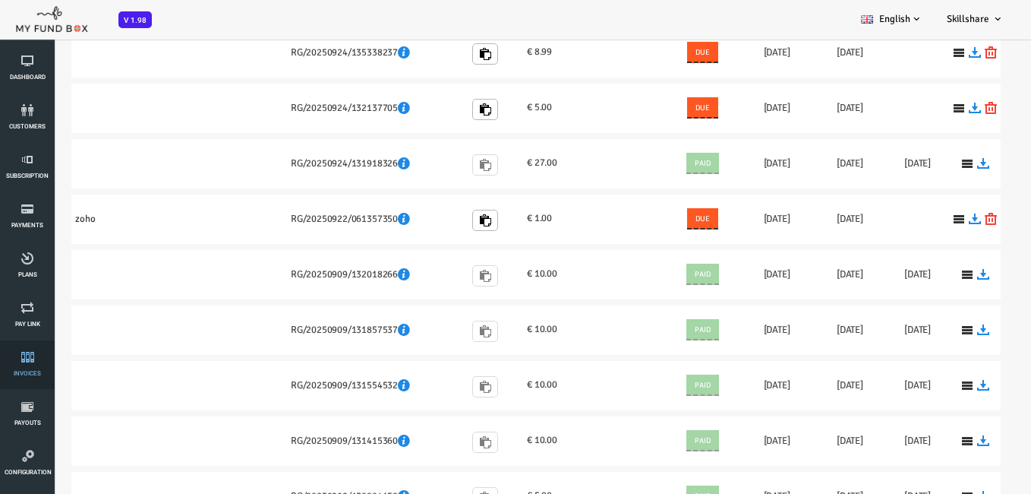
click at [17, 361] on icon at bounding box center [28, 357] width 46 height 12
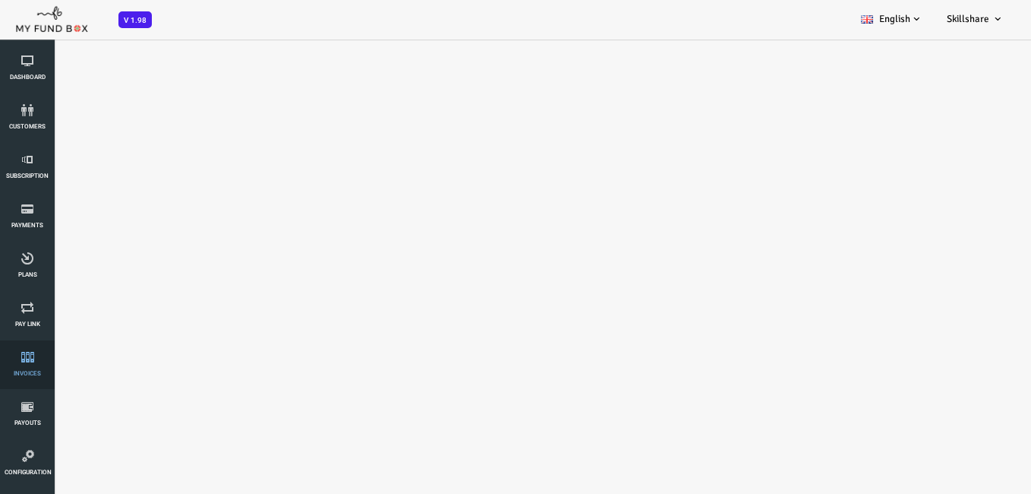
select select "100"
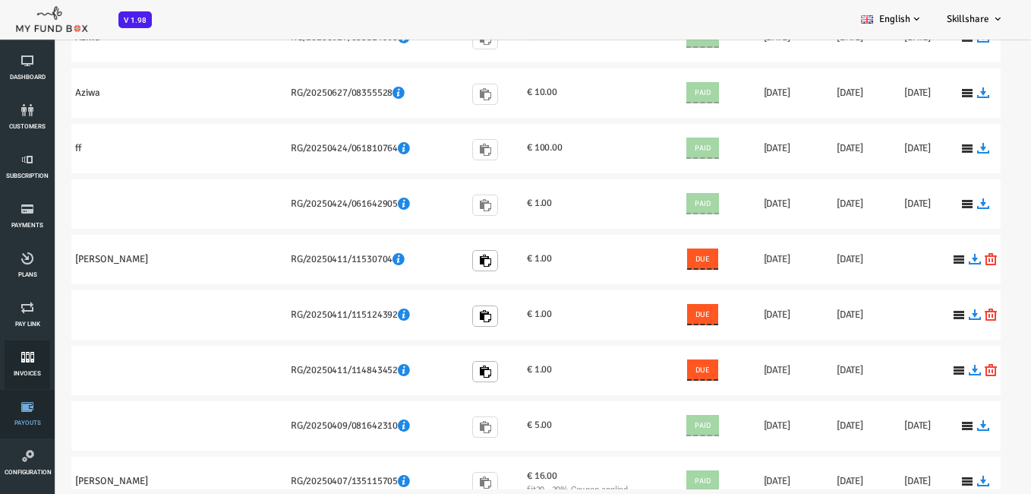
scroll to position [228, 0]
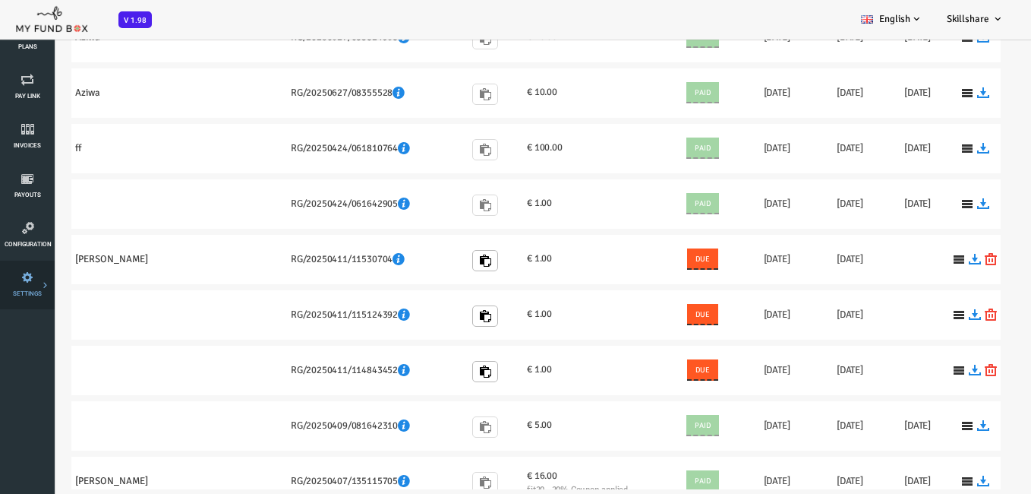
click at [13, 285] on link "SETTINGS" at bounding box center [28, 284] width 46 height 49
click at [0, 0] on icon at bounding box center [0, 0] width 0 height 0
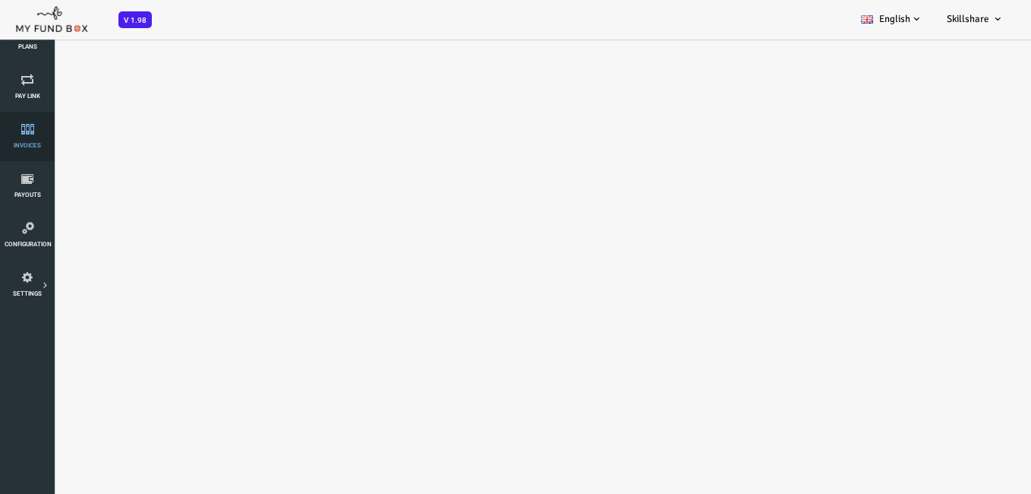
select select "100"
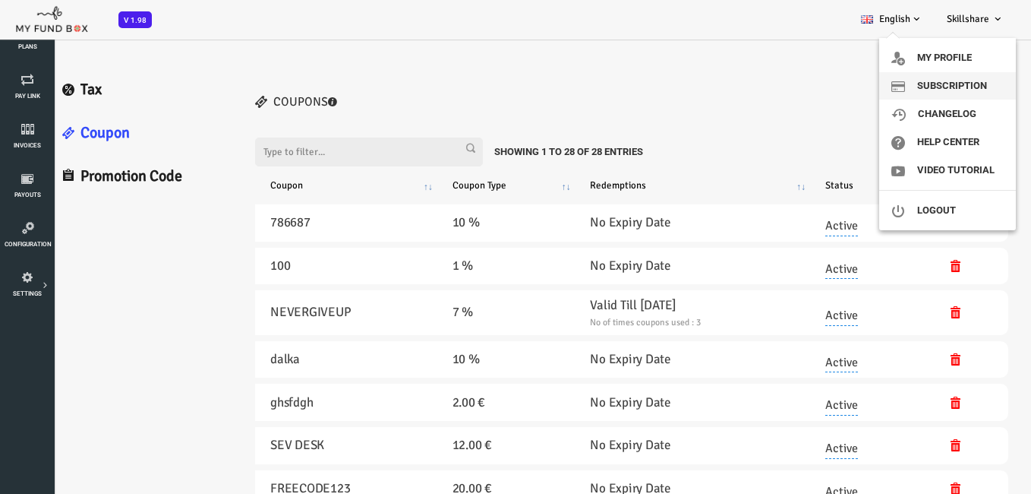
scroll to position [0, 0]
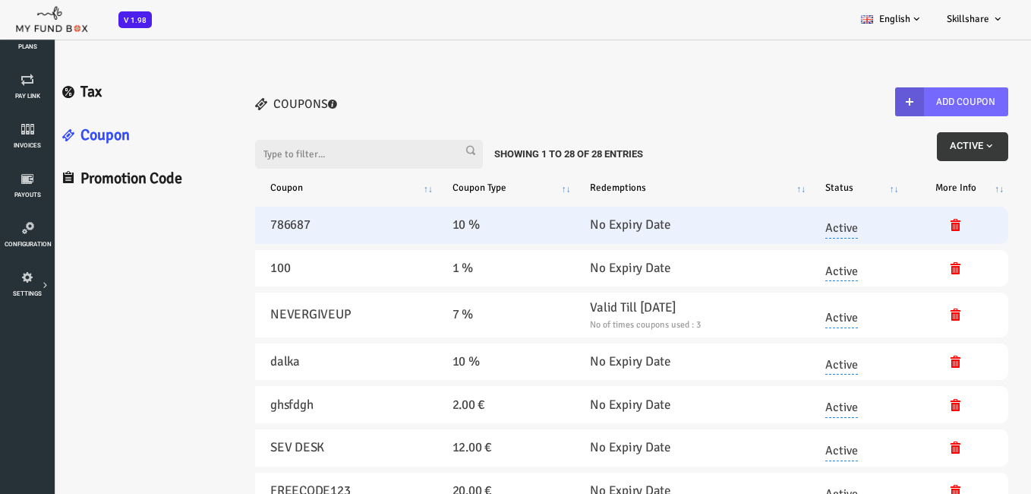
click at [816, 219] on link "Active" at bounding box center [800, 225] width 33 height 27
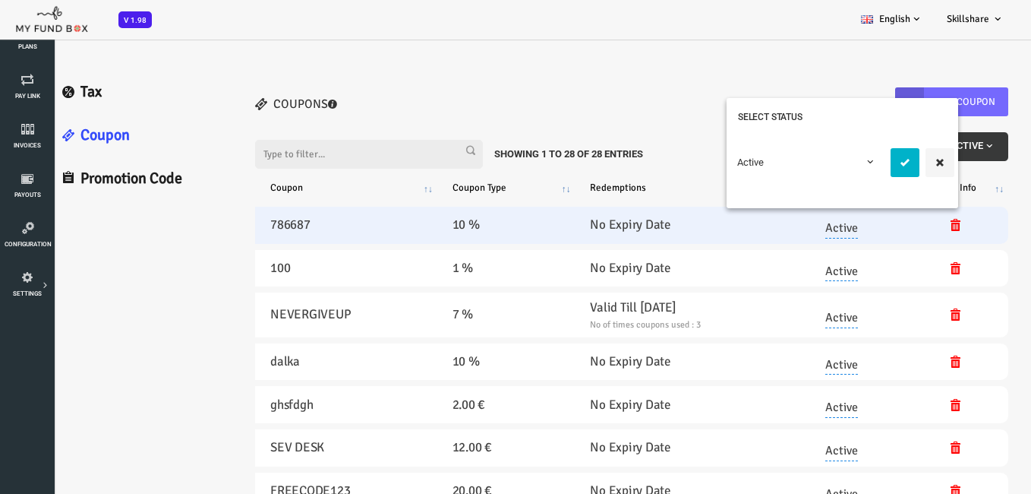
click at [860, 163] on icon "submit" at bounding box center [864, 162] width 12 height 12
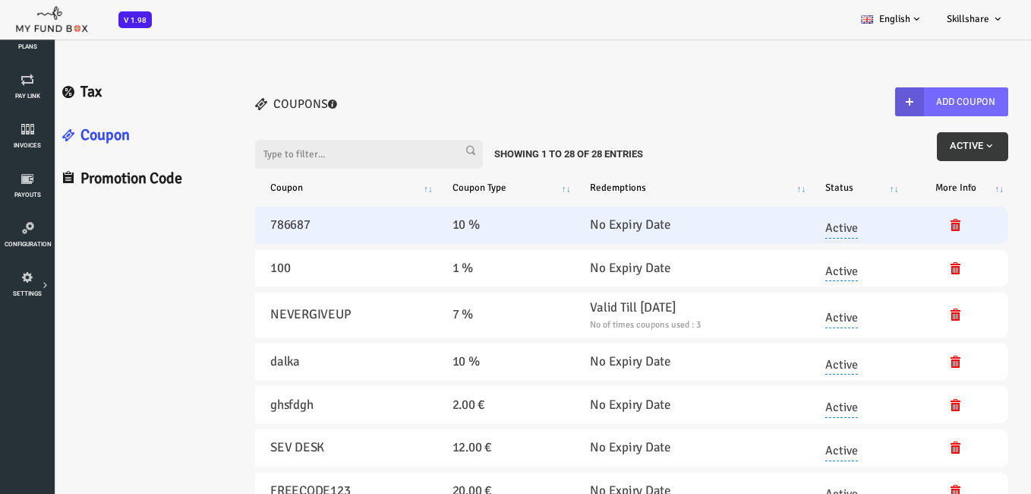
click at [412, 221] on h5 "10 %" at bounding box center [466, 225] width 108 height 20
click at [437, 225] on h5 "10 %" at bounding box center [466, 225] width 108 height 20
click at [879, 216] on td at bounding box center [915, 225] width 106 height 37
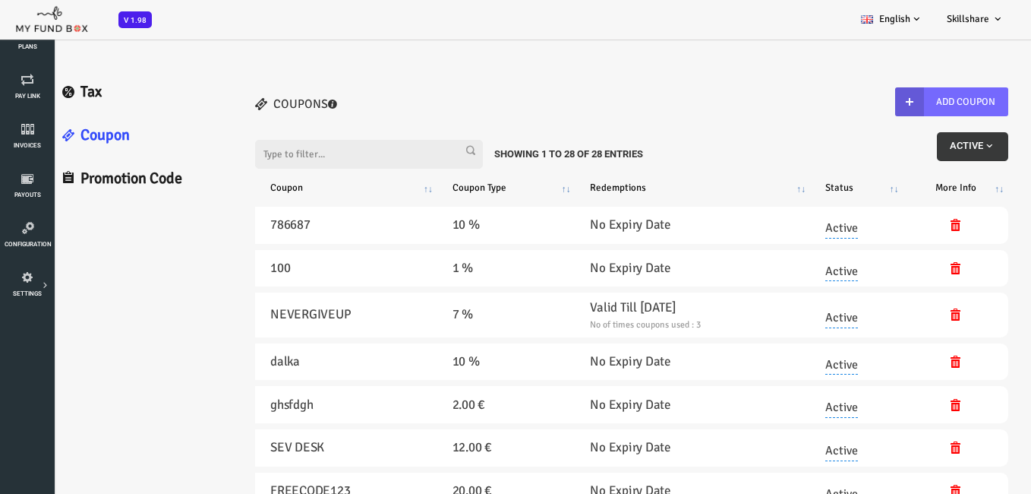
click at [816, 222] on link "Active" at bounding box center [800, 225] width 33 height 27
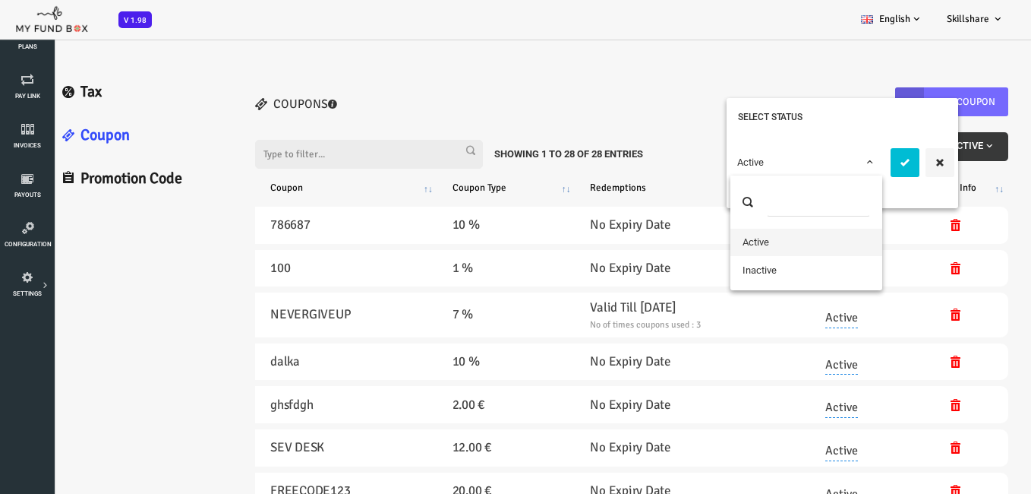
click at [838, 164] on span "Active" at bounding box center [766, 161] width 152 height 27
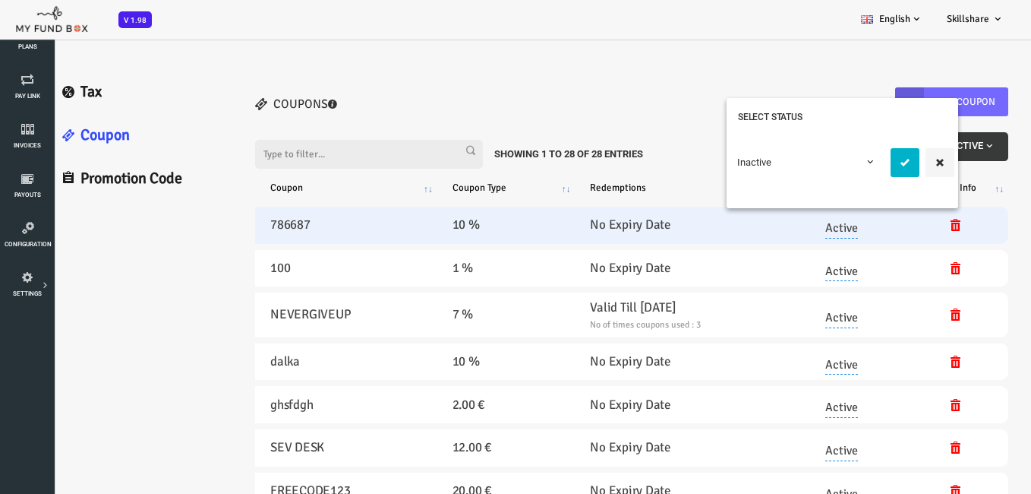
drag, startPoint x: 867, startPoint y: 147, endPoint x: 863, endPoint y: 172, distance: 25.5
click at [865, 147] on div "Inactive" at bounding box center [802, 162] width 224 height 53
click at [870, 156] on button "submit" at bounding box center [864, 162] width 29 height 29
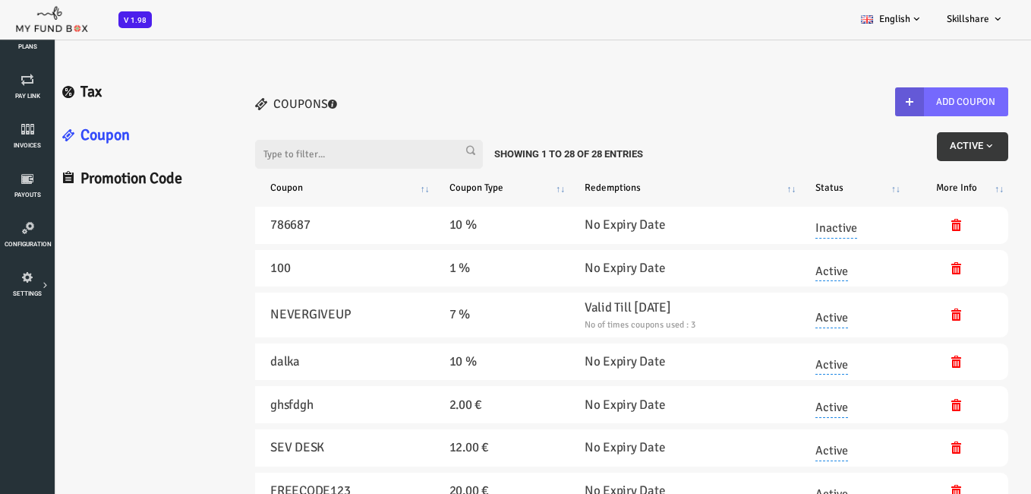
click at [822, 230] on td "Inactive" at bounding box center [811, 225] width 105 height 37
click at [787, 220] on link "Inactive" at bounding box center [796, 225] width 42 height 27
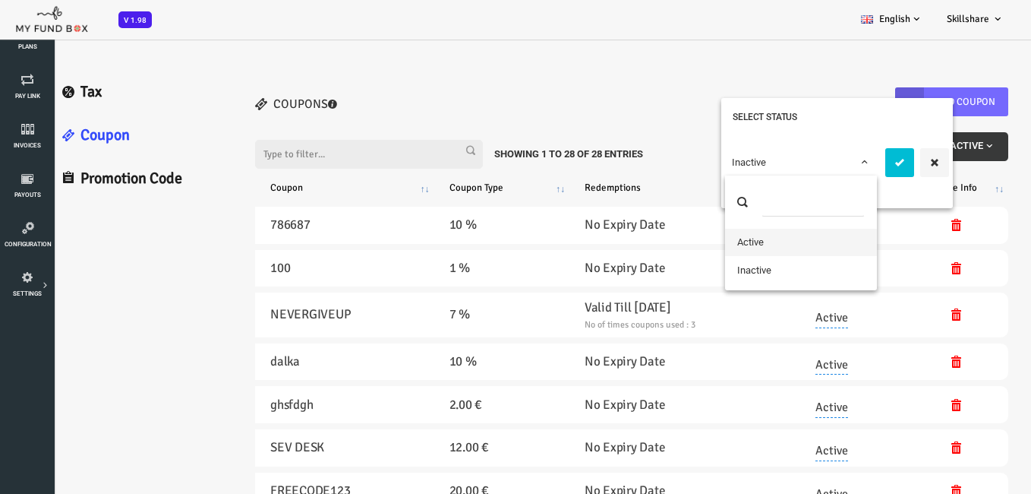
click at [833, 163] on span "Inactive" at bounding box center [760, 161] width 152 height 27
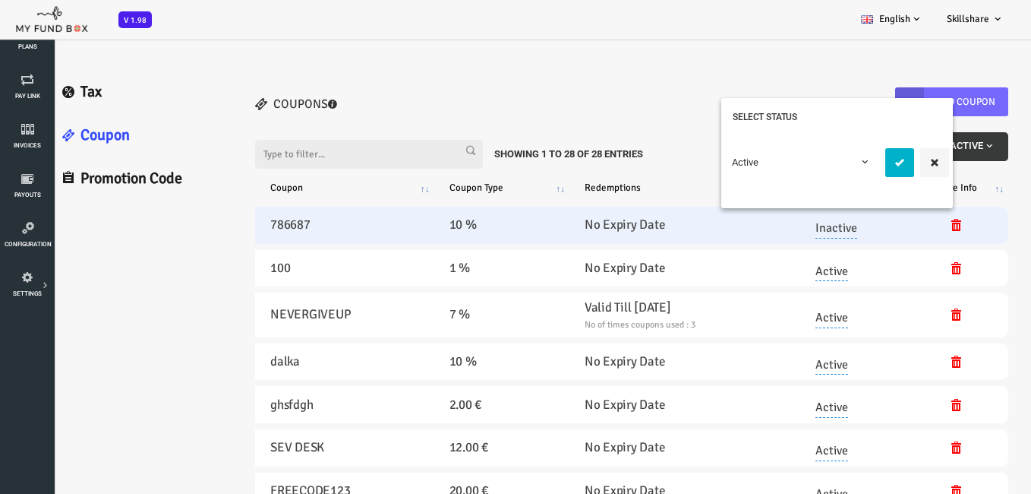
click at [860, 172] on button "submit" at bounding box center [858, 162] width 29 height 29
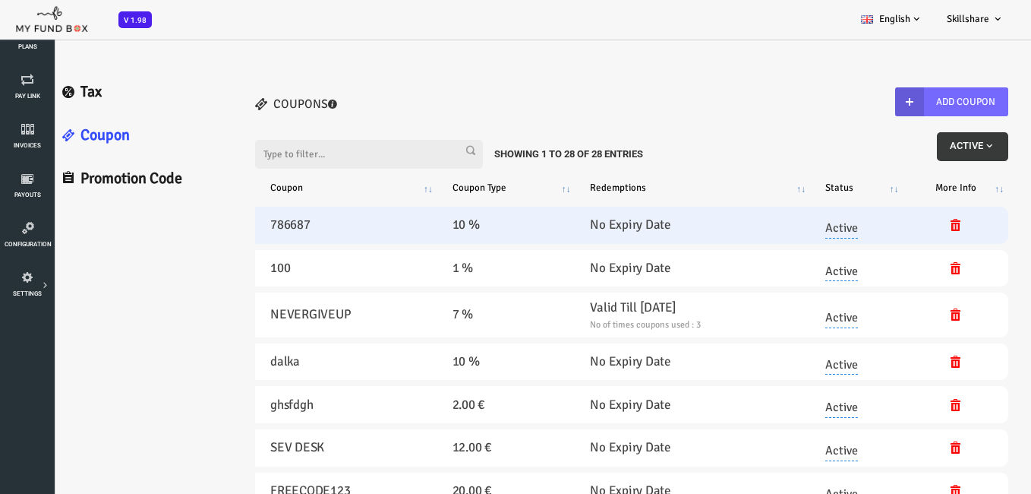
click at [62, 181] on link "Promotion Code" at bounding box center [100, 178] width 184 height 43
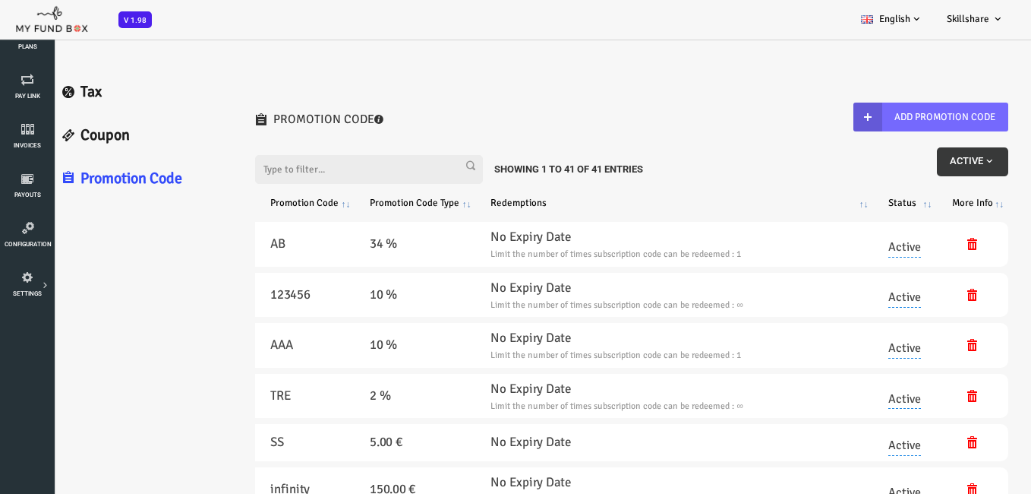
click at [930, 159] on span "Active" at bounding box center [932, 160] width 46 height 11
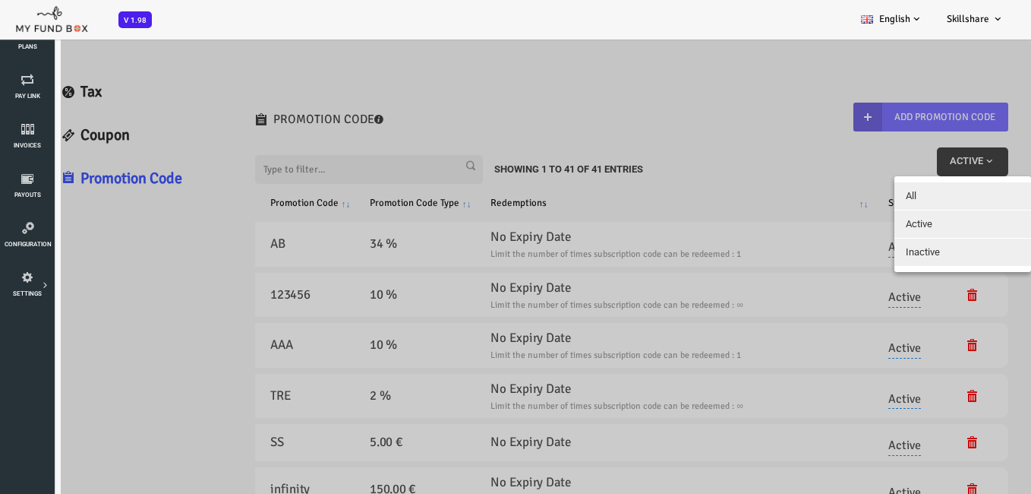
click at [936, 228] on button "Active" at bounding box center [922, 223] width 137 height 27
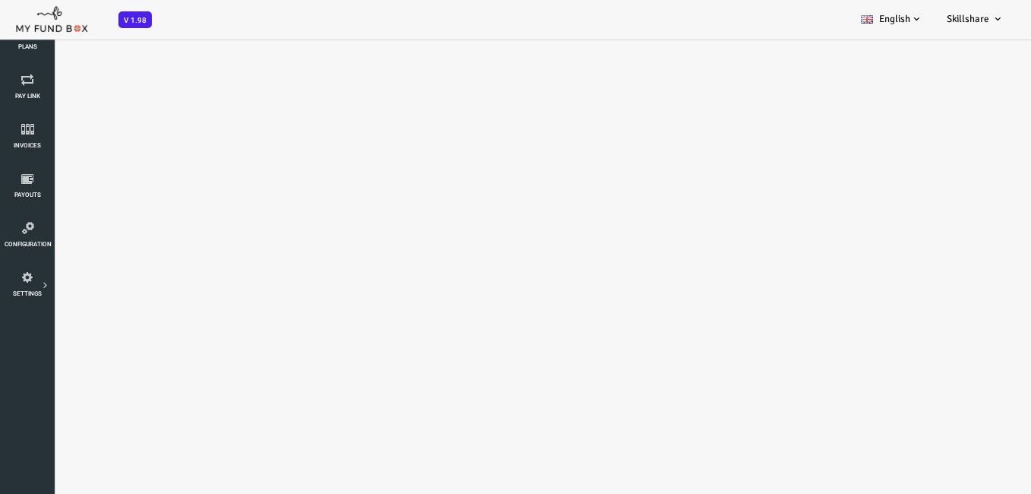
select select "100"
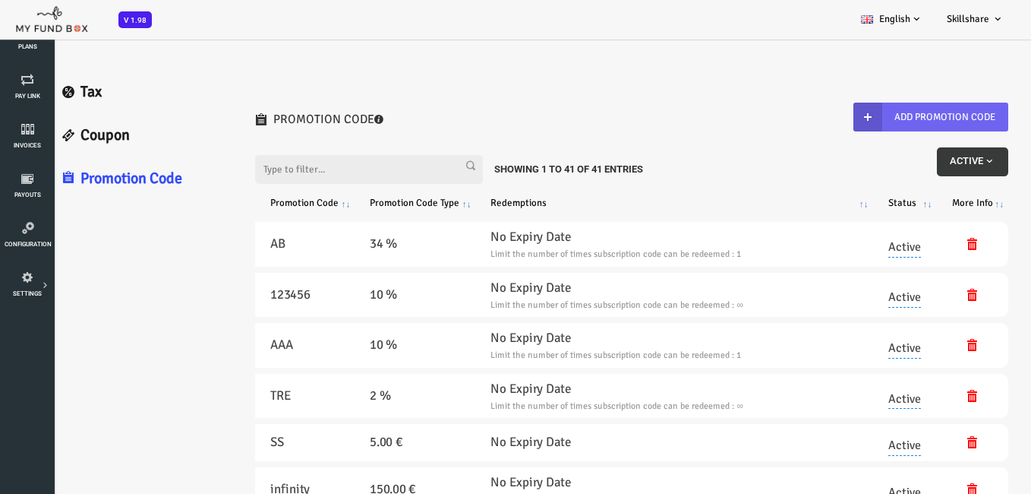
click at [888, 109] on button "Add Promotion Code" at bounding box center [890, 117] width 155 height 29
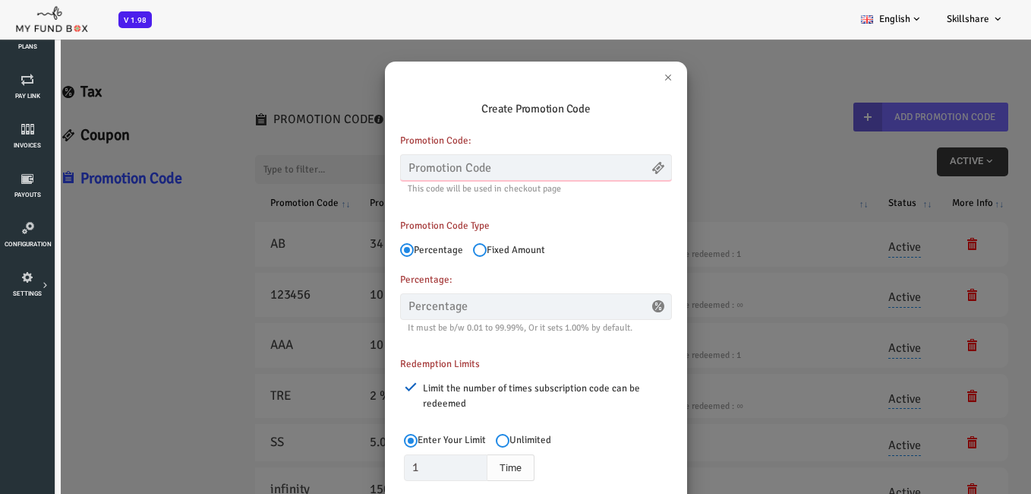
click at [466, 170] on input "text" at bounding box center [495, 167] width 272 height 27
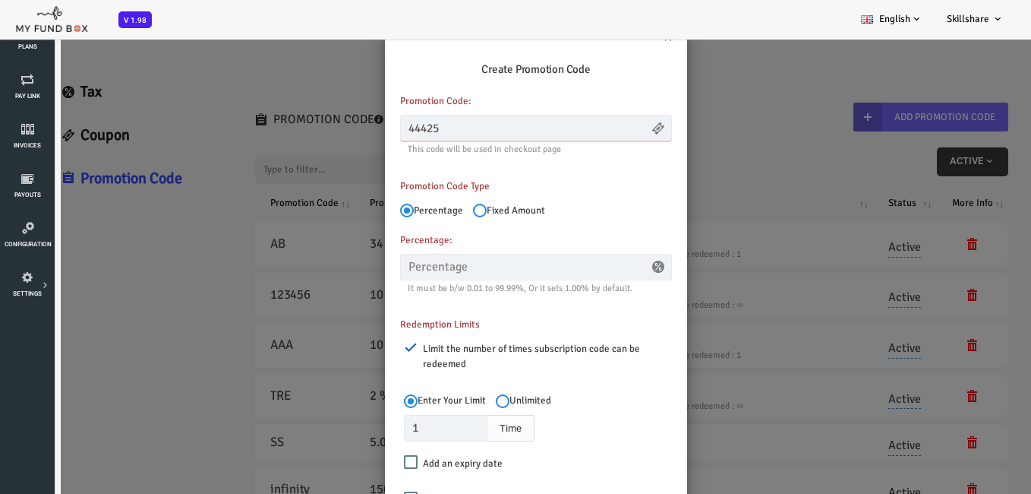
scroll to position [76, 0]
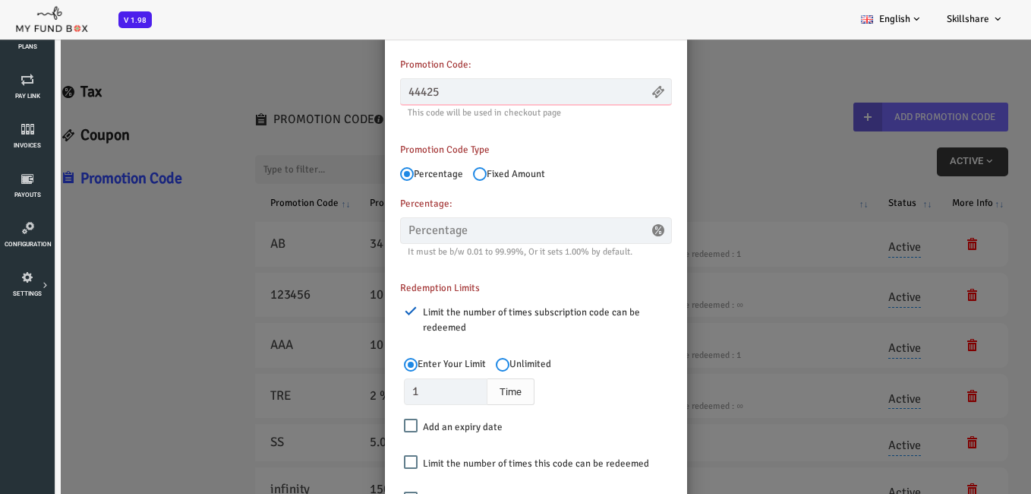
type input "44425"
click at [440, 171] on input "Fixed Amount" at bounding box center [439, 174] width 14 height 14
radio input "true"
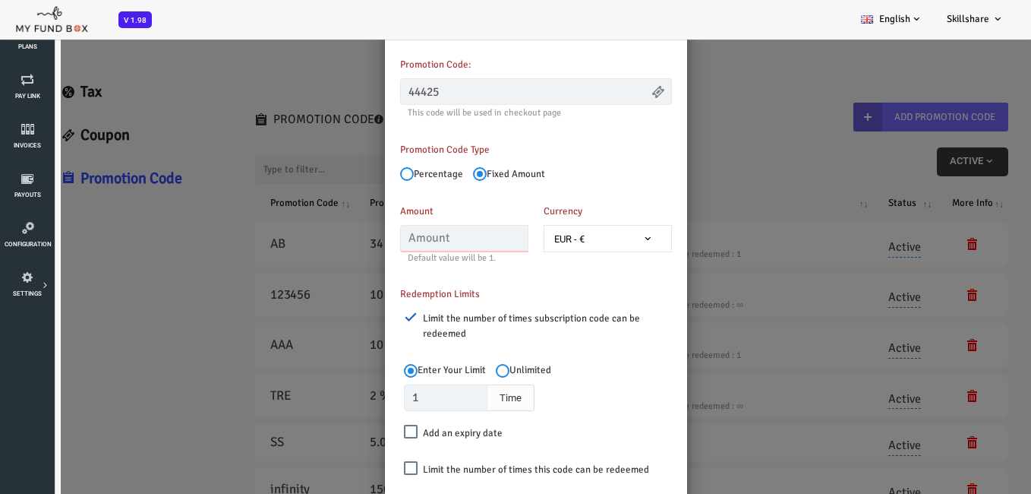
click at [387, 240] on input "text" at bounding box center [423, 238] width 128 height 27
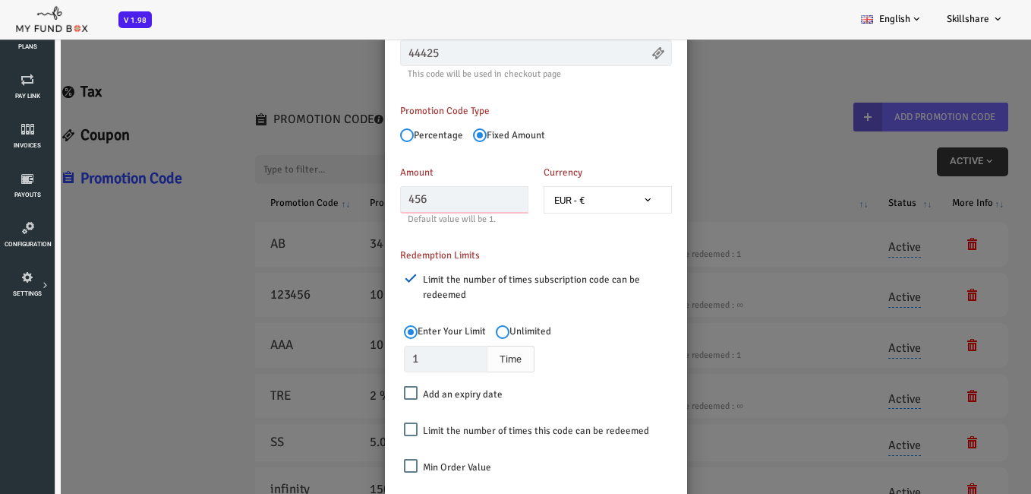
scroll to position [148, 0]
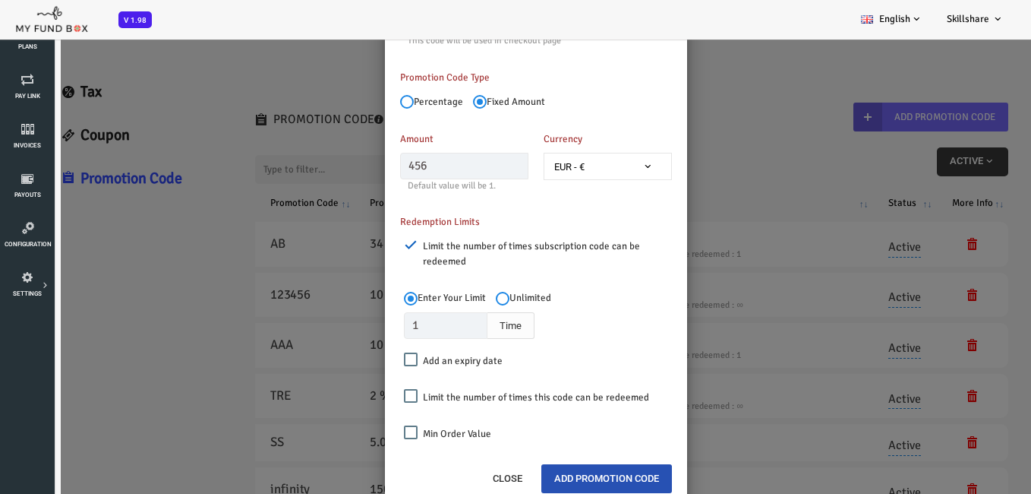
type input "456.00"
click at [575, 486] on button "Add Promotion Code" at bounding box center [565, 478] width 131 height 29
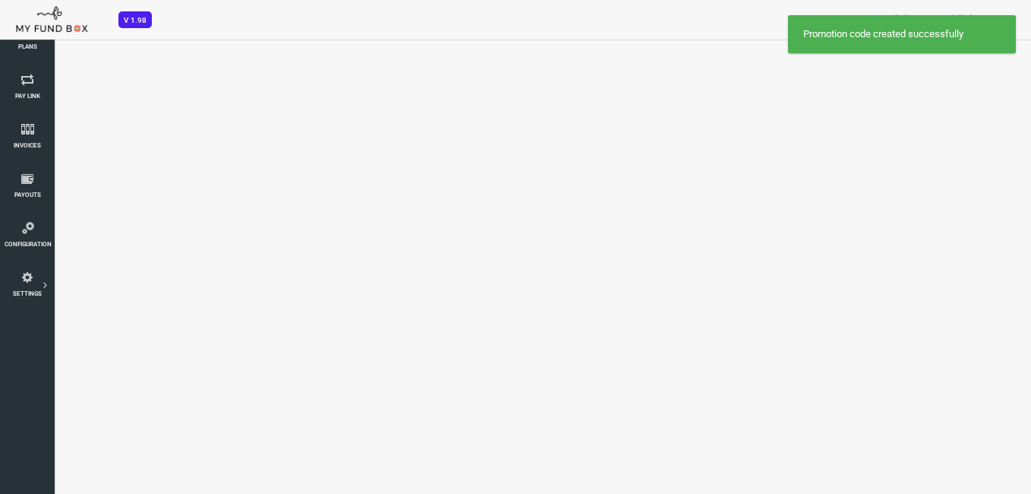
scroll to position [0, 0]
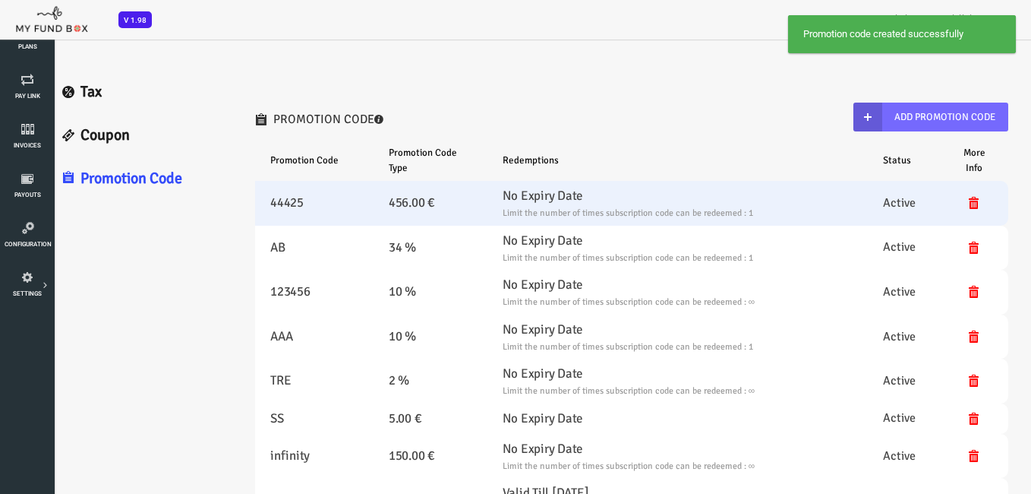
select select "100"
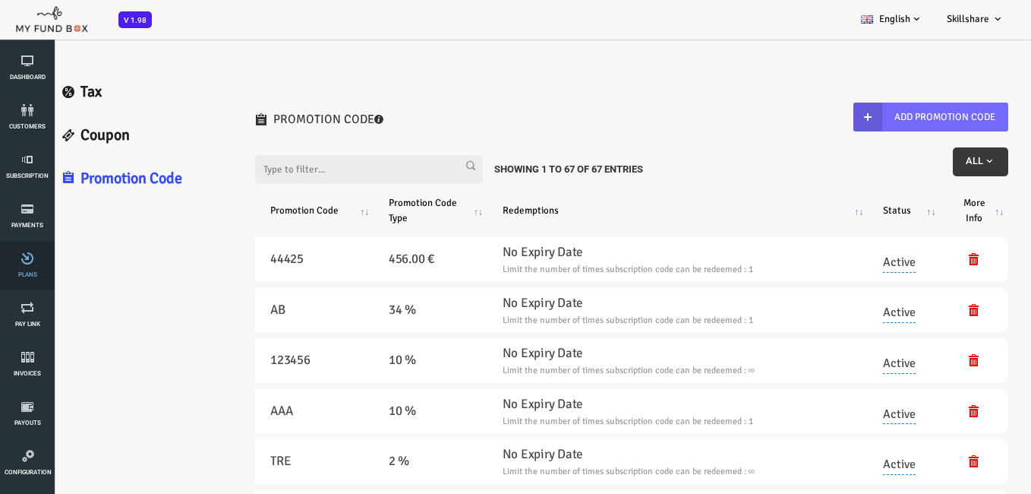
click at [0, 0] on span "Plans" at bounding box center [0, 0] width 0 height 0
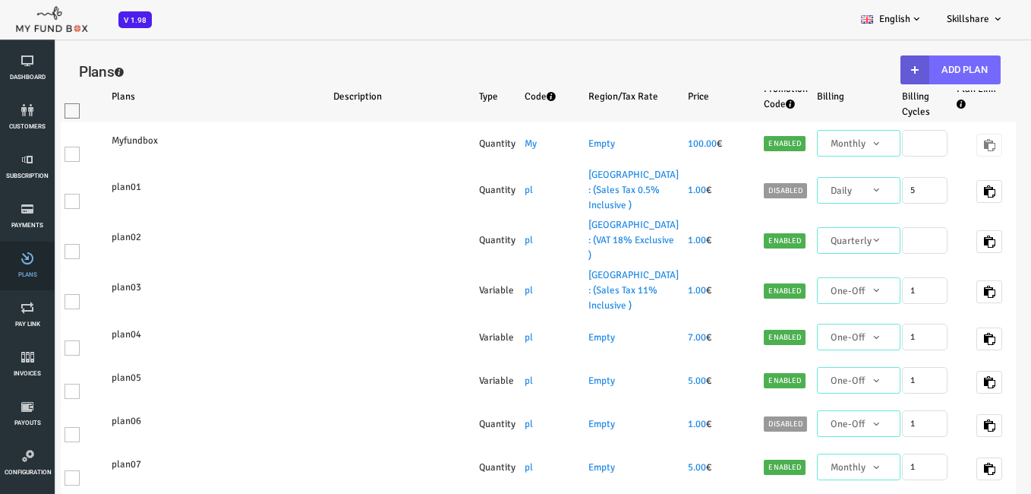
select select "100"
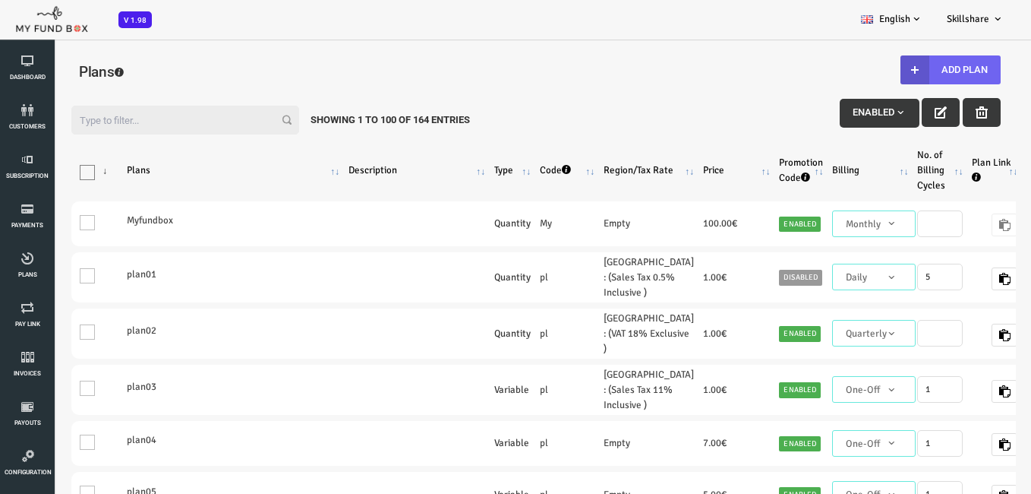
click at [923, 68] on button "Add Plan" at bounding box center [910, 69] width 100 height 29
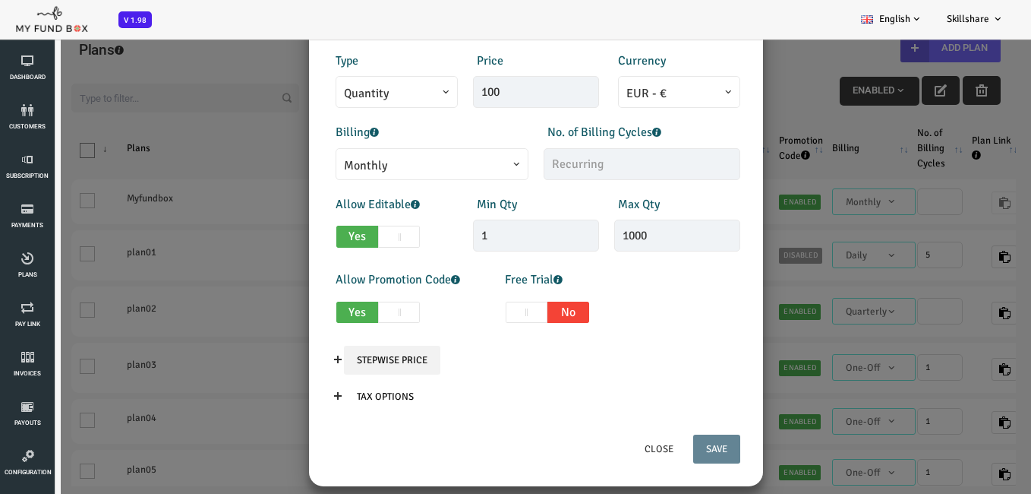
scroll to position [43, 0]
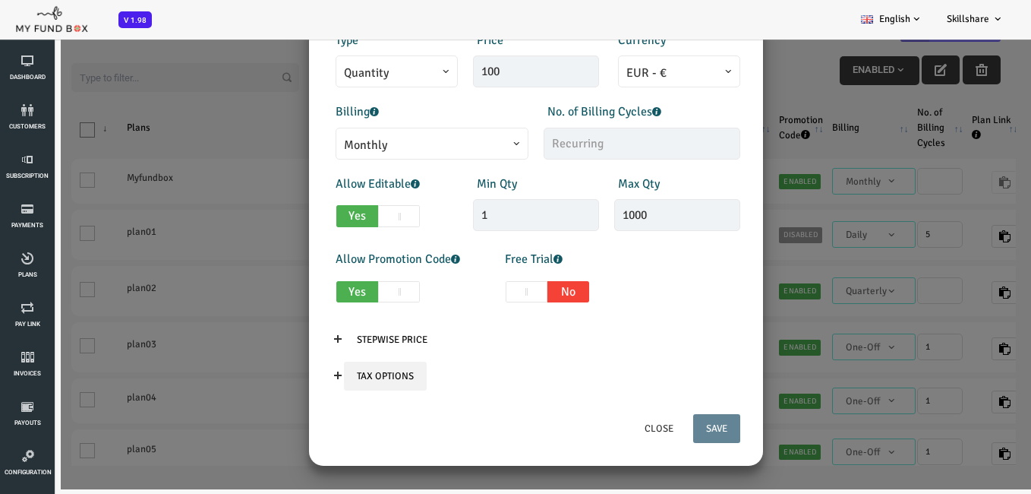
click at [337, 379] on input "Tax Options" at bounding box center [344, 375] width 83 height 29
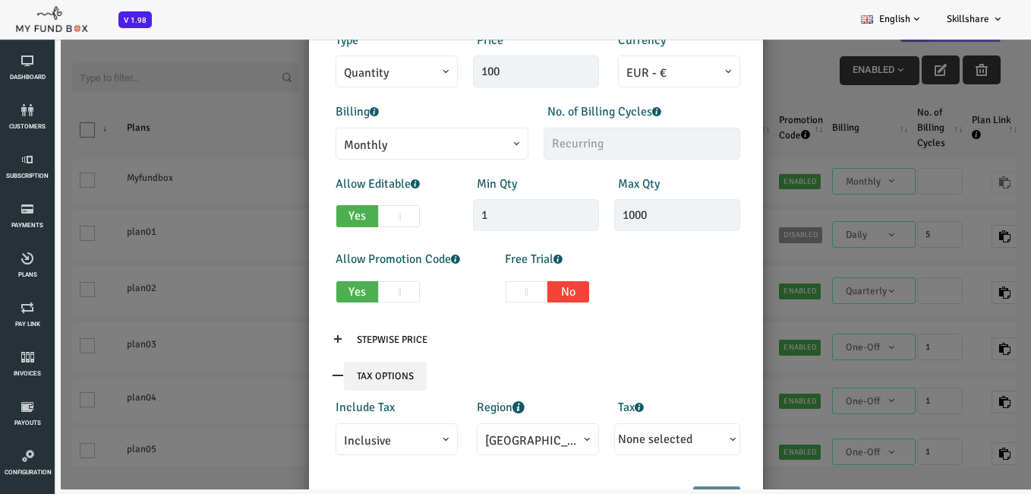
click at [337, 379] on input "Tax Options" at bounding box center [344, 375] width 83 height 29
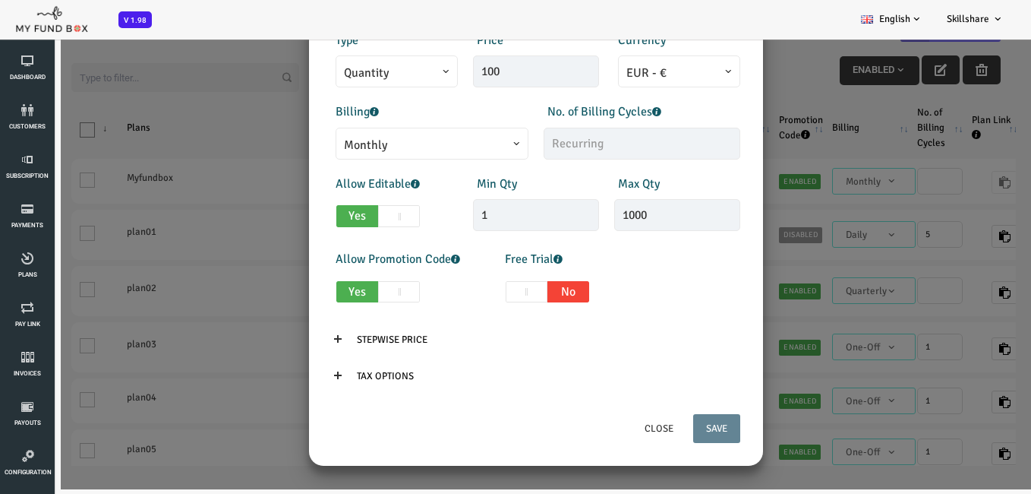
drag, startPoint x: 945, startPoint y: 245, endPoint x: 794, endPoint y: 307, distance: 163.2
click at [933, 257] on div "× Add Plan Products Invoice Product is empty Plans * This field is required Des…" at bounding box center [495, 242] width 990 height 494
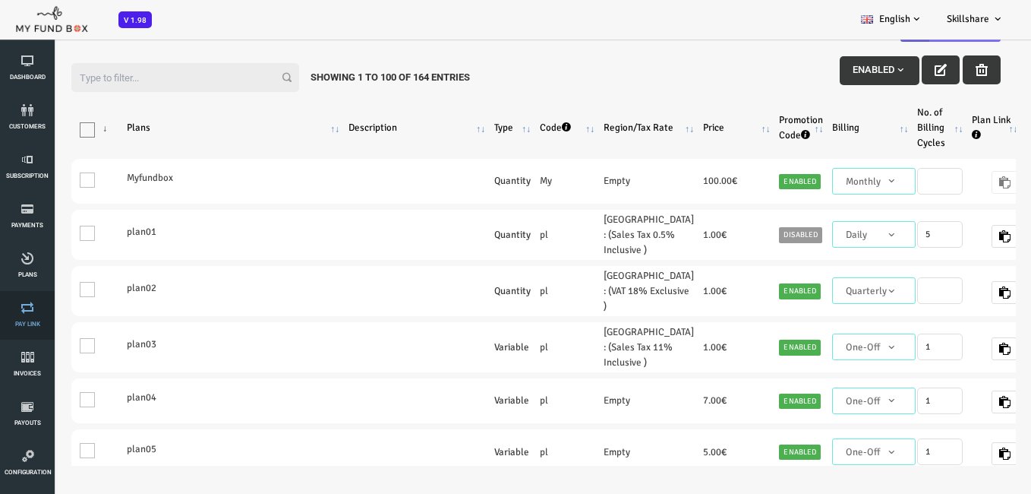
click at [36, 327] on link "Pay Link" at bounding box center [28, 315] width 46 height 49
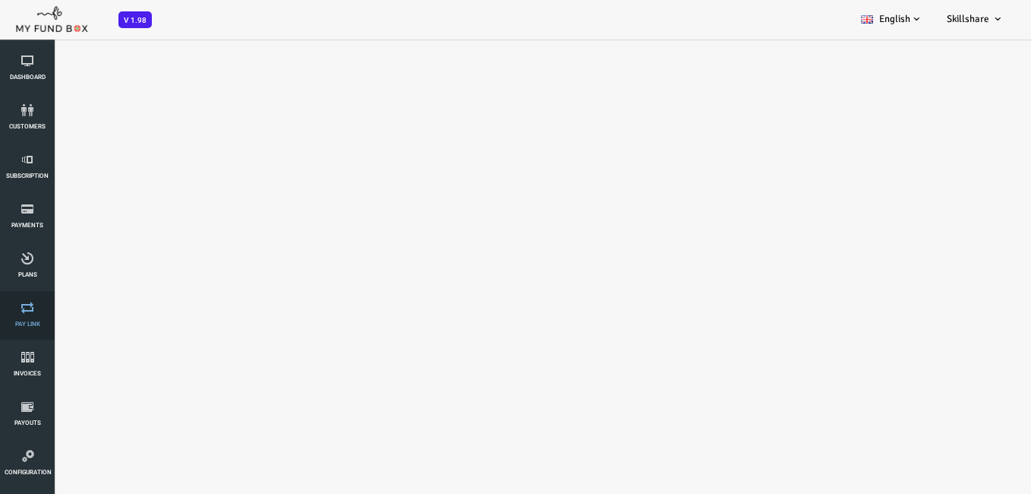
select select "100"
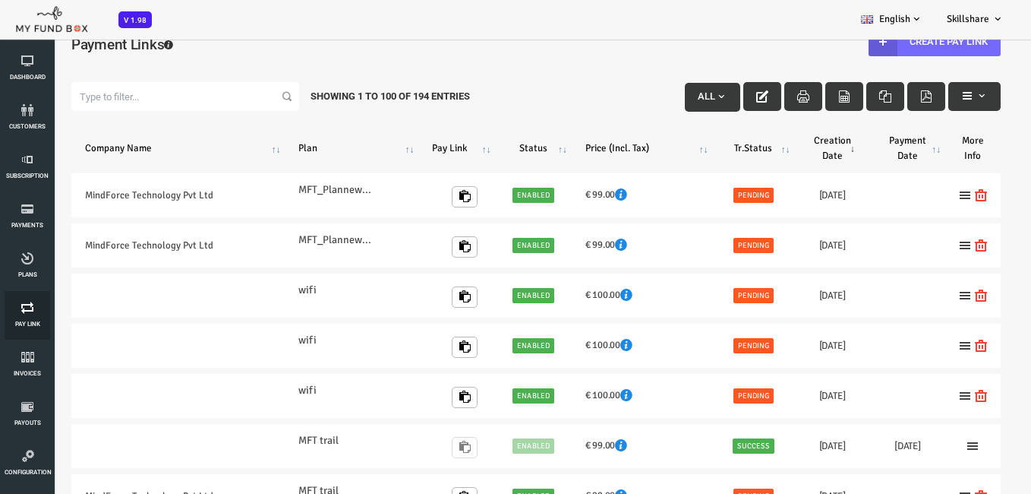
scroll to position [0, 0]
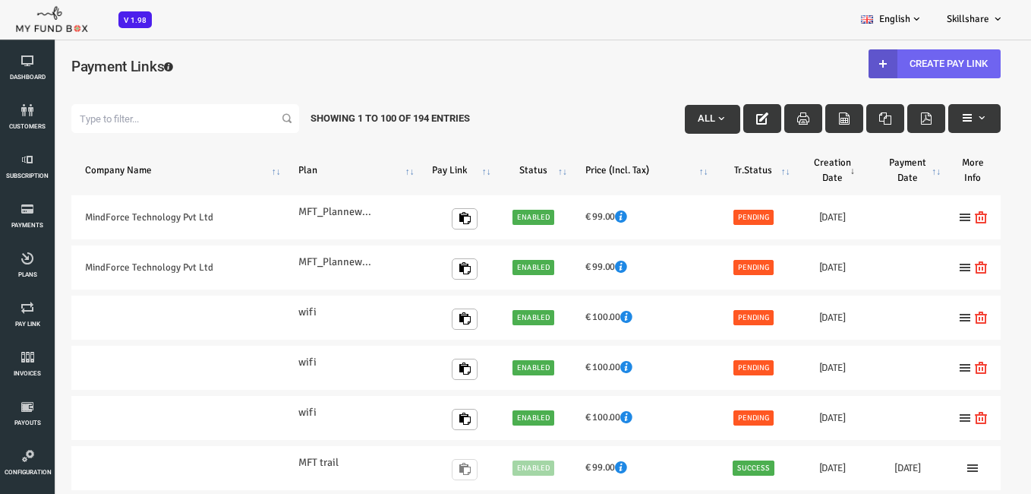
click at [888, 65] on link "Create Pay Link" at bounding box center [894, 63] width 132 height 29
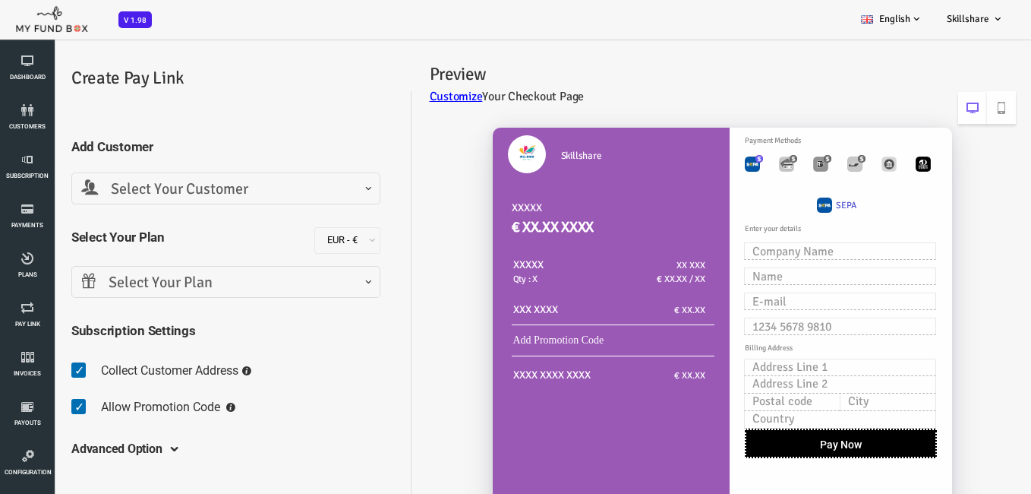
scroll to position [76, 0]
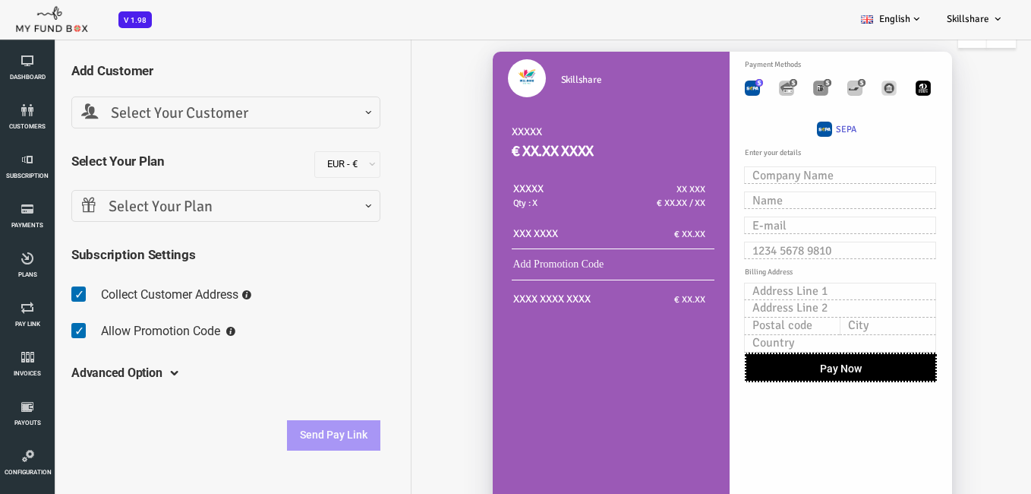
click at [149, 339] on fieldset "Collect Customer Address Allow Promotion Code Send paylink to customers" at bounding box center [184, 315] width 309 height 73
click at [129, 371] on span at bounding box center [129, 373] width 0 height 12
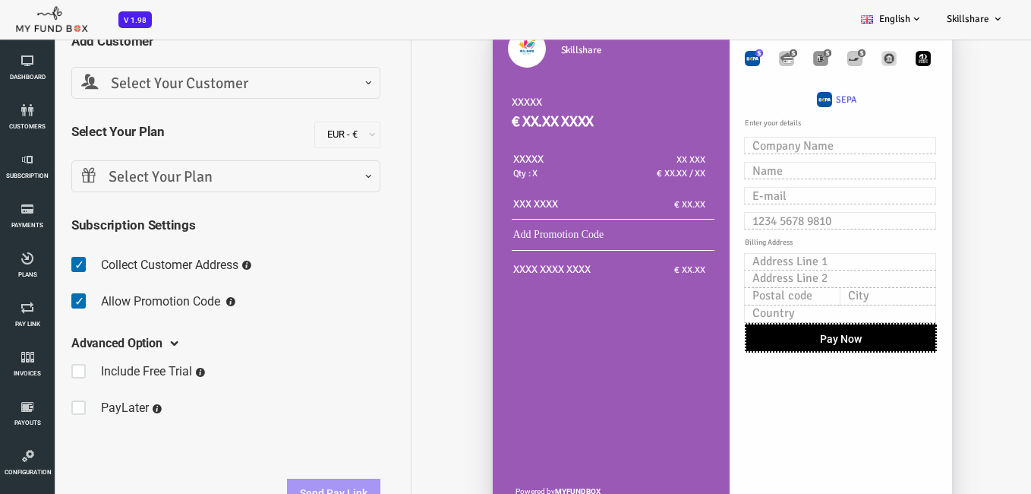
scroll to position [132, 0]
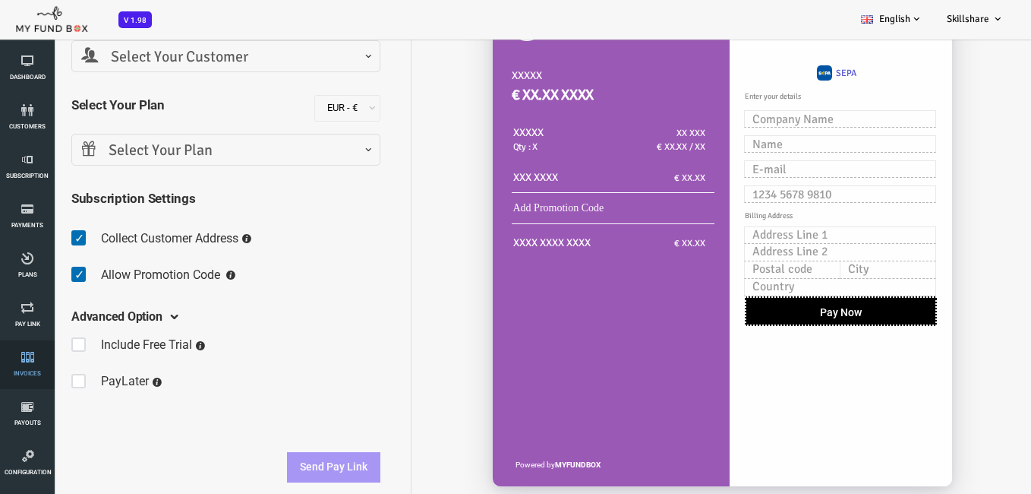
click at [44, 361] on icon at bounding box center [28, 357] width 46 height 12
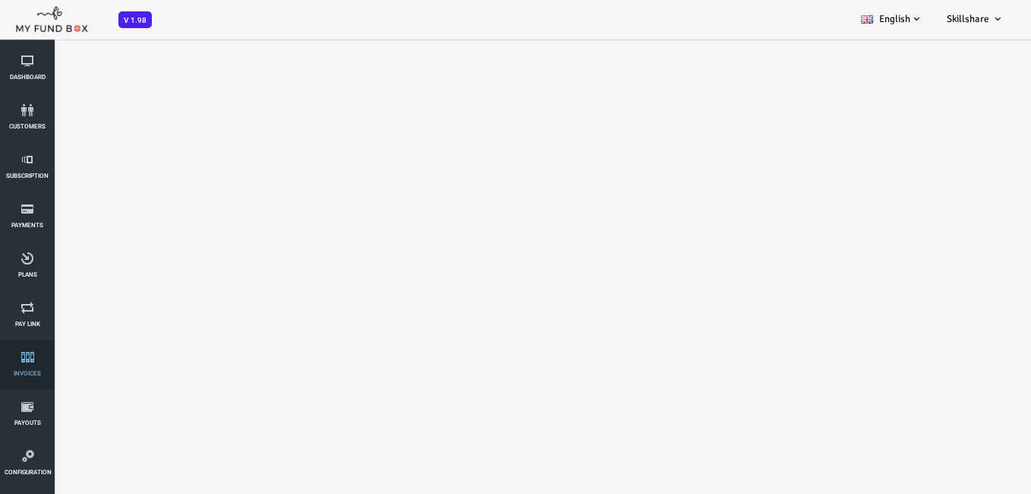
scroll to position [0, 0]
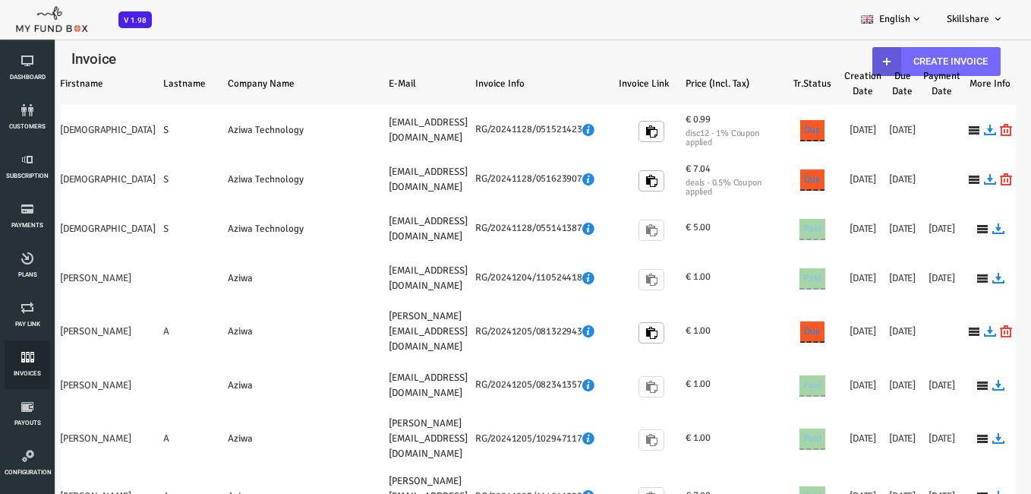
select select "100"
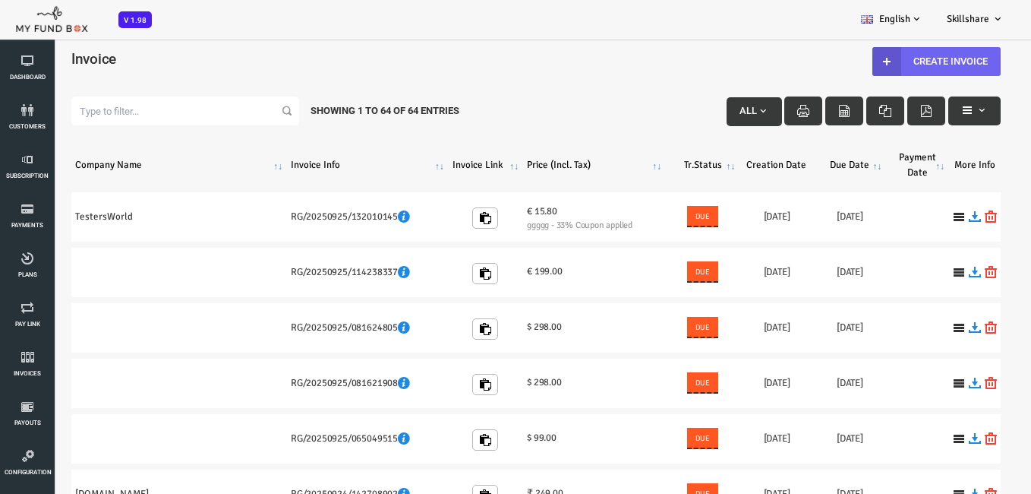
click at [932, 63] on link "Create Invoice" at bounding box center [896, 61] width 128 height 29
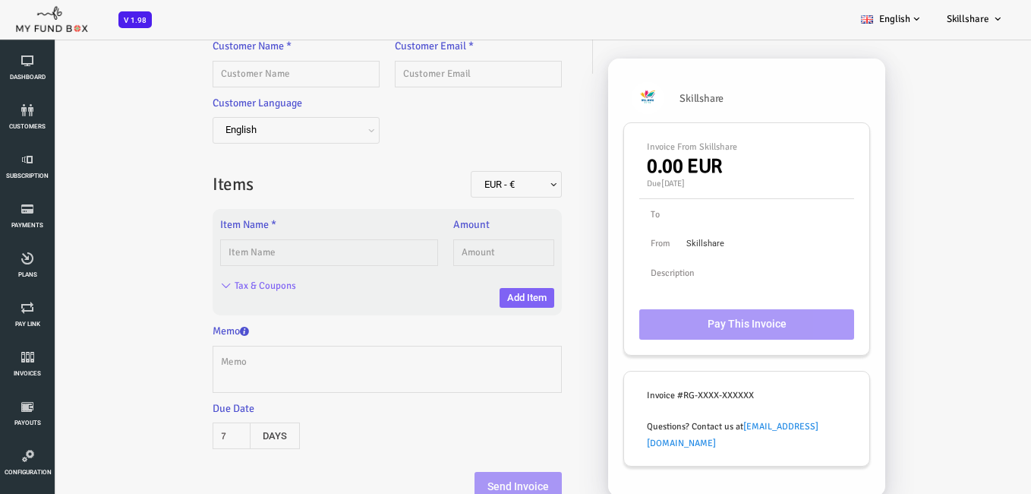
scroll to position [100, 0]
click at [298, 253] on input "text" at bounding box center [288, 251] width 218 height 27
type input "plan04"
type input "7.00"
click at [475, 295] on button "Add Item" at bounding box center [486, 297] width 55 height 20
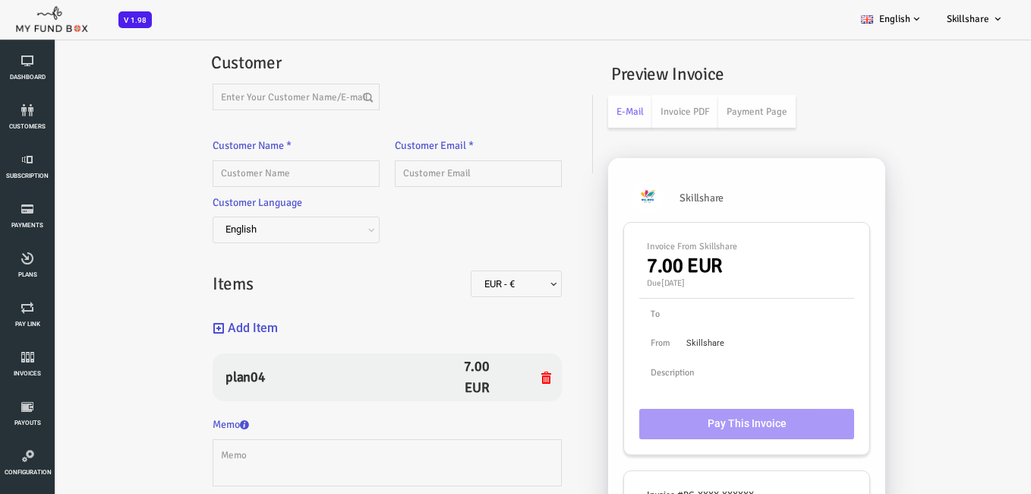
scroll to position [76, 0]
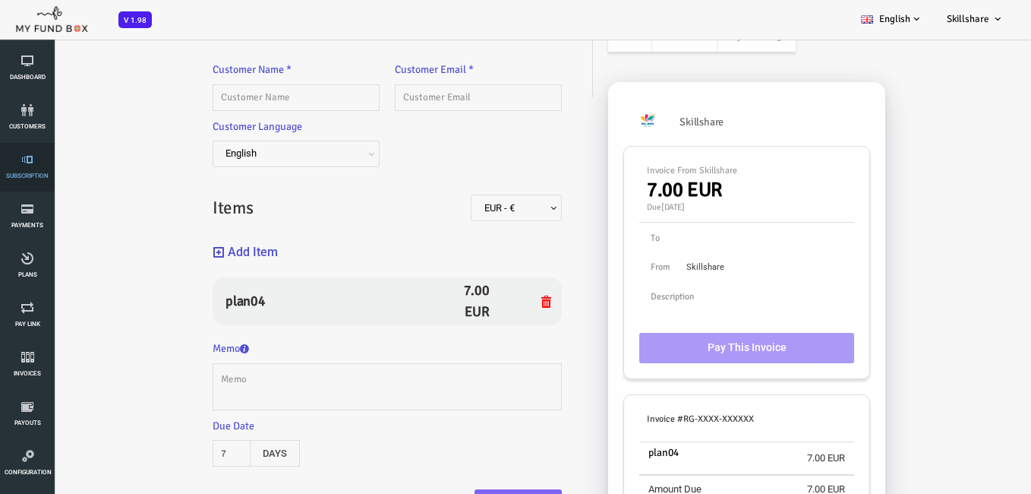
click at [39, 165] on icon at bounding box center [28, 159] width 46 height 12
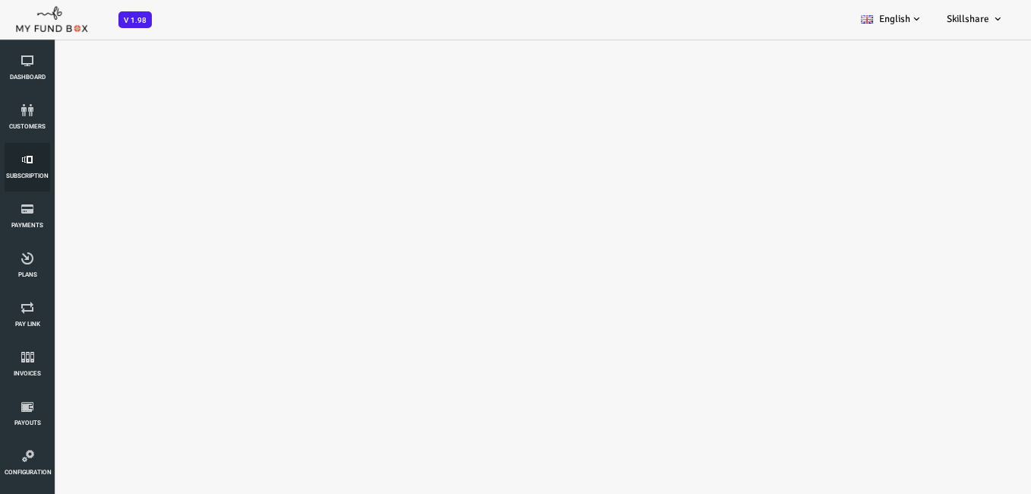
scroll to position [0, 0]
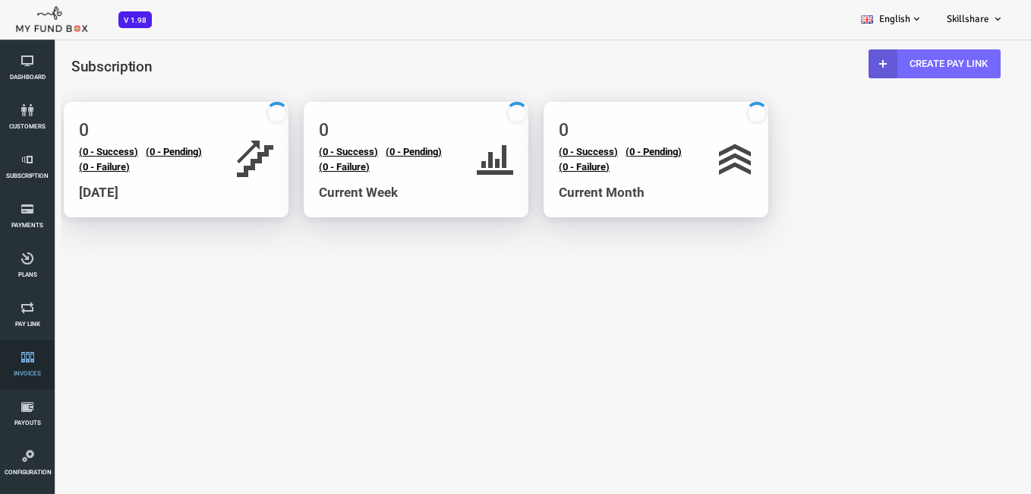
click at [25, 362] on icon at bounding box center [28, 357] width 46 height 12
click at [908, 72] on link "Create Pay Link" at bounding box center [894, 63] width 132 height 29
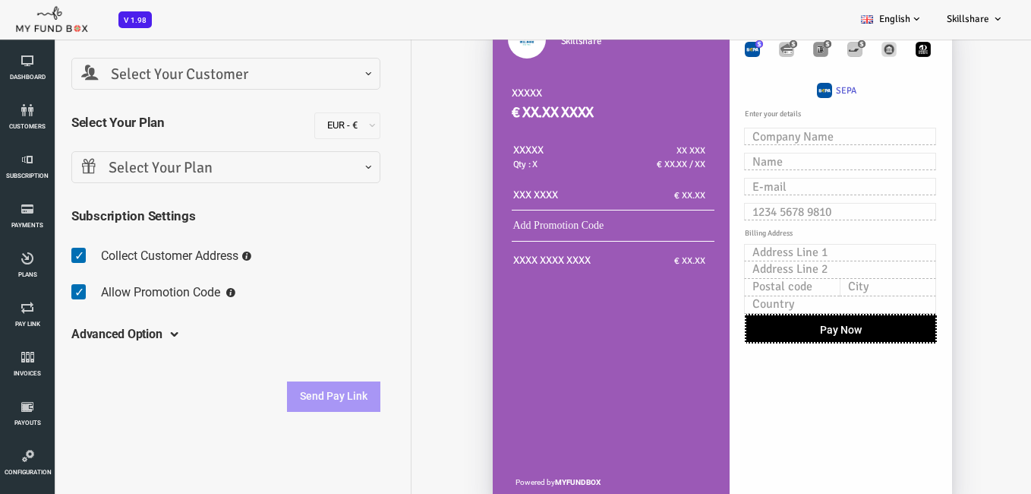
scroll to position [132, 0]
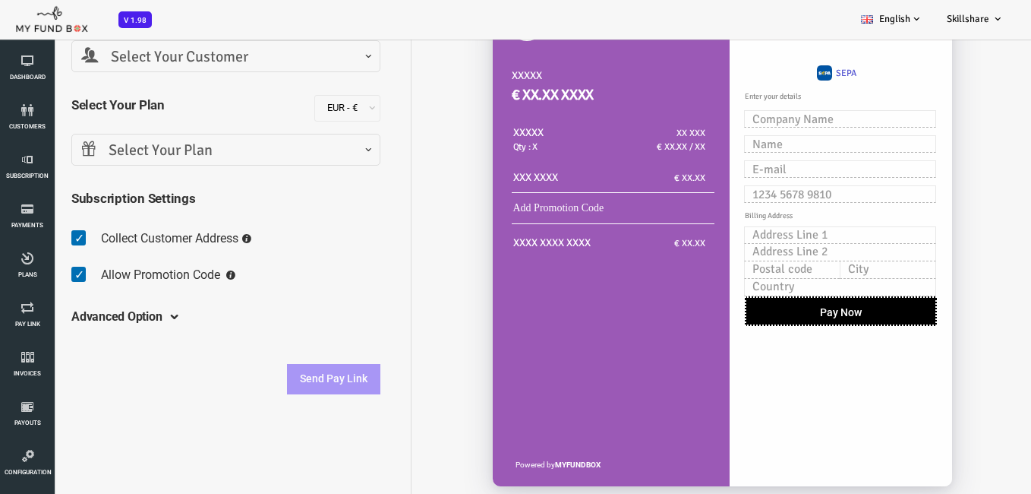
click at [315, 141] on span "Select Your Plan" at bounding box center [184, 151] width 289 height 24
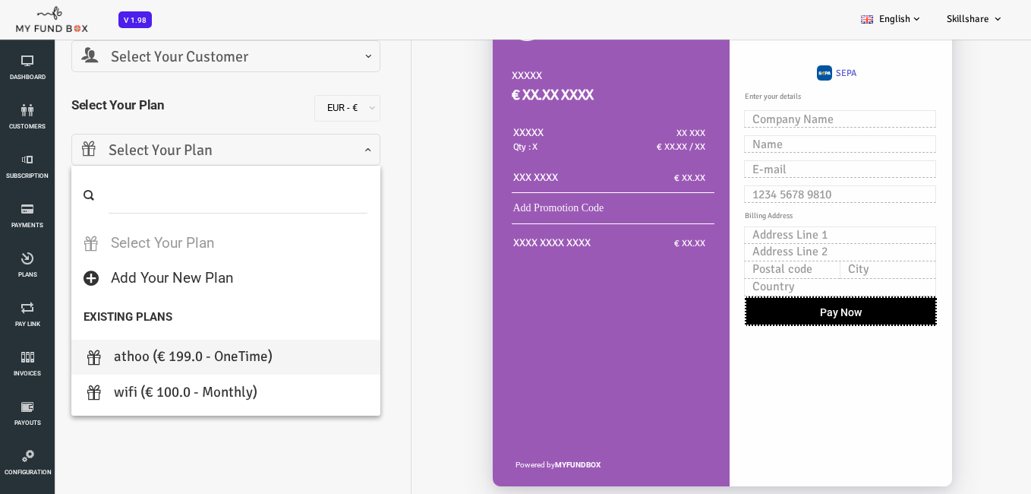
select select "athoo"
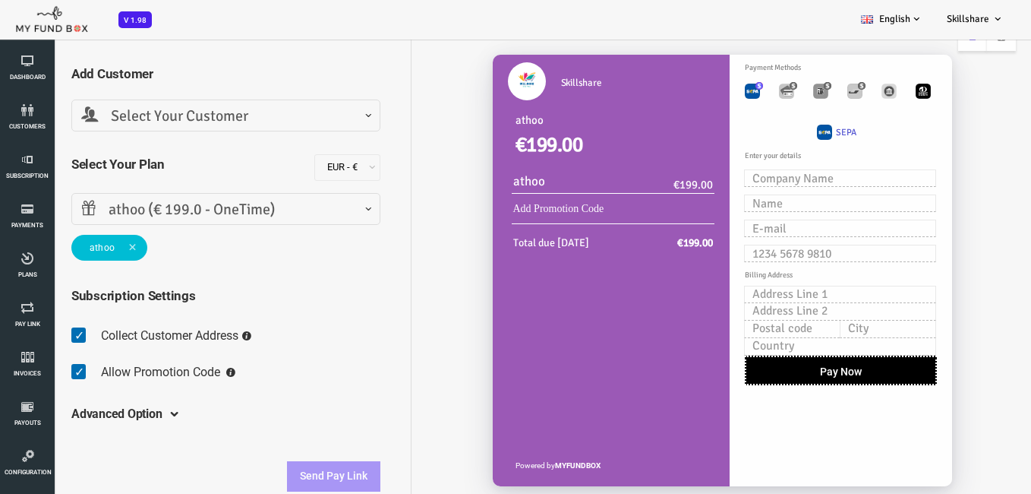
scroll to position [25, 0]
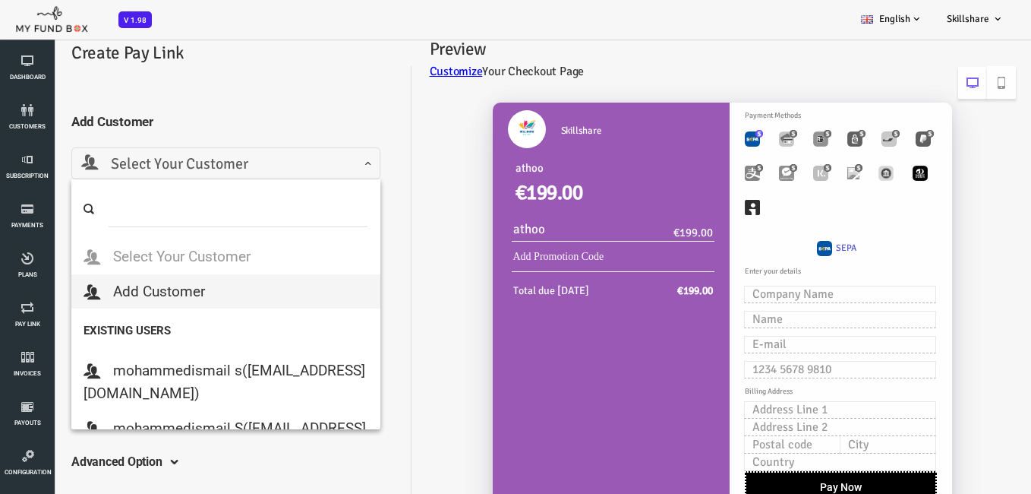
click at [238, 153] on span "Select Your Customer" at bounding box center [184, 165] width 289 height 24
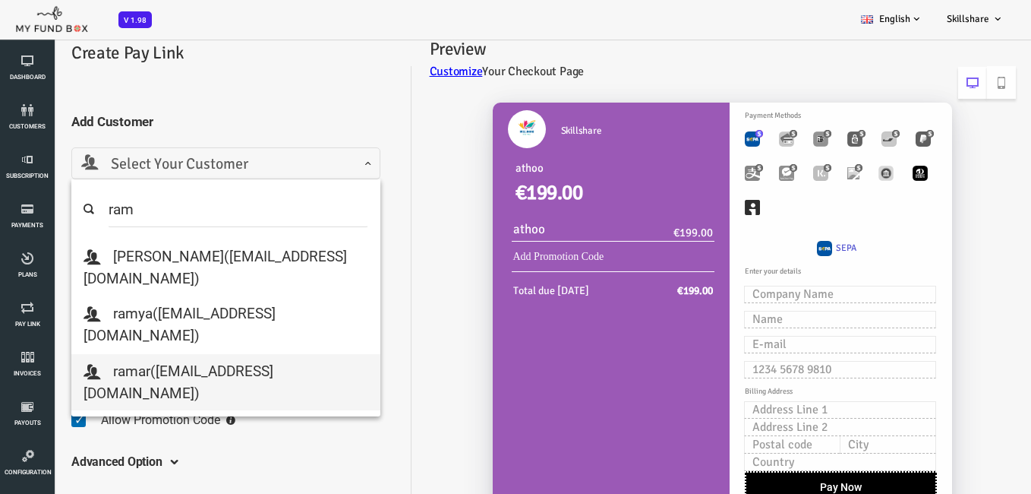
type input "ram"
select select "ramar9@gmail.com"
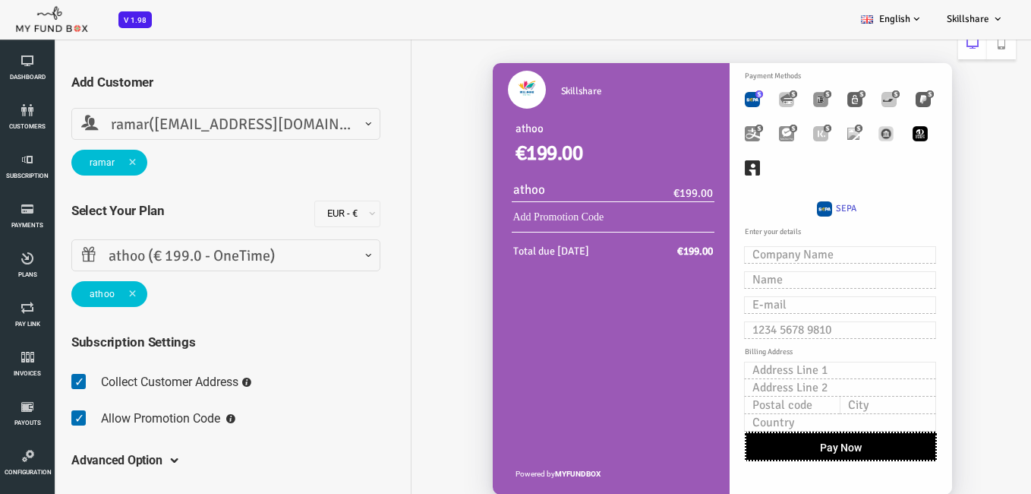
scroll to position [101, 0]
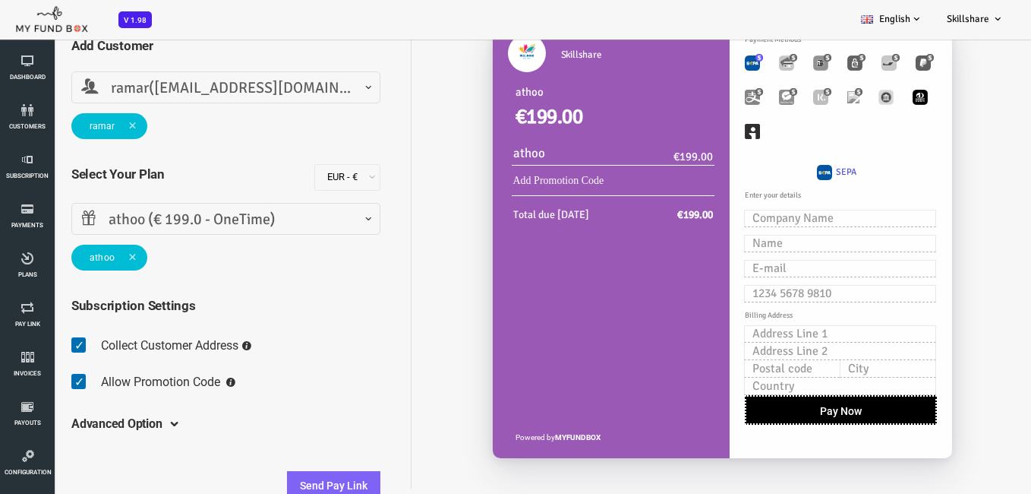
click at [216, 348] on fieldset "Collect Customer Address Allow Promotion Code Send paylink to customers" at bounding box center [184, 366] width 309 height 73
click at [186, 380] on fieldset "Collect Customer Address Allow Promotion Code Send paylink to customers" at bounding box center [184, 366] width 309 height 73
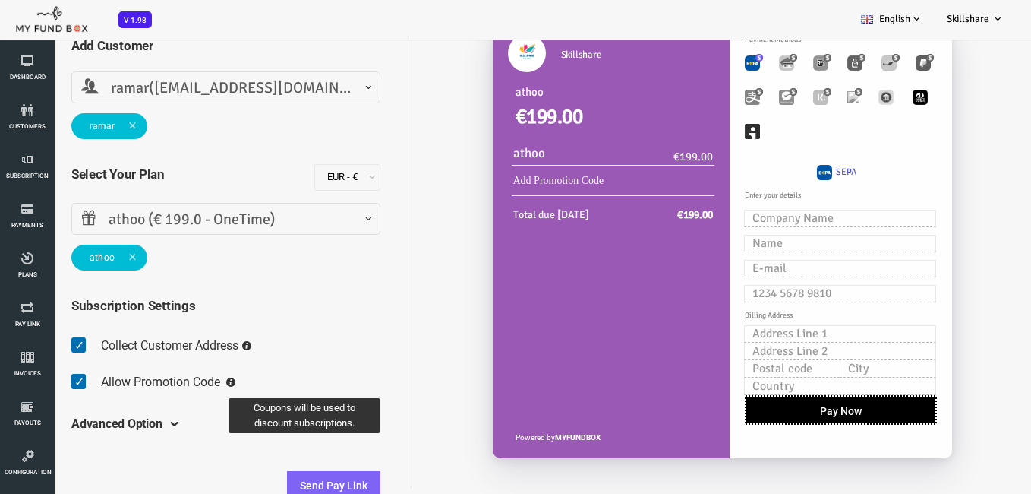
click at [194, 381] on icon at bounding box center [189, 381] width 9 height 9
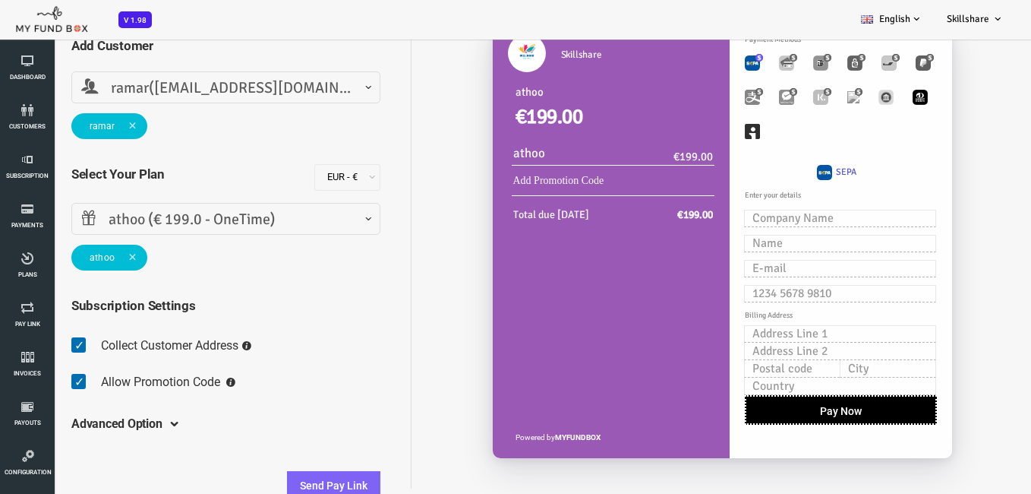
click at [70, 374] on div "Dashboard customers Subscription Payments Plans Tax Setup Pay Link Invoices Sub…" at bounding box center [38, 291] width 76 height 583
click at [75, 383] on div "Dashboard customers Subscription Payments Plans Tax Setup Pay Link Invoices Sub…" at bounding box center [38, 291] width 76 height 583
click at [42, 383] on span at bounding box center [42, 382] width 24 height 30
click at [31, 371] on input "checkbox" at bounding box center [30, 370] width 1 height 1
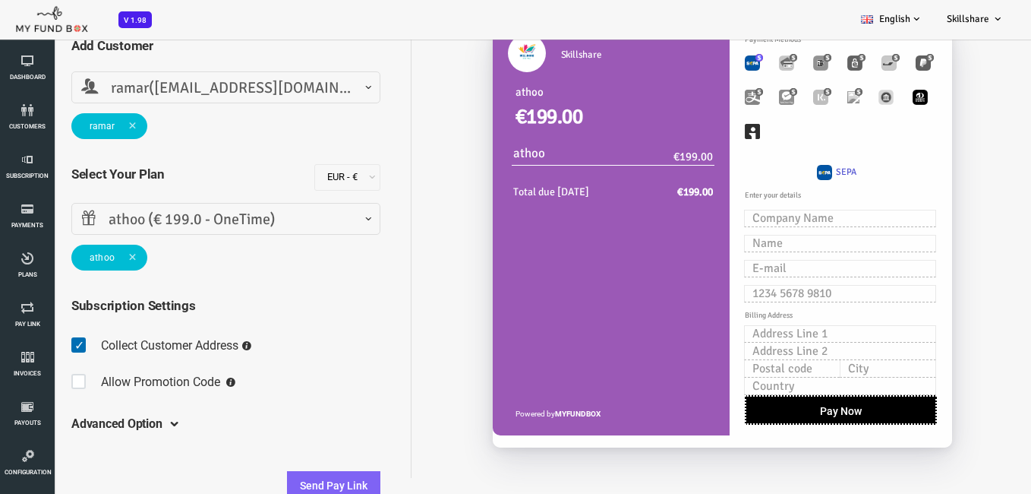
click at [84, 377] on span "Allow Promotion Code" at bounding box center [119, 381] width 119 height 14
click at [37, 388] on span at bounding box center [42, 382] width 24 height 30
click at [31, 371] on input "checkbox" at bounding box center [30, 370] width 1 height 1
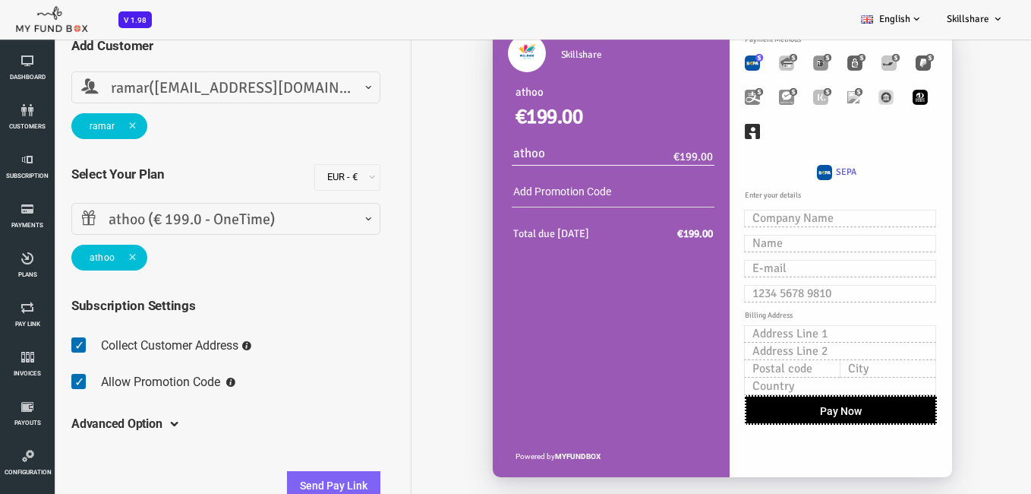
click at [39, 387] on span at bounding box center [42, 382] width 24 height 30
click at [31, 371] on input "checkbox" at bounding box center [30, 370] width 1 height 1
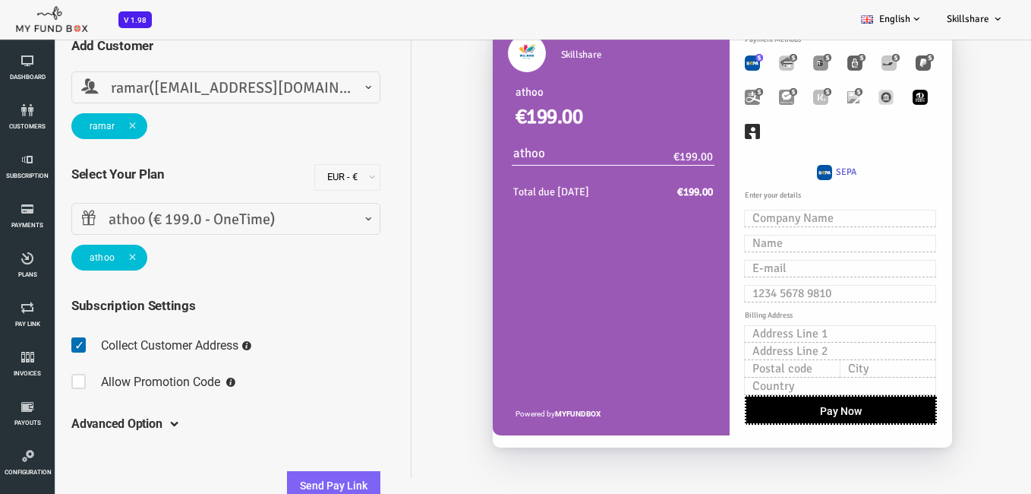
click at [39, 387] on span at bounding box center [42, 382] width 24 height 30
click at [31, 371] on input "checkbox" at bounding box center [30, 370] width 1 height 1
checkbox input "true"
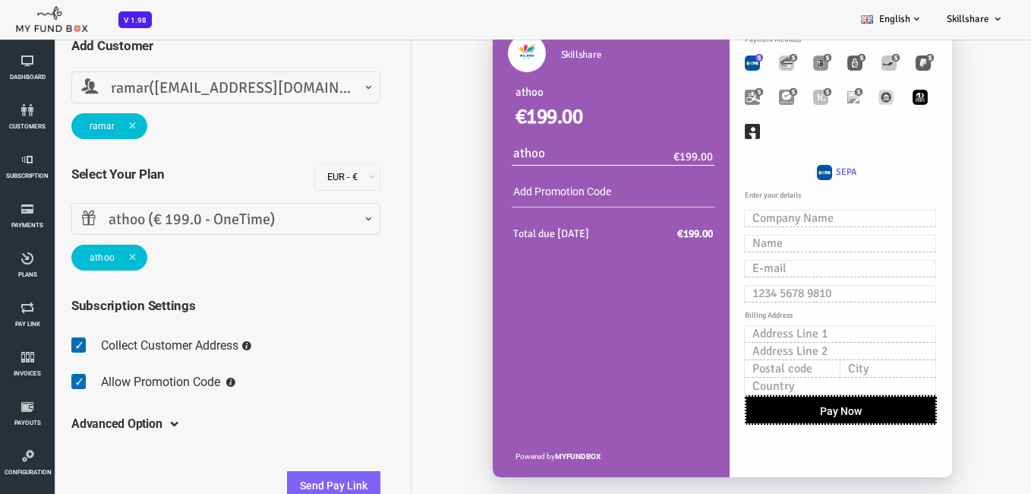
click at [564, 194] on link "Add Promotion Code" at bounding box center [521, 191] width 98 height 12
click at [567, 191] on link "Add Promotion Code" at bounding box center [521, 191] width 98 height 12
click at [581, 191] on div "Add Promotion Code" at bounding box center [551, 192] width 159 height 17
drag, startPoint x: 587, startPoint y: 192, endPoint x: 463, endPoint y: 200, distance: 124.0
click at [463, 200] on td "Add Promotion Code Apply ???ValidData???" at bounding box center [570, 192] width 222 height 23
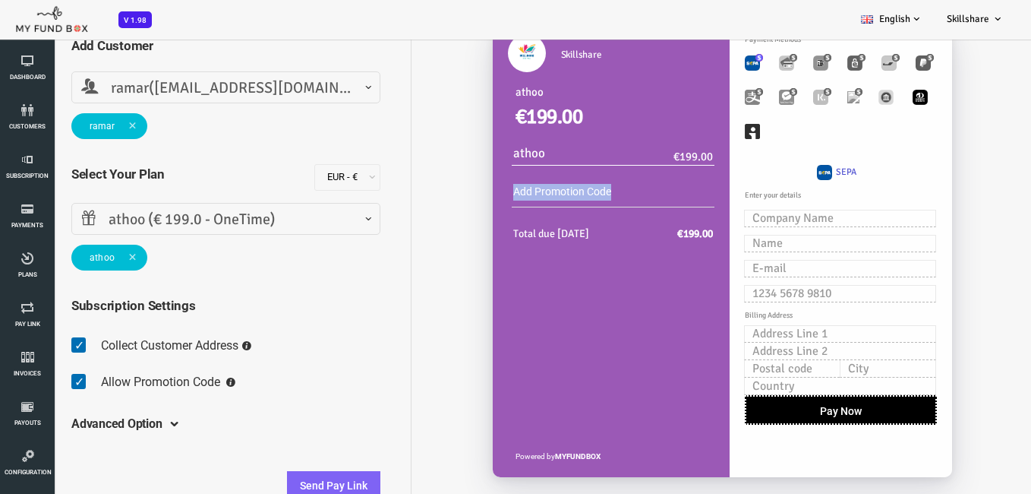
click at [582, 190] on div "Add Promotion Code" at bounding box center [551, 192] width 159 height 17
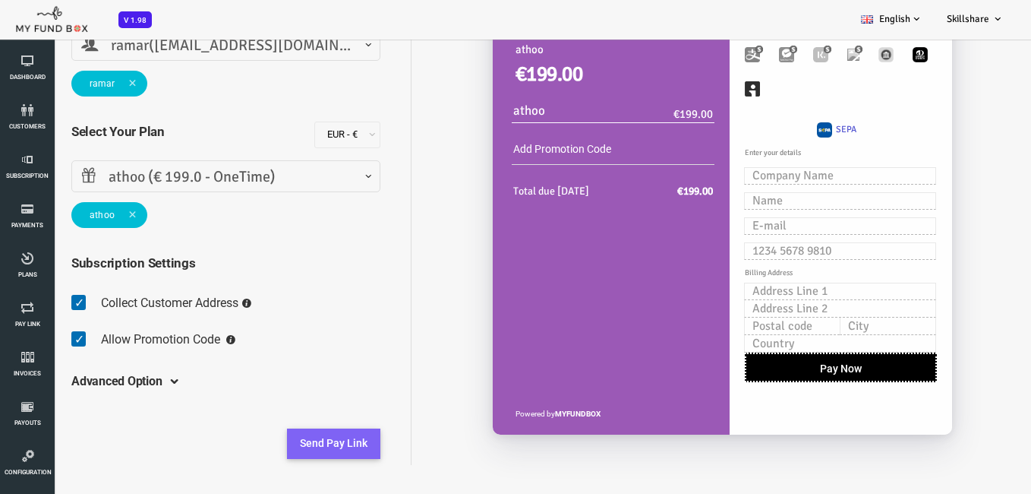
click at [299, 445] on button "Send Pay Link" at bounding box center [292, 443] width 93 height 30
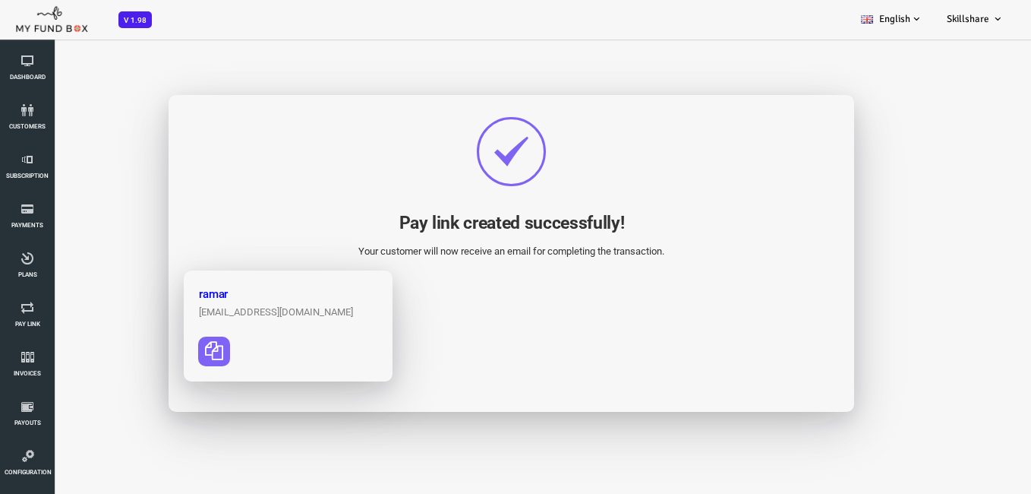
scroll to position [43, 0]
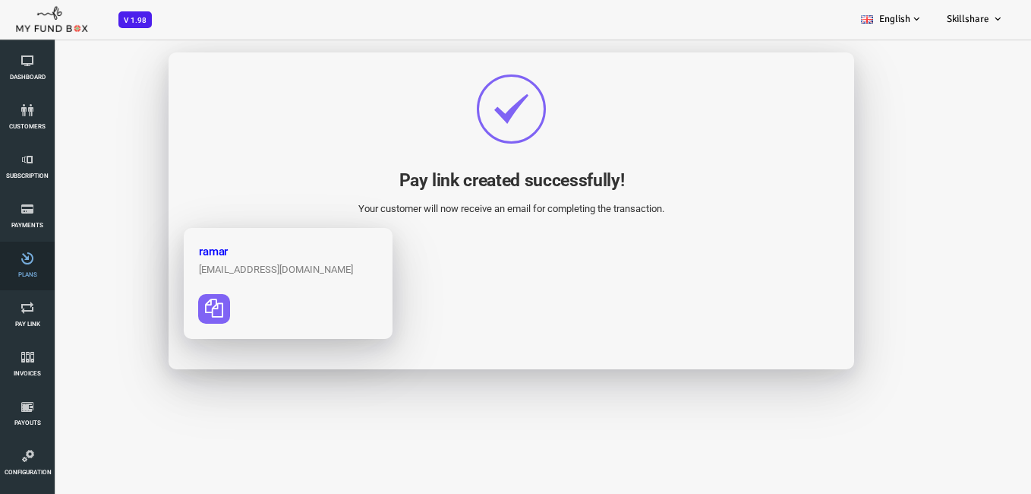
click at [12, 261] on icon at bounding box center [28, 258] width 46 height 12
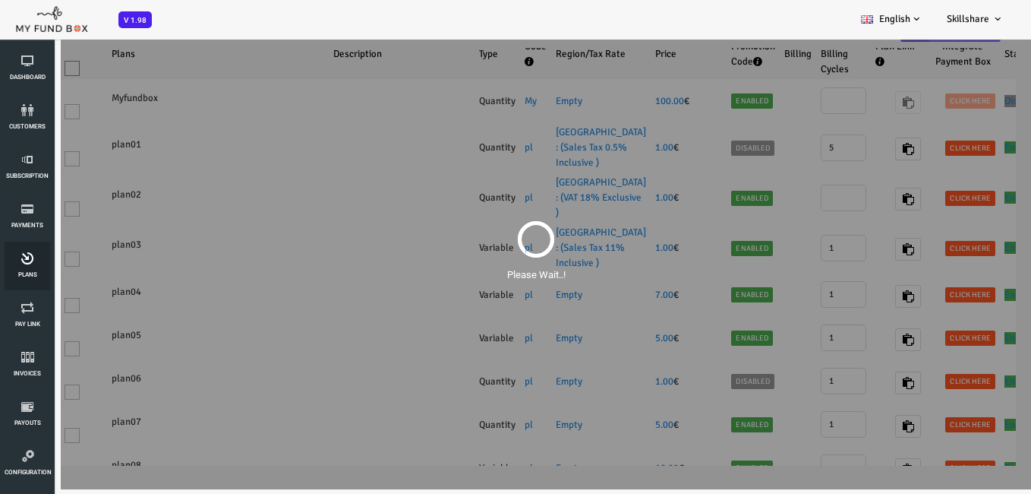
scroll to position [0, 0]
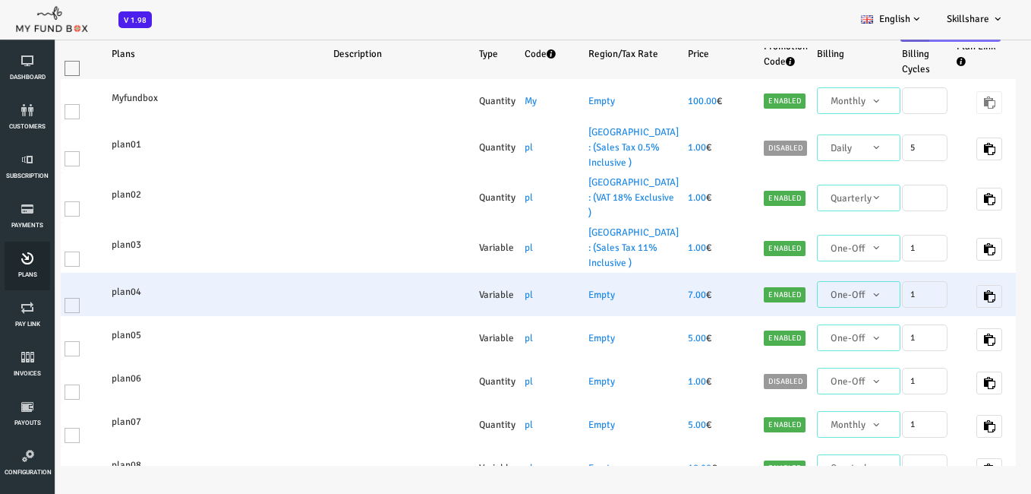
select select "100"
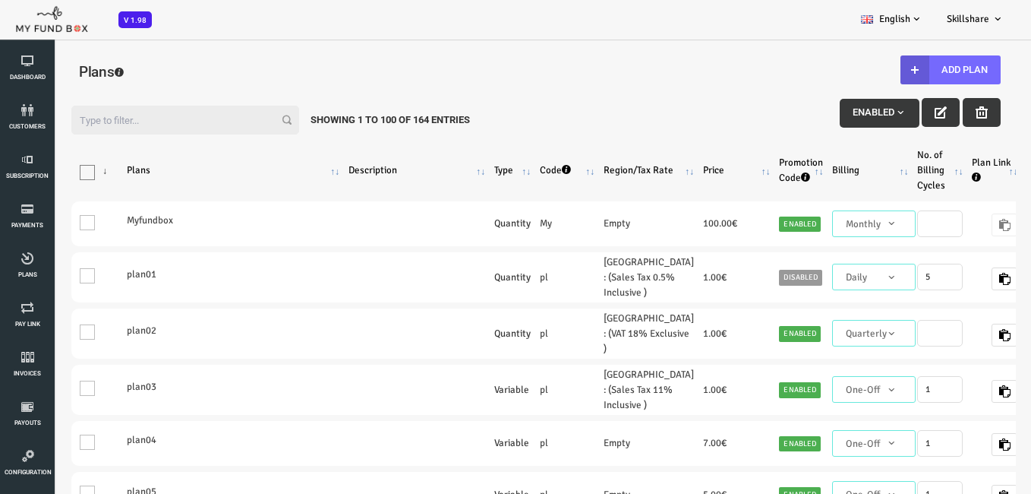
click at [857, 109] on span "button" at bounding box center [860, 112] width 12 height 12
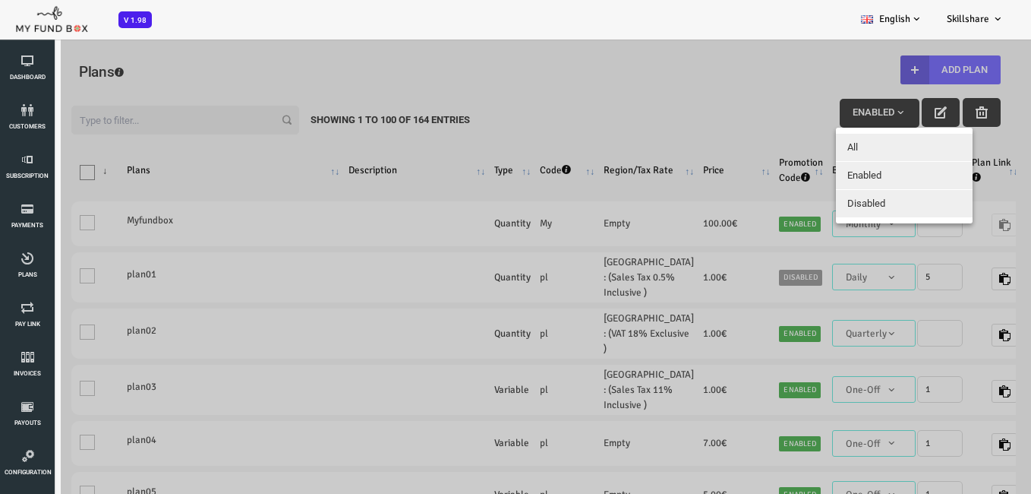
click at [838, 200] on span "Disabled" at bounding box center [825, 202] width 38 height 11
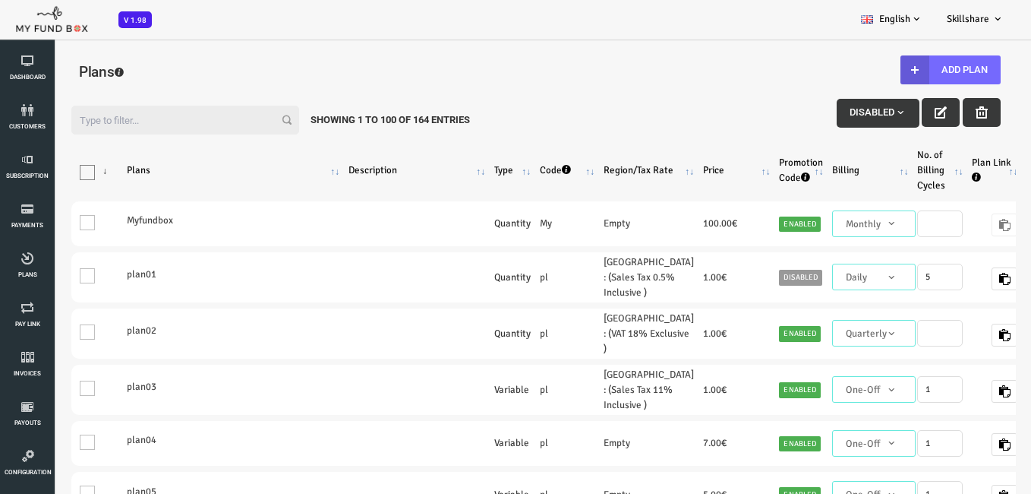
click at [849, 120] on button "Disabled" at bounding box center [837, 113] width 83 height 29
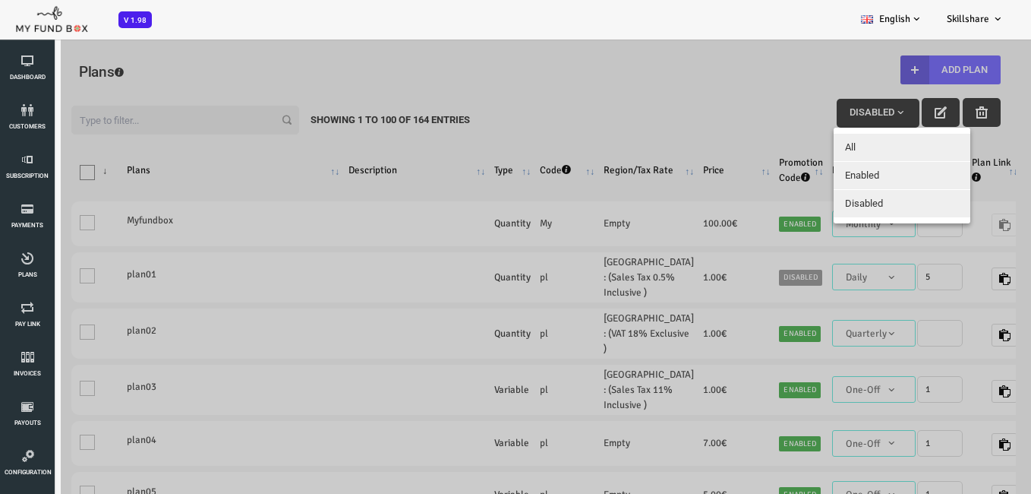
click at [844, 134] on button "All" at bounding box center [861, 147] width 137 height 27
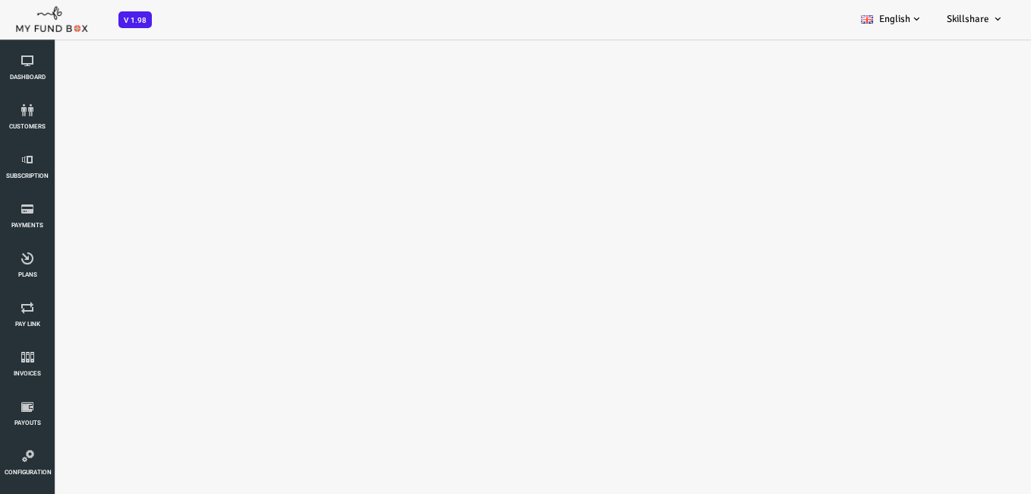
select select "100"
